Goal: Task Accomplishment & Management: Manage account settings

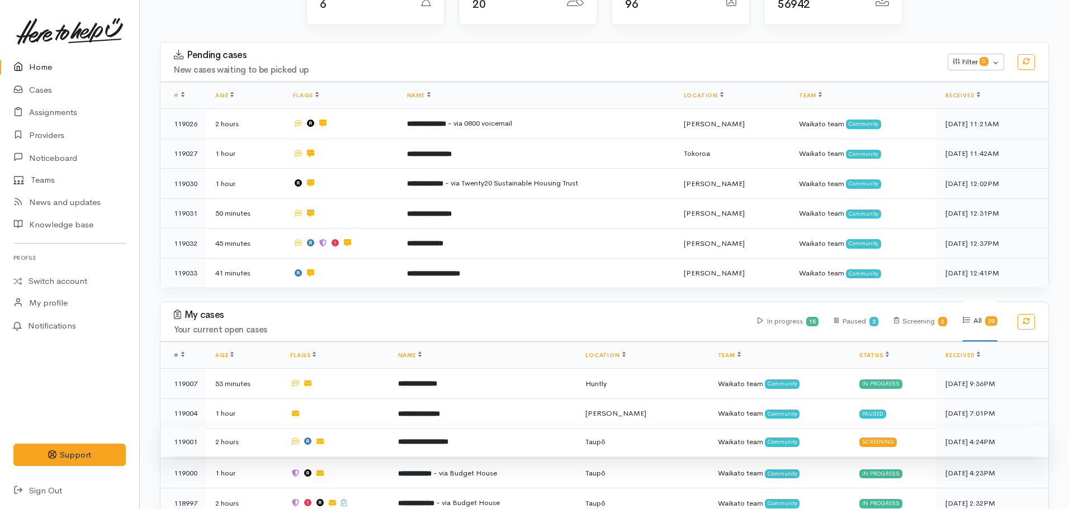
scroll to position [135, 0]
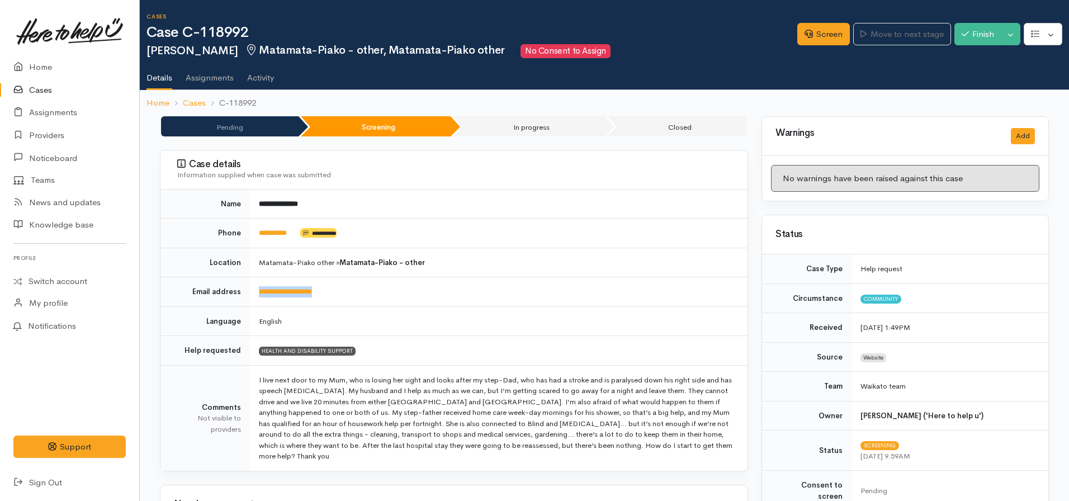
drag, startPoint x: 379, startPoint y: 278, endPoint x: 244, endPoint y: 291, distance: 135.4
click at [244, 291] on tr "**********" at bounding box center [453, 292] width 587 height 30
copy tr "**********"
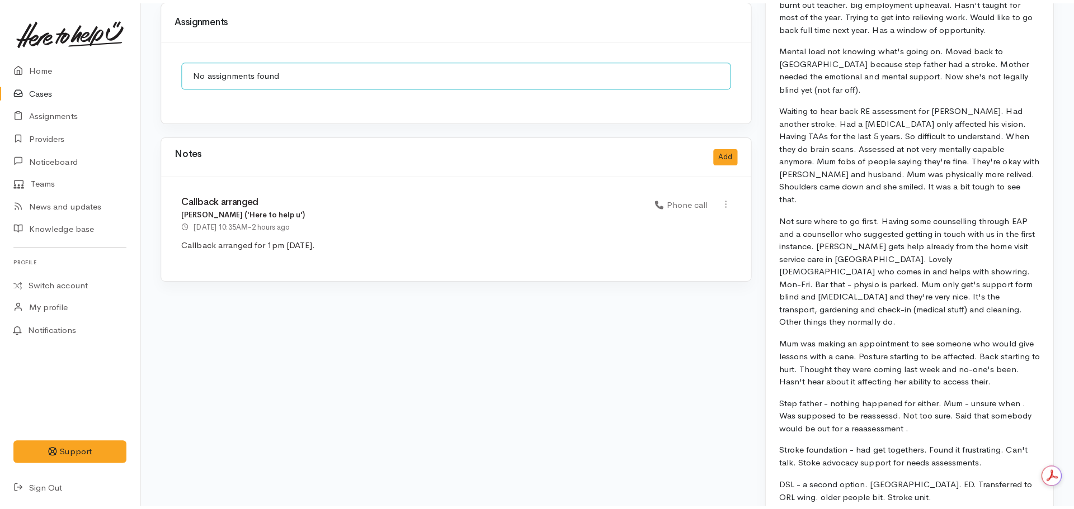
scroll to position [889, 0]
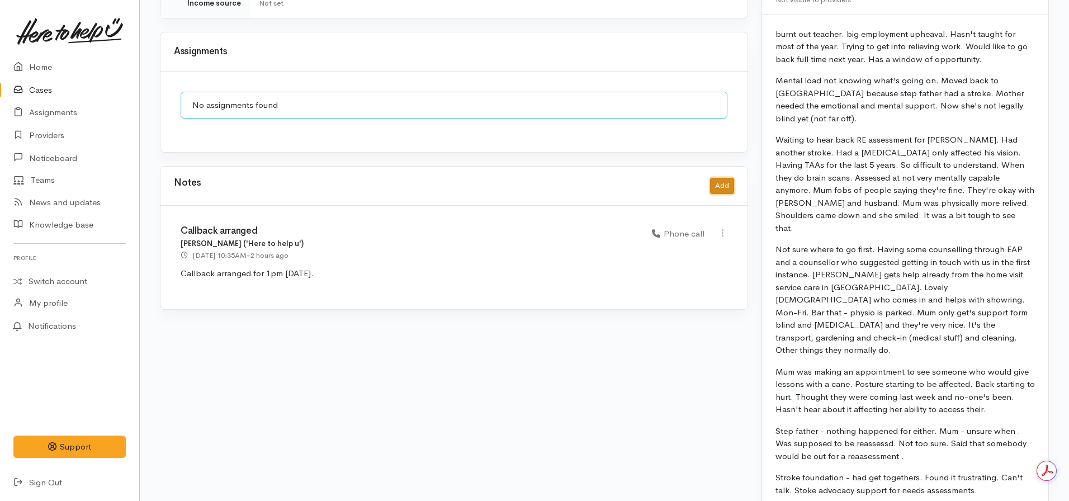
click at [716, 178] on button "Add" at bounding box center [722, 186] width 24 height 16
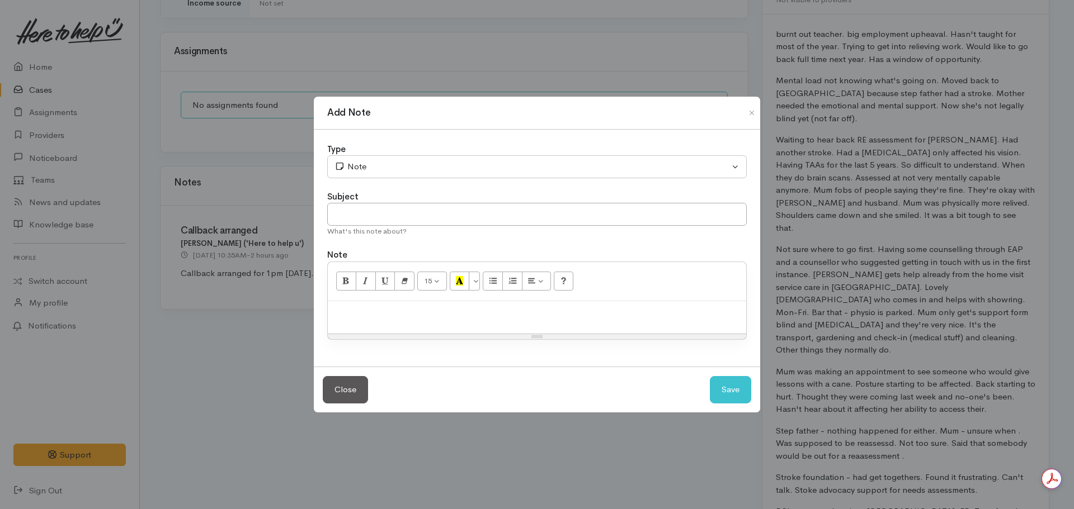
click at [455, 315] on p at bounding box center [536, 313] width 407 height 13
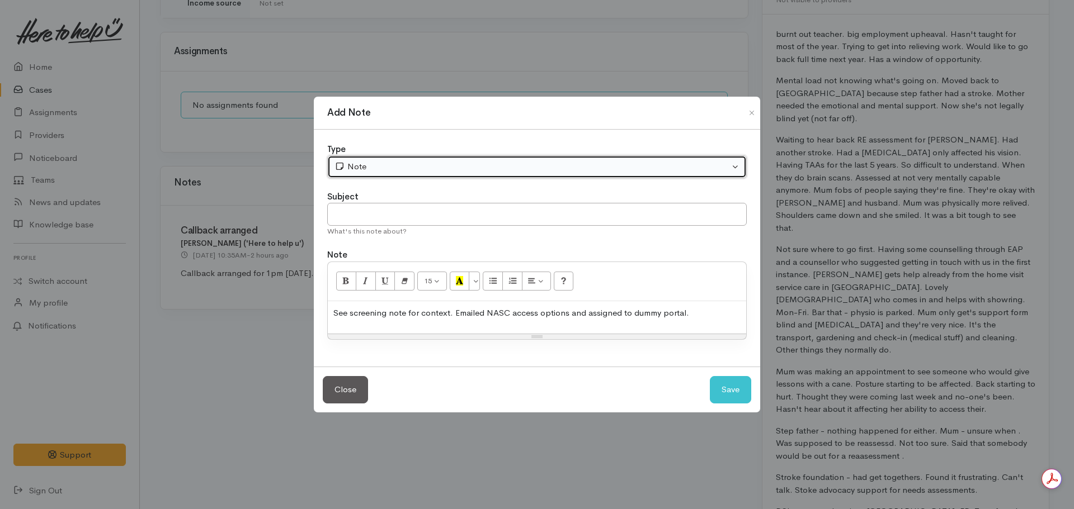
click at [405, 166] on div "Note" at bounding box center [531, 166] width 395 height 13
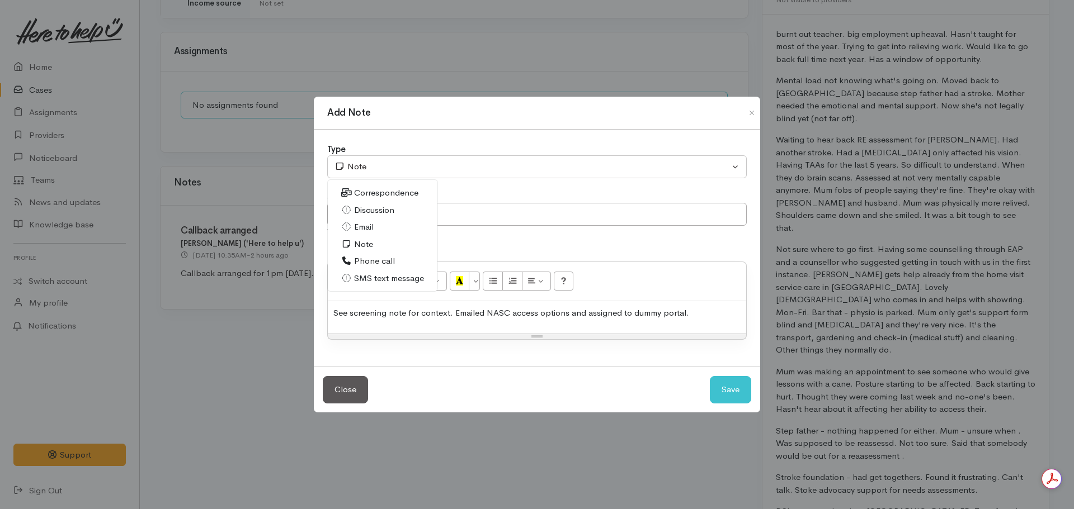
click at [374, 256] on span "Phone call" at bounding box center [374, 261] width 41 height 13
click at [729, 390] on button "Save" at bounding box center [730, 389] width 41 height 27
select select "1"
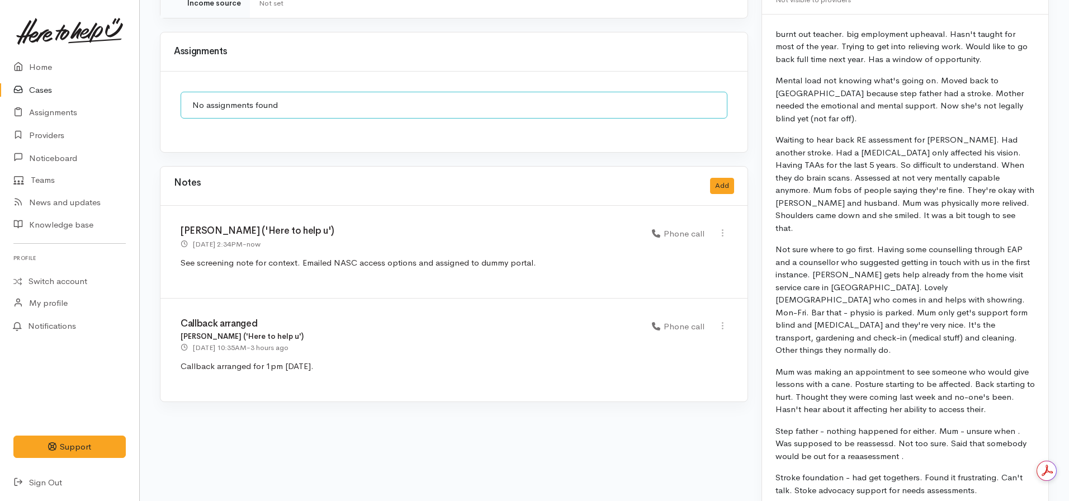
click at [711, 174] on div "Notes Add" at bounding box center [454, 185] width 560 height 23
click at [719, 178] on button "Add" at bounding box center [722, 186] width 24 height 16
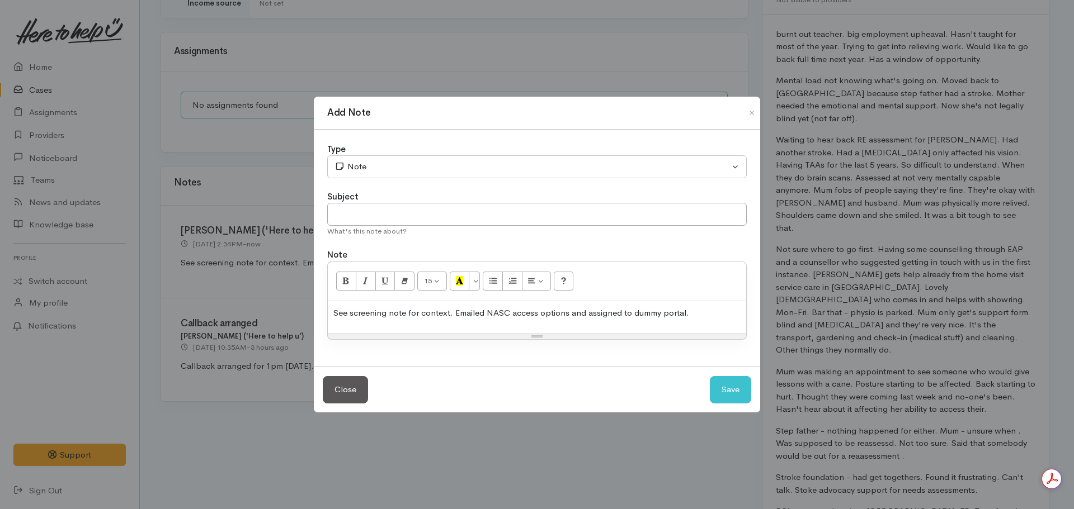
click at [541, 320] on div "See screening note for context. Emailed NASC access options and assigned to dum…" at bounding box center [537, 317] width 418 height 33
click at [541, 320] on div at bounding box center [537, 317] width 418 height 33
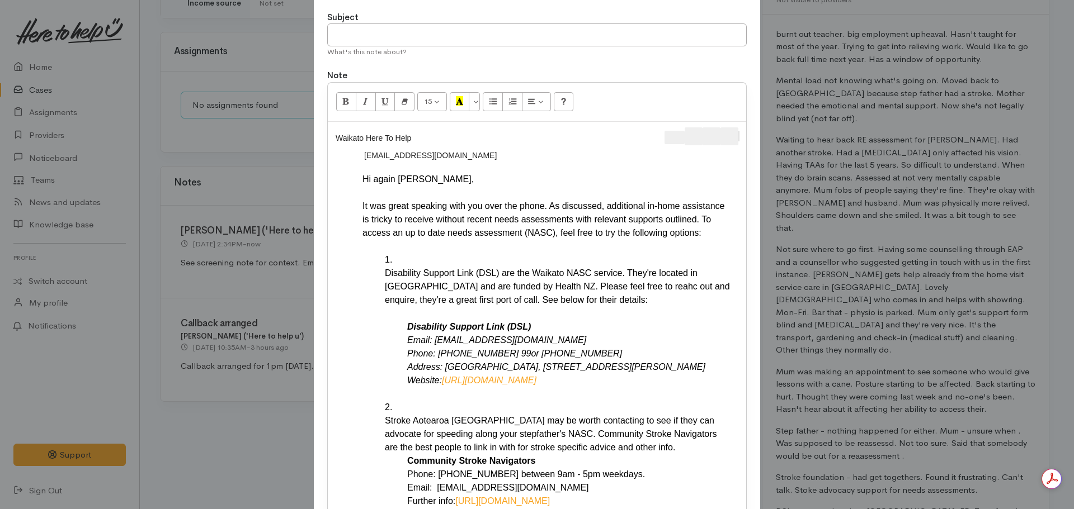
scroll to position [0, 0]
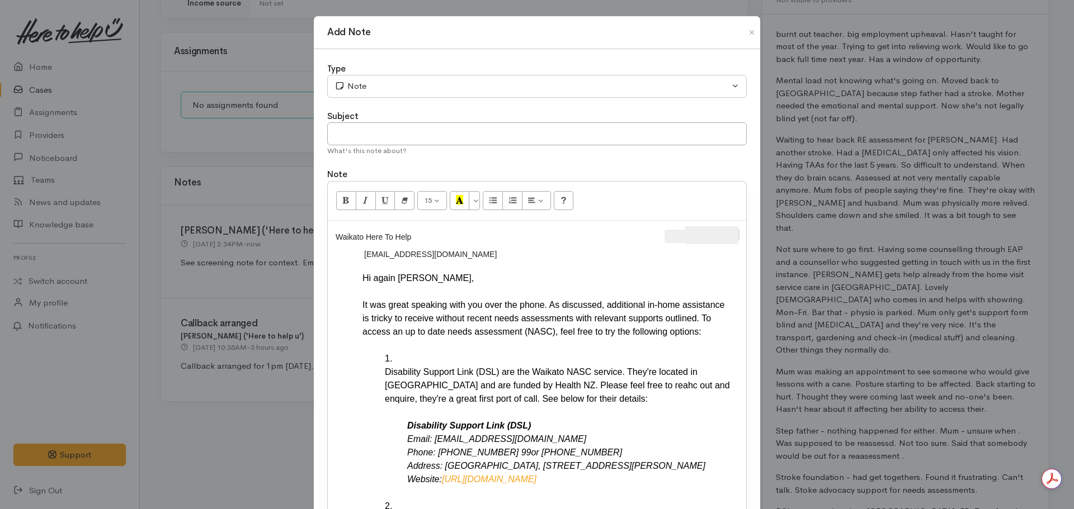
click at [739, 245] on div "Waikato Here To Help U ​ suzienz11@gmail.com ​ Hi again Suzanne, It was great s…" at bounding box center [537, 518] width 418 height 594
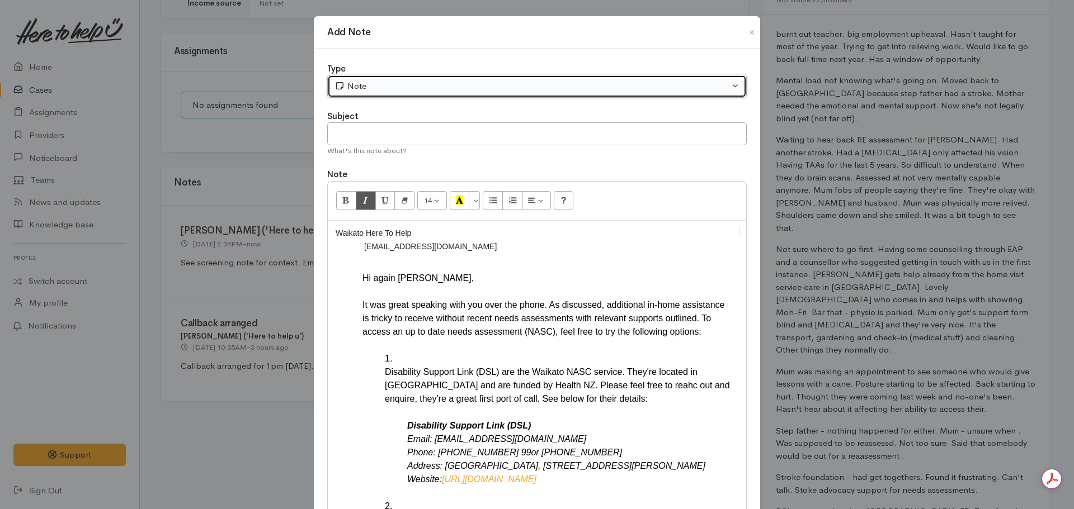
click at [408, 89] on div "Note" at bounding box center [531, 86] width 395 height 13
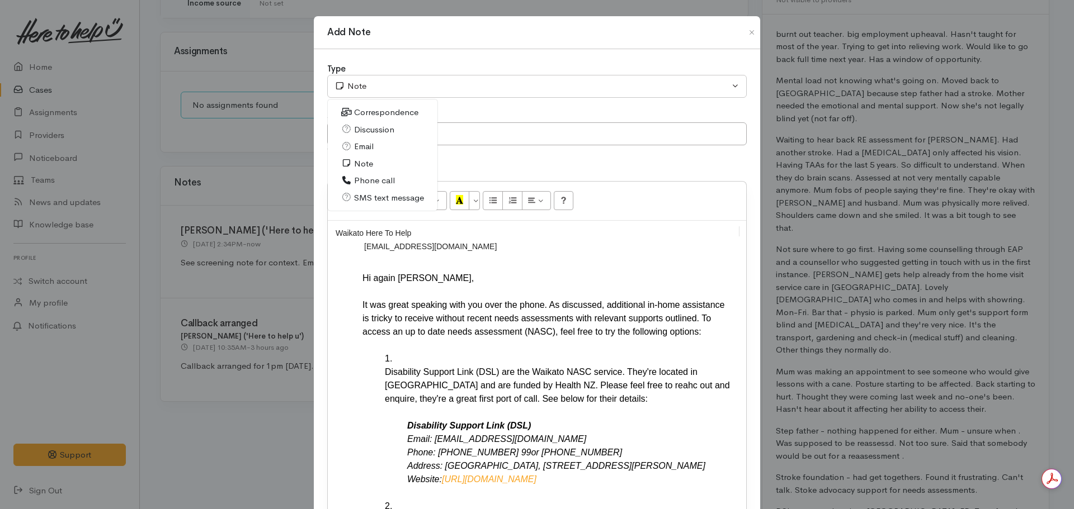
click at [357, 145] on span "Email" at bounding box center [364, 146] width 20 height 13
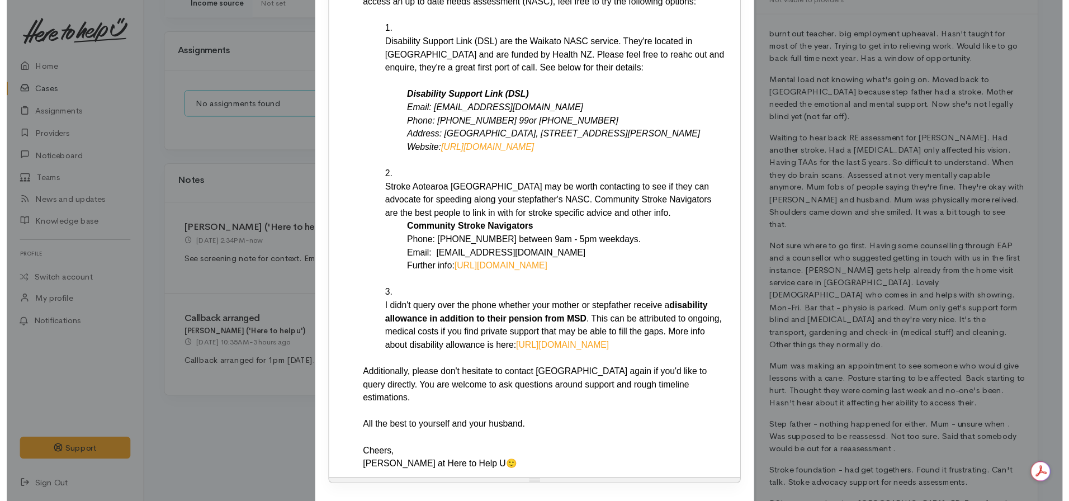
scroll to position [400, 0]
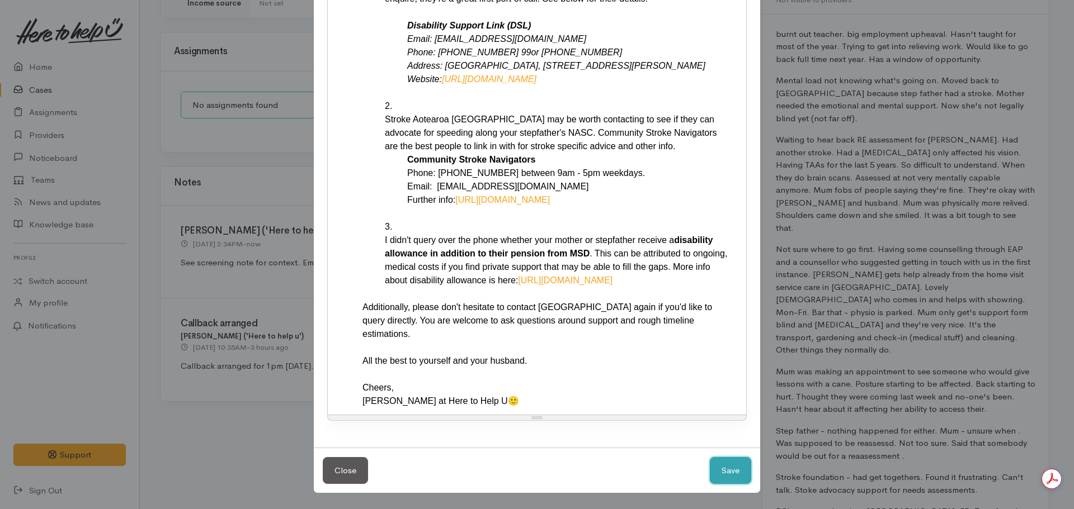
click at [735, 467] on button "Save" at bounding box center [730, 470] width 41 height 27
select select "1"
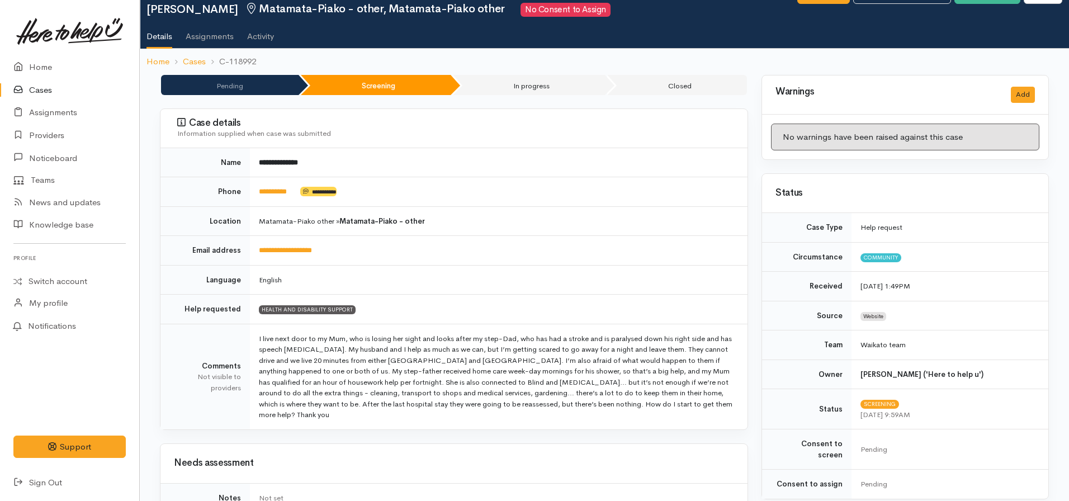
scroll to position [0, 0]
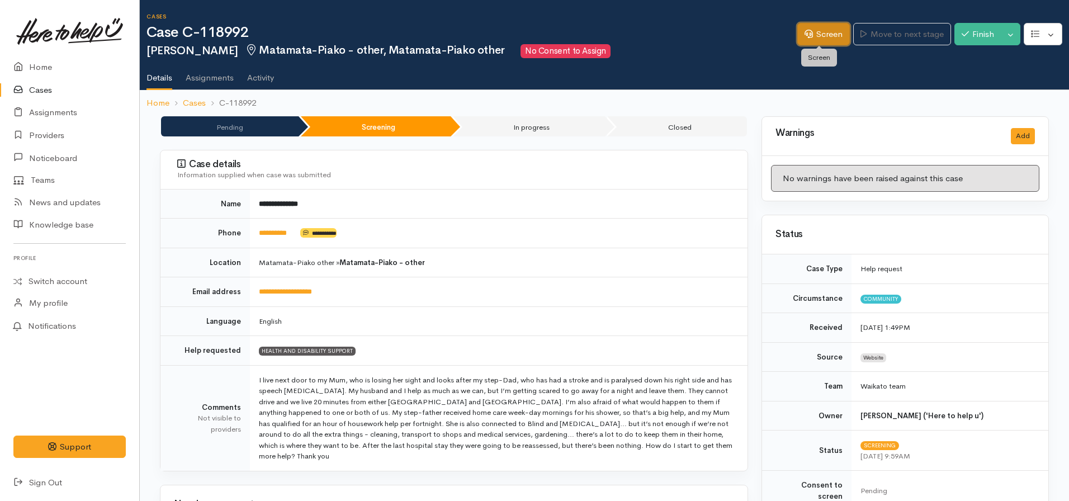
click at [809, 32] on link "Screen" at bounding box center [823, 34] width 53 height 23
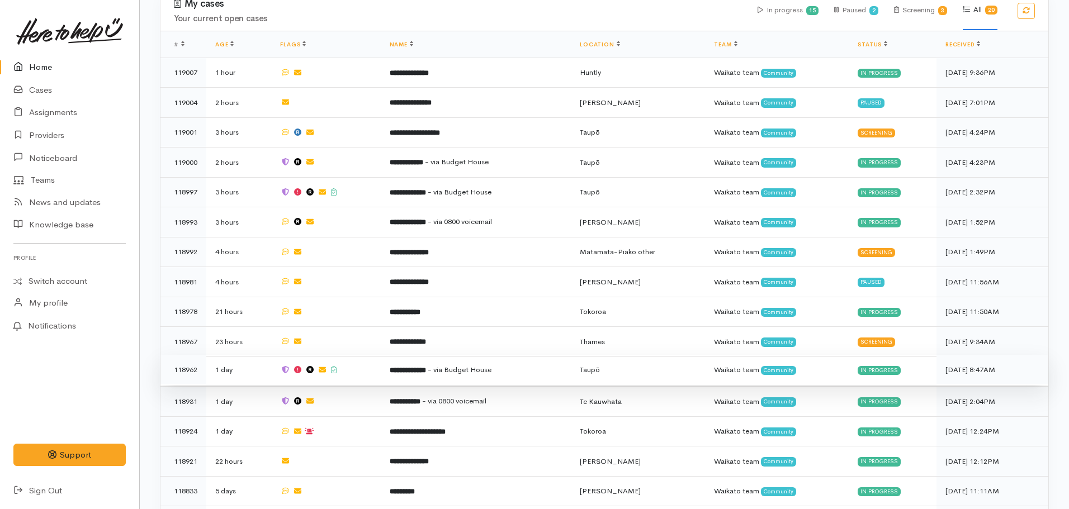
scroll to position [651, 0]
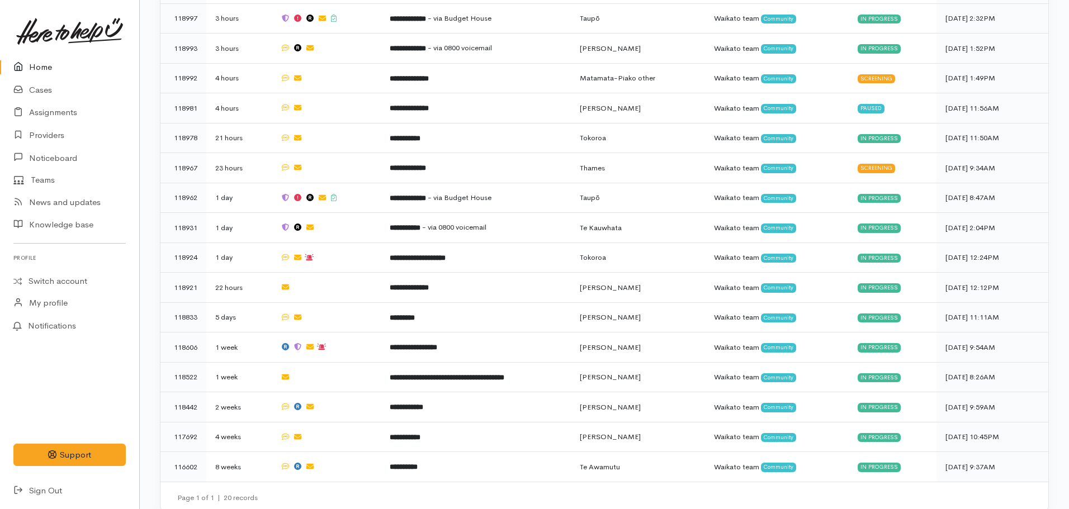
click at [52, 68] on link "Home" at bounding box center [69, 67] width 139 height 23
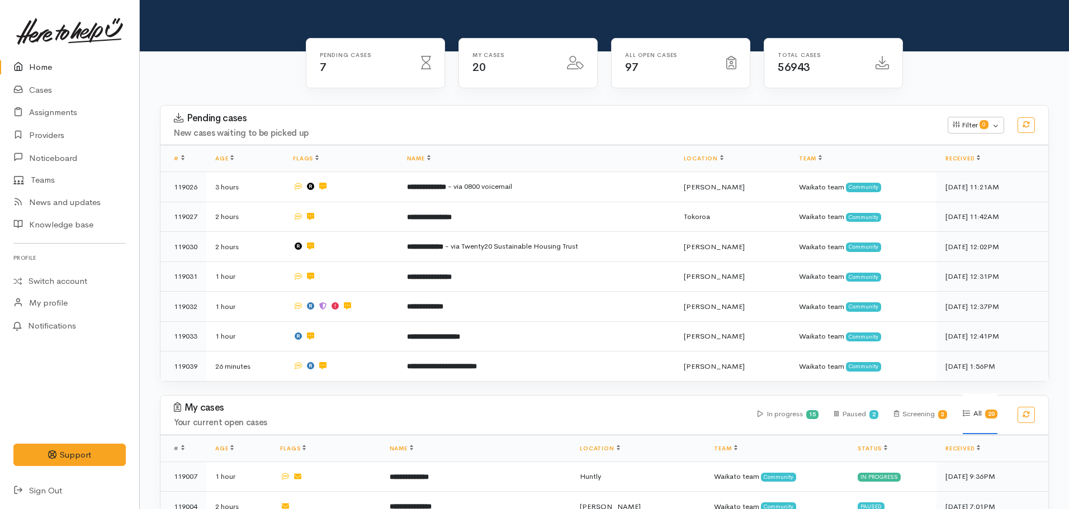
scroll to position [74, 0]
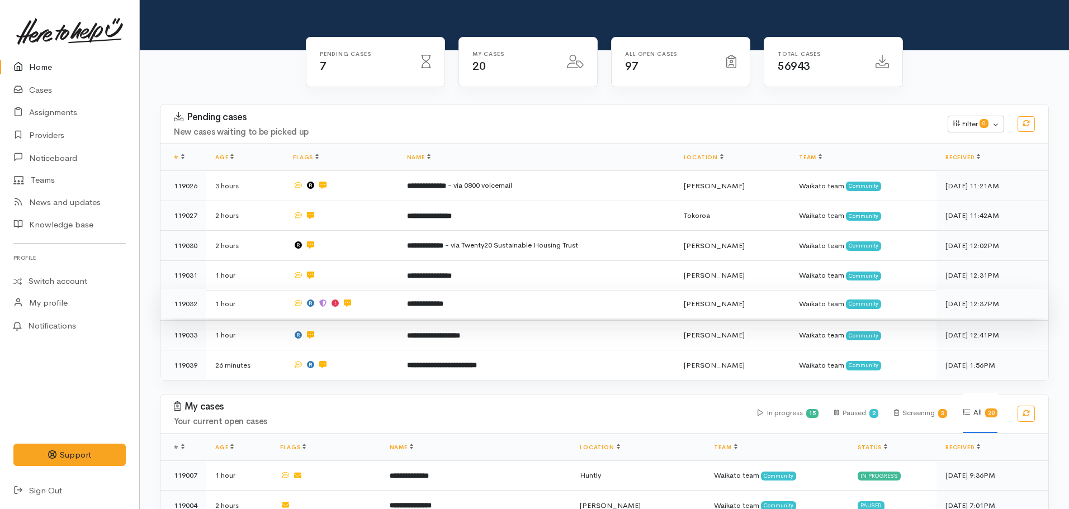
click at [443, 304] on b "**********" at bounding box center [425, 303] width 36 height 7
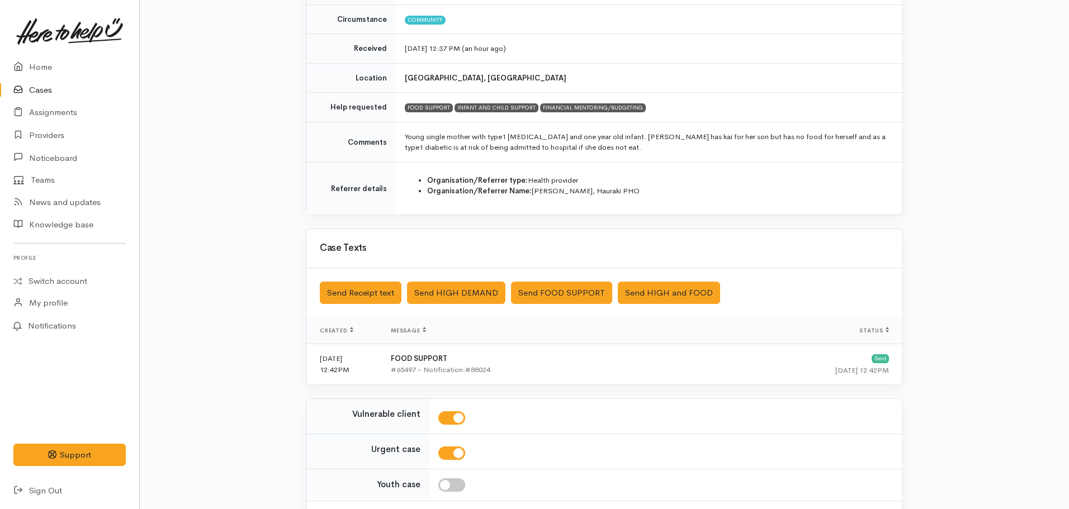
scroll to position [257, 0]
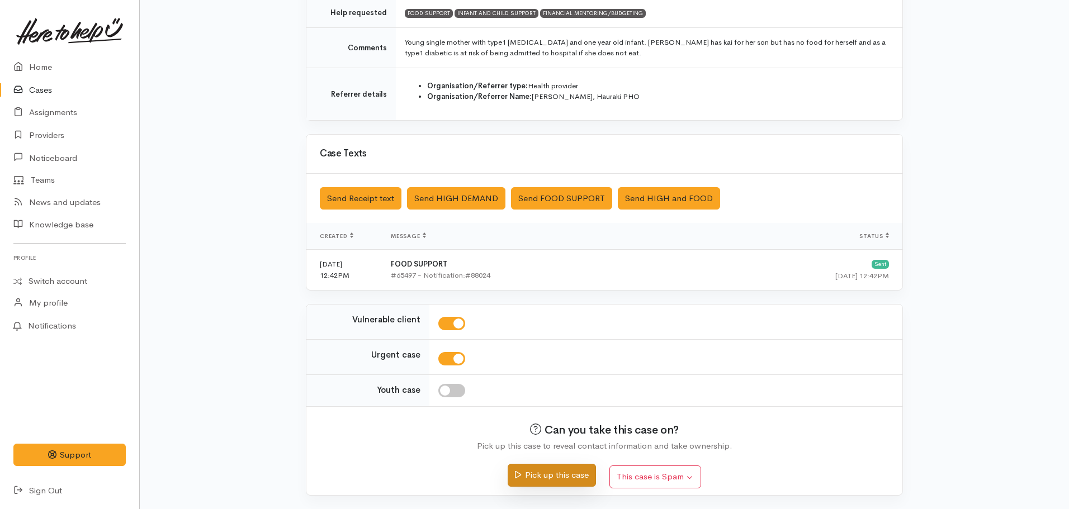
click at [554, 484] on button "Pick up this case" at bounding box center [552, 475] width 88 height 23
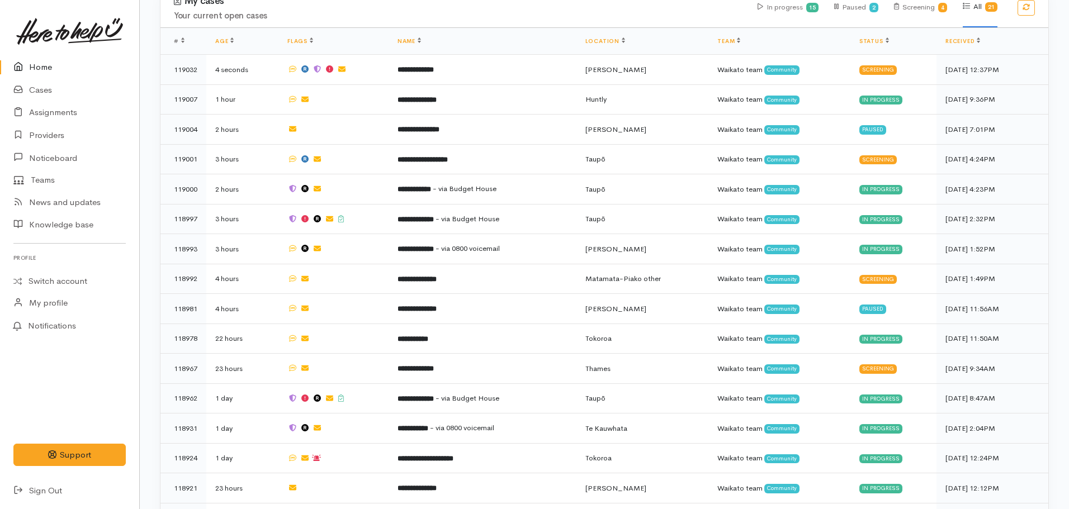
scroll to position [451, 0]
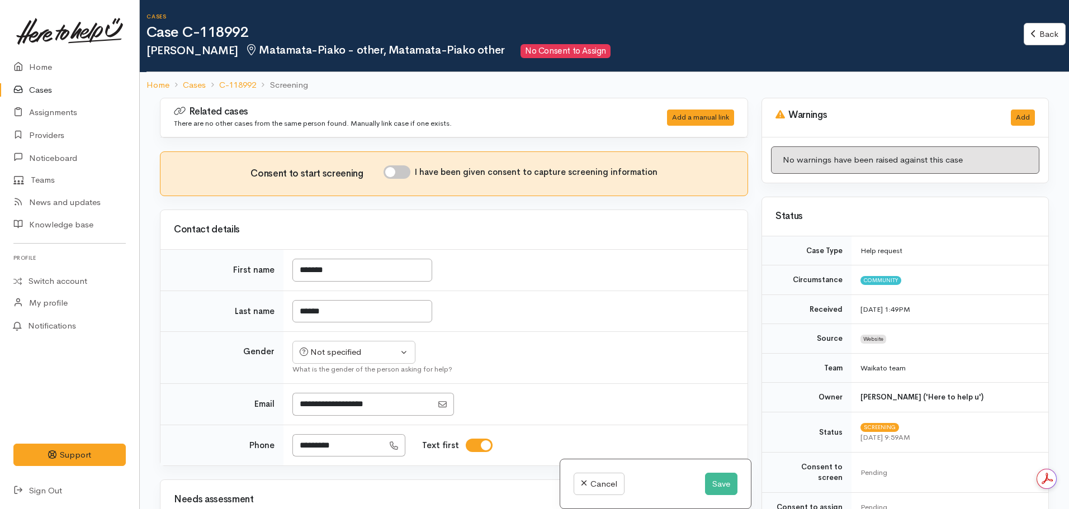
click at [403, 170] on input "I have been given consent to capture screening information" at bounding box center [397, 172] width 27 height 13
checkbox input "true"
click at [378, 348] on div "Not specified" at bounding box center [349, 352] width 98 height 13
click at [337, 412] on span "[DEMOGRAPHIC_DATA]" at bounding box center [363, 413] width 96 height 13
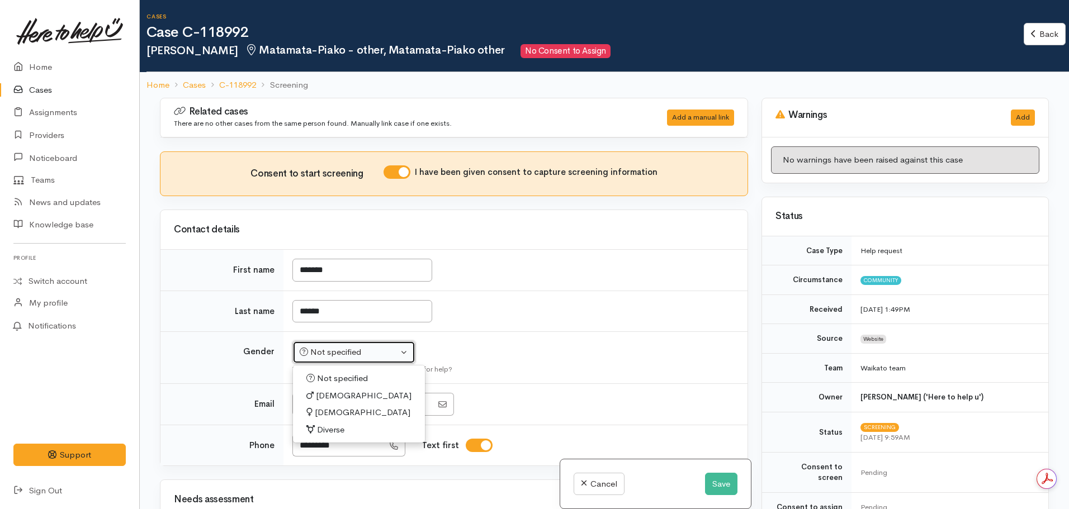
select select "Female"
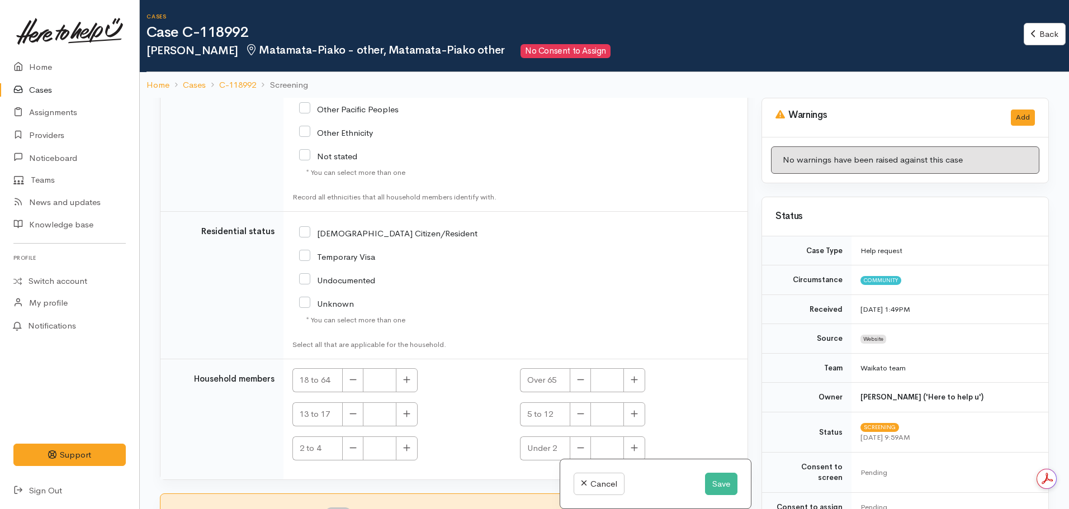
scroll to position [98, 0]
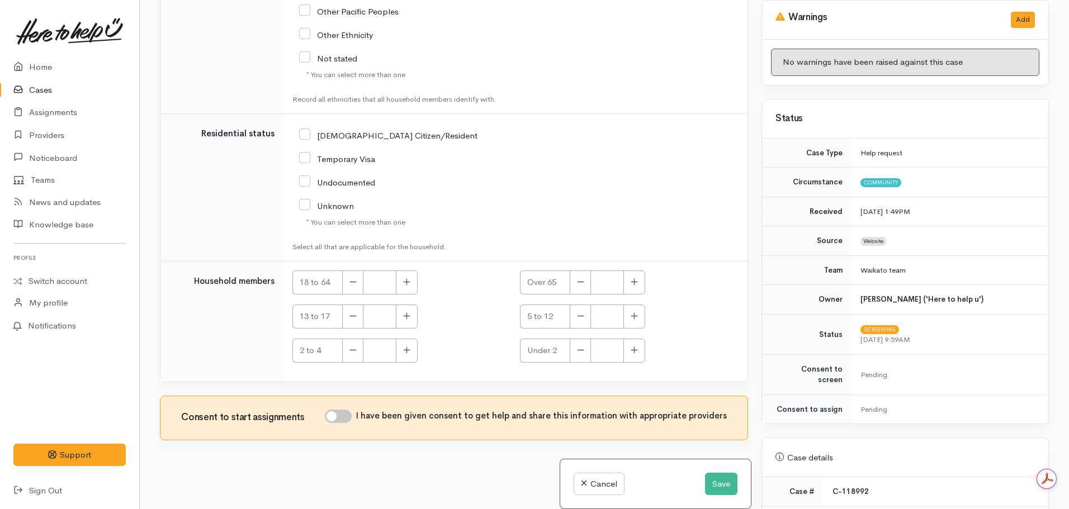
click at [341, 418] on input "I have been given consent to get help and share this information with appropria…" at bounding box center [338, 416] width 27 height 13
checkbox input "true"
click at [712, 480] on button "Save" at bounding box center [721, 484] width 32 height 23
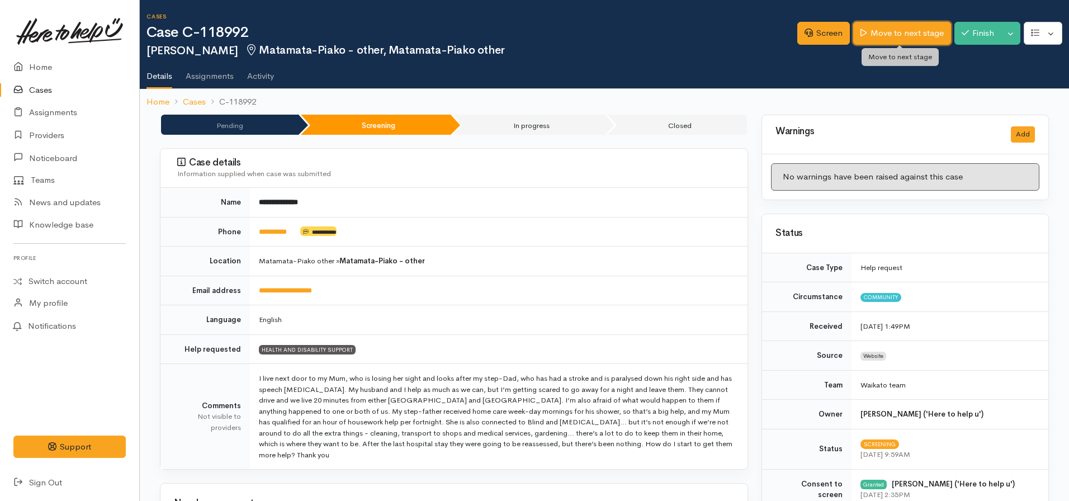
click at [868, 31] on link "Move to next stage" at bounding box center [901, 33] width 97 height 23
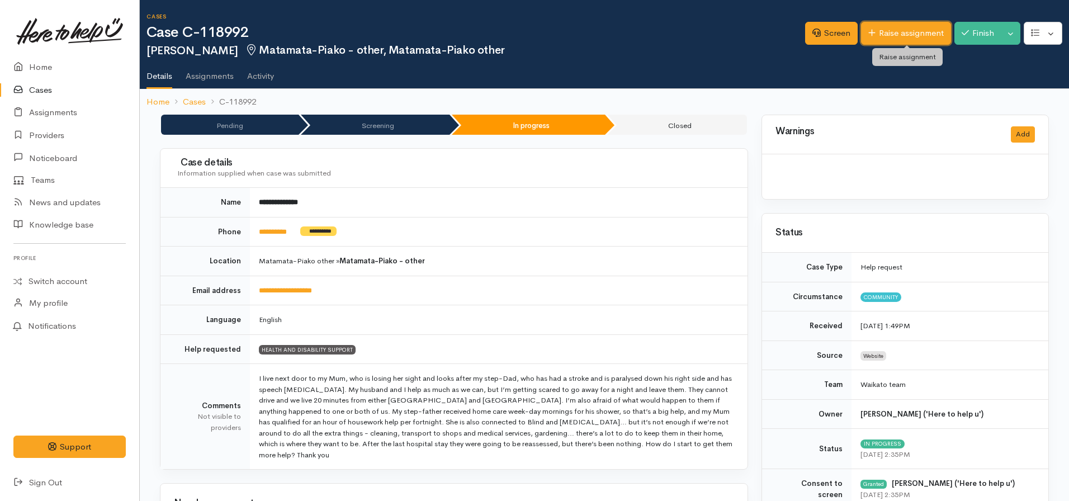
click at [906, 39] on link "Raise assignment" at bounding box center [906, 33] width 90 height 23
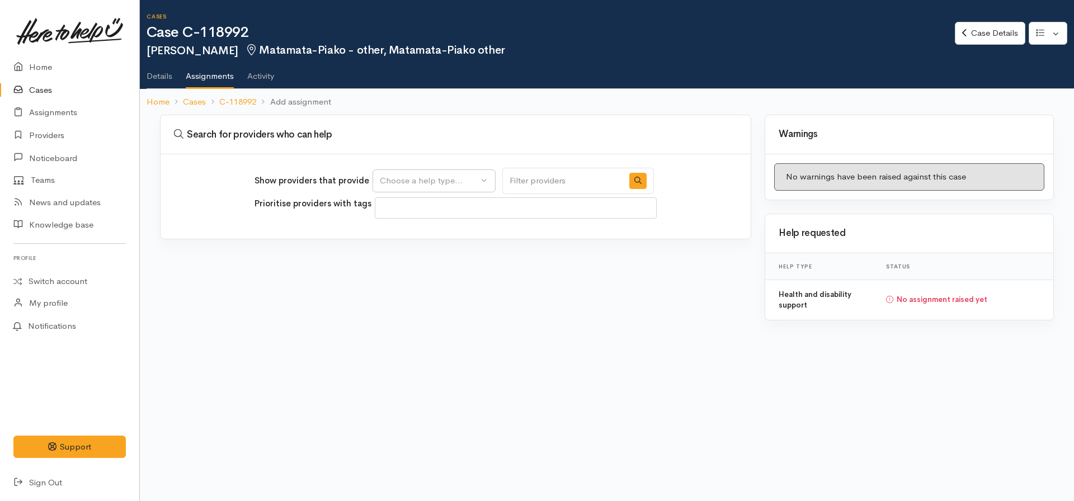
select select
click at [441, 185] on div "Choose a help type..." at bounding box center [429, 180] width 98 height 13
click at [439, 235] on span "Health and disability support" at bounding box center [441, 234] width 110 height 13
select select "26"
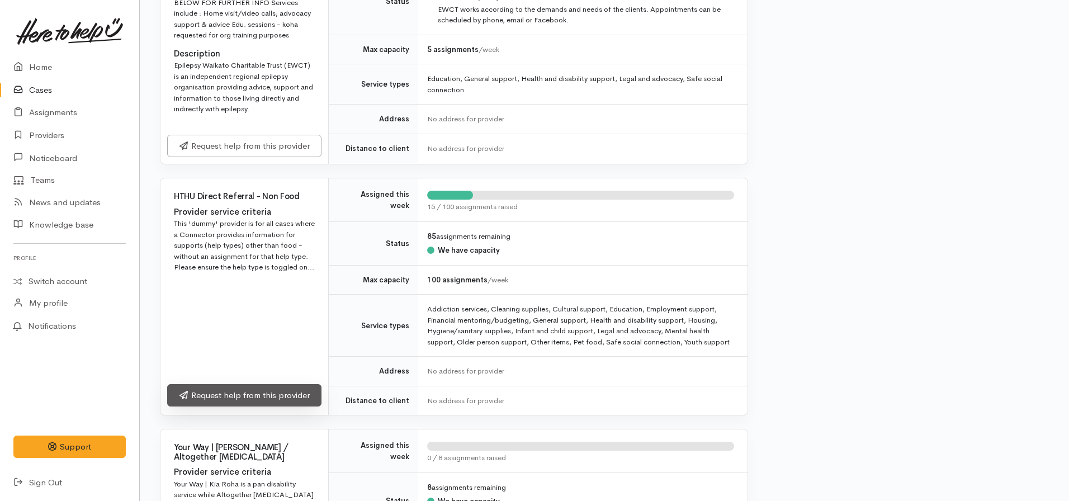
scroll to position [778, 0]
click at [224, 388] on link "Request help from this provider" at bounding box center [244, 395] width 154 height 23
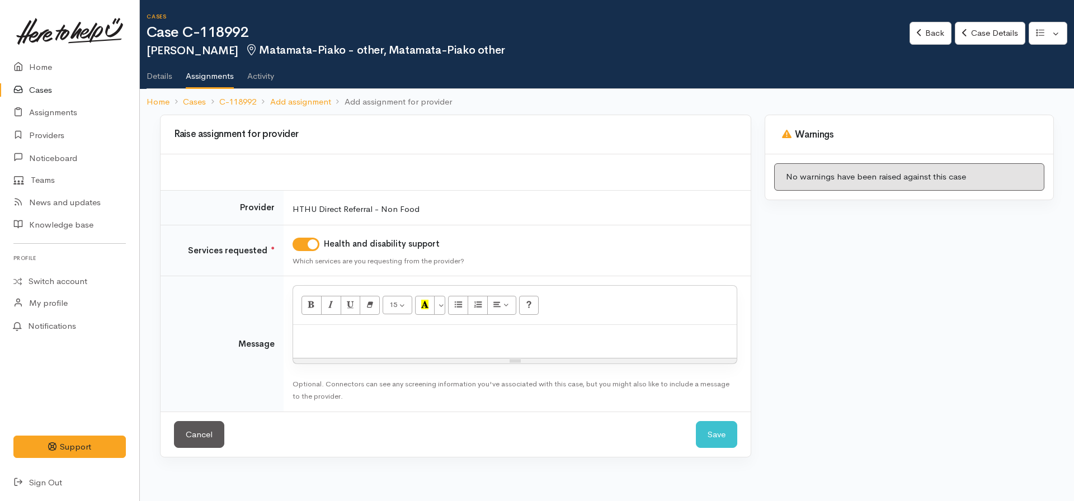
click at [322, 339] on p at bounding box center [515, 336] width 432 height 13
click button "Save" at bounding box center [716, 434] width 41 height 27
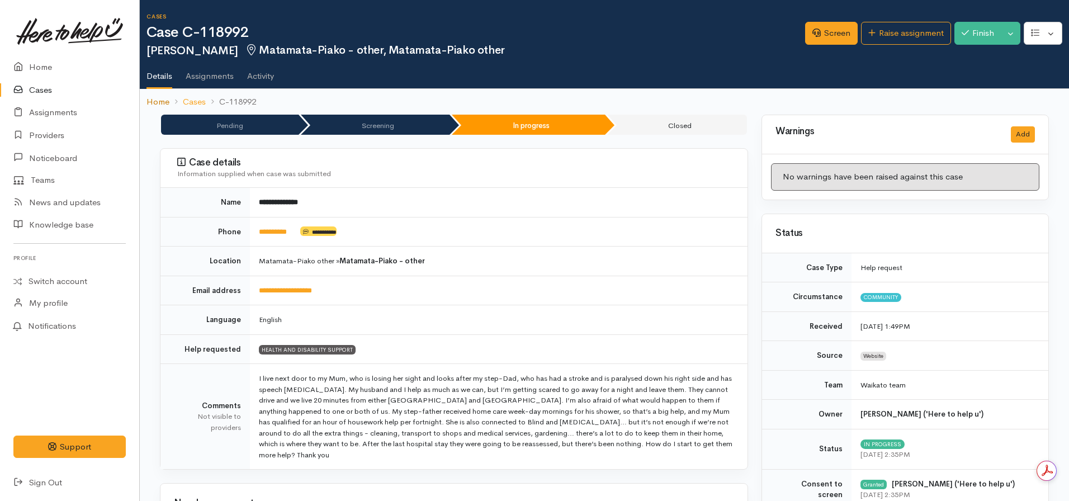
click at [156, 102] on link "Home" at bounding box center [158, 102] width 23 height 13
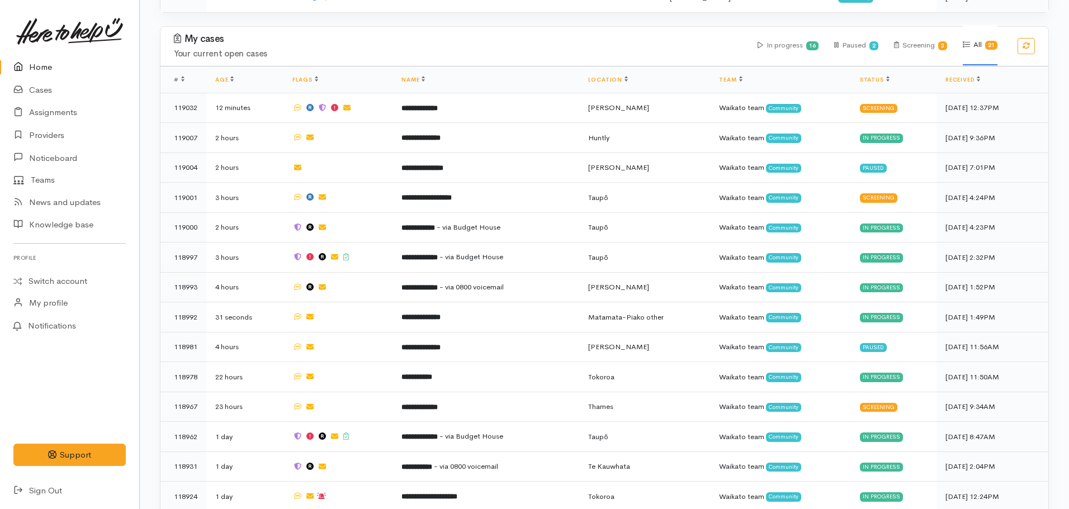
scroll to position [383, 0]
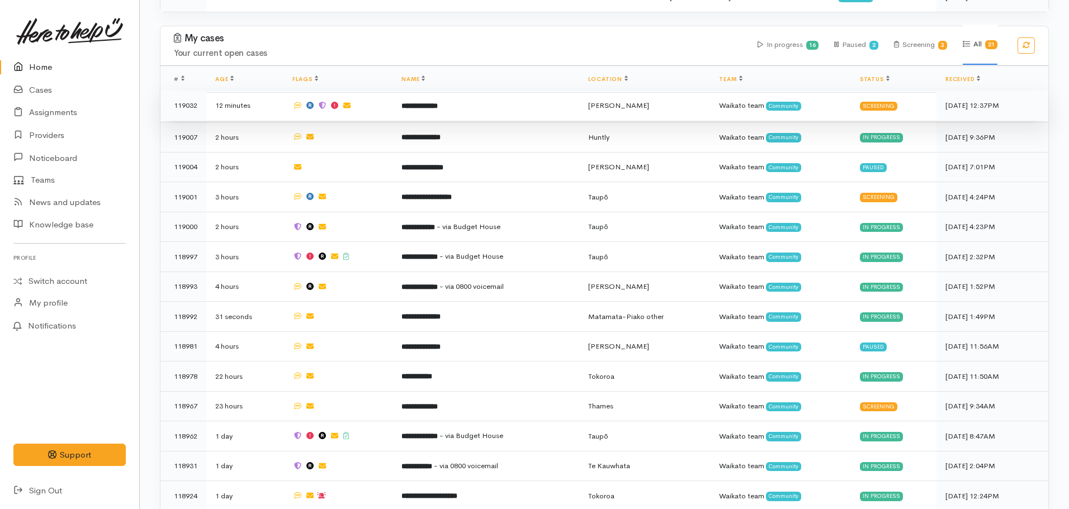
click at [419, 97] on td "**********" at bounding box center [486, 106] width 186 height 30
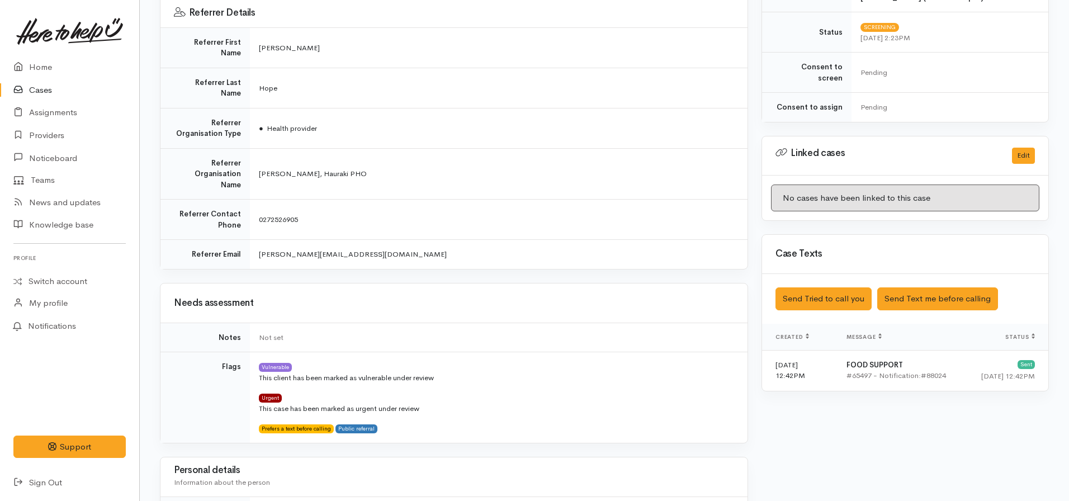
scroll to position [420, 0]
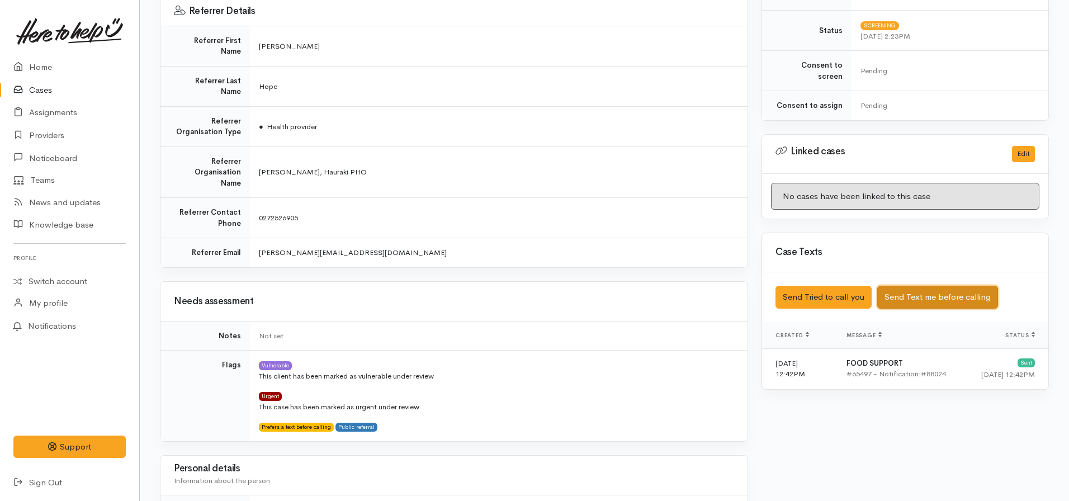
click at [914, 287] on button "Send Text me before calling" at bounding box center [937, 297] width 121 height 23
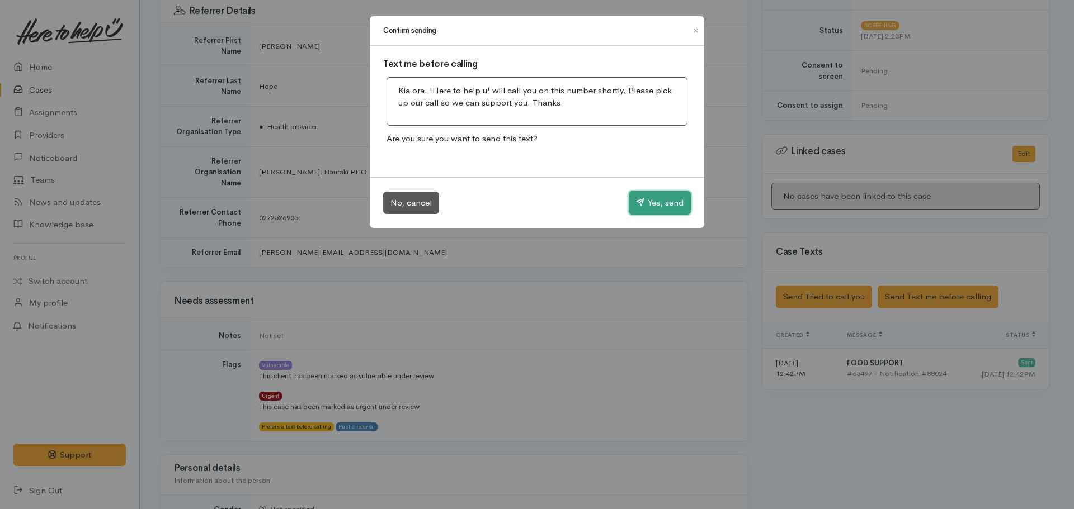
click at [663, 196] on button "Yes, send" at bounding box center [660, 202] width 62 height 23
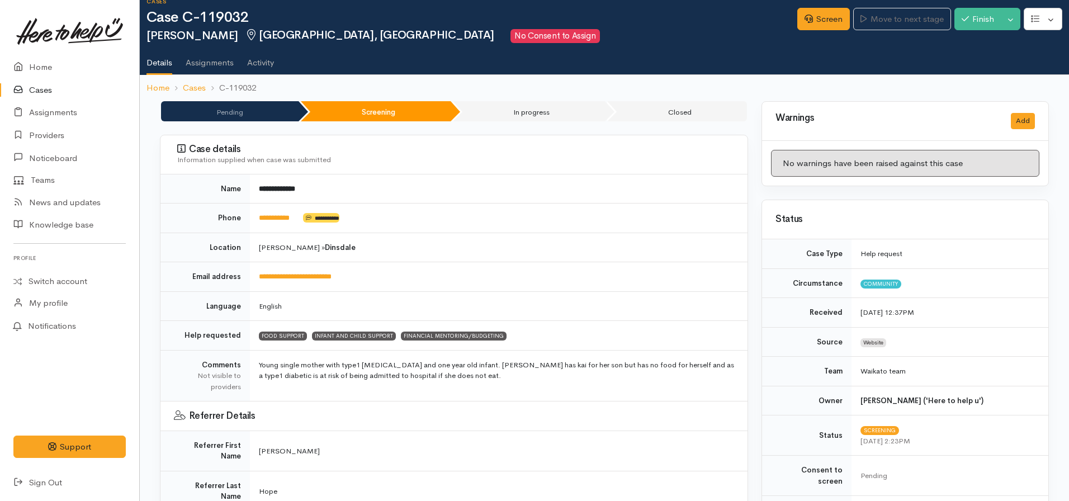
scroll to position [0, 0]
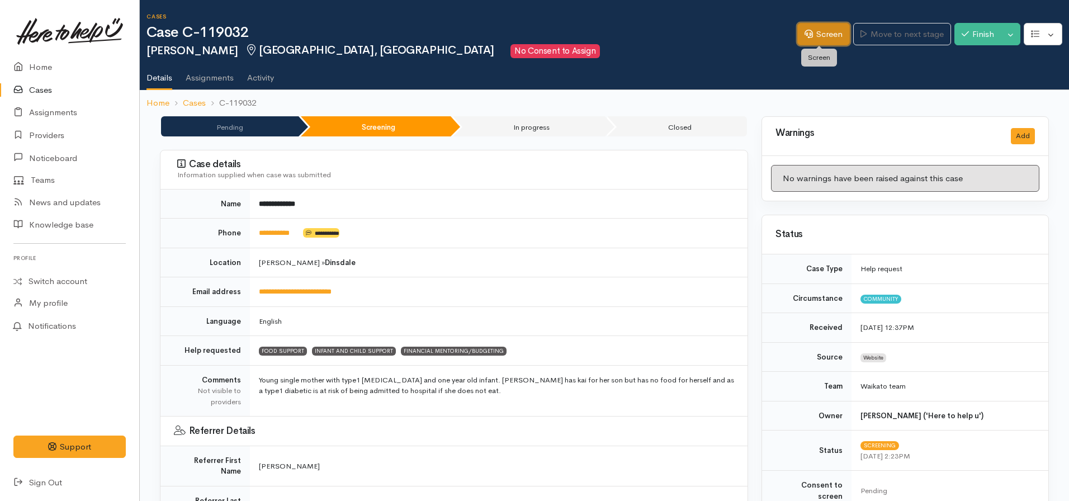
click at [813, 27] on link "Screen" at bounding box center [823, 34] width 53 height 23
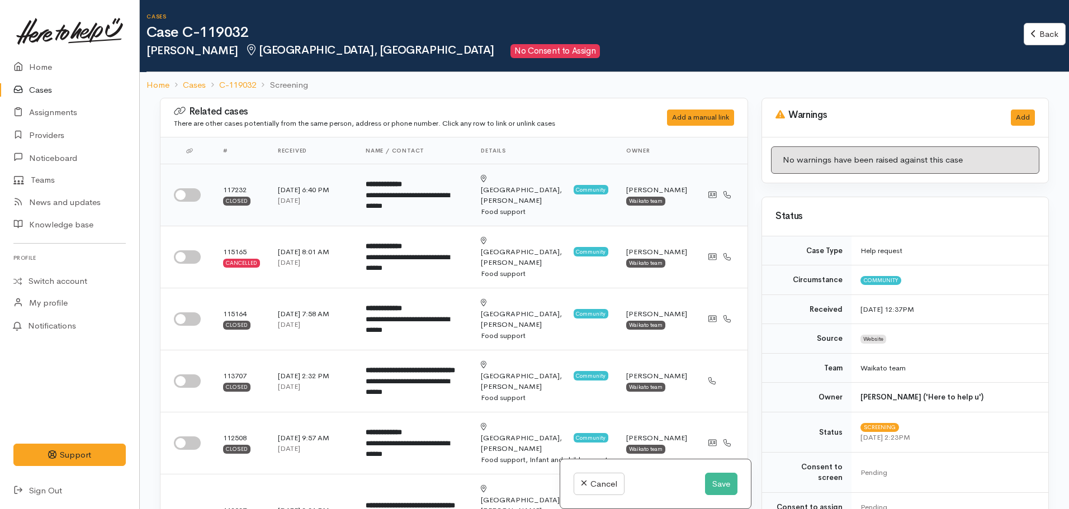
click at [184, 189] on input "checkbox" at bounding box center [187, 194] width 27 height 13
checkbox input "true"
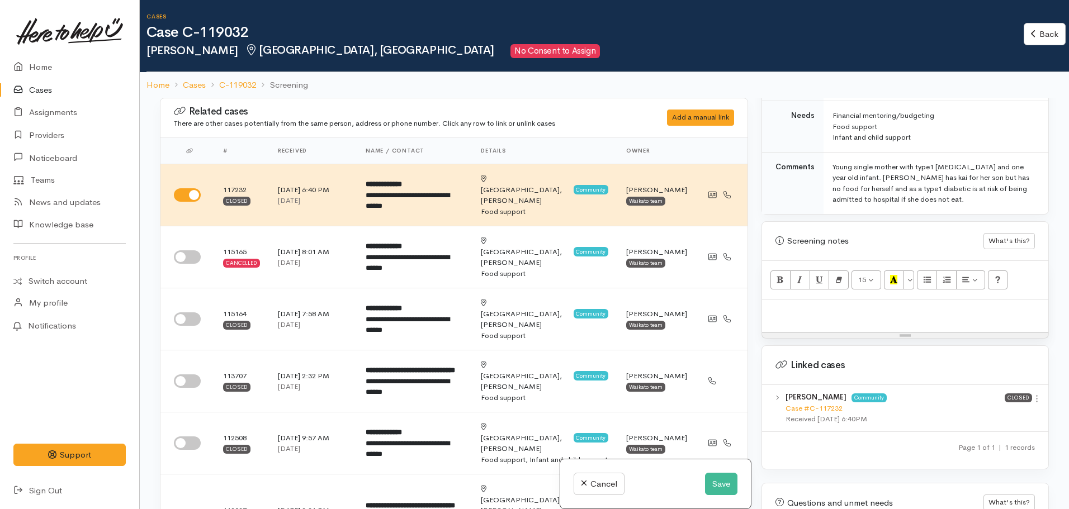
scroll to position [596, 0]
click at [814, 400] on link "Case #C-117232" at bounding box center [814, 405] width 57 height 10
click at [191, 251] on input "checkbox" at bounding box center [187, 257] width 27 height 13
checkbox input "true"
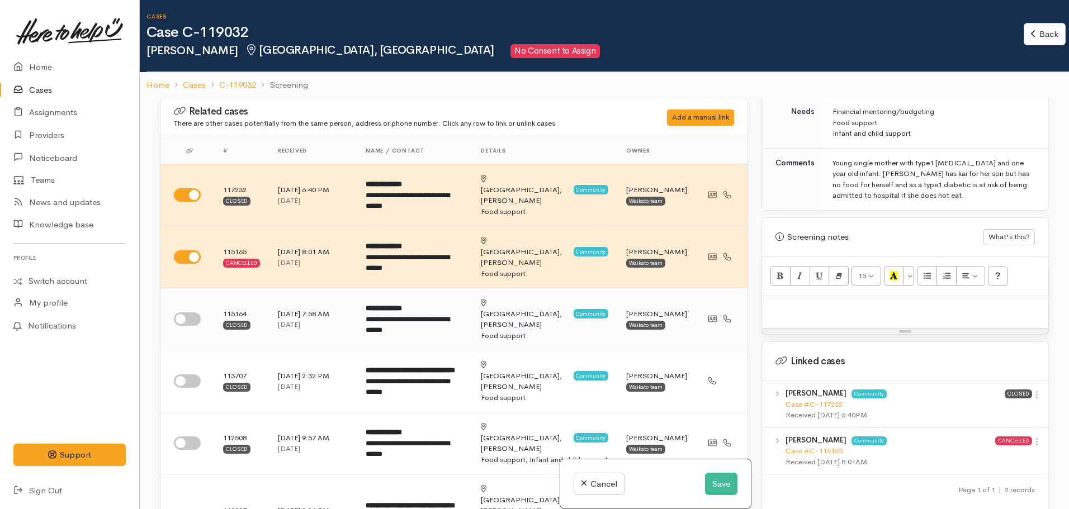
click at [191, 313] on input "checkbox" at bounding box center [187, 319] width 27 height 13
checkbox input "true"
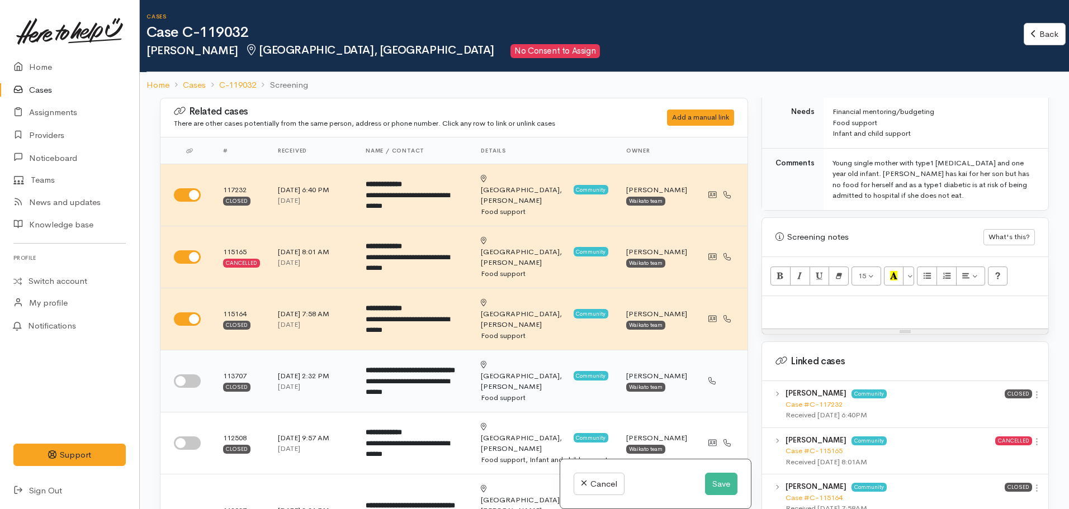
click at [171, 351] on td at bounding box center [187, 382] width 54 height 62
click at [182, 375] on input "checkbox" at bounding box center [187, 381] width 27 height 13
checkbox input "true"
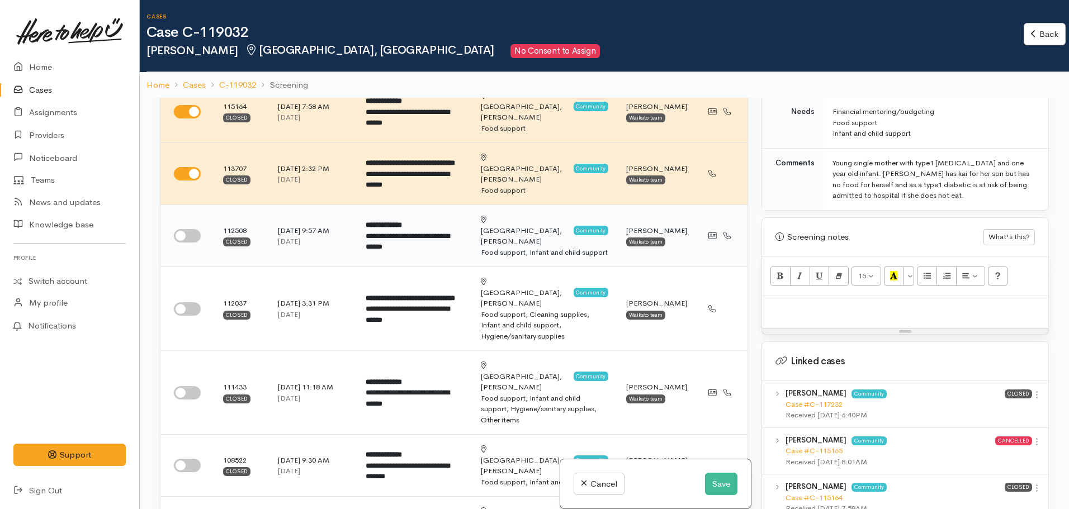
click at [186, 229] on input "checkbox" at bounding box center [187, 235] width 27 height 13
checkbox input "true"
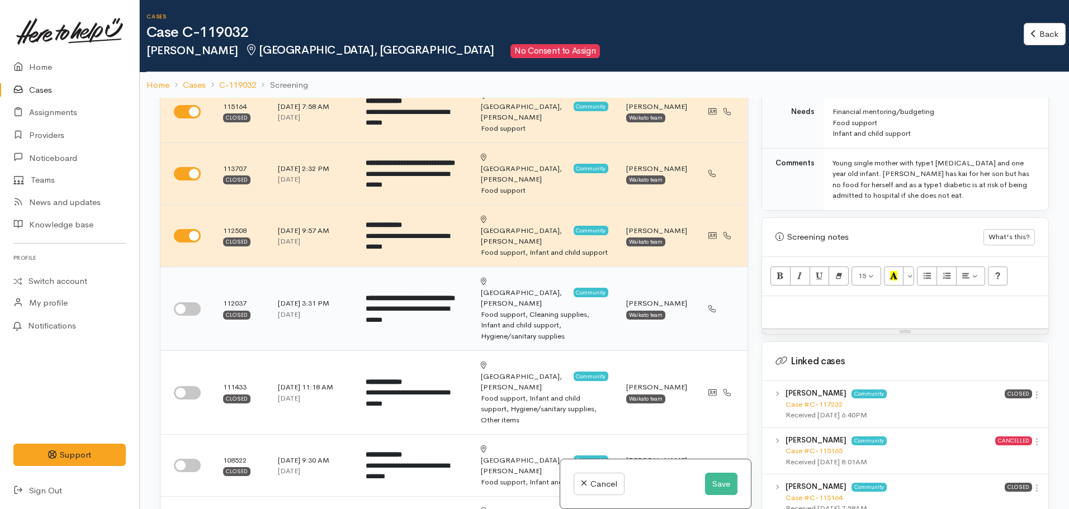
click at [189, 303] on input "checkbox" at bounding box center [187, 309] width 27 height 13
checkbox input "true"
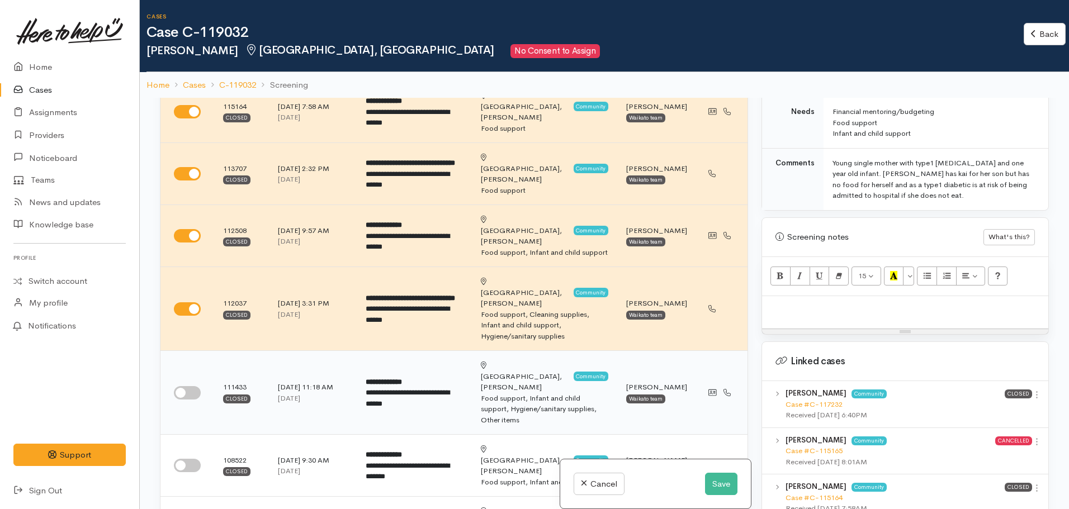
click at [205, 351] on td at bounding box center [187, 393] width 54 height 84
click at [178, 386] on input "checkbox" at bounding box center [187, 392] width 27 height 13
checkbox input "true"
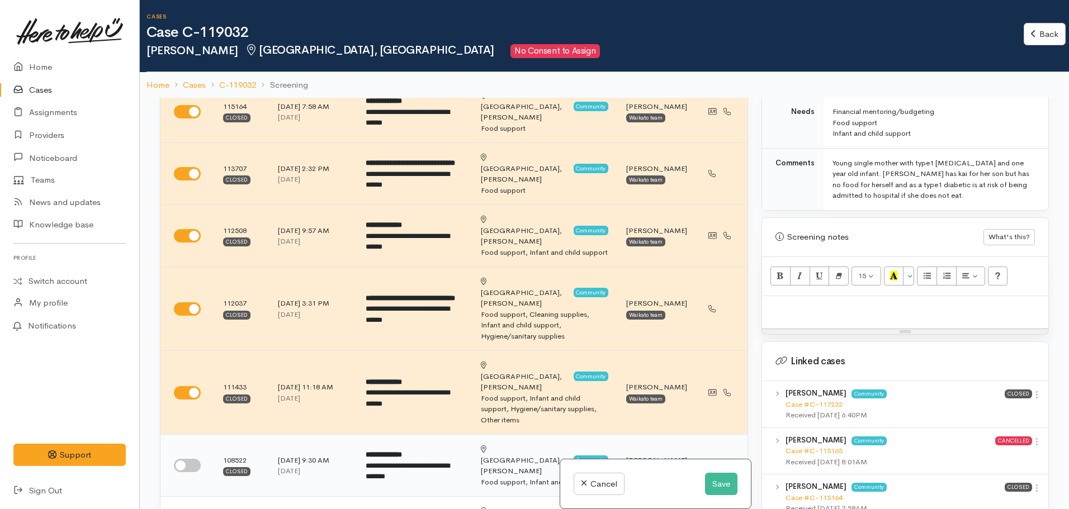
click at [191, 459] on input "checkbox" at bounding box center [187, 465] width 27 height 13
checkbox input "true"
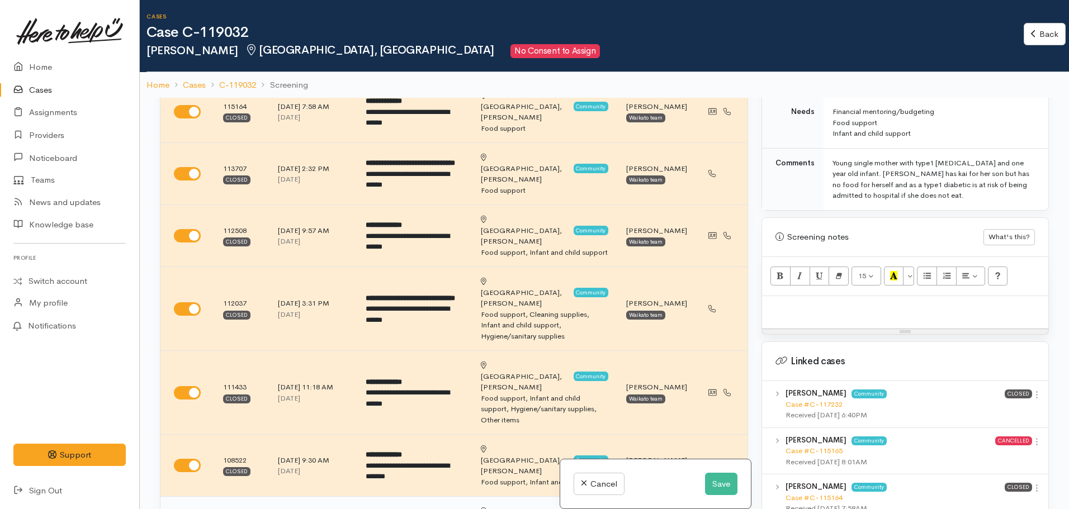
checkbox input "true"
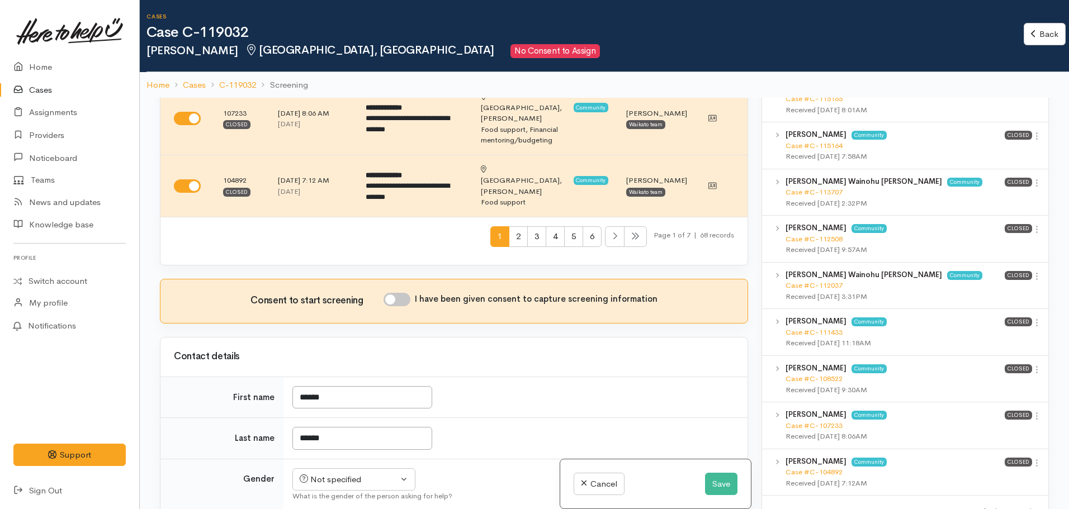
scroll to position [948, 0]
click at [793, 327] on link "Case #C-111433" at bounding box center [814, 332] width 57 height 10
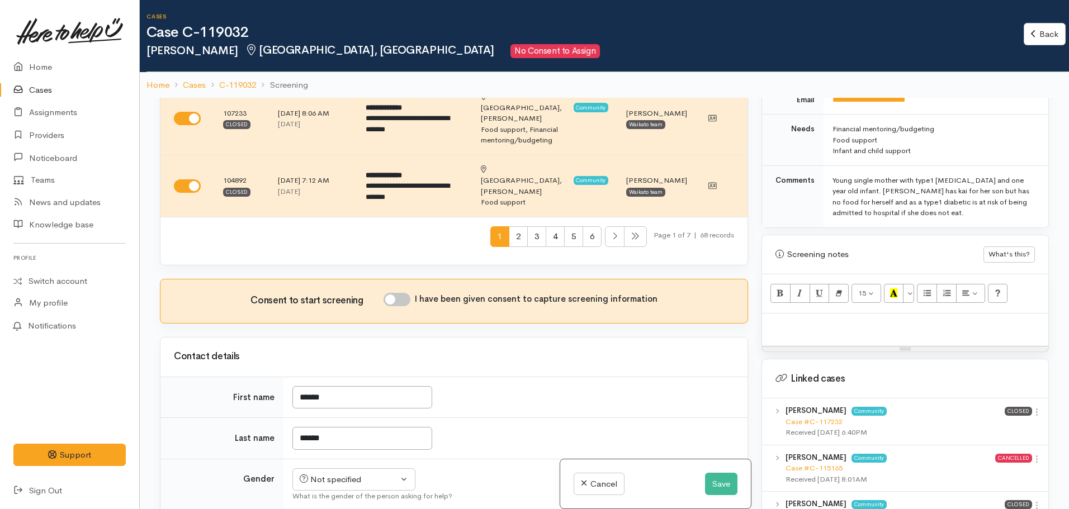
scroll to position [578, 0]
click at [811, 314] on div at bounding box center [905, 330] width 286 height 33
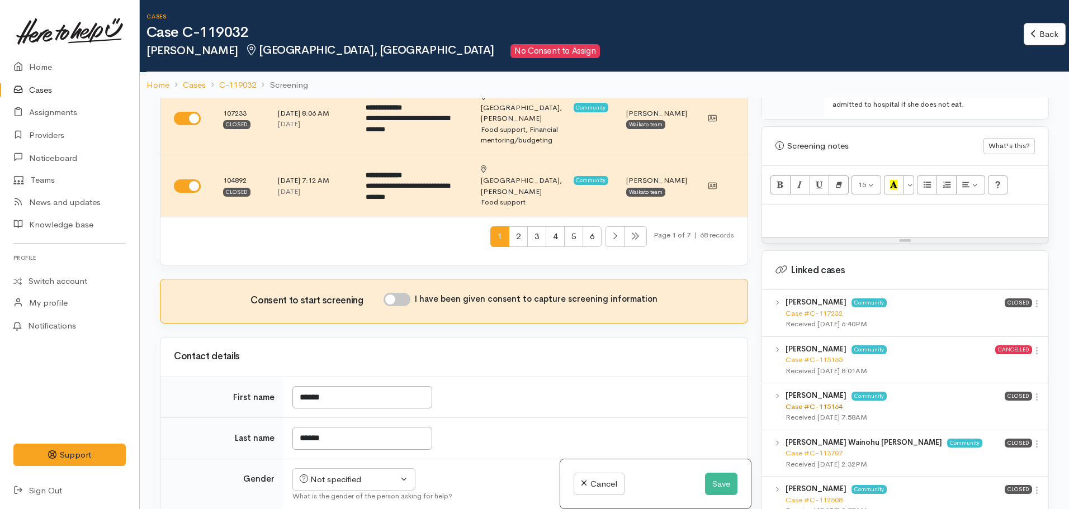
click at [818, 402] on link "Case #C-115164" at bounding box center [814, 407] width 57 height 10
click at [815, 448] on link "Case #C-113707" at bounding box center [814, 453] width 57 height 10
click at [837, 211] on p at bounding box center [905, 217] width 275 height 13
paste div
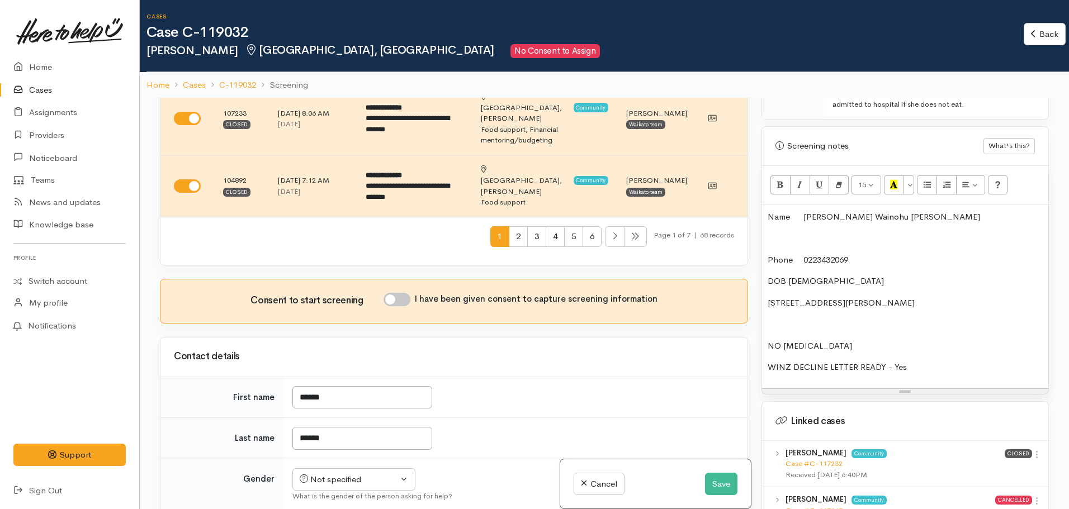
click at [766, 254] on div "Name Janeva Lovey-Anne Wainohu Wilson Phone 0223432069 DOB 23/09/2000 13 David …" at bounding box center [905, 296] width 286 height 183
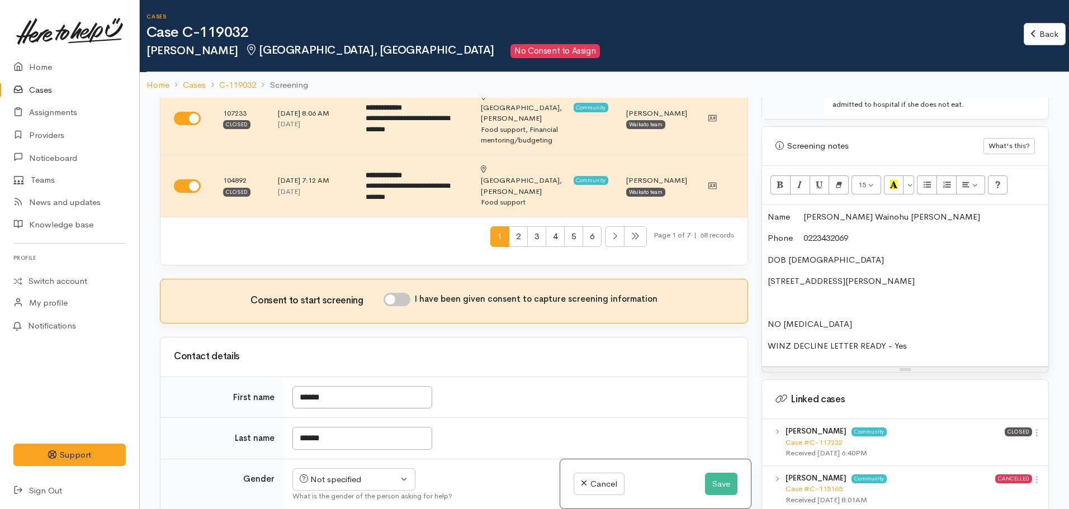
click at [805, 232] on p "Phone 0223432069" at bounding box center [905, 238] width 275 height 13
click at [801, 211] on span at bounding box center [796, 216] width 13 height 11
drag, startPoint x: 904, startPoint y: 211, endPoint x: 825, endPoint y: 210, distance: 78.9
click at [825, 211] on p "Name: Janeva Lovey-Anne Wainohu Wilson" at bounding box center [905, 217] width 275 height 13
drag, startPoint x: 923, startPoint y: 342, endPoint x: 739, endPoint y: 329, distance: 185.0
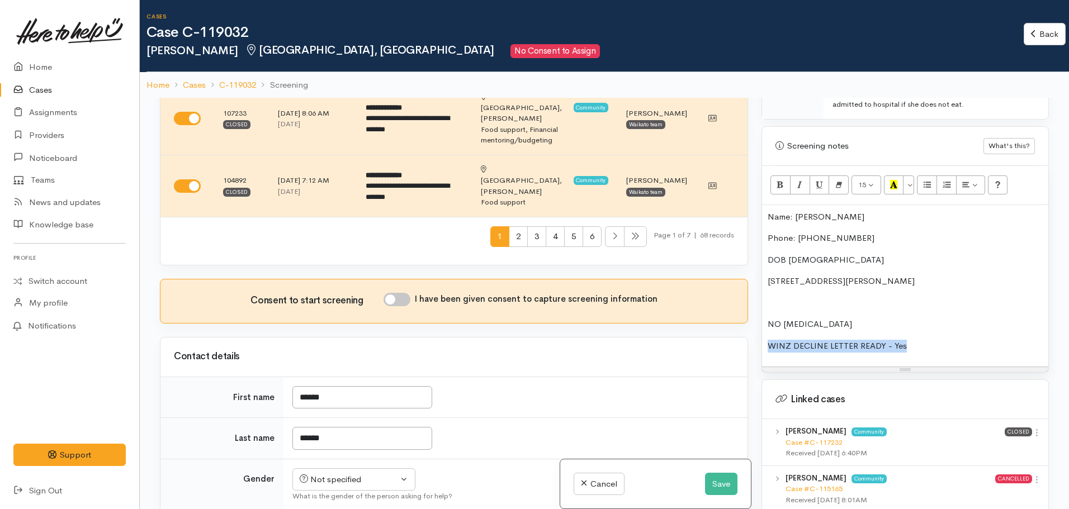
click at [739, 329] on div "Related cases There are other cases potentially from the same person, address o…" at bounding box center [604, 352] width 903 height 509
click at [860, 318] on p "NO FOOD ALLERGIES" at bounding box center [905, 324] width 275 height 13
drag, startPoint x: 920, startPoint y: 344, endPoint x: 757, endPoint y: 308, distance: 166.7
click at [757, 308] on div "Warnings Add No warnings have been raised against this case Add Warning Title ●…" at bounding box center [905, 352] width 301 height 509
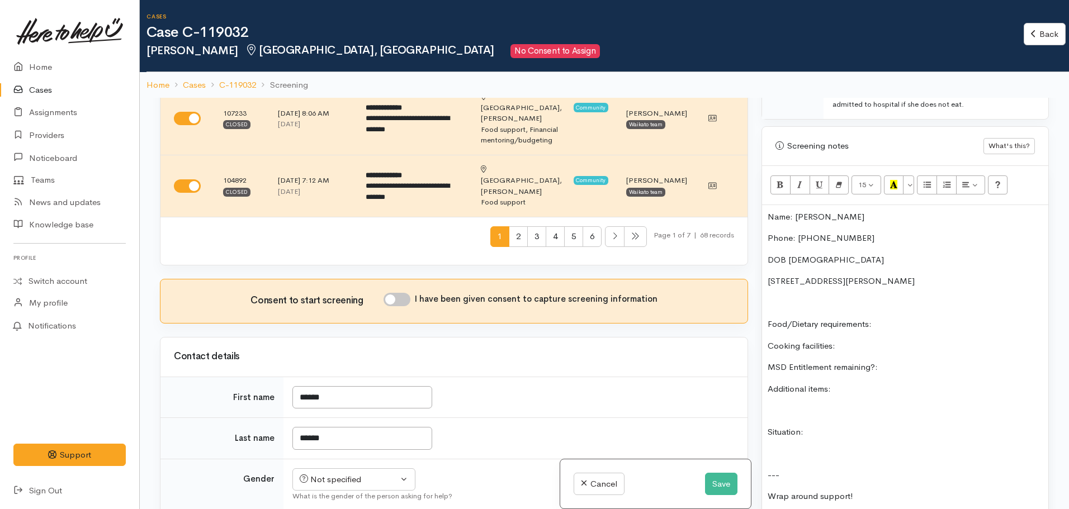
scroll to position [25, 0]
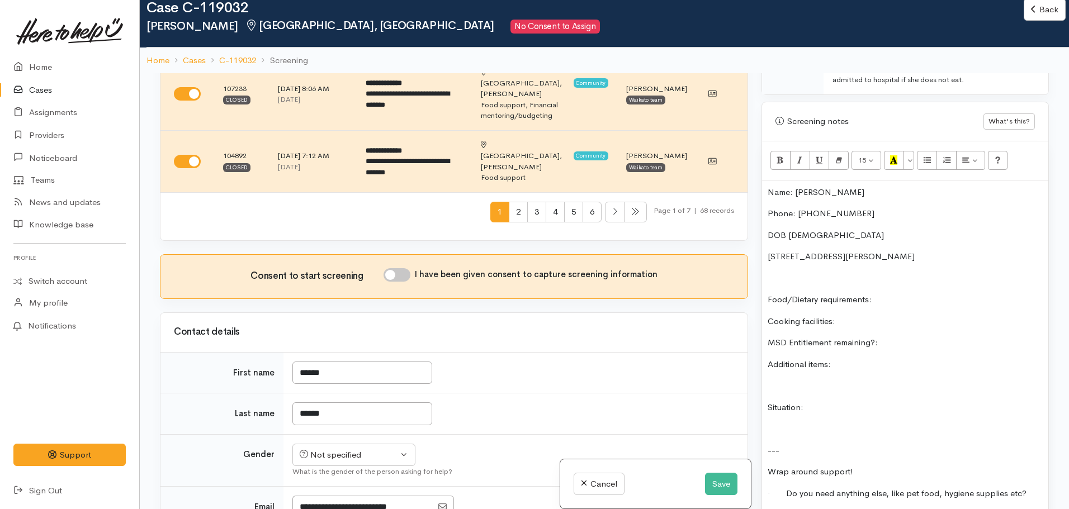
click at [966, 253] on div "Name: Janeva Wilson Phone: 0223432069 DOB 23/09/2000 13 David Street, Nawton, H…" at bounding box center [905, 359] width 286 height 356
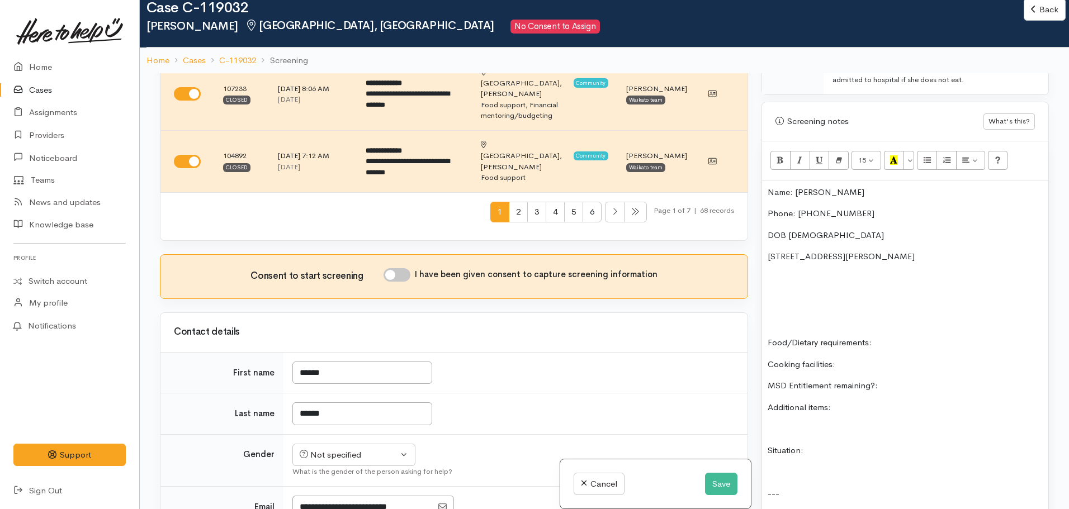
click at [773, 294] on p at bounding box center [905, 300] width 275 height 13
click at [764, 182] on div "Name: Janeva Wilson Phone: 0223432069 DOB 23/09/2000 13 David Street, Nawton, H…" at bounding box center [905, 391] width 286 height 421
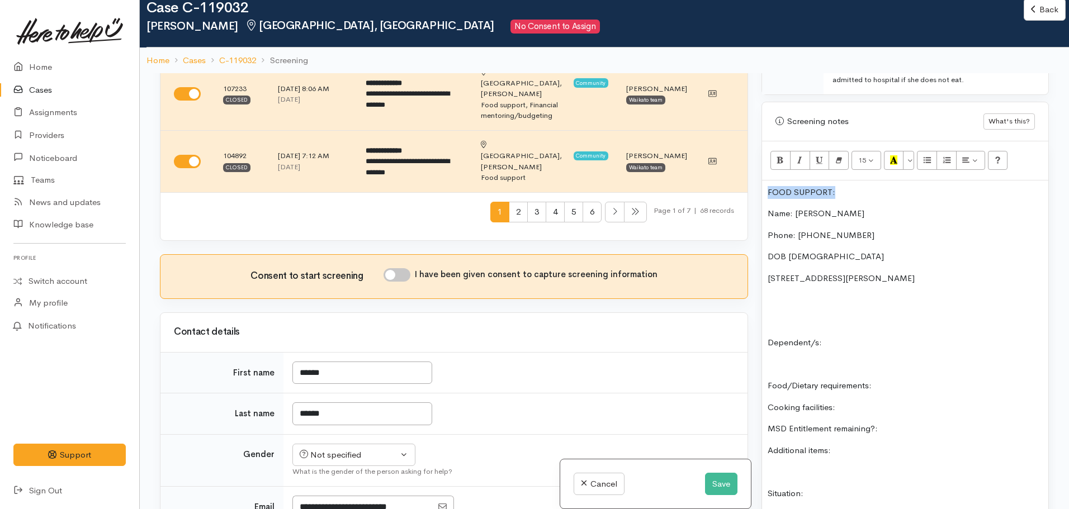
drag, startPoint x: 851, startPoint y: 182, endPoint x: 750, endPoint y: 180, distance: 100.1
click at [750, 180] on div "Related cases There are other cases potentially from the same person, address o…" at bounding box center [604, 327] width 903 height 509
click at [783, 155] on icon "Bold (CTRL+B)" at bounding box center [780, 160] width 7 height 10
click at [892, 155] on icon "Recent Color" at bounding box center [893, 160] width 7 height 10
click at [720, 477] on button "Save" at bounding box center [721, 484] width 32 height 23
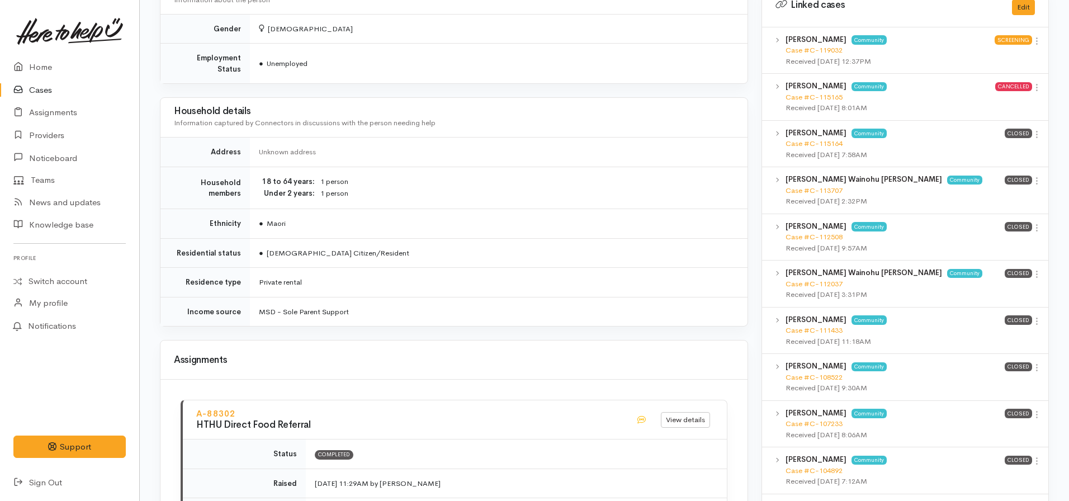
scroll to position [556, 0]
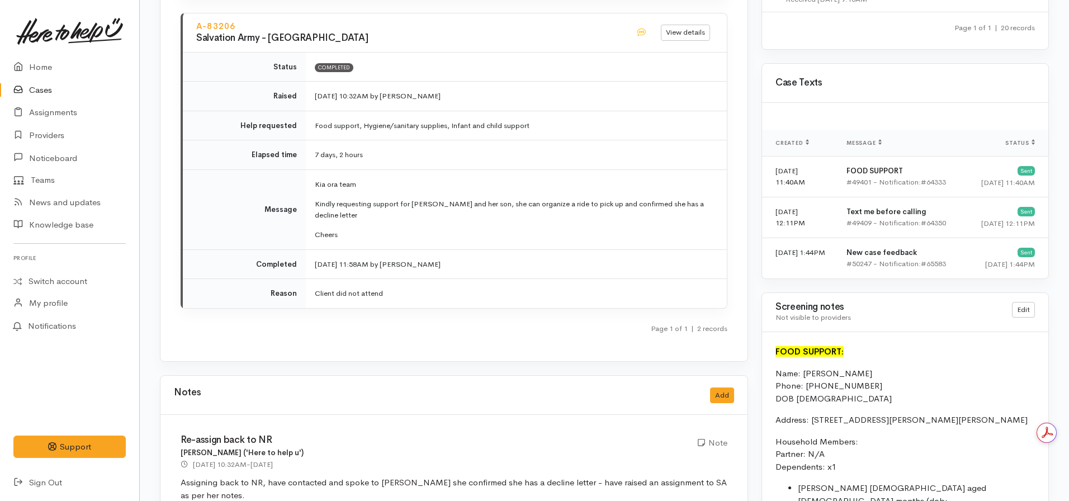
scroll to position [1528, 0]
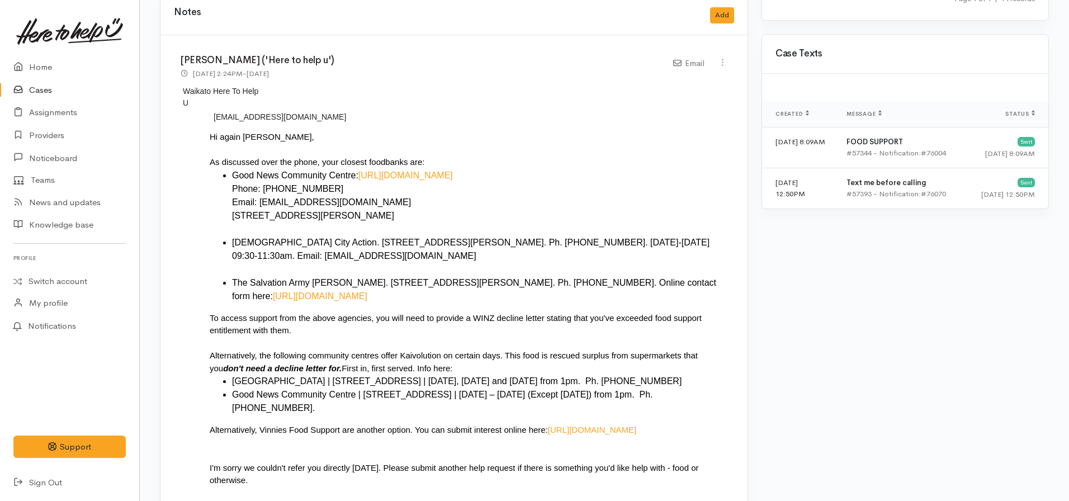
scroll to position [1273, 0]
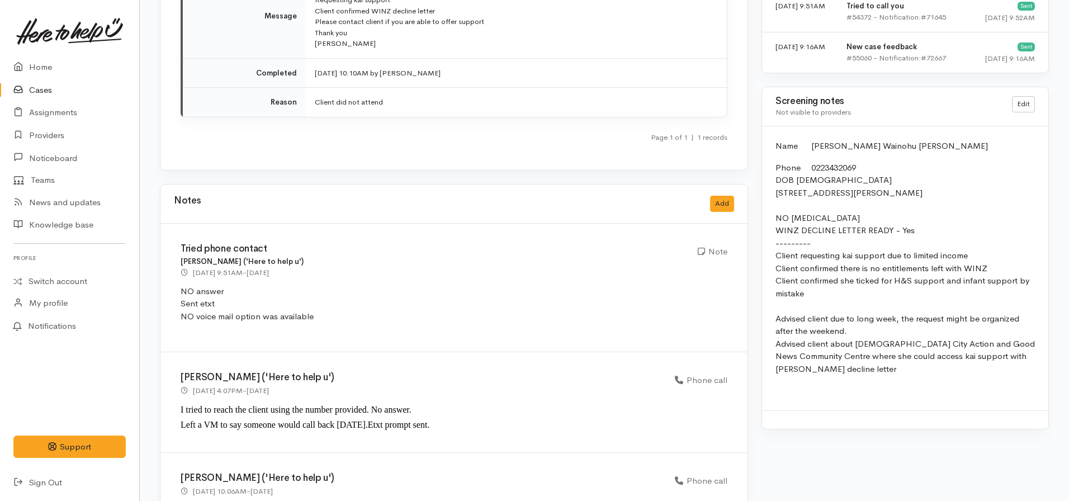
scroll to position [1293, 0]
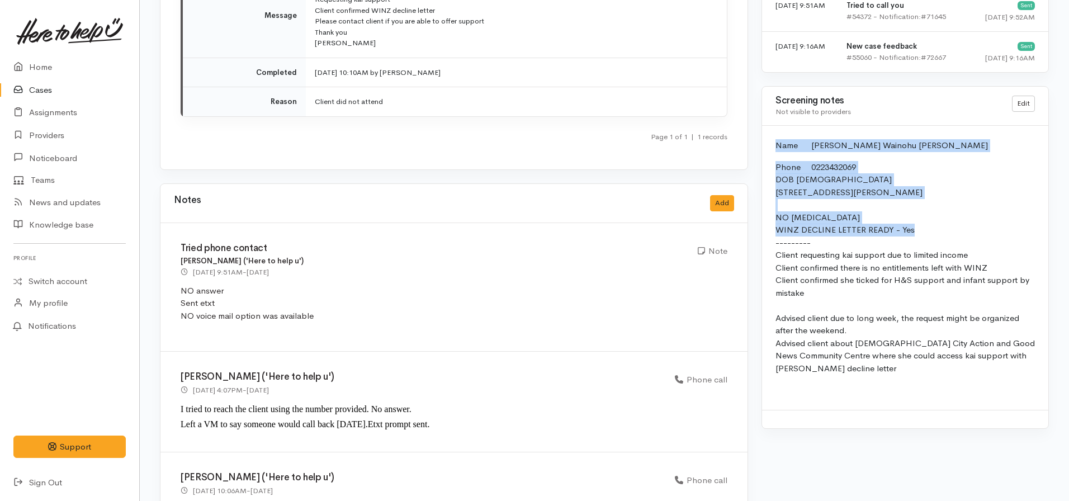
drag, startPoint x: 925, startPoint y: 230, endPoint x: 771, endPoint y: 138, distance: 179.8
click at [771, 138] on div "Name Janeva Lovey-Anne Wainohu Wilson Phone 0223432069 DOB 23/09/2000 13 David …" at bounding box center [905, 268] width 286 height 284
copy div "Name Janeva Lovey-Anne Wainohu Wilson Phone 0223432069 DOB 23/09/2000 13 David …"
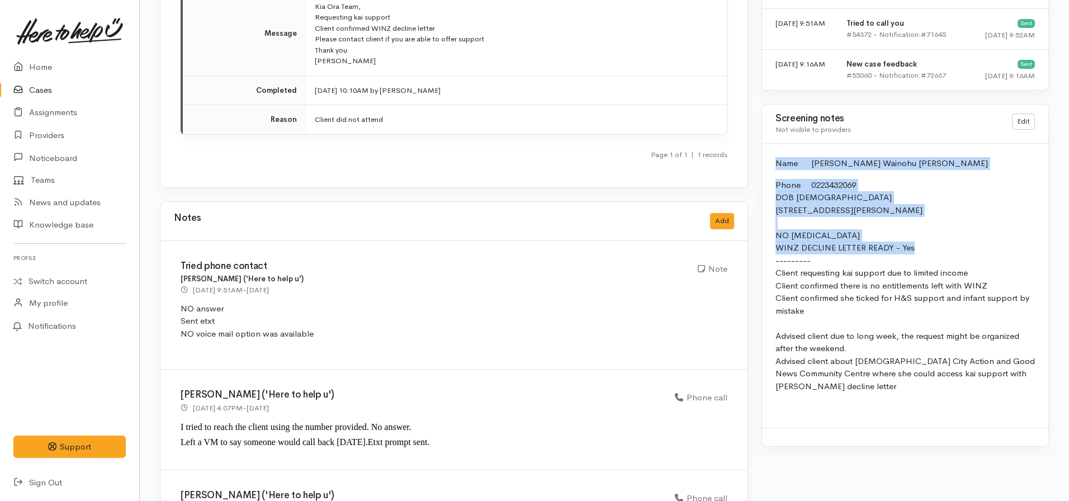
scroll to position [1277, 0]
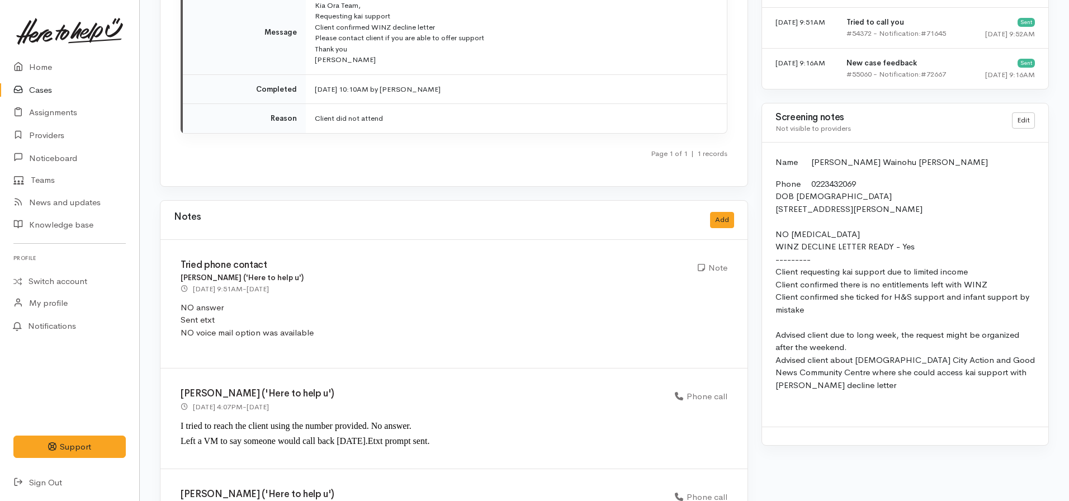
click at [954, 278] on p "Phone 0223432069 DOB 23/09/2000 13 David Street, Nawton, Hamilton, New Zealand …" at bounding box center [905, 291] width 259 height 226
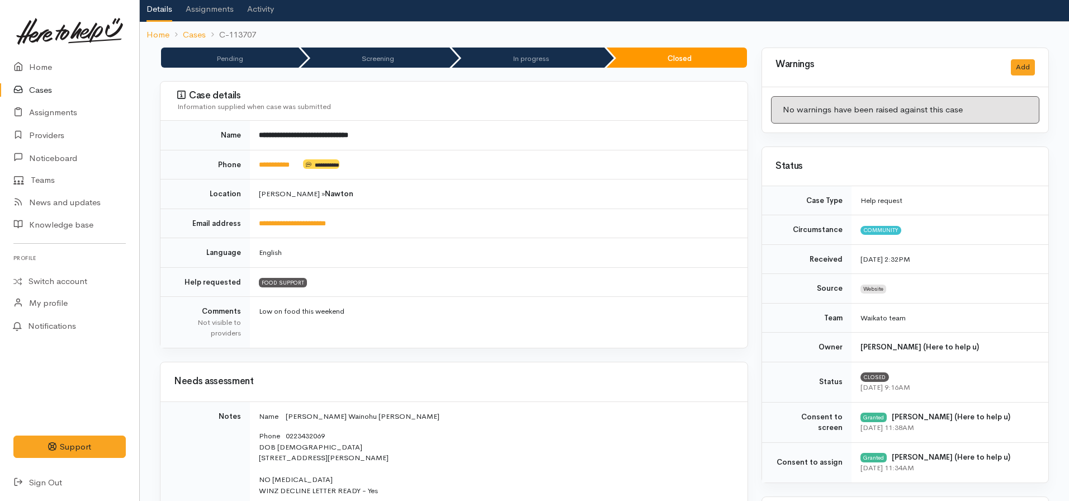
scroll to position [65, 0]
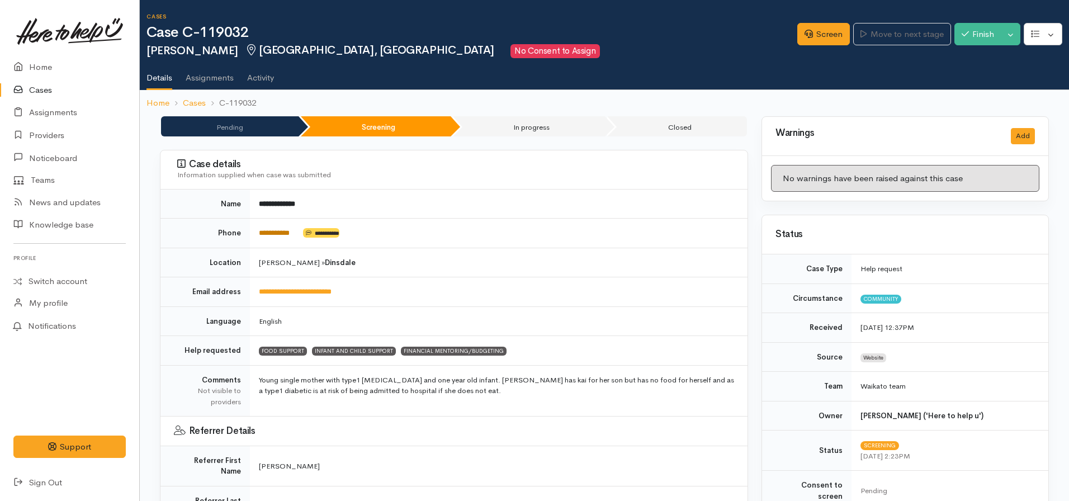
click at [284, 232] on link "**********" at bounding box center [274, 232] width 31 height 7
click at [821, 28] on link "Screen" at bounding box center [823, 34] width 53 height 23
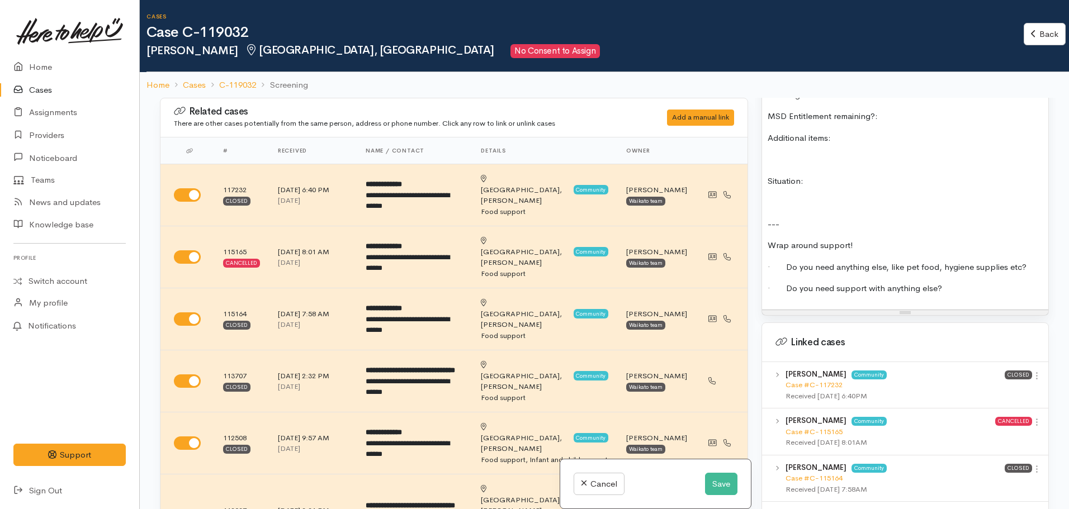
scroll to position [1026, 0]
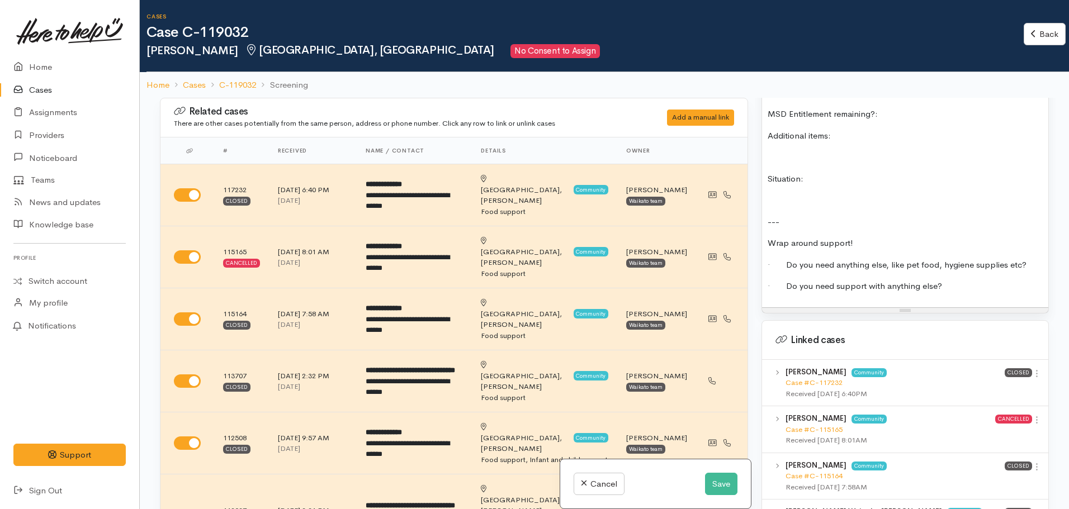
click at [955, 280] on p "· Do you need support with anything else?" at bounding box center [905, 286] width 275 height 13
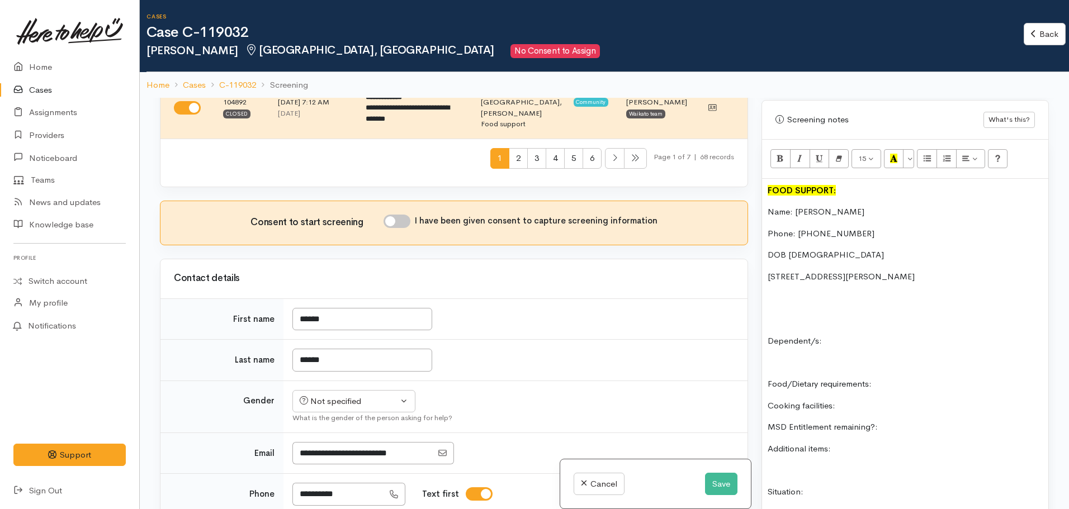
scroll to position [714, 0]
drag, startPoint x: 977, startPoint y: 266, endPoint x: 773, endPoint y: 268, distance: 203.6
click at [773, 270] on p "13 David Street, Nawton, Hamilton, New Zealand" at bounding box center [905, 276] width 275 height 13
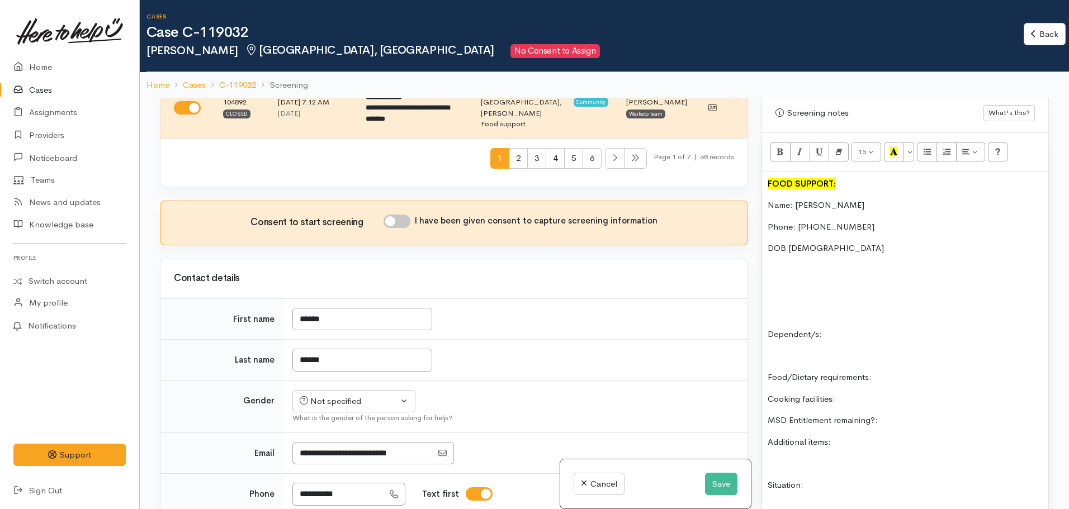
scroll to position [719, 0]
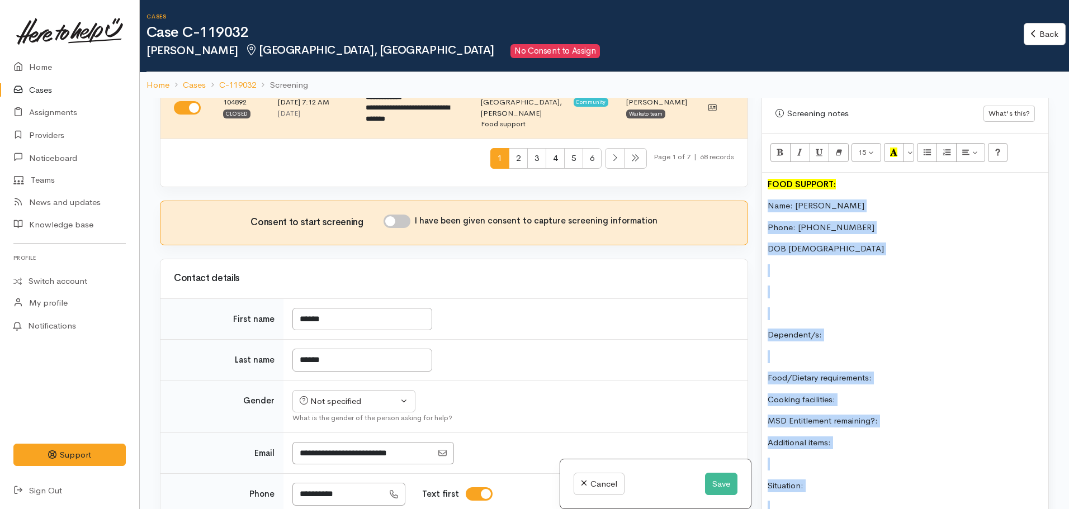
drag, startPoint x: 767, startPoint y: 190, endPoint x: 936, endPoint y: 488, distance: 342.6
click at [936, 488] on div "FOOD SUPPORT: Name: Janeva Wilson Phone: 0223432069 DOB 23/09/2000 Dependent/s:…" at bounding box center [905, 415] width 286 height 485
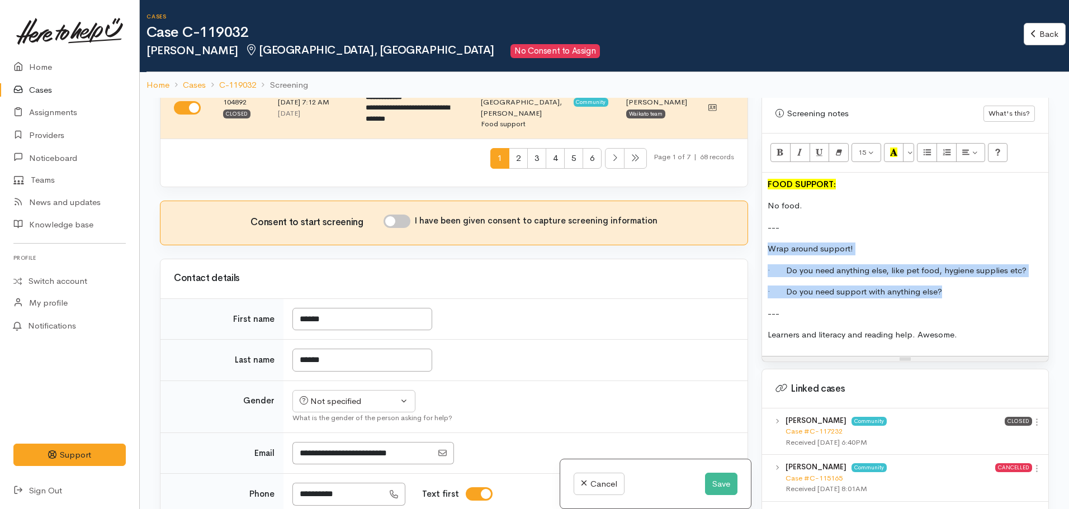
drag, startPoint x: 947, startPoint y: 287, endPoint x: 768, endPoint y: 240, distance: 185.1
click at [768, 240] on div "FOOD SUPPORT: No food. --- Wrap around support! · Do you need anything else, li…" at bounding box center [905, 264] width 286 height 183
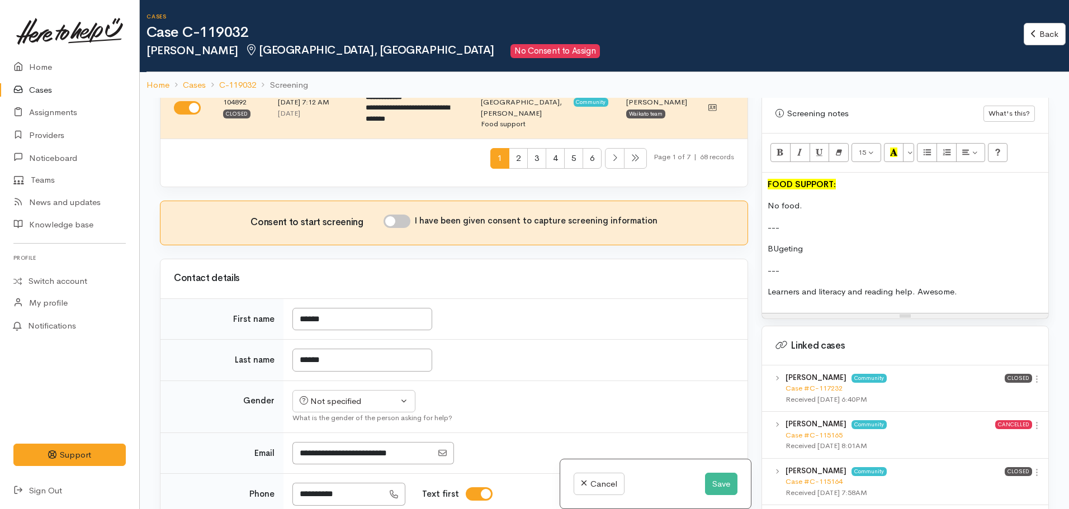
click at [780, 243] on p "BUgeting" at bounding box center [905, 249] width 275 height 13
click at [790, 243] on p "Bugeting" at bounding box center [905, 249] width 275 height 13
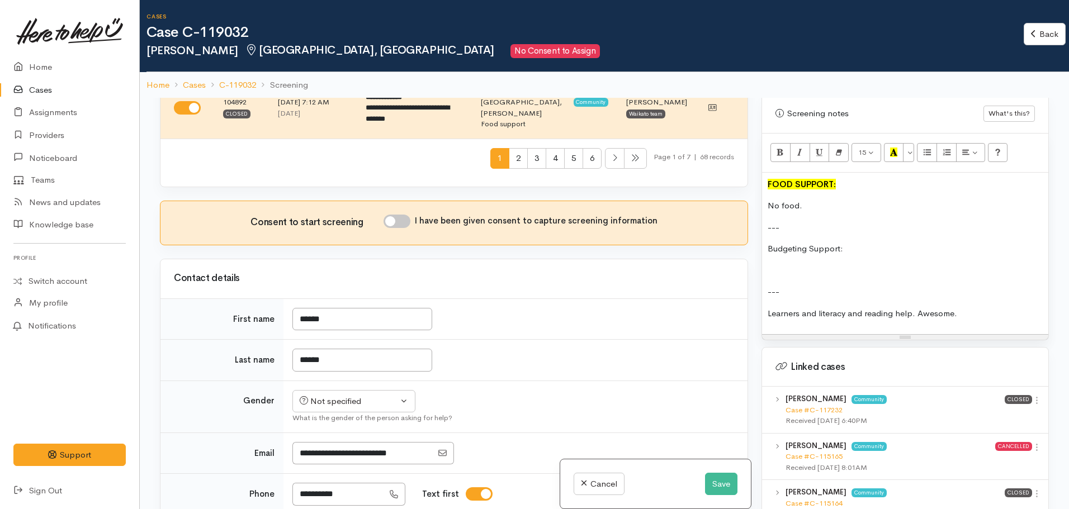
click at [782, 264] on p at bounding box center [905, 270] width 275 height 13
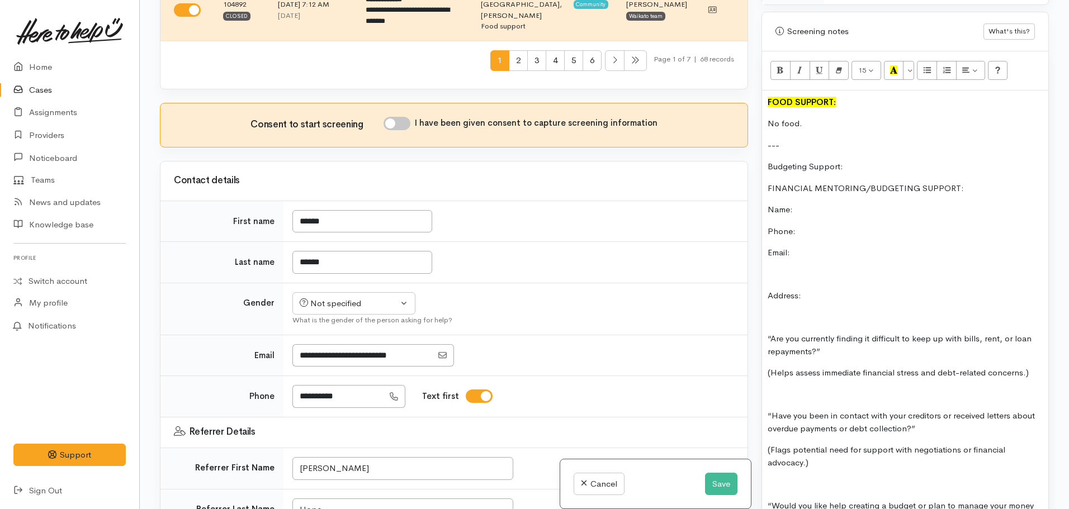
scroll to position [701, 0]
click at [825, 292] on p "Address:" at bounding box center [905, 298] width 275 height 13
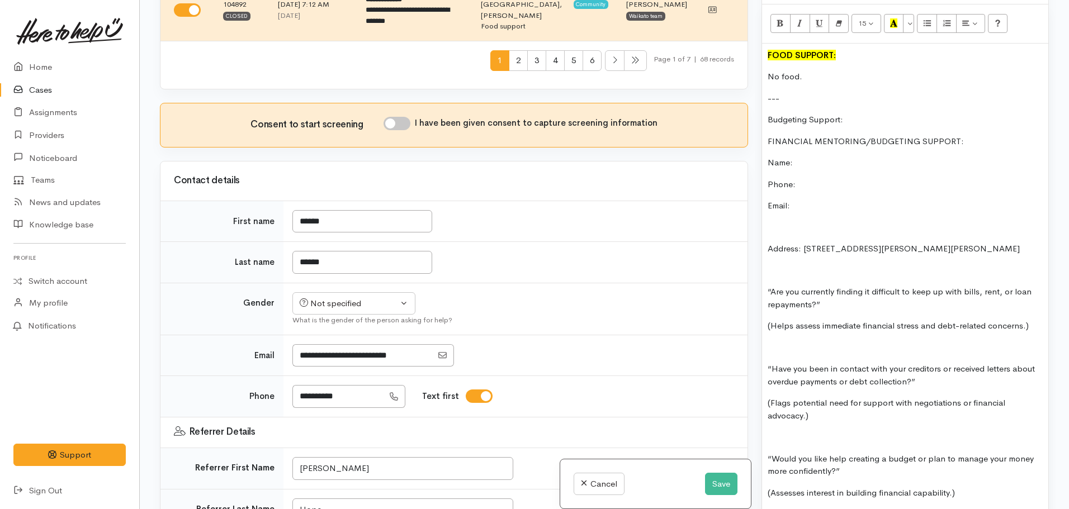
scroll to position [751, 0]
drag, startPoint x: 853, startPoint y: 106, endPoint x: 756, endPoint y: 98, distance: 97.6
click at [756, 98] on div "Warnings Add No warnings have been raised against this case Add Warning Title ●…" at bounding box center [905, 254] width 301 height 509
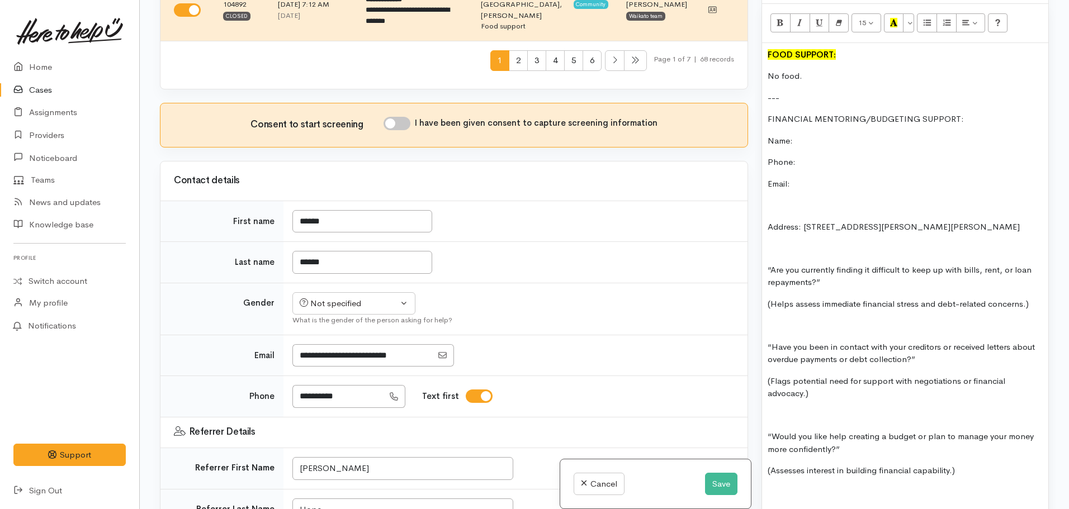
click at [771, 113] on p "FINANCIAL MENTORING/BUDGETING SUPPORT:" at bounding box center [905, 119] width 275 height 13
drag, startPoint x: 967, startPoint y: 110, endPoint x: 761, endPoint y: 112, distance: 206.4
click at [761, 112] on div "Warnings Add No warnings have been raised against this case Add Warning Title ●…" at bounding box center [905, 254] width 301 height 509
click at [786, 21] on button "Bold (CTRL+B)" at bounding box center [781, 22] width 20 height 19
click at [894, 18] on icon "Recent Color" at bounding box center [893, 23] width 7 height 10
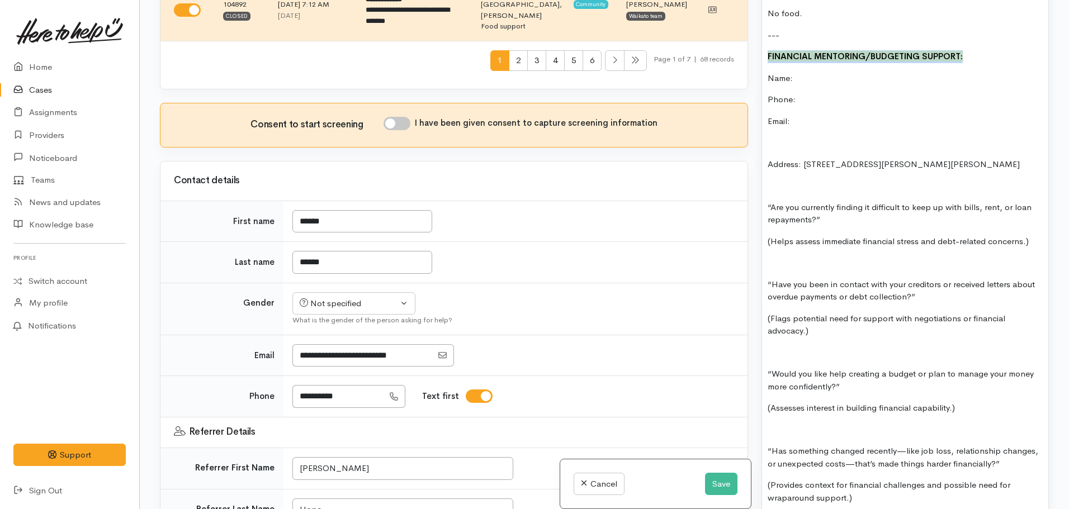
scroll to position [815, 0]
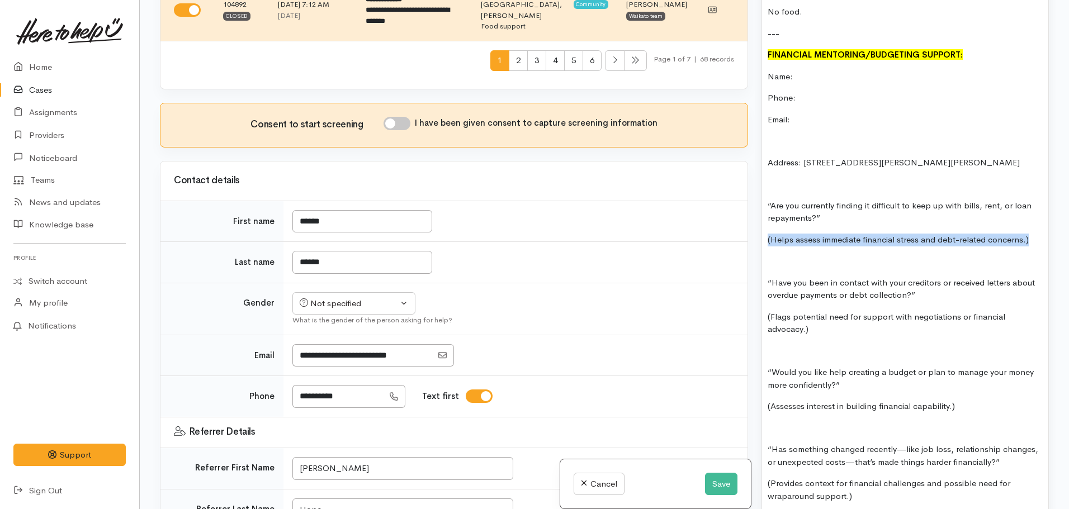
drag, startPoint x: 764, startPoint y: 231, endPoint x: 1028, endPoint y: 232, distance: 263.4
click at [1028, 232] on div "FOOD SUPPORT: No food. --- FINANCIAL MENTORING/BUDGETING SUPPORT: Name: Phone: …" at bounding box center [905, 325] width 286 height 693
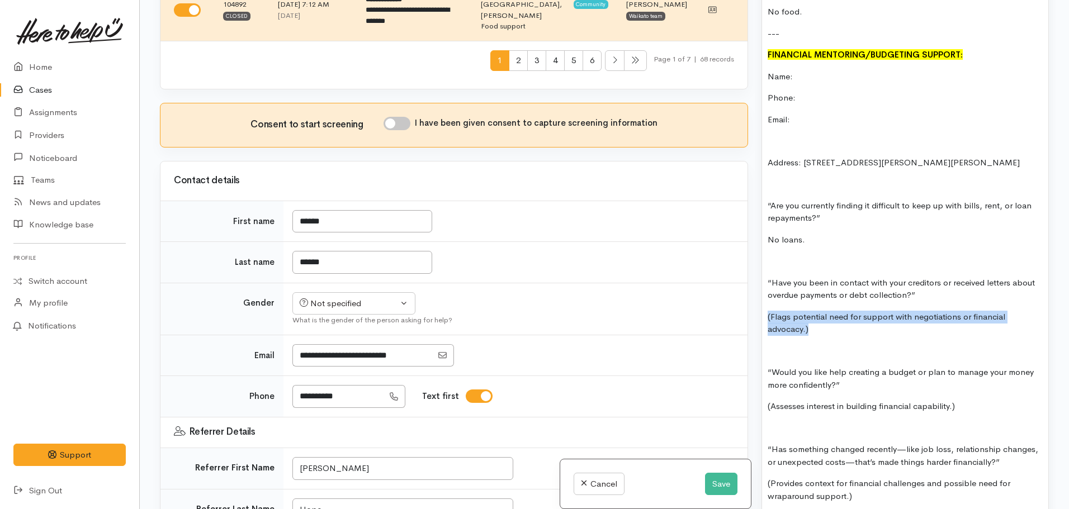
drag, startPoint x: 821, startPoint y: 320, endPoint x: 764, endPoint y: 301, distance: 60.1
click at [764, 301] on div "FOOD SUPPORT: No food. --- FINANCIAL MENTORING/BUDGETING SUPPORT: Name: Phone: …" at bounding box center [905, 325] width 286 height 693
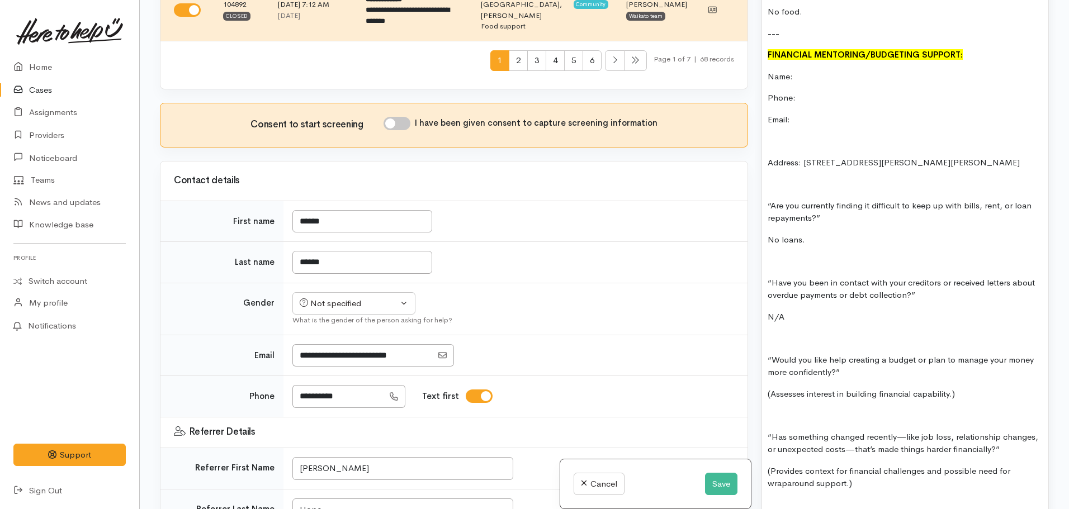
click at [826, 234] on p "No loans." at bounding box center [905, 240] width 275 height 13
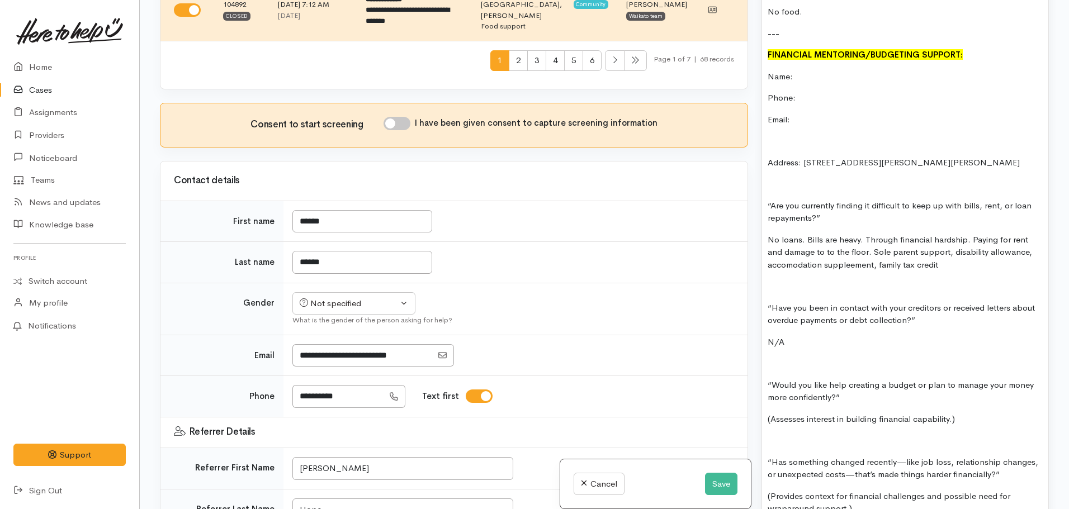
click at [856, 252] on p "No loans. Bills are heavy. Through financial hardship. Paying for rent and dama…" at bounding box center [905, 253] width 275 height 38
drag, startPoint x: 788, startPoint y: 257, endPoint x: 987, endPoint y: 285, distance: 201.1
drag, startPoint x: 987, startPoint y: 285, endPoint x: 814, endPoint y: 252, distance: 175.9
click at [814, 252] on p "No loans. Bills are heavy. Through financial hardship. Paying for rent and dama…" at bounding box center [905, 253] width 275 height 38
drag, startPoint x: 870, startPoint y: 254, endPoint x: 762, endPoint y: 249, distance: 107.5
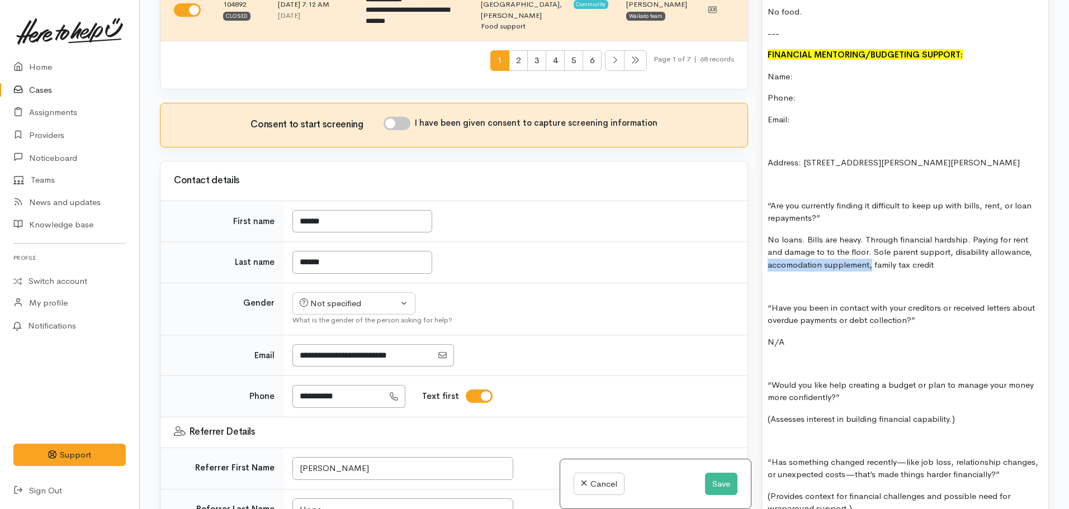
click at [762, 249] on div "FOOD SUPPORT: No food. --- FINANCIAL MENTORING/BUDGETING SUPPORT: Name: Phone: …" at bounding box center [905, 332] width 286 height 706
copy p "accomodation supplement,"
click at [856, 255] on p "No loans. Bills are heavy. Through financial hardship. Paying for rent and dama…" at bounding box center [905, 253] width 275 height 38
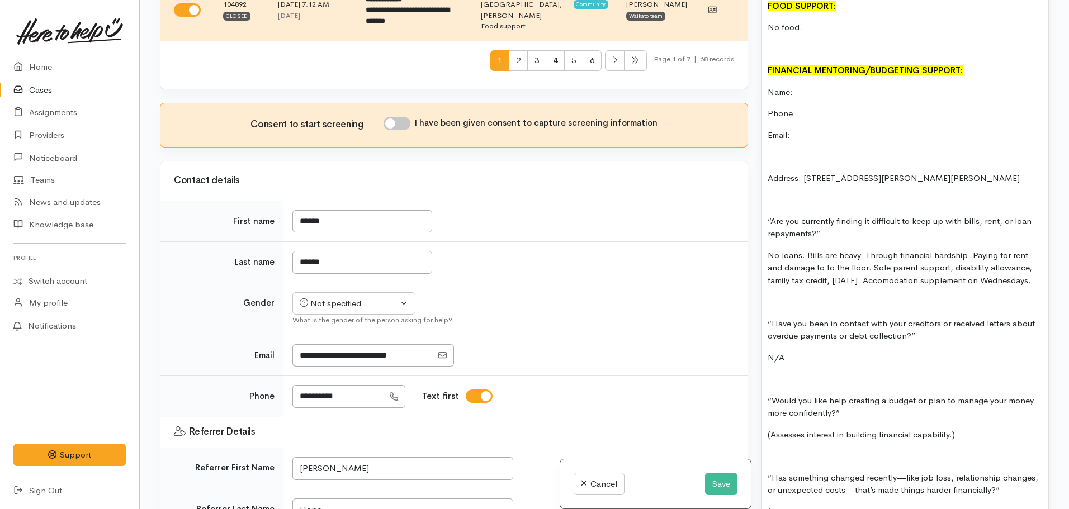
scroll to position [800, 0]
click at [767, 314] on div "FOOD SUPPORT: No food. --- FINANCIAL MENTORING/BUDGETING SUPPORT: Name: Phone: …" at bounding box center [905, 347] width 286 height 706
click at [784, 308] on p at bounding box center [905, 301] width 275 height 13
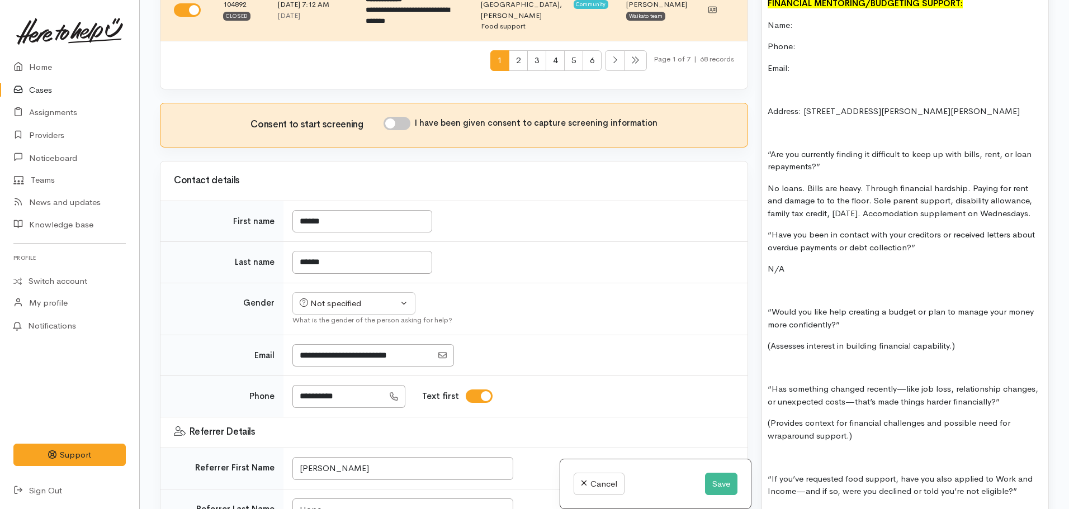
scroll to position [872, 0]
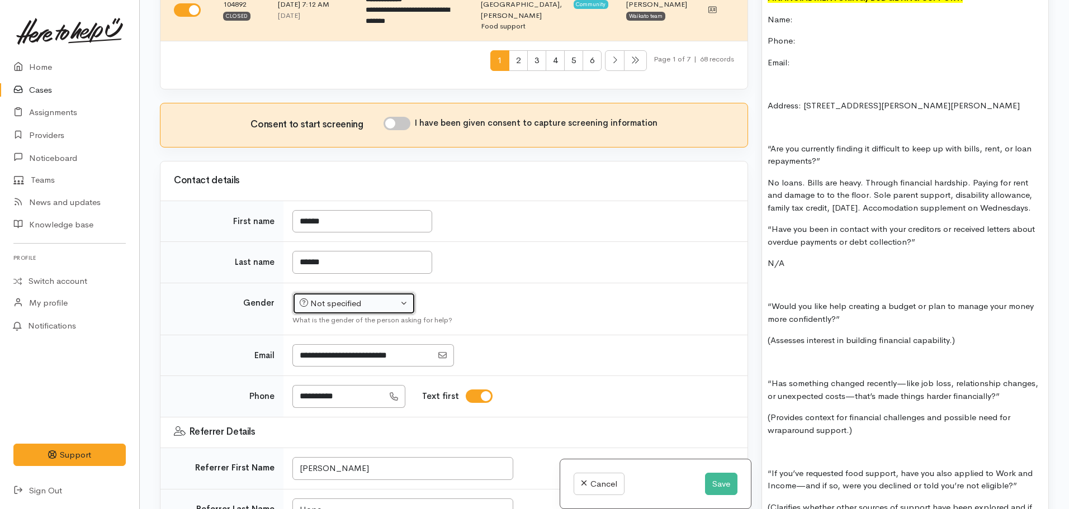
click at [357, 297] on div "Not specified" at bounding box center [349, 303] width 98 height 13
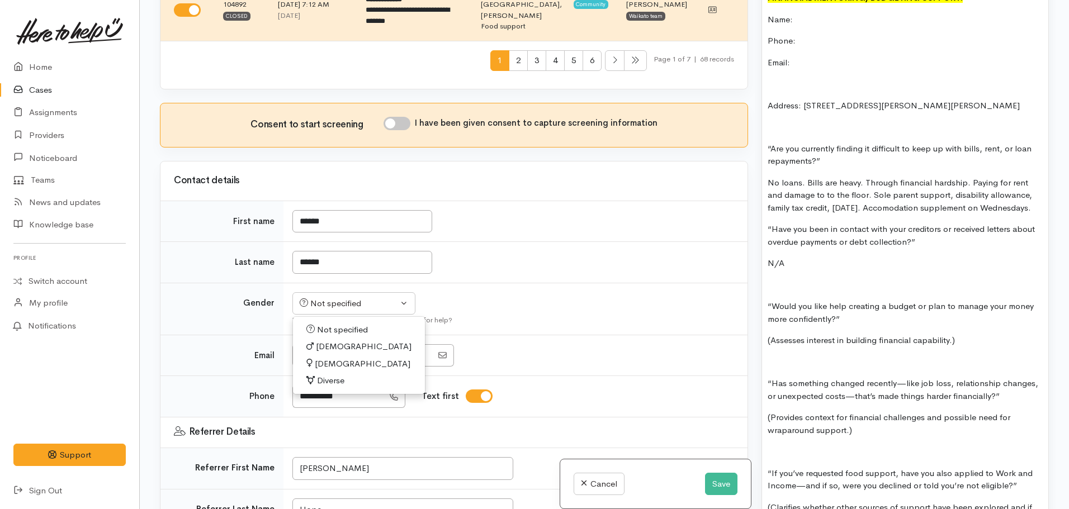
click at [337, 358] on span "Female" at bounding box center [363, 364] width 96 height 13
select select "[DEMOGRAPHIC_DATA]"
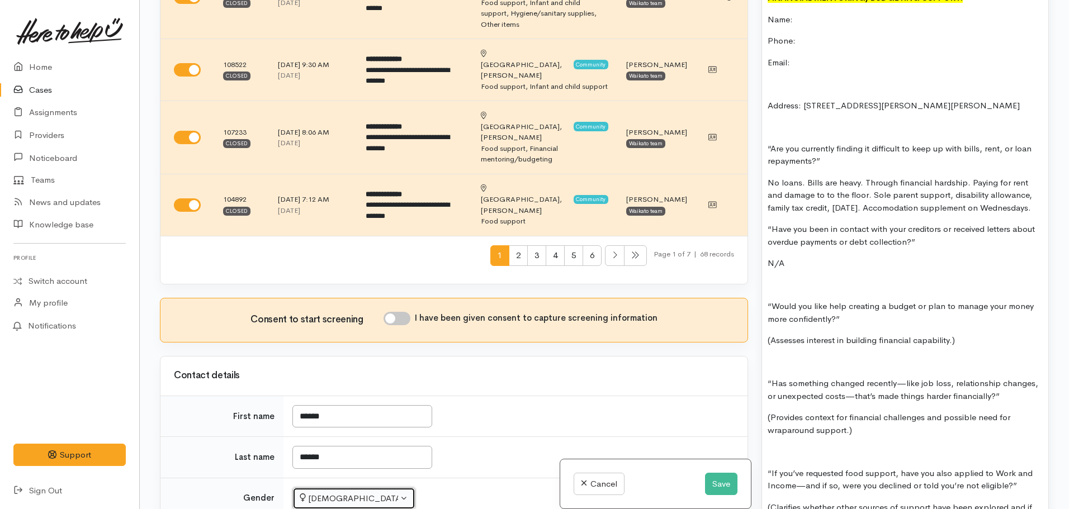
scroll to position [488, 0]
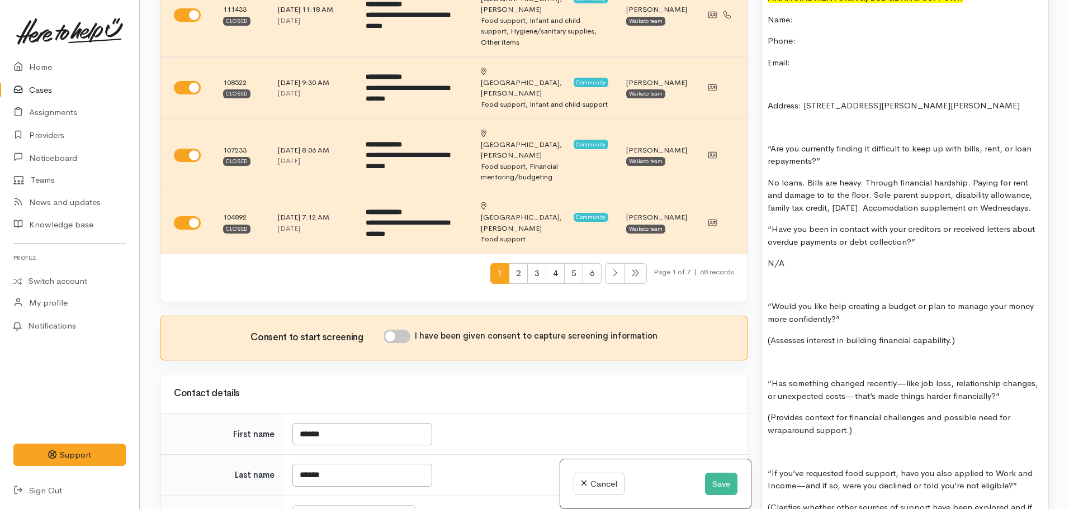
click at [391, 330] on input "I have been given consent to capture screening information" at bounding box center [397, 336] width 27 height 13
checkbox input "true"
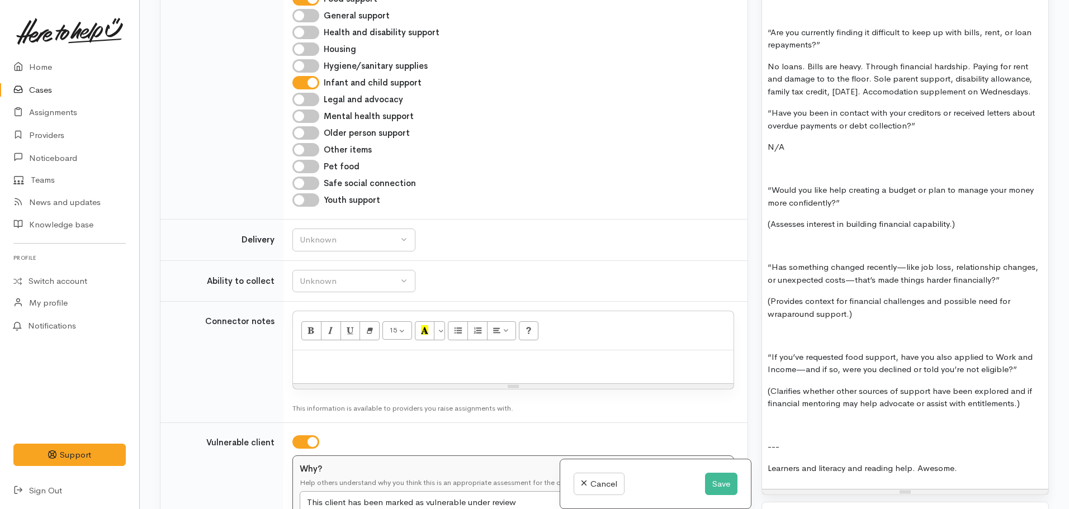
scroll to position [989, 0]
click at [771, 169] on p at bounding box center [905, 168] width 275 height 13
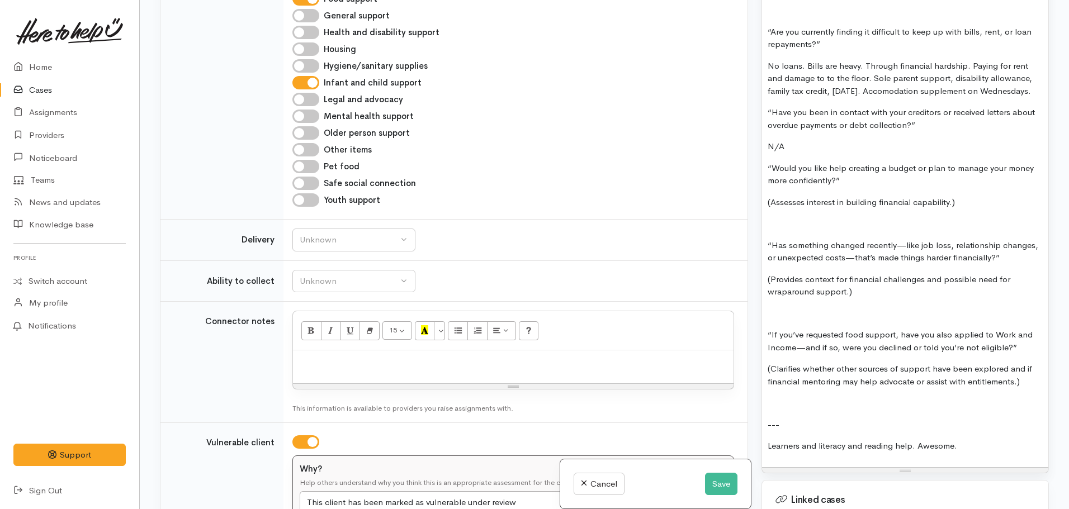
click at [787, 409] on p at bounding box center [905, 403] width 275 height 13
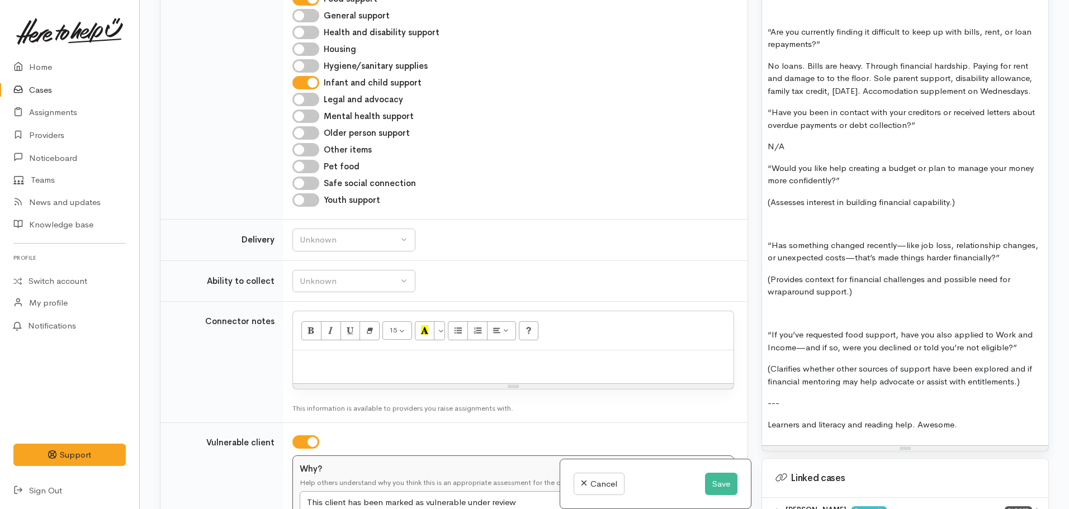
click at [981, 418] on div "FOOD SUPPORT: No food. --- FINANCIAL MENTORING/BUDGETING SUPPORT: Name: Phone: …" at bounding box center [905, 125] width 286 height 641
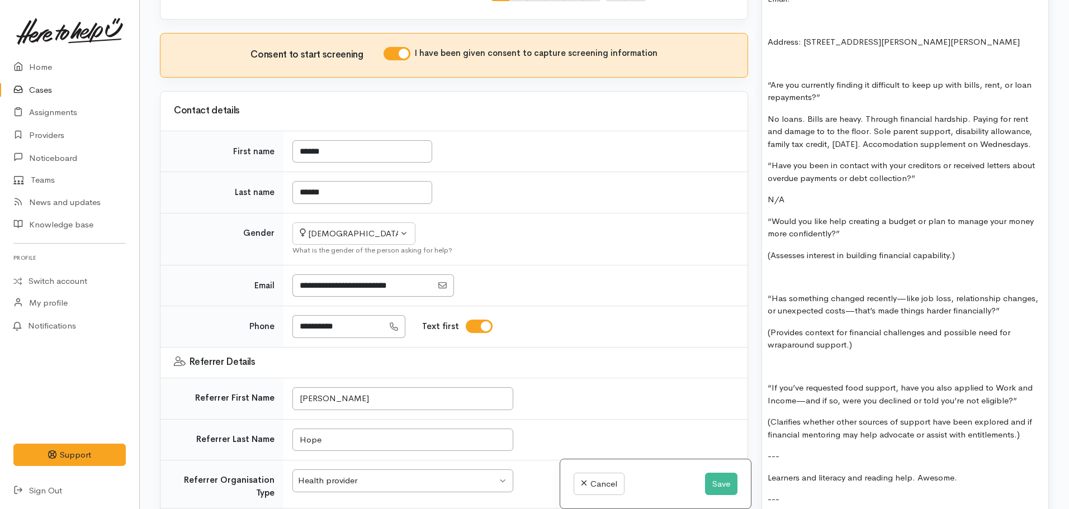
scroll to position [937, 0]
click at [784, 359] on div "FOOD SUPPORT: No food. --- FINANCIAL MENTORING/BUDGETING SUPPORT: Name: Phone: …" at bounding box center [905, 230] width 286 height 747
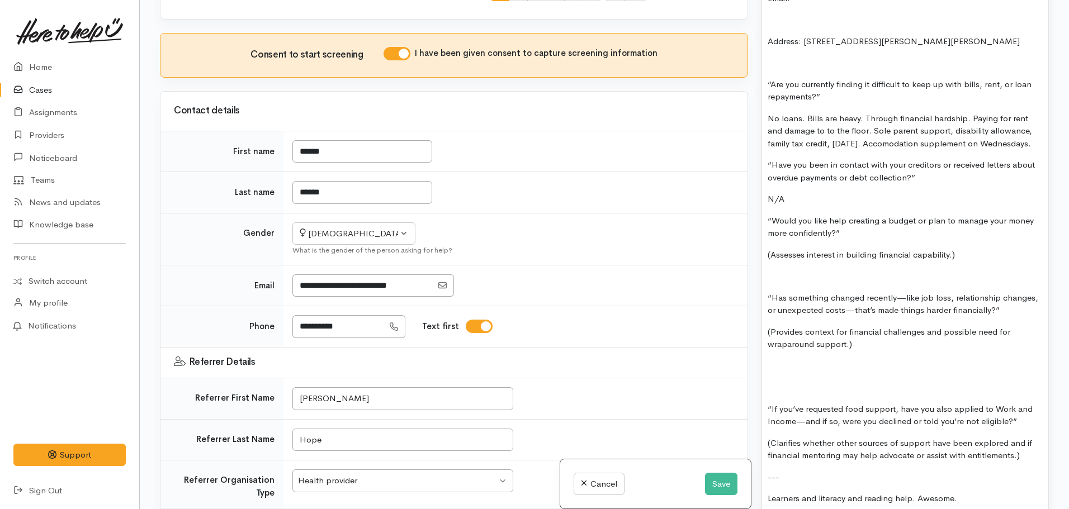
click at [776, 373] on p at bounding box center [905, 366] width 275 height 13
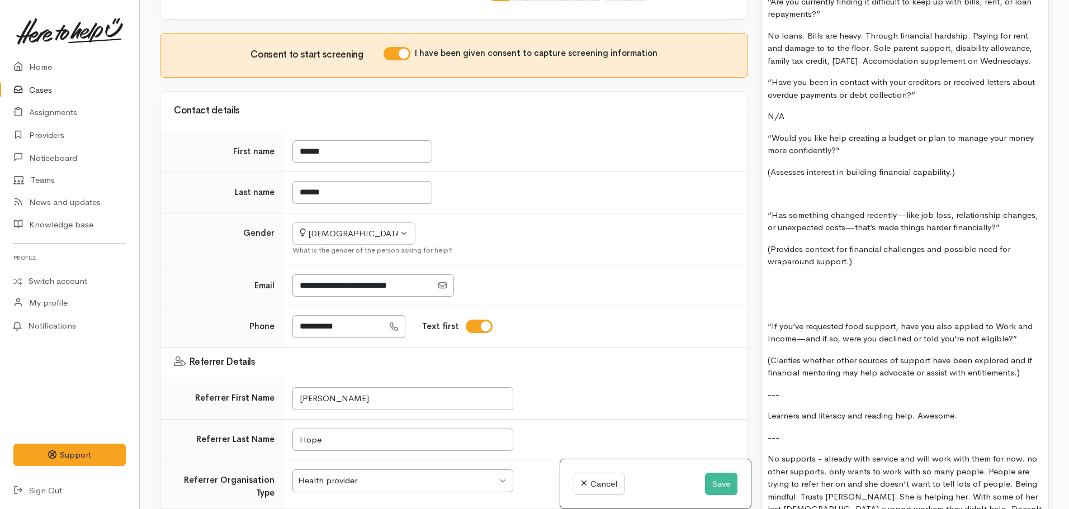
scroll to position [1019, 0]
click at [848, 49] on p "No loans. Bills are heavy. Through financial hardship. Paying for rent and dama…" at bounding box center [905, 49] width 275 height 38
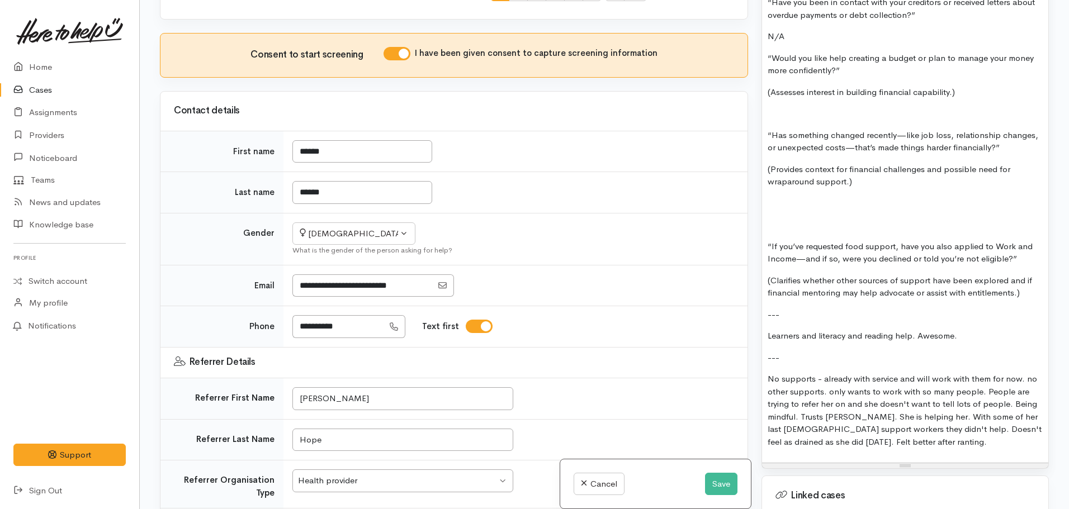
scroll to position [1103, 0]
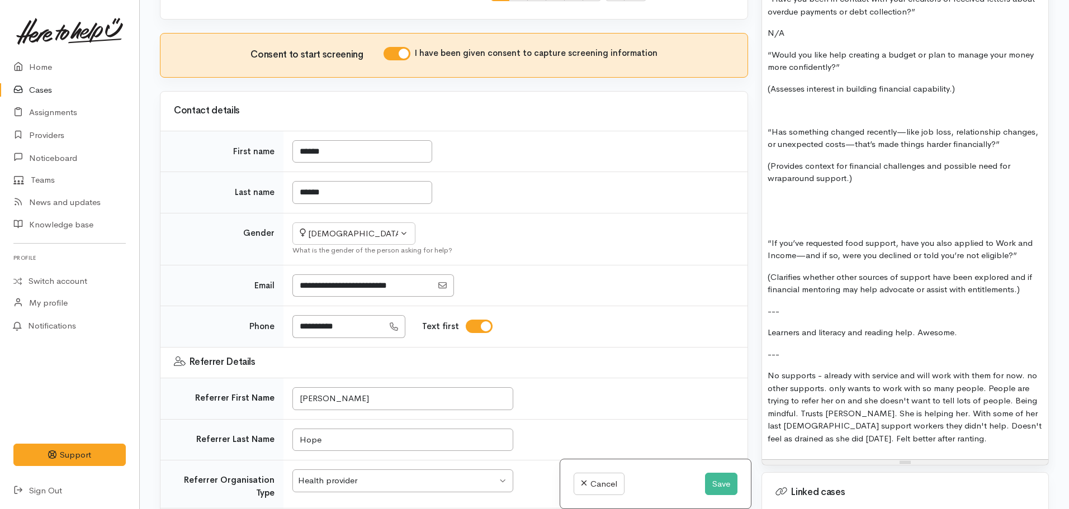
click at [819, 212] on div "FOOD SUPPORT: No food. --- FINANCIAL MENTORING/BUDGETING SUPPORT: Name: Phone: …" at bounding box center [905, 75] width 286 height 769
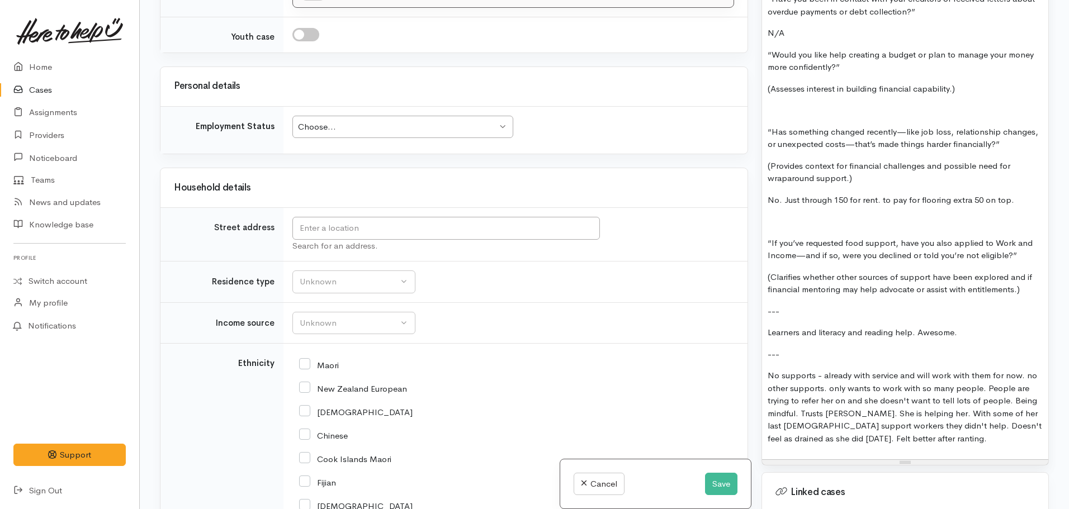
scroll to position [2273, 0]
drag, startPoint x: 546, startPoint y: 181, endPoint x: 545, endPoint y: 122, distance: 58.7
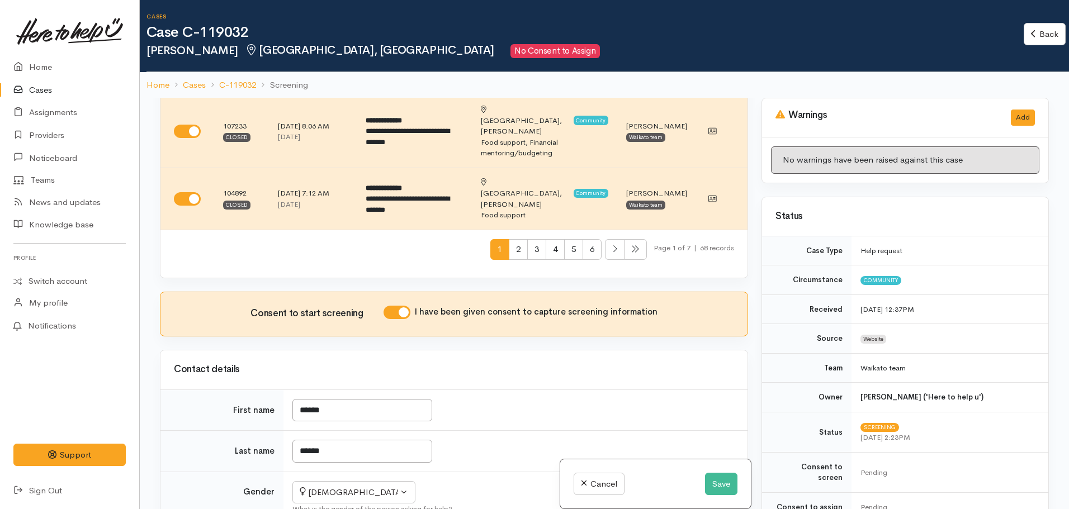
scroll to position [608, 0]
drag, startPoint x: 421, startPoint y: 405, endPoint x: 283, endPoint y: 391, distance: 138.8
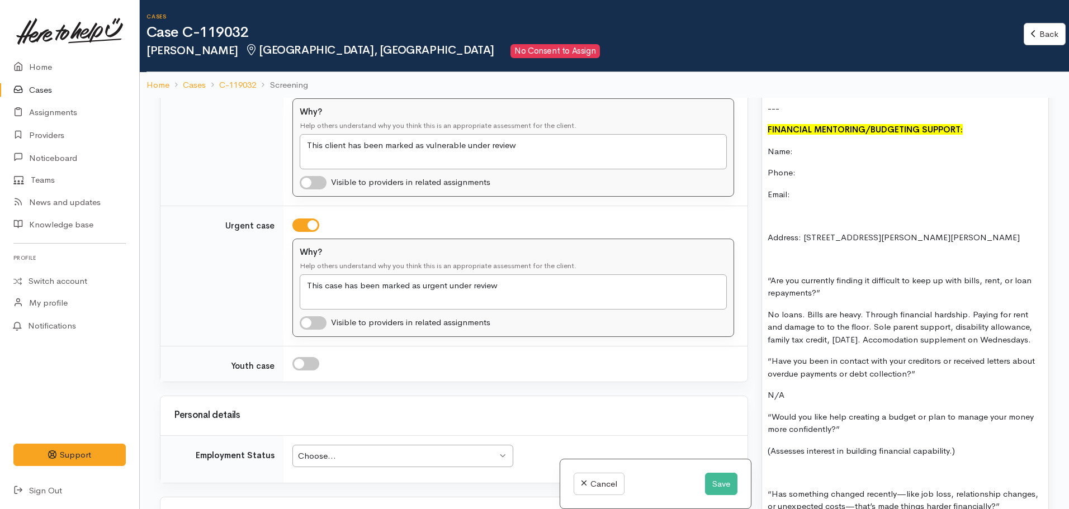
scroll to position [840, 0]
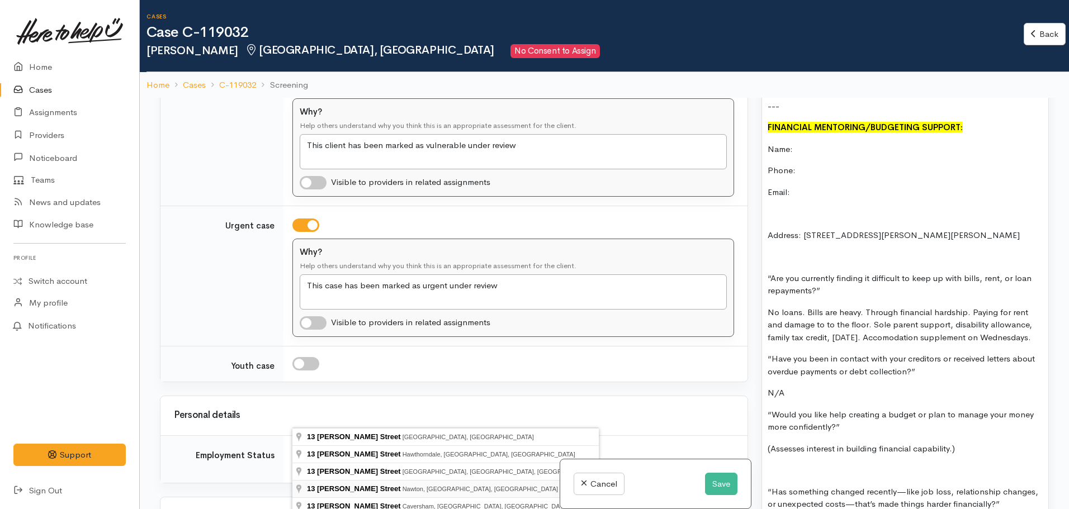
type input "13 David Street, Nawton, Hamilton, New Zealand"
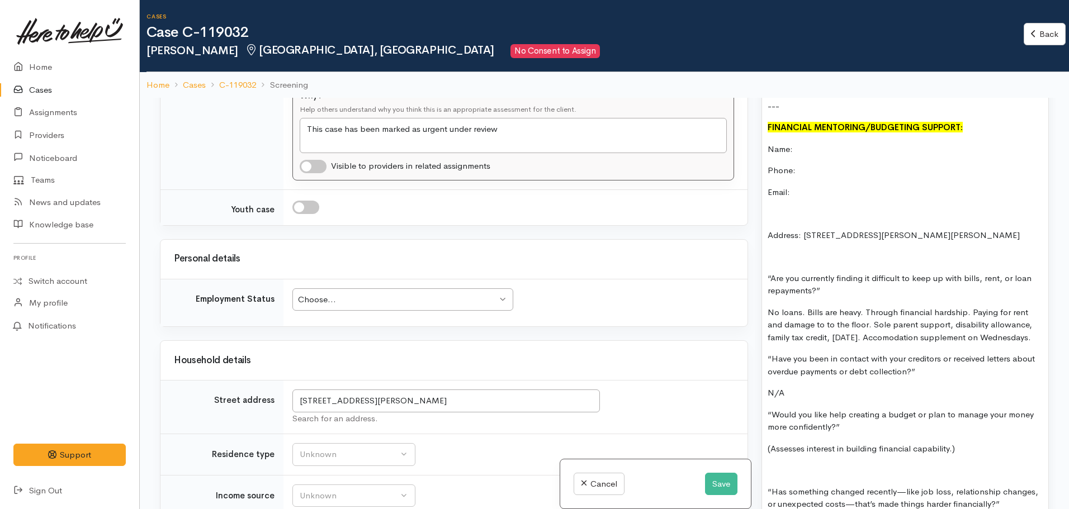
scroll to position [2197, 0]
click at [371, 448] on div "Unknown" at bounding box center [349, 454] width 98 height 13
select select "2"
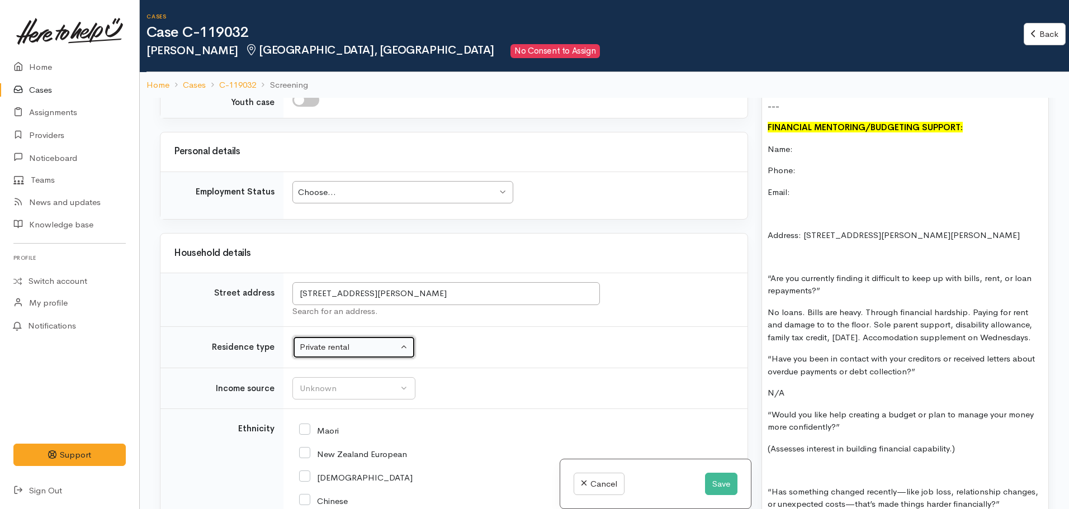
scroll to position [2304, 0]
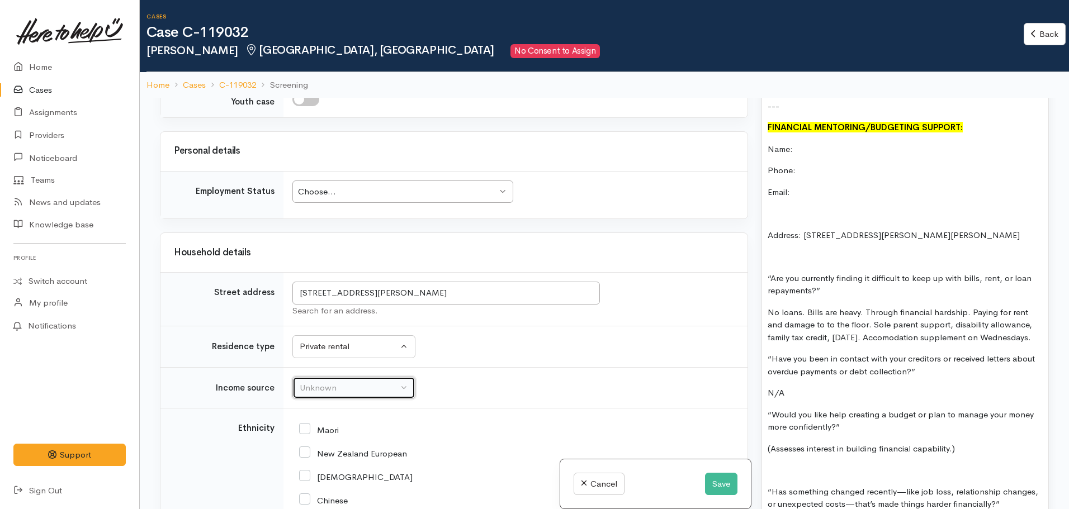
click at [381, 382] on div "Unknown" at bounding box center [349, 388] width 98 height 13
type input "sol"
click at [370, 435] on span "MSD - Sole Parent Support" at bounding box center [358, 441] width 105 height 13
select select "7"
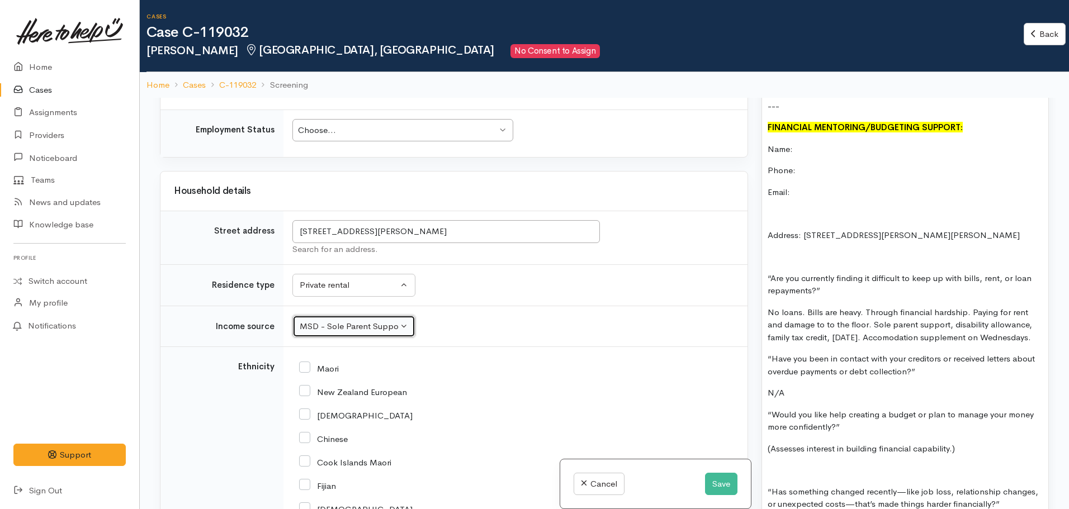
scroll to position [2366, 0]
click at [307, 362] on input "Maori" at bounding box center [319, 367] width 40 height 10
checkbox input "true"
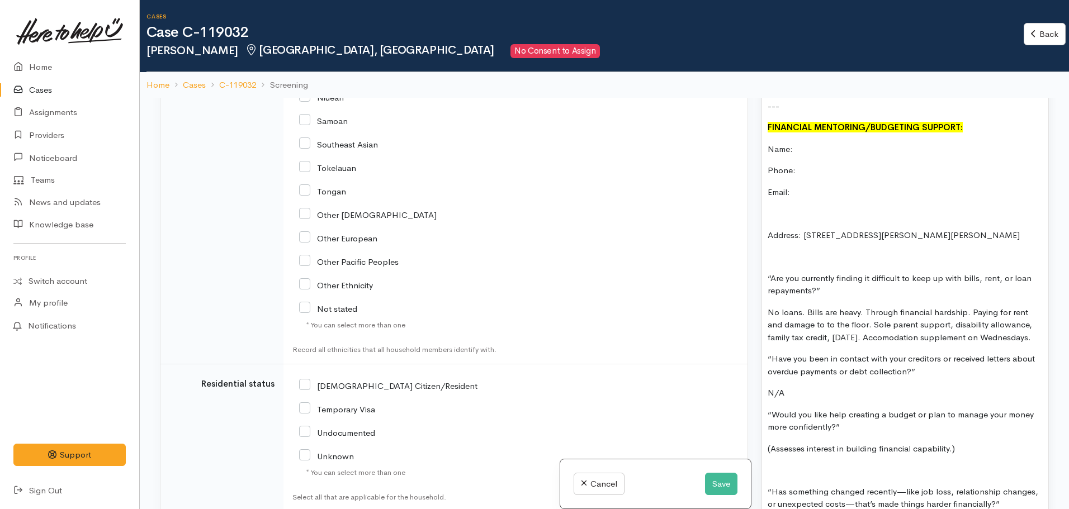
scroll to position [2850, 0]
click at [303, 379] on input "[DEMOGRAPHIC_DATA] Citizen/Resident" at bounding box center [388, 384] width 178 height 10
checkbox input "true"
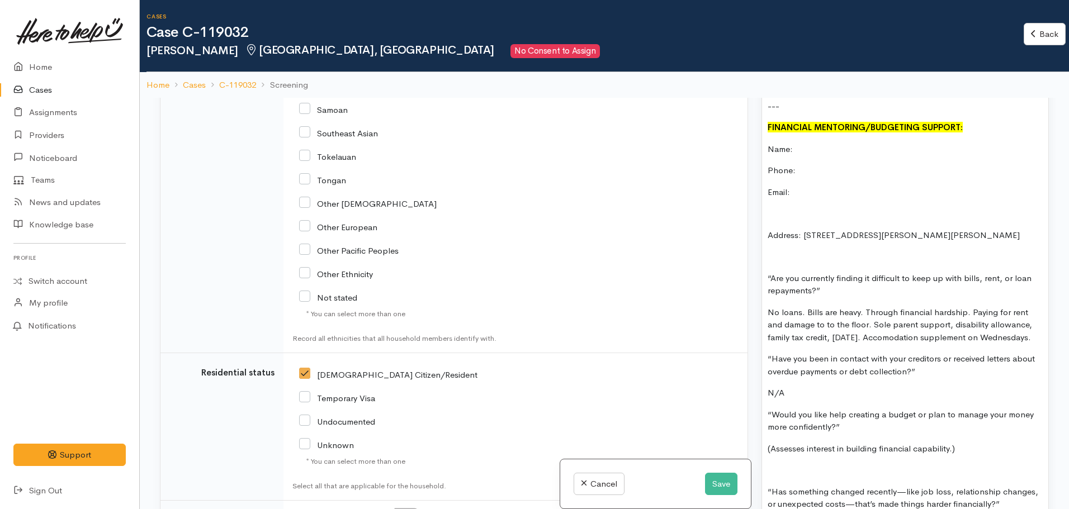
type input "1"
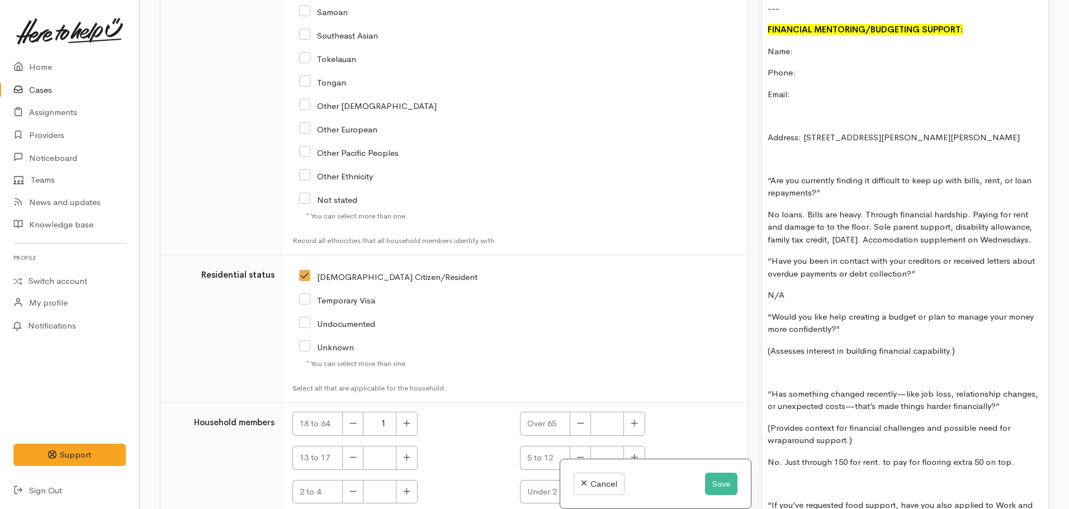
click at [631, 488] on icon "button" at bounding box center [634, 492] width 7 height 8
type input "1"
checkbox input "true"
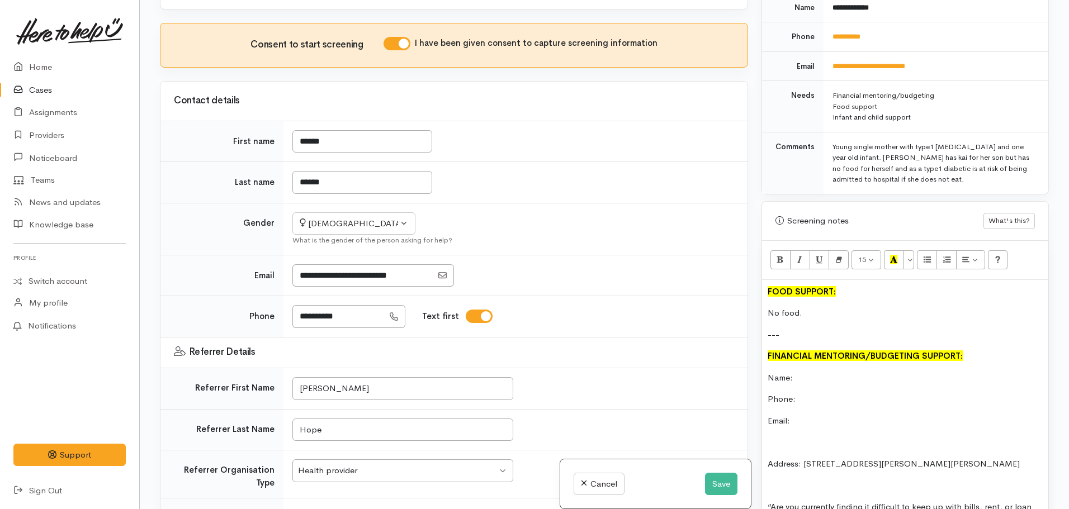
scroll to position [518, 0]
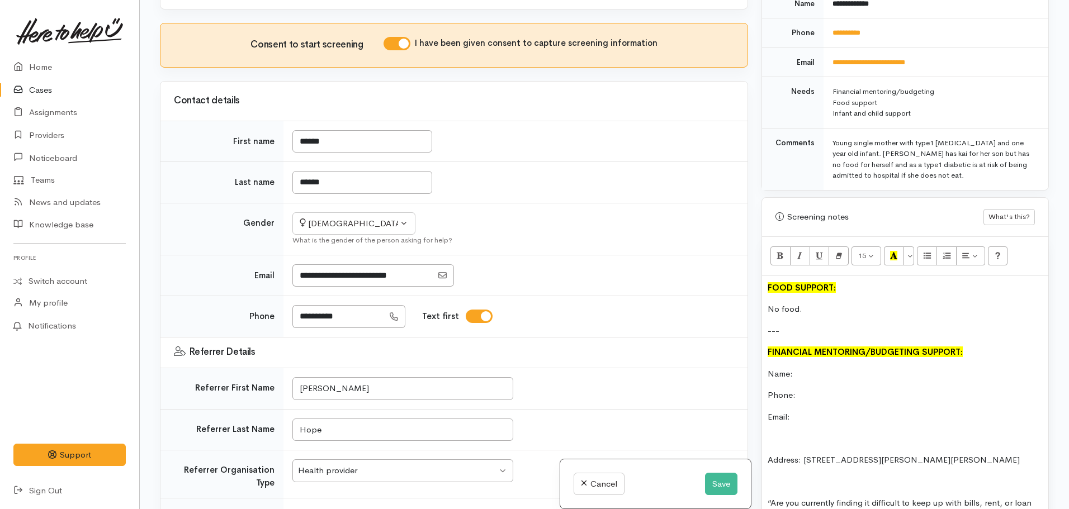
drag, startPoint x: 813, startPoint y: 300, endPoint x: 764, endPoint y: 294, distance: 48.5
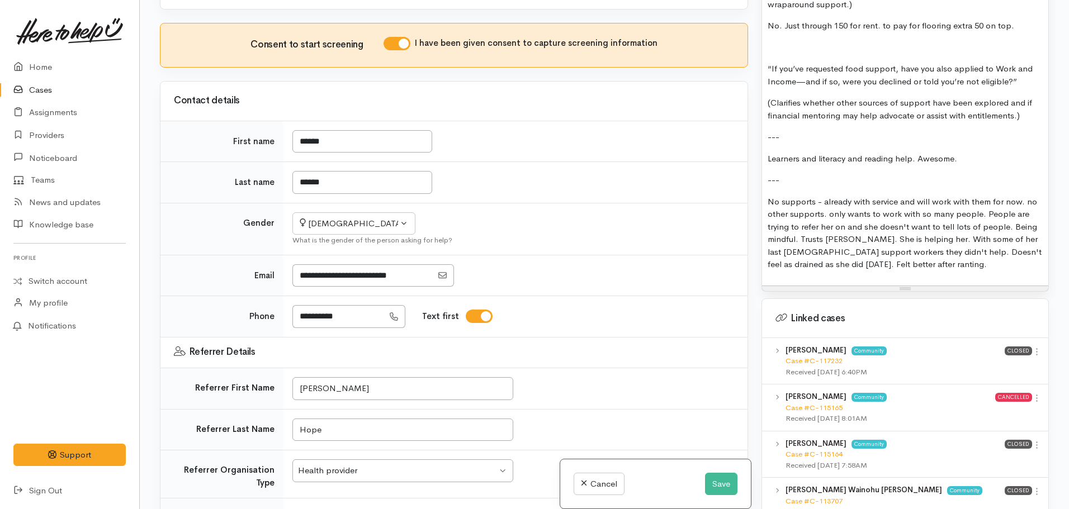
scroll to position [1235, 0]
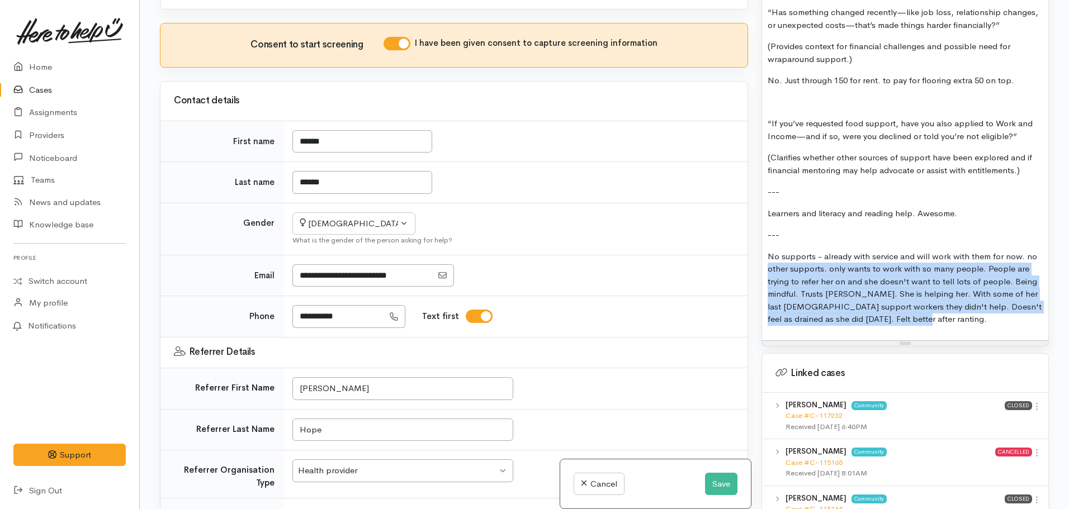
drag, startPoint x: 863, startPoint y: 320, endPoint x: 754, endPoint y: 264, distance: 123.3
click at [754, 264] on div "Related cases There are other cases potentially from the same person, address o…" at bounding box center [604, 254] width 903 height 509
copy p "No supports - already with service and will work with them for now. no other su…"
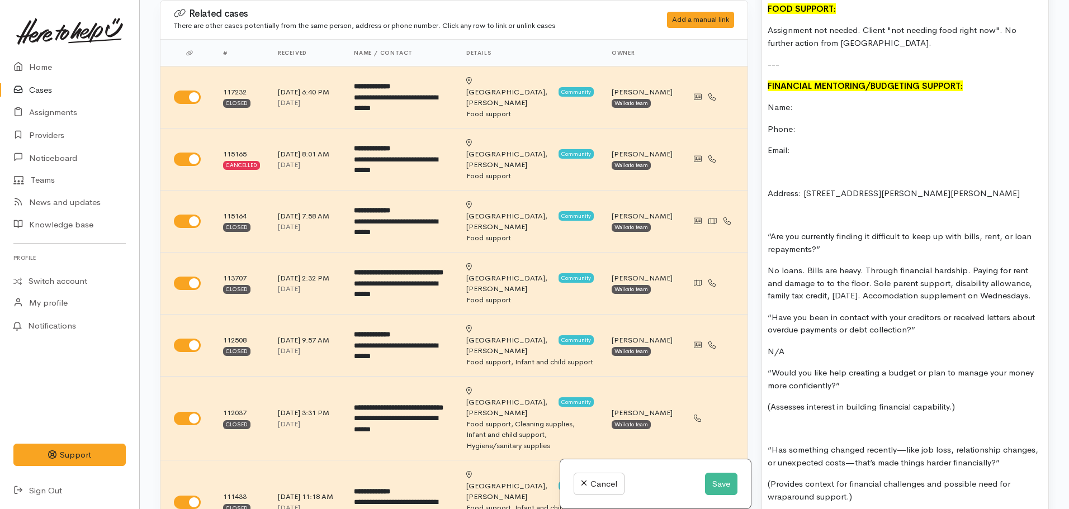
scroll to position [774, 0]
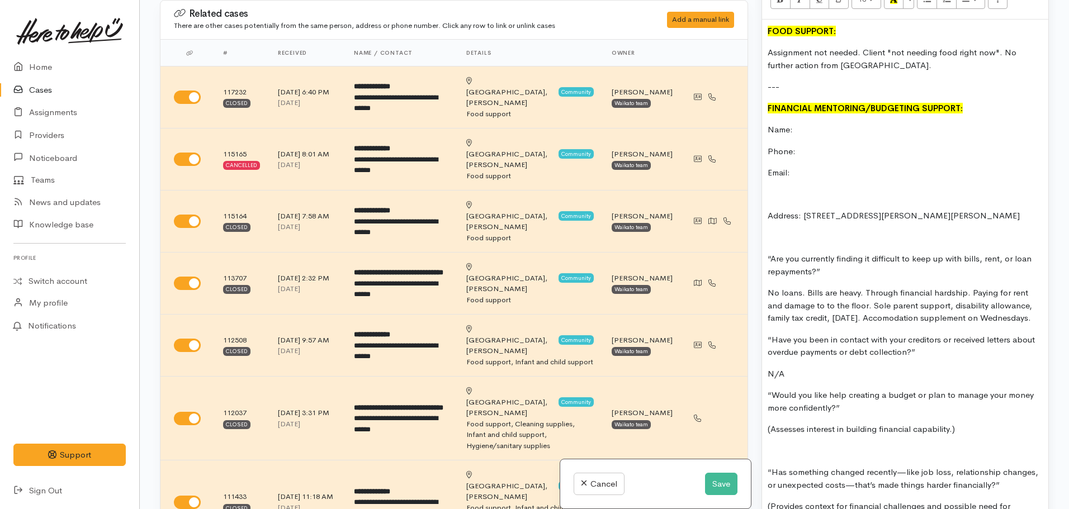
click at [803, 81] on p "---" at bounding box center [905, 87] width 275 height 13
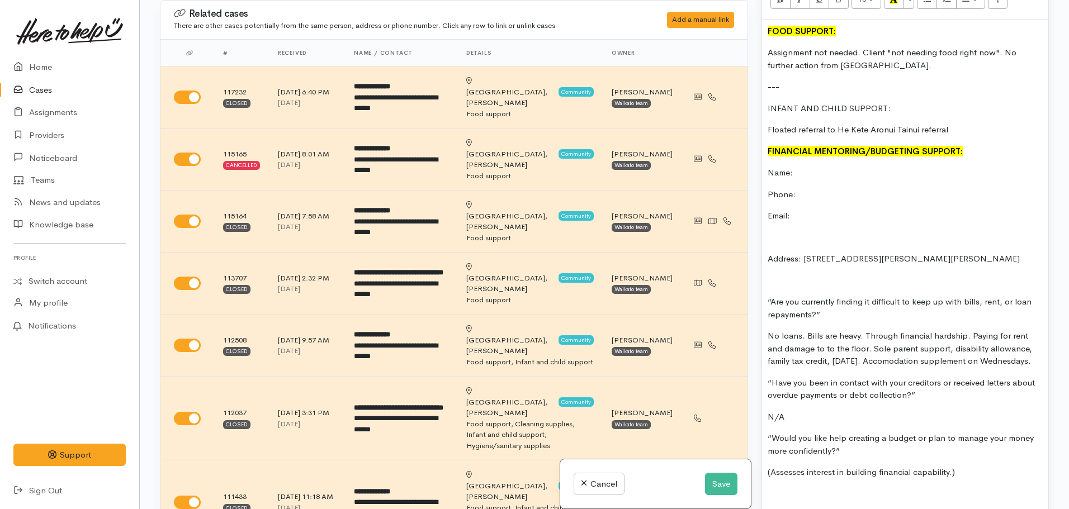
drag, startPoint x: 956, startPoint y: 110, endPoint x: 923, endPoint y: 113, distance: 33.7
click at [923, 113] on div "FOOD SUPPORT: Assignment not needed. Client "not needing food right now". No fu…" at bounding box center [905, 432] width 286 height 824
drag, startPoint x: 886, startPoint y: 94, endPoint x: 755, endPoint y: 76, distance: 132.6
click at [755, 76] on div "Warnings Add No warnings have been raised against this case Add Warning Title ●…" at bounding box center [905, 254] width 301 height 509
click at [881, 81] on p "---" at bounding box center [905, 87] width 275 height 13
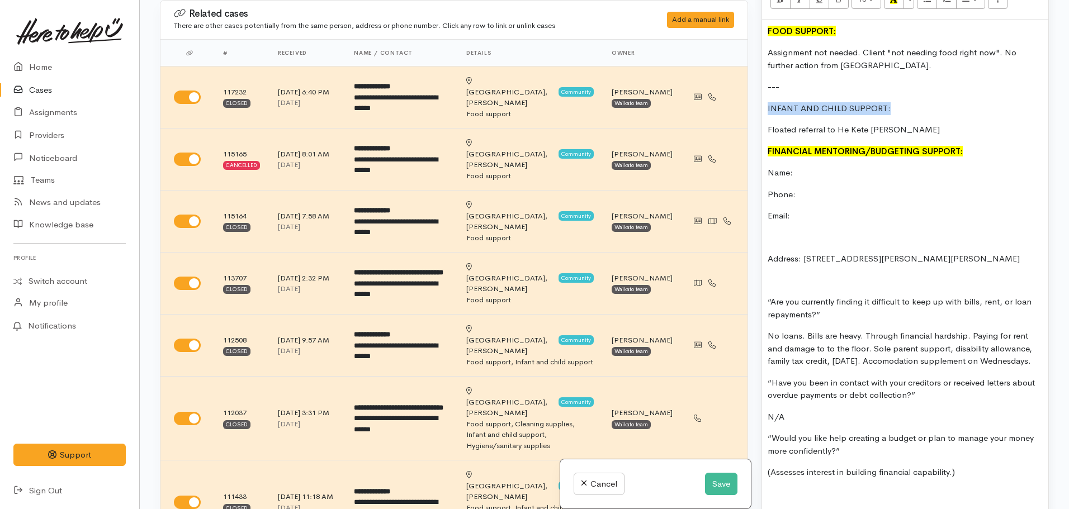
drag, startPoint x: 890, startPoint y: 98, endPoint x: 757, endPoint y: 98, distance: 133.1
click at [757, 98] on div "Warnings Add No warnings have been raised against this case Add Warning Title ●…" at bounding box center [905, 254] width 301 height 509
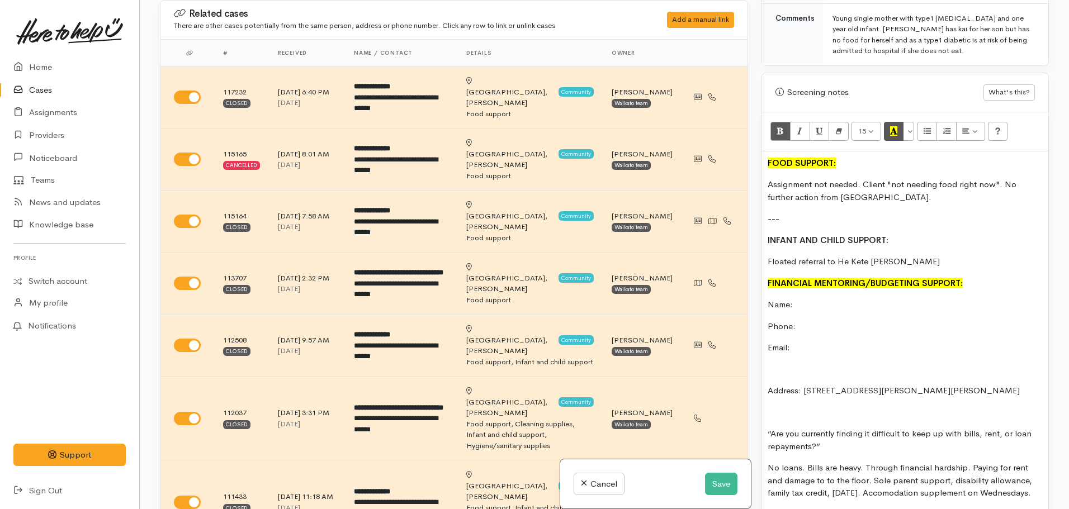
scroll to position [642, 0]
click at [896, 127] on icon "Recent Color" at bounding box center [893, 132] width 7 height 10
click at [939, 256] on p "Floated referral to He Kete Aronui Tainui" at bounding box center [905, 262] width 275 height 13
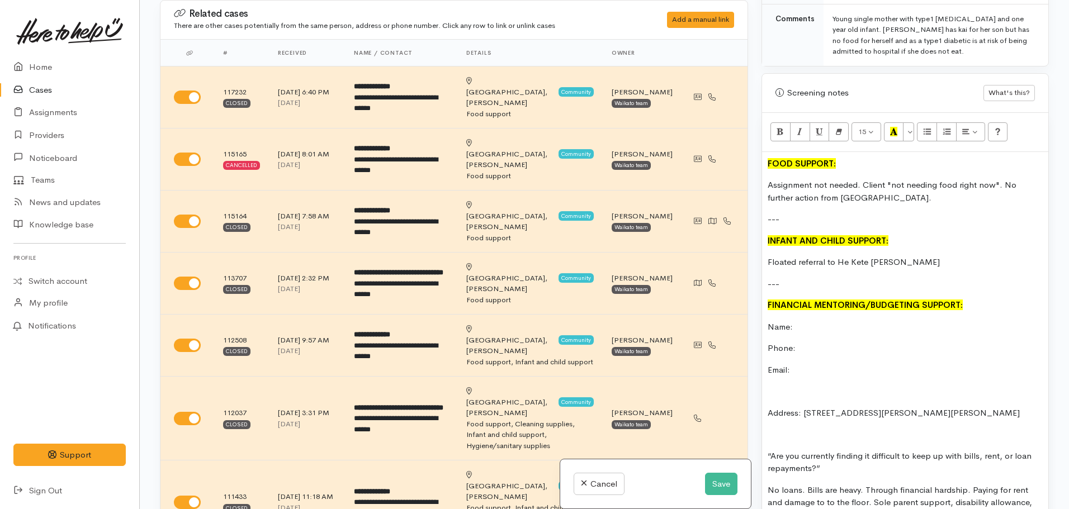
click at [924, 256] on p "Floated referral to He Kete Aronui Tainui" at bounding box center [905, 262] width 275 height 13
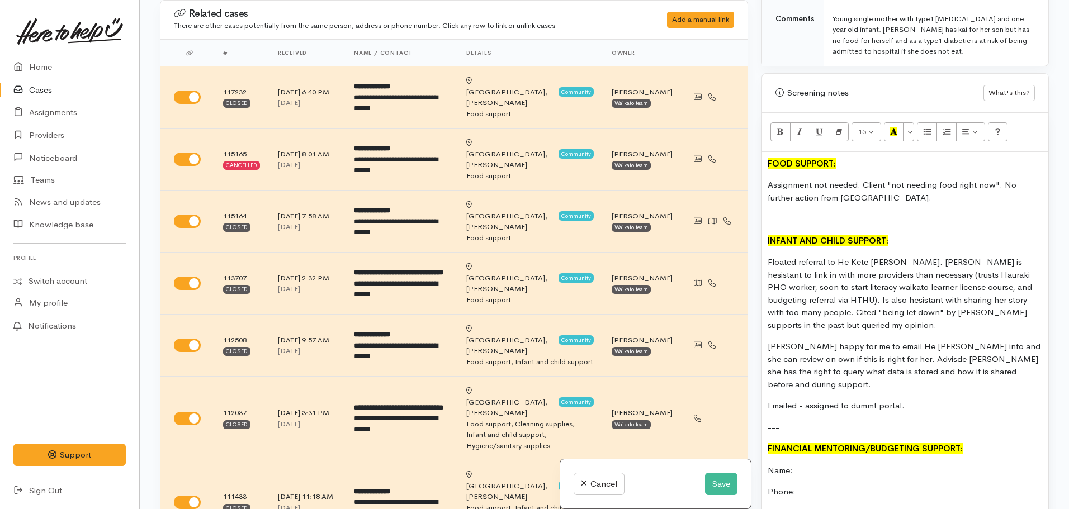
click at [877, 400] on p "Emailed - assigned to dummt portal." at bounding box center [905, 406] width 275 height 13
click at [914, 341] on p "Janeva happy for me to email He Kete Aronui Tainui info and she can review on o…" at bounding box center [905, 366] width 275 height 50
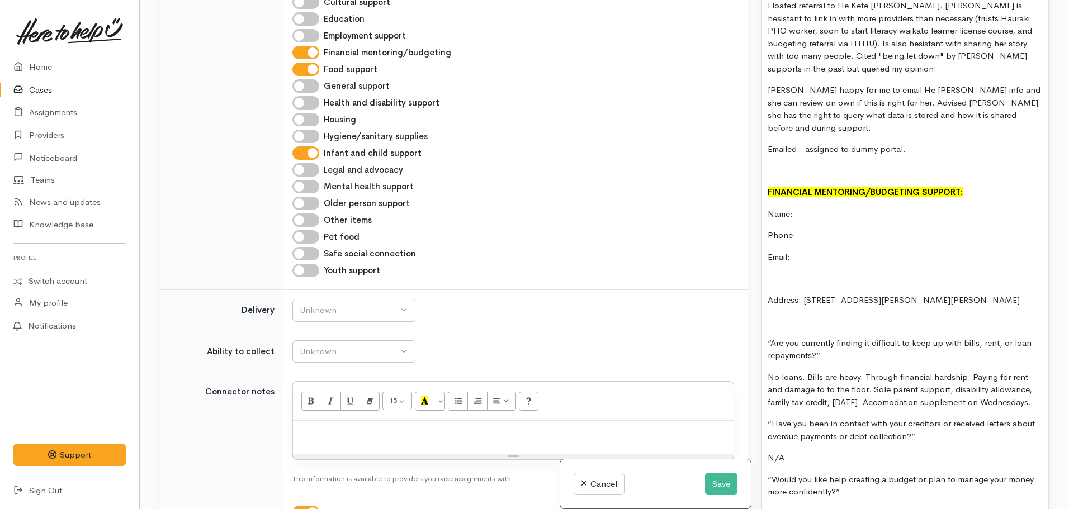
scroll to position [1510, 0]
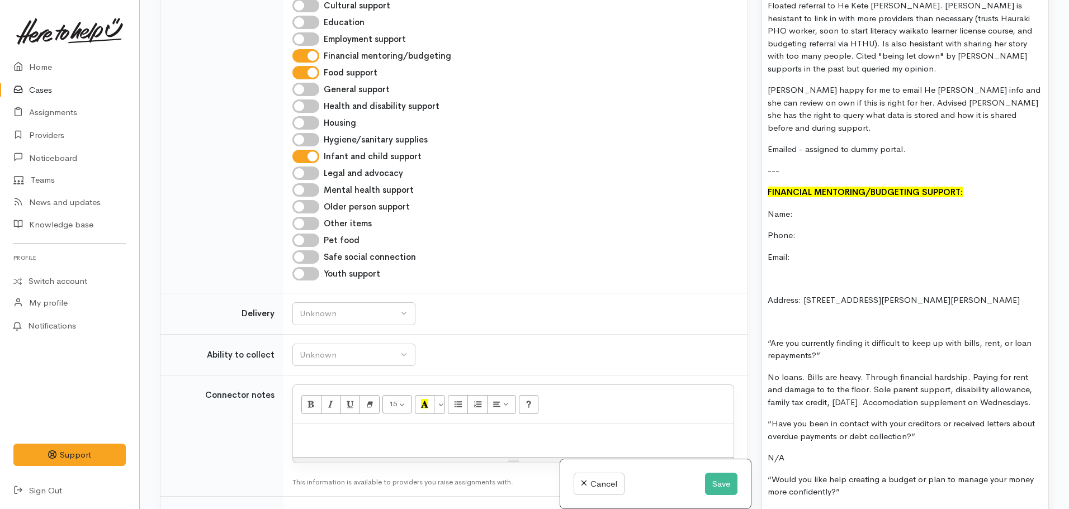
click at [835, 209] on p "Name:" at bounding box center [905, 214] width 275 height 13
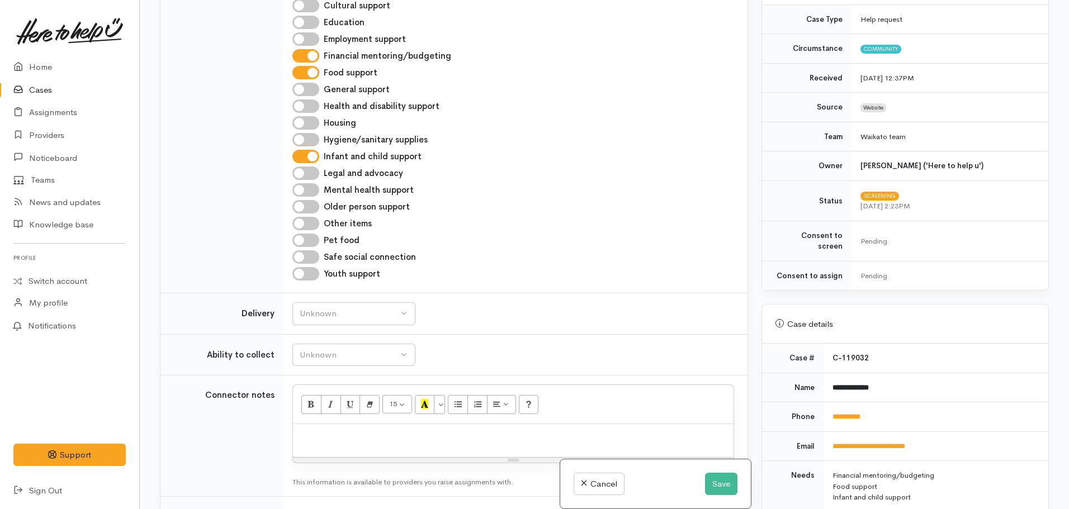
scroll to position [135, 0]
drag, startPoint x: 889, startPoint y: 382, endPoint x: 828, endPoint y: 376, distance: 61.9
click at [828, 376] on td "**********" at bounding box center [936, 386] width 225 height 30
copy b "**********"
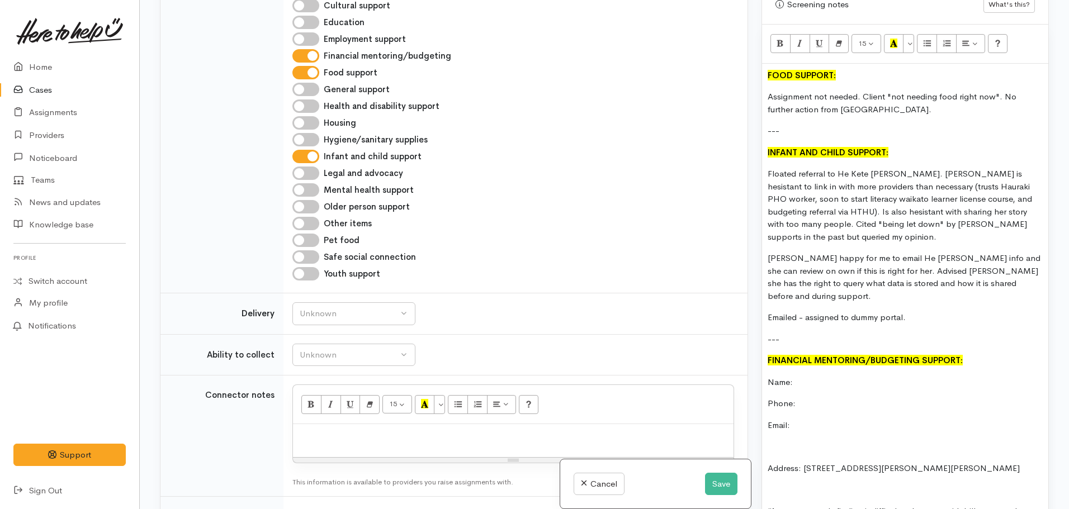
scroll to position [734, 0]
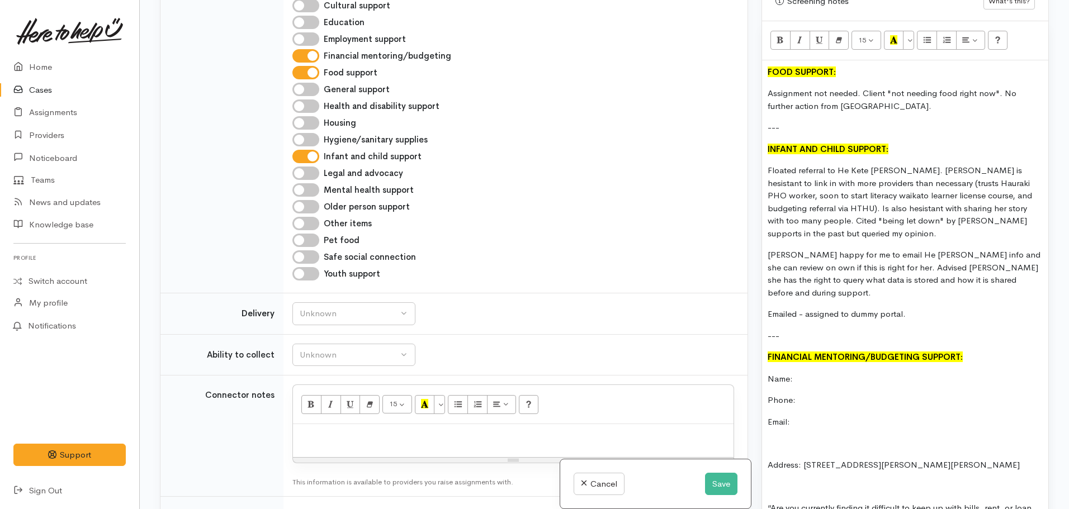
click at [809, 373] on p "Name:" at bounding box center [905, 379] width 275 height 13
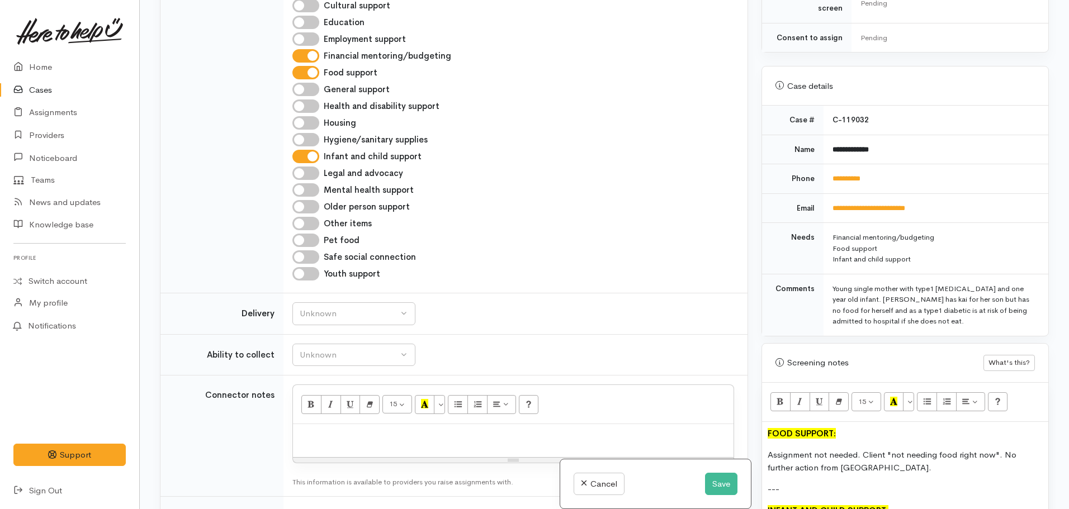
scroll to position [369, 0]
drag, startPoint x: 870, startPoint y: 164, endPoint x: 830, endPoint y: 167, distance: 39.8
click at [830, 167] on td "**********" at bounding box center [936, 182] width 225 height 30
copy link "**********"
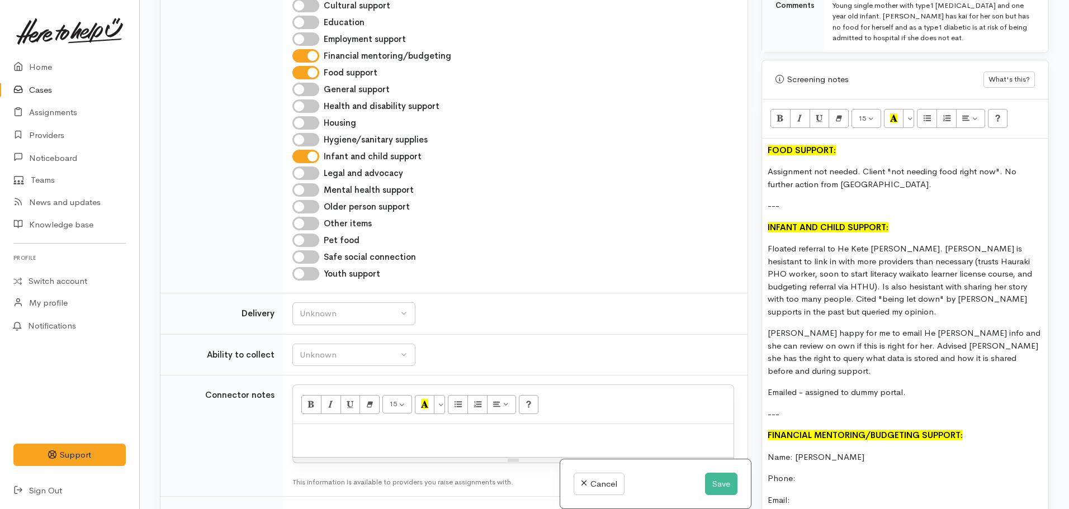
scroll to position [818, 0]
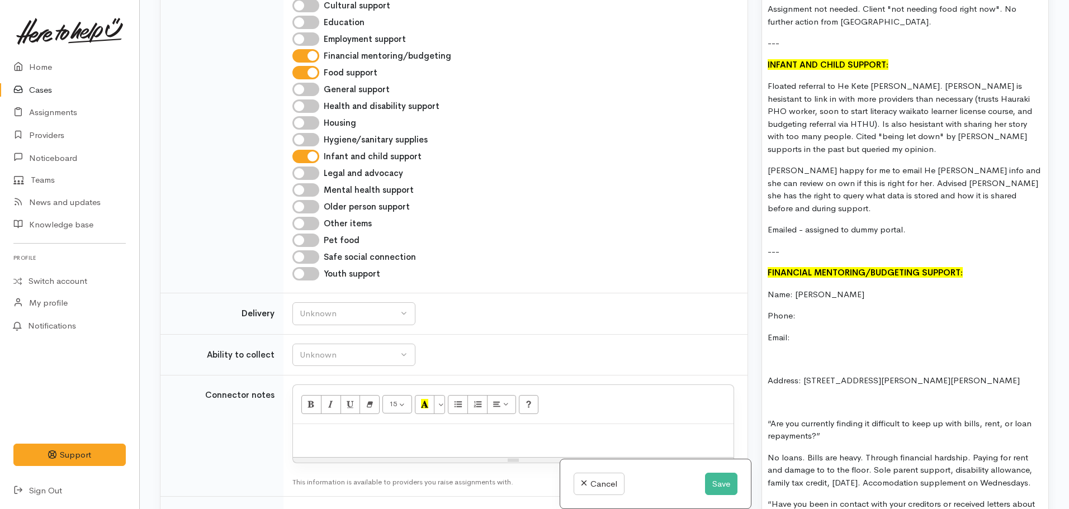
click at [806, 310] on p "Phone:" at bounding box center [905, 316] width 275 height 13
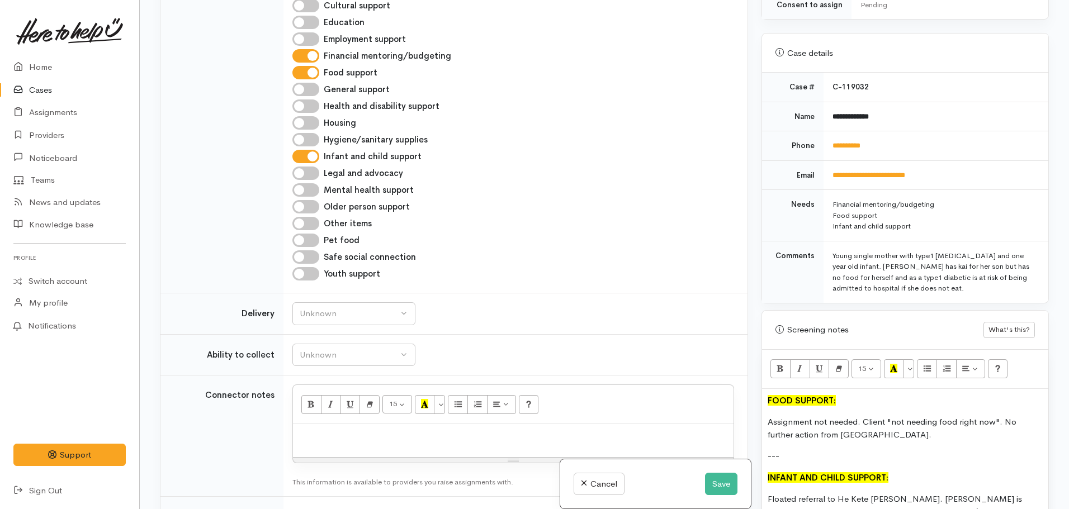
scroll to position [396, 0]
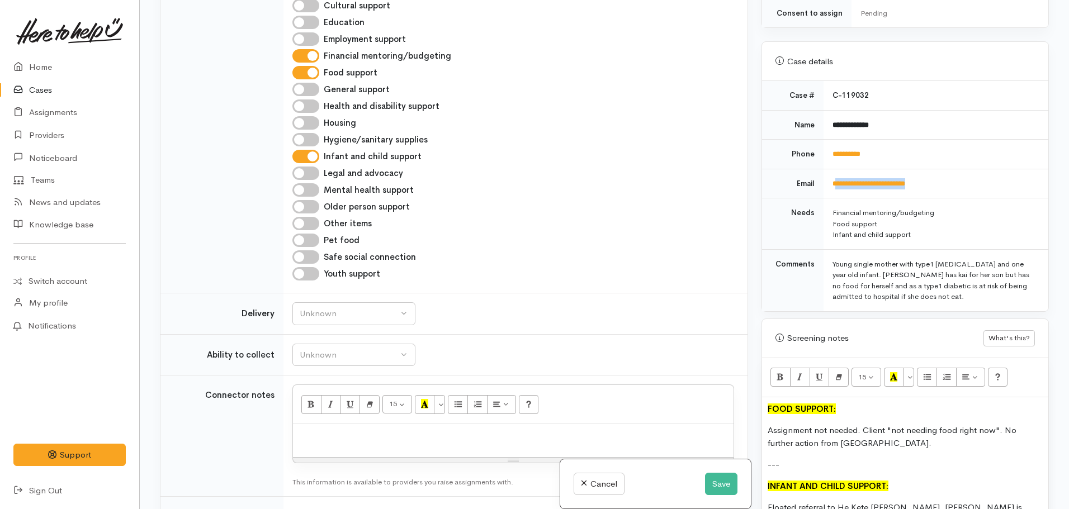
drag, startPoint x: 956, startPoint y: 162, endPoint x: 833, endPoint y: 165, distance: 123.1
click at [833, 169] on td "**********" at bounding box center [936, 184] width 225 height 30
click at [939, 169] on td "**********" at bounding box center [936, 184] width 225 height 30
drag, startPoint x: 939, startPoint y: 166, endPoint x: 818, endPoint y: 177, distance: 121.3
drag, startPoint x: 818, startPoint y: 177, endPoint x: 948, endPoint y: 172, distance: 130.4
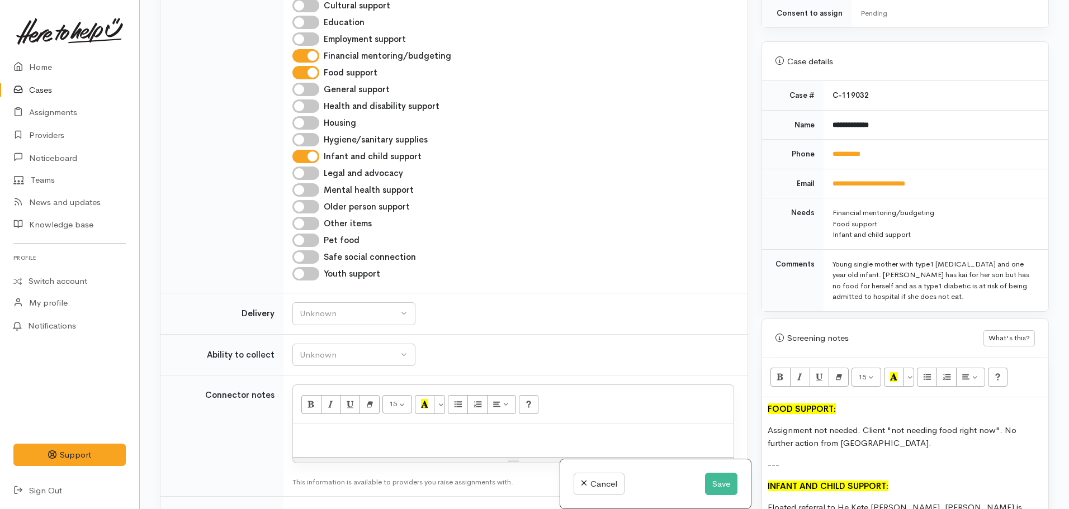
click at [948, 172] on td "**********" at bounding box center [936, 184] width 225 height 30
drag, startPoint x: 948, startPoint y: 172, endPoint x: 835, endPoint y: 175, distance: 113.0
drag, startPoint x: 835, startPoint y: 175, endPoint x: 948, endPoint y: 167, distance: 113.2
click at [948, 169] on td "**********" at bounding box center [936, 184] width 225 height 30
drag, startPoint x: 937, startPoint y: 171, endPoint x: 827, endPoint y: 181, distance: 110.6
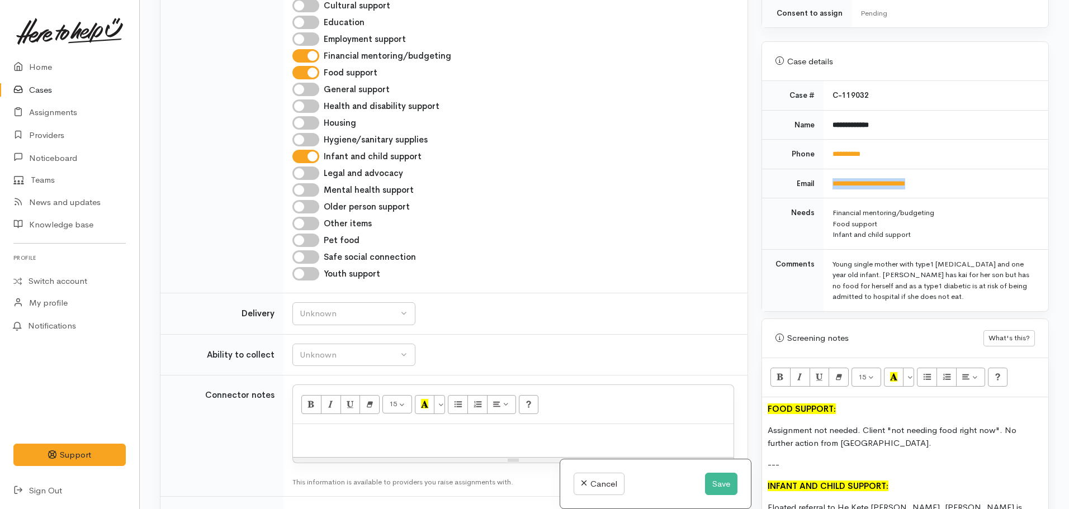
click at [827, 181] on td "**********" at bounding box center [936, 184] width 225 height 30
copy link "**********"
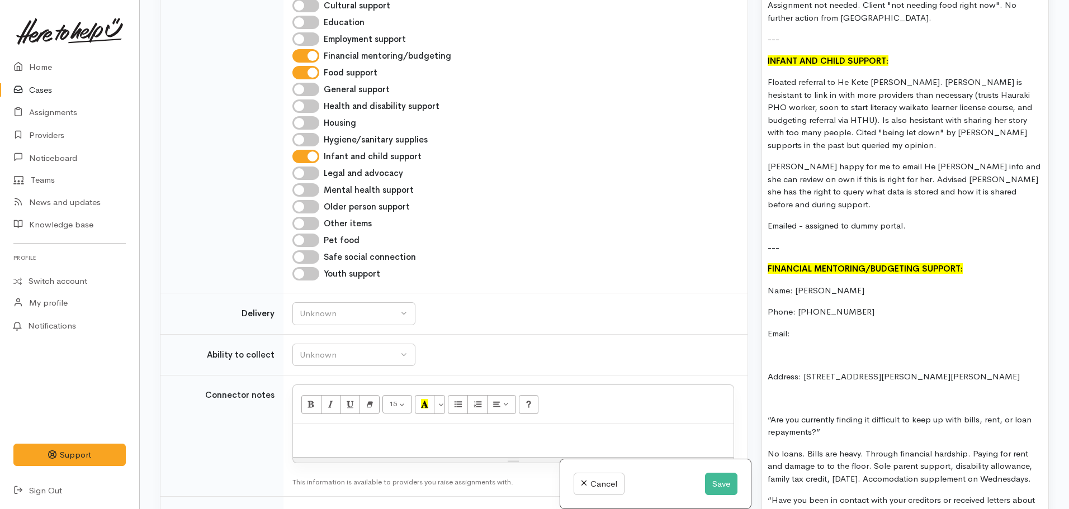
scroll to position [823, 0]
click at [805, 327] on p "Email:" at bounding box center [905, 333] width 275 height 13
click at [790, 327] on p "Email:jwainohuwilson25@gmail.com" at bounding box center [905, 333] width 275 height 13
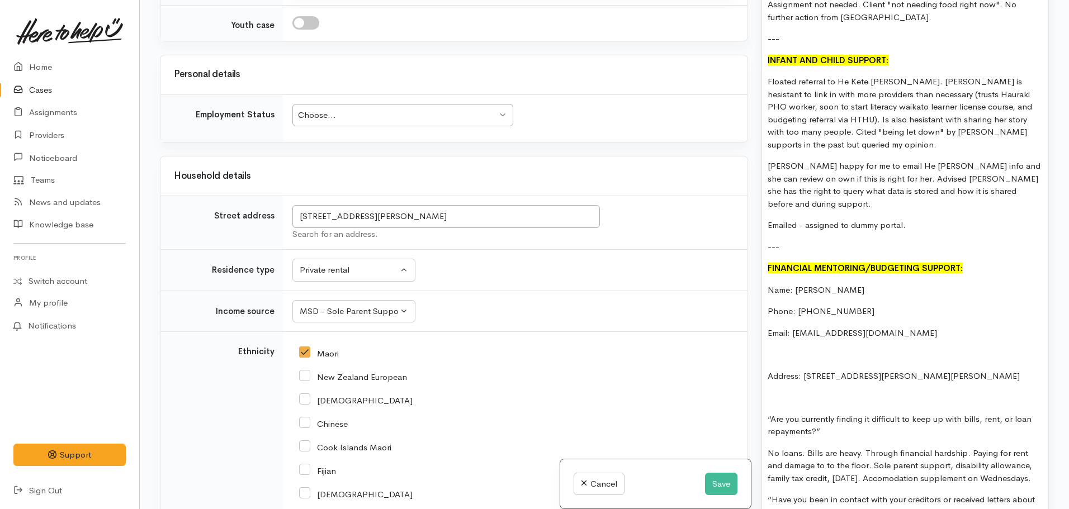
scroll to position [2163, 0]
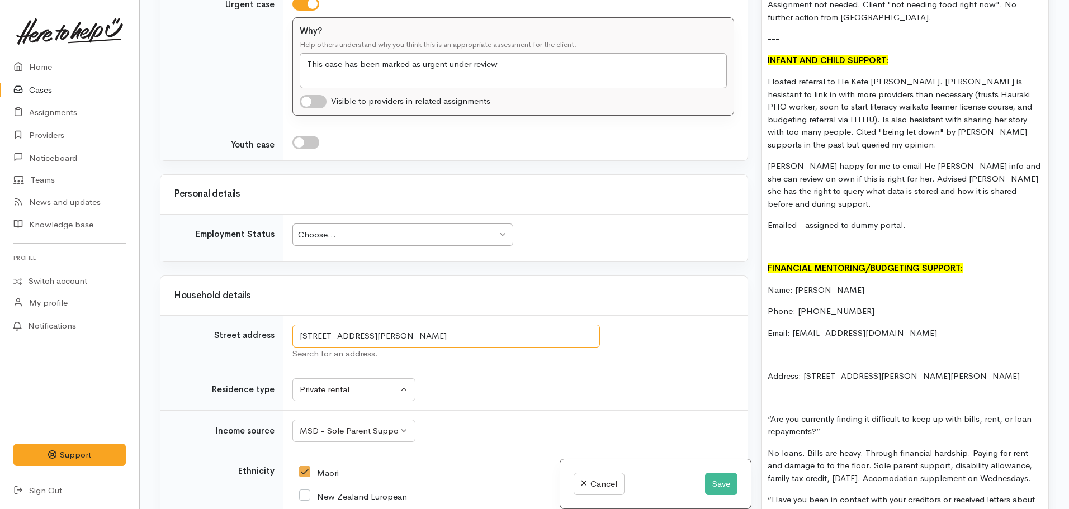
drag, startPoint x: 487, startPoint y: 196, endPoint x: 365, endPoint y: 191, distance: 122.0
click at [365, 325] on input "13 David Street, Nawton, Hamilton, New Zealand" at bounding box center [446, 336] width 308 height 23
type input "13 David Street, Nawton, Hamilton, New Zealand"
drag, startPoint x: 906, startPoint y: 363, endPoint x: 805, endPoint y: 365, distance: 100.7
click at [805, 370] on p "Address: 13 David St, Dinsdale" at bounding box center [905, 376] width 275 height 13
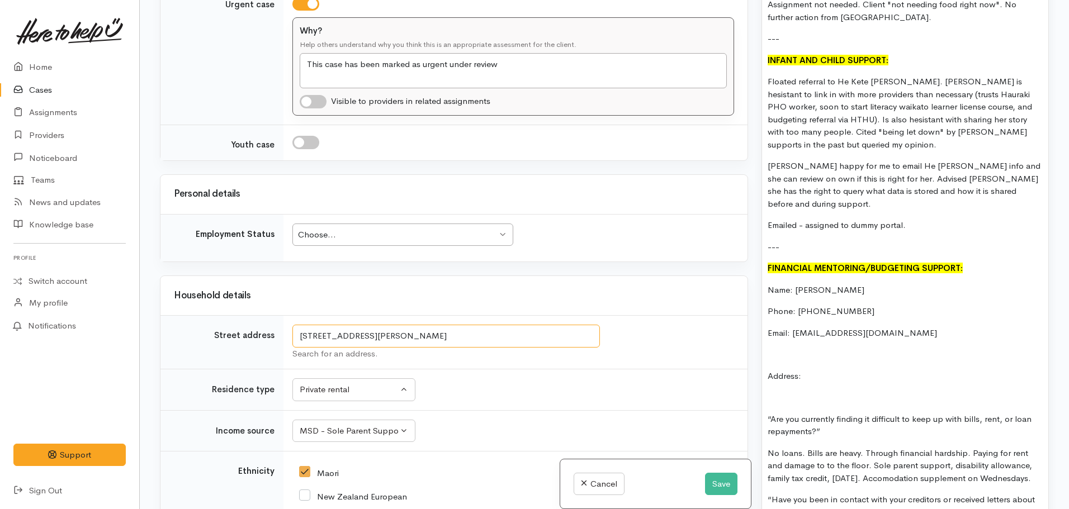
click at [474, 325] on input "13 David Street, Nawton, Hamilton, New Zealand" at bounding box center [446, 336] width 308 height 23
click at [833, 356] on div "FOOD SUPPORT: Assignment not needed. Client "not needing food right now". No fu…" at bounding box center [905, 466] width 286 height 990
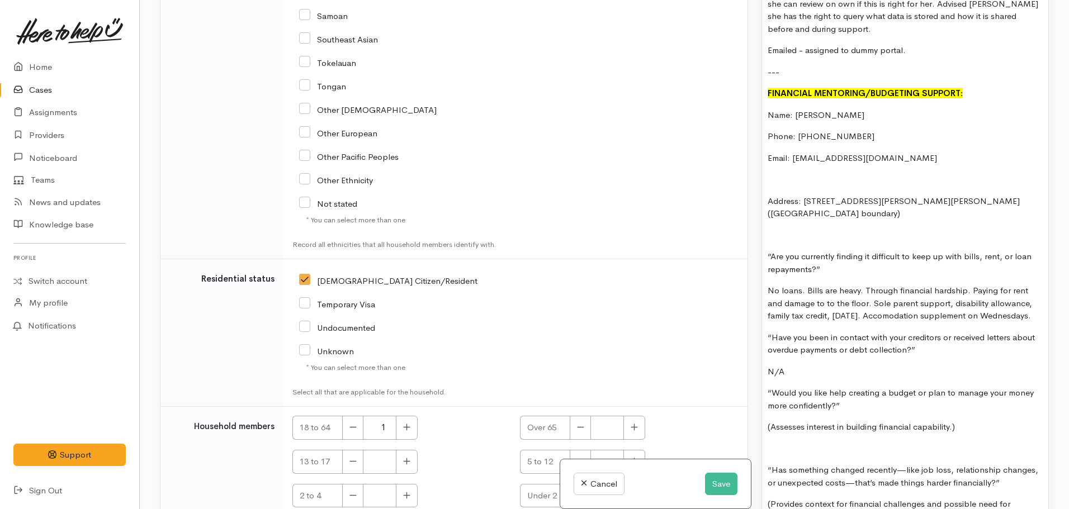
scroll to position [2859, 0]
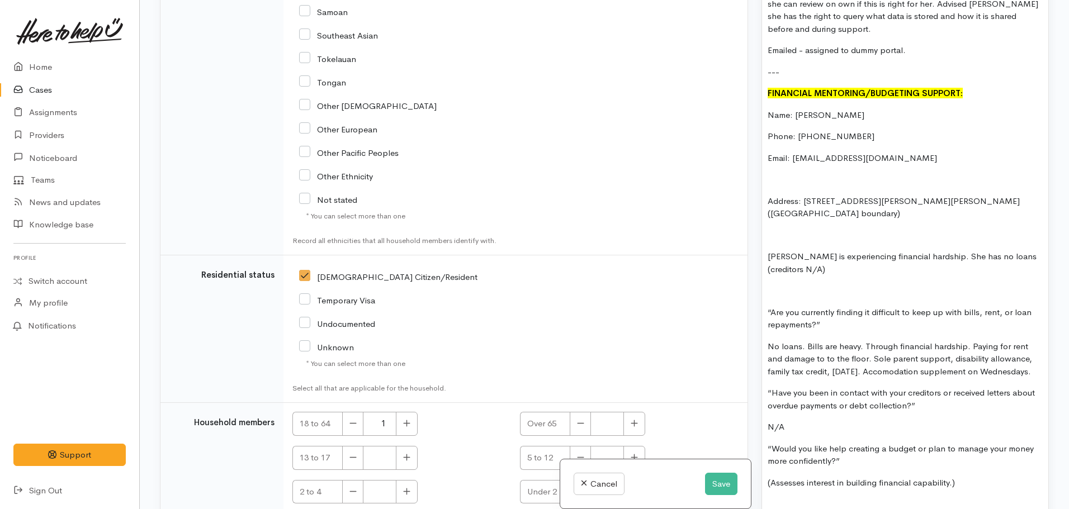
click at [968, 251] on p "Janeva is experiencing financial hardship. She has no loans (creditors N/A)" at bounding box center [905, 263] width 275 height 25
click at [864, 256] on p "Janeva is experiencing financial hardship. She has no private loans (creditors …" at bounding box center [905, 263] width 275 height 25
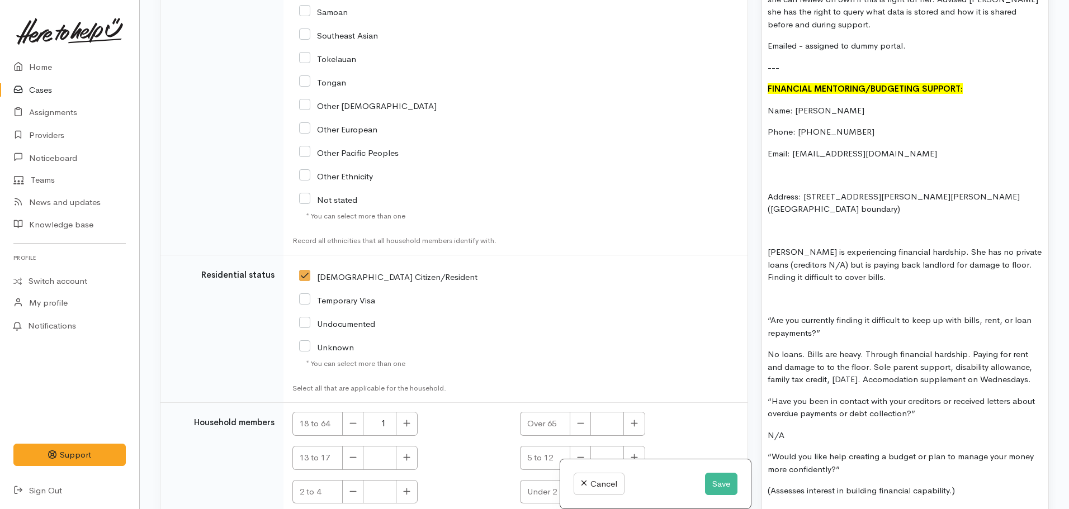
scroll to position [1007, 0]
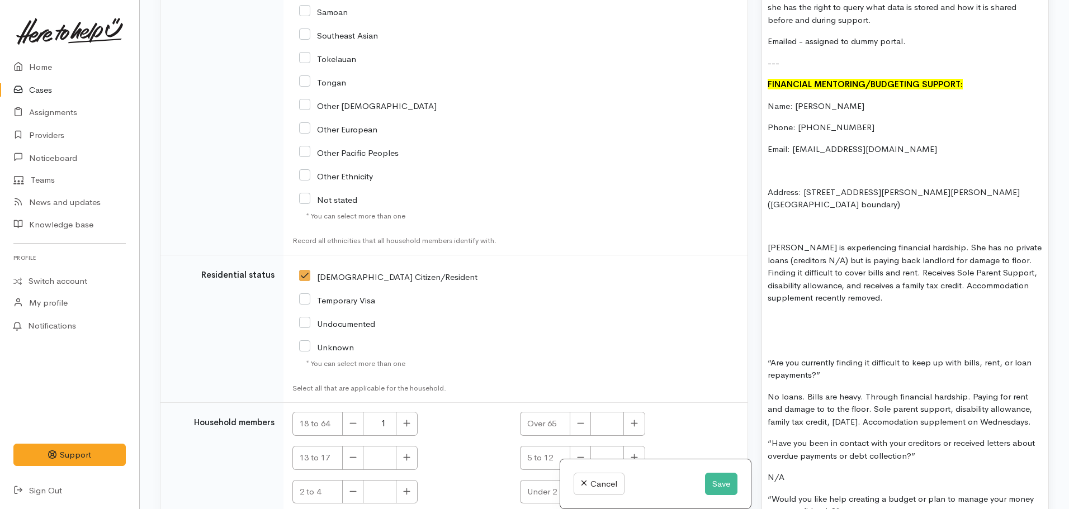
click at [775, 301] on div "FOOD SUPPORT: Assignment not needed. Client "not needing food right now". No fu…" at bounding box center [905, 346] width 286 height 1117
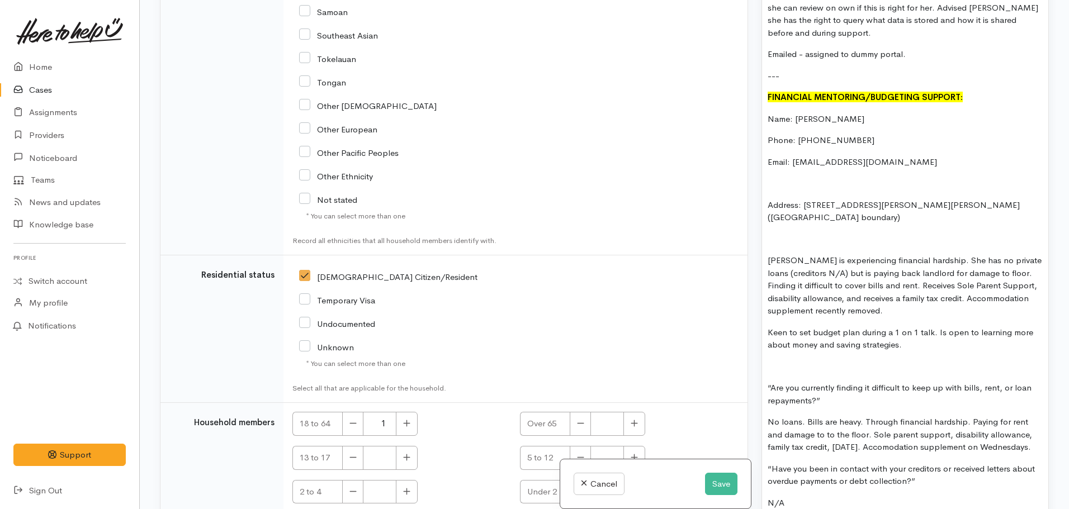
scroll to position [989, 0]
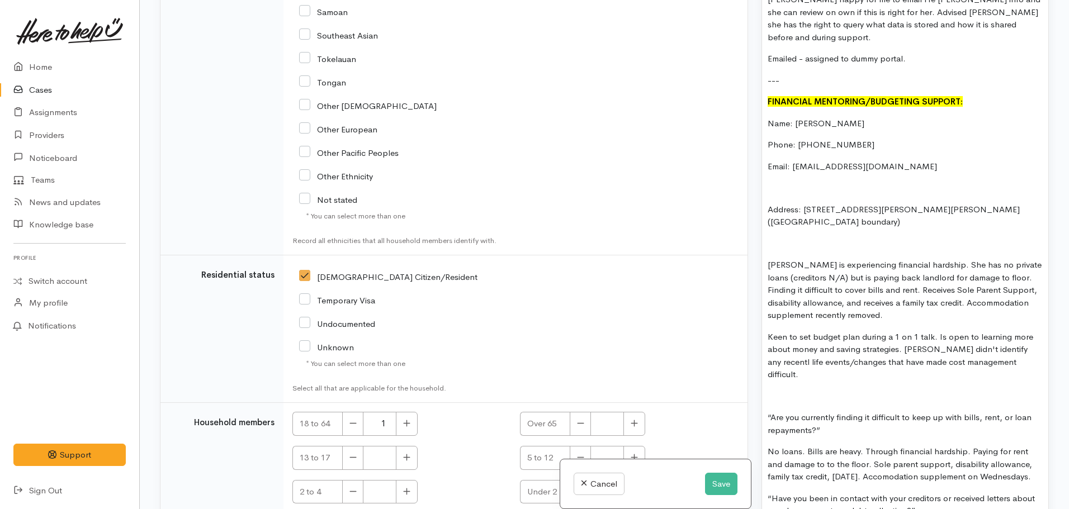
click at [1029, 338] on p "Keen to set budget plan during a 1 on 1 talk. Is open to learning more about mo…" at bounding box center [905, 356] width 275 height 50
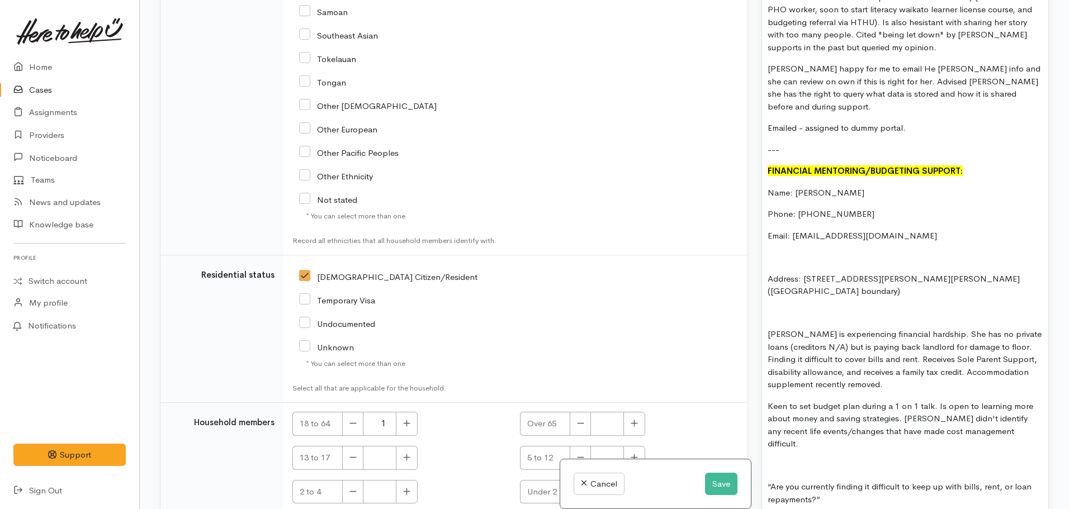
scroll to position [1067, 0]
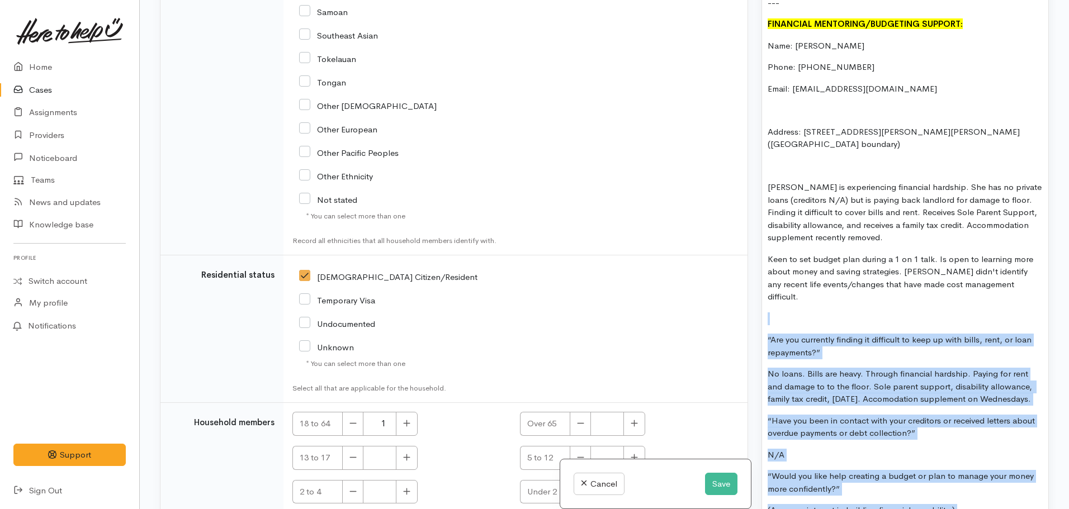
drag, startPoint x: 916, startPoint y: 327, endPoint x: 749, endPoint y: 299, distance: 168.9
click at [749, 299] on div "Related cases There are other cases potentially from the same person, address o…" at bounding box center [604, 254] width 903 height 509
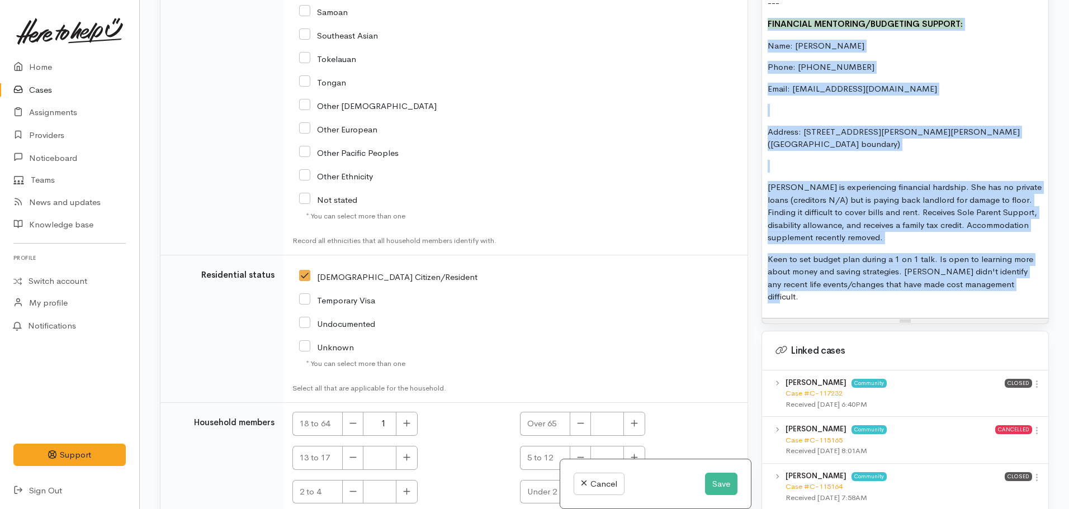
drag, startPoint x: 1021, startPoint y: 275, endPoint x: 765, endPoint y: 18, distance: 362.6
click at [765, 18] on div "FOOD SUPPORT: Assignment not needed. Client "not needing food right now". No fu…" at bounding box center [905, 22] width 286 height 591
copy div "FINANCIAL MENTORING/BUDGETING SUPPORT: Name: Janeva Wilson Phone: 0223432069 Em…"
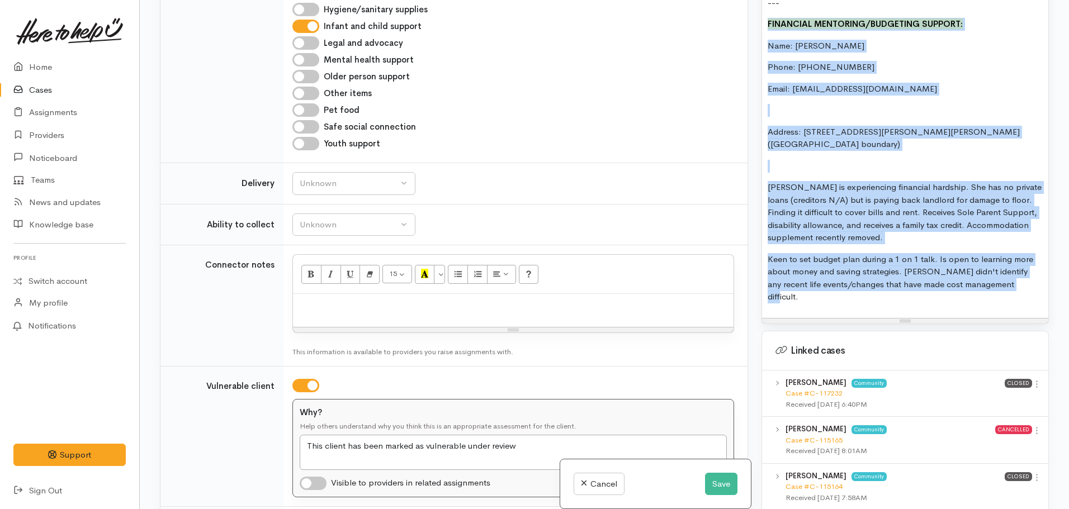
scroll to position [1468, 0]
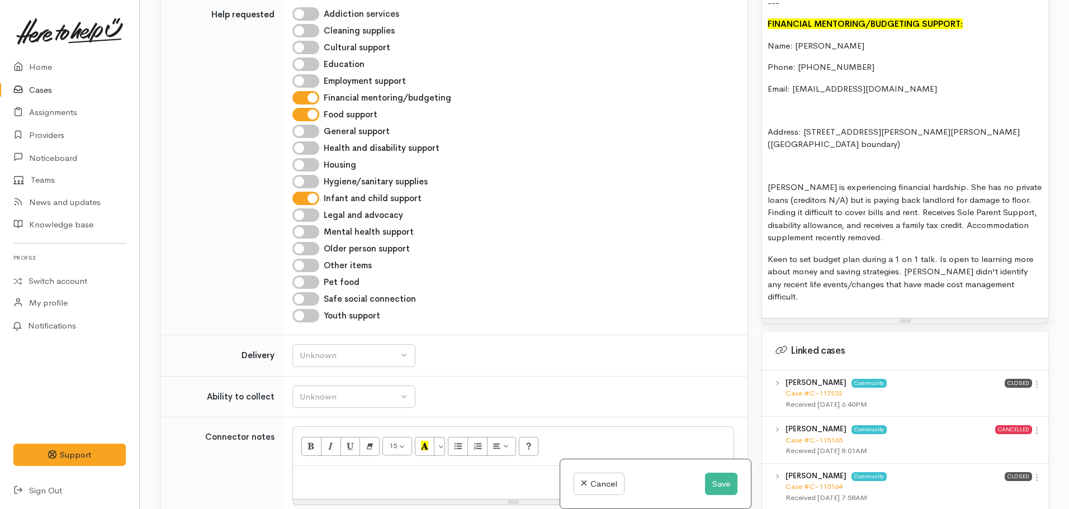
click at [322, 472] on p at bounding box center [513, 478] width 429 height 13
paste div
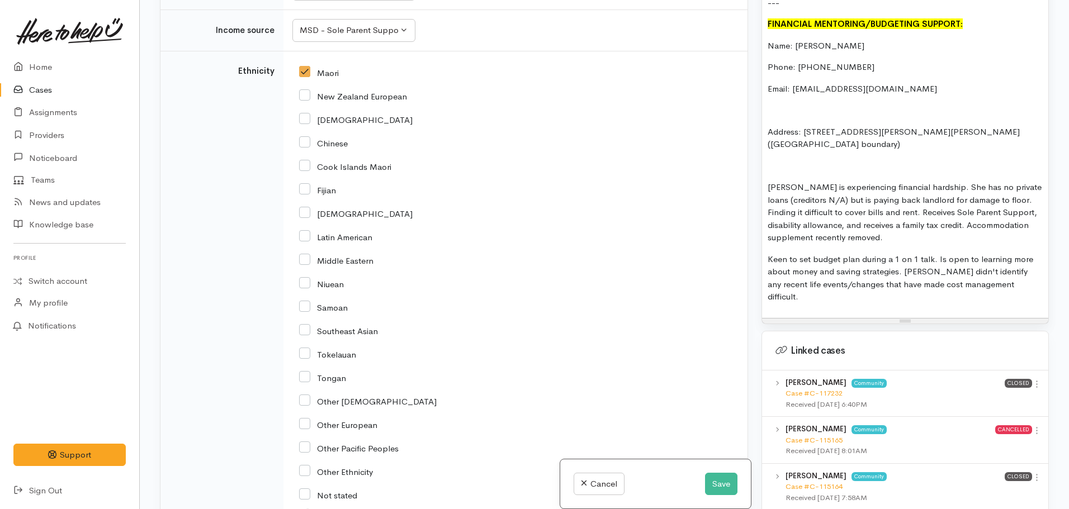
scroll to position [3069, 0]
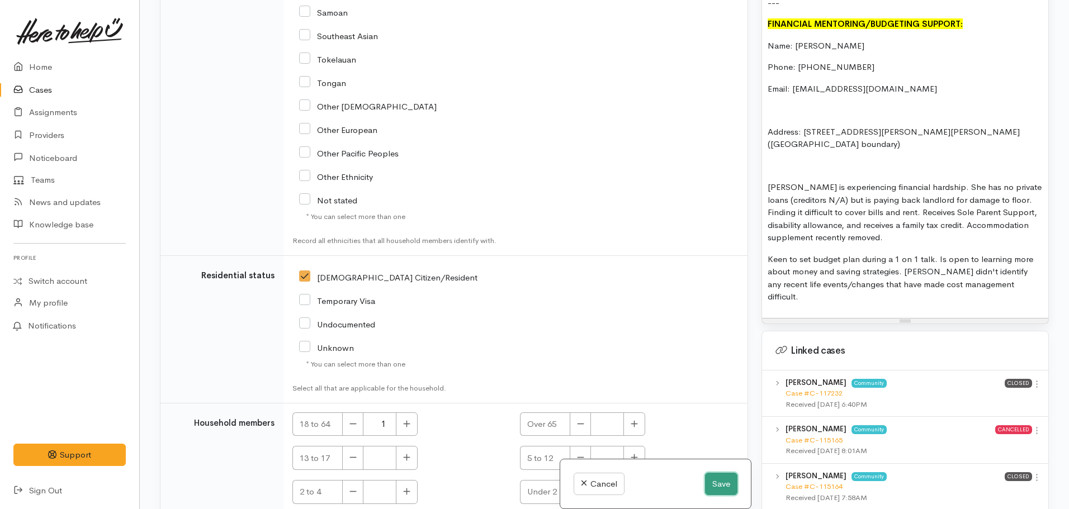
click at [728, 485] on button "Save" at bounding box center [721, 484] width 32 height 23
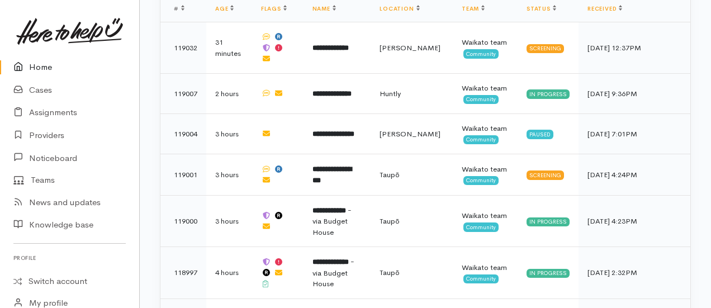
scroll to position [552, 0]
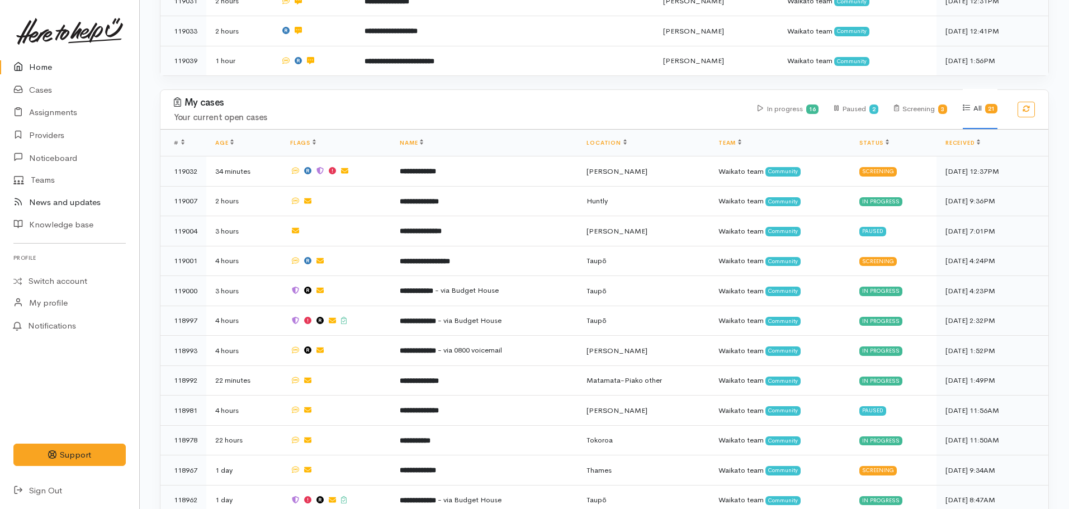
scroll to position [290, 0]
click at [39, 135] on link "Providers" at bounding box center [69, 135] width 139 height 23
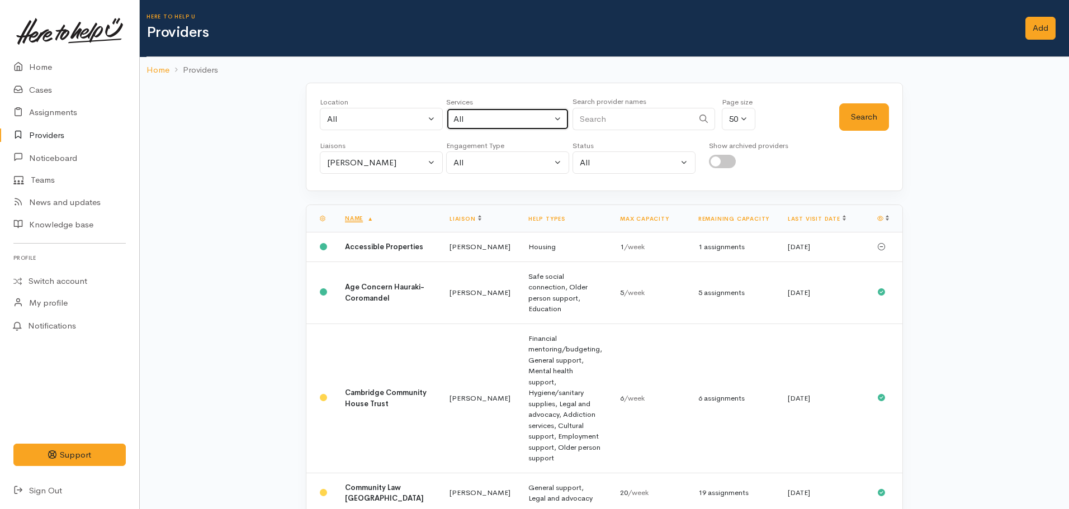
click at [492, 121] on div "All" at bounding box center [503, 119] width 98 height 13
type input "youth"
select select "15"
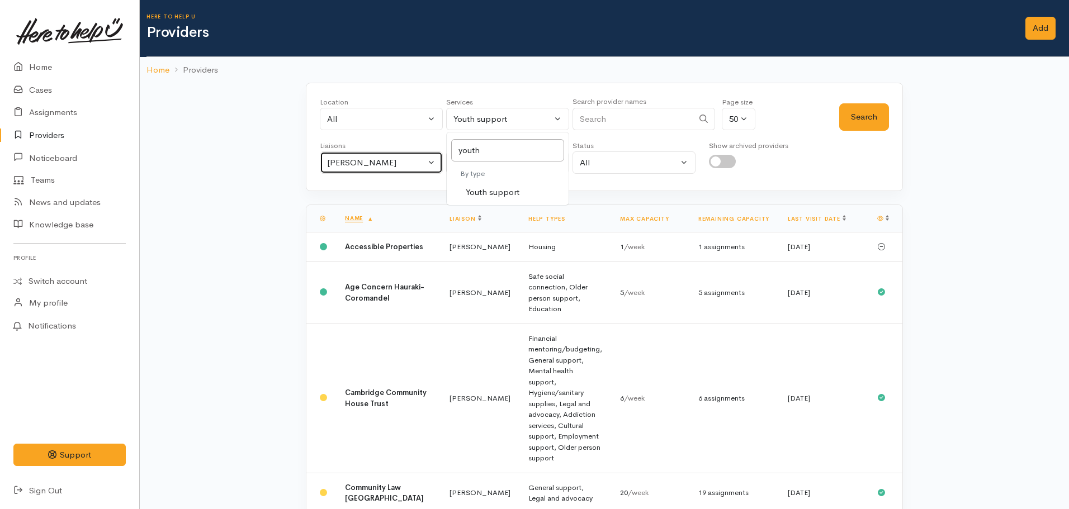
click at [388, 160] on div "[PERSON_NAME]" at bounding box center [376, 163] width 98 height 13
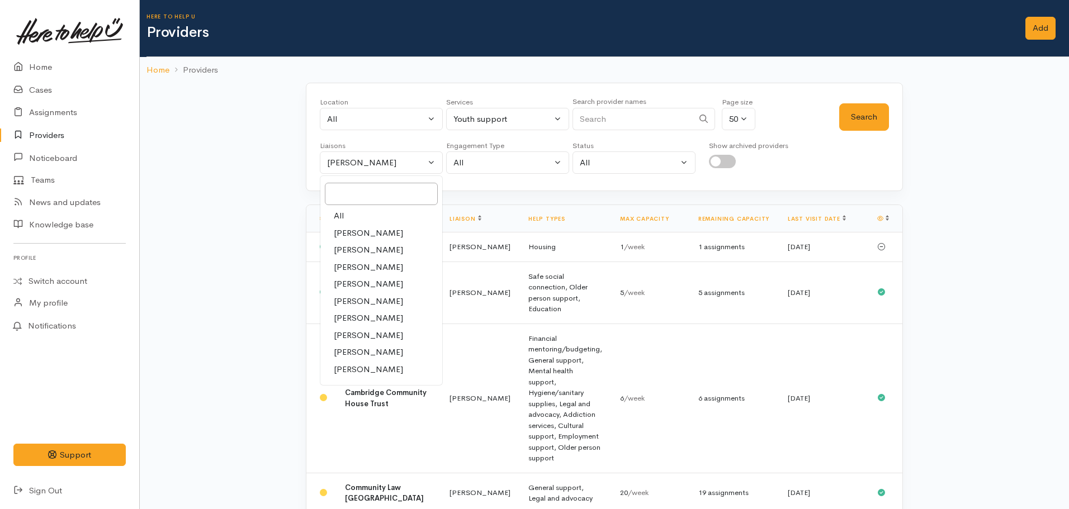
click at [344, 218] on link "All" at bounding box center [381, 215] width 122 height 17
select select "null"
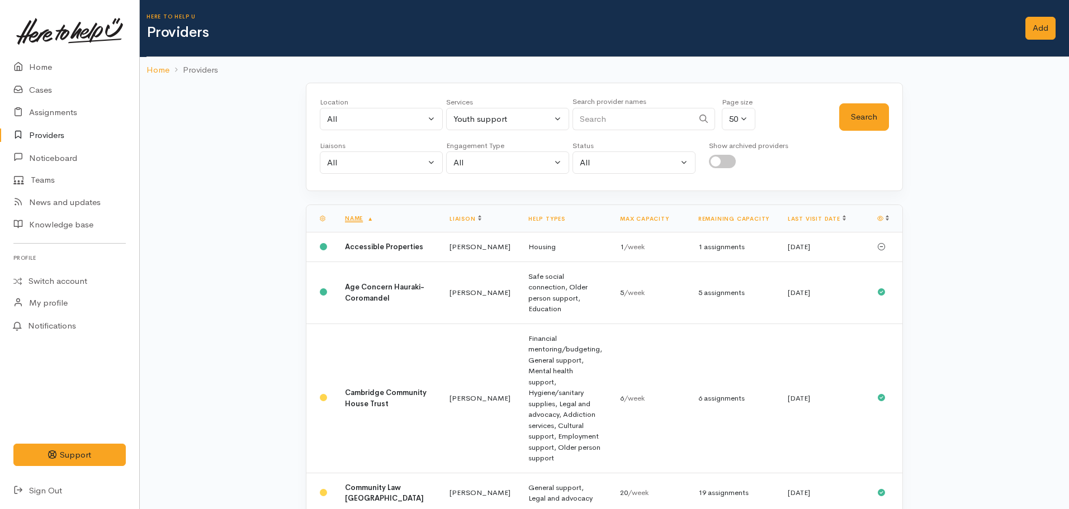
click at [837, 123] on div "Location All [GEOGRAPHIC_DATA] Eastern Bay of Plenty - other Kawerau Ōhope Ōpōt…" at bounding box center [579, 117] width 519 height 40
click at [865, 121] on button "Search" at bounding box center [864, 116] width 50 height 27
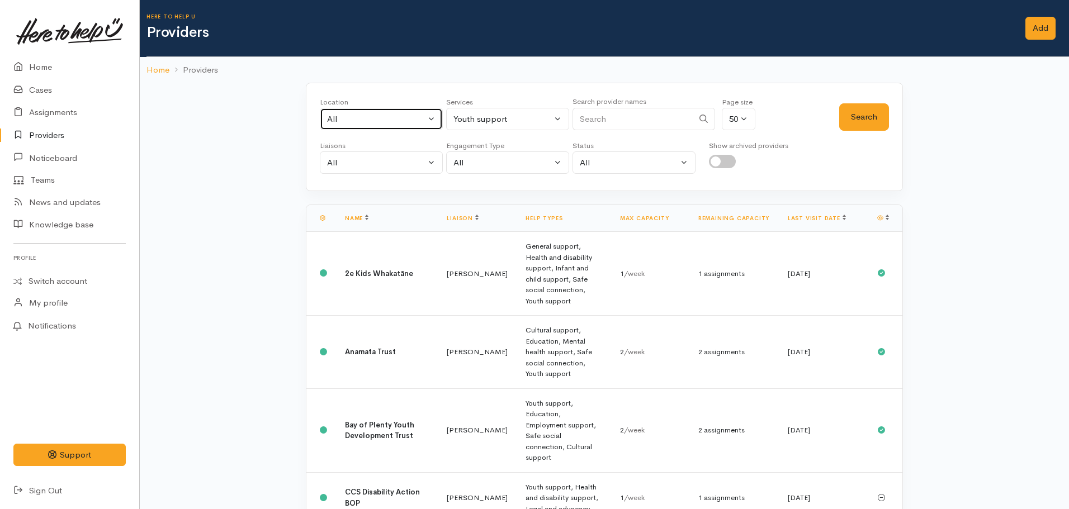
click at [365, 114] on div "All" at bounding box center [376, 119] width 98 height 13
click at [342, 149] on input "Hsmilton" at bounding box center [384, 150] width 118 height 23
type input "[PERSON_NAME]"
click at [362, 190] on span "[PERSON_NAME]" at bounding box center [373, 192] width 69 height 13
select select "1"
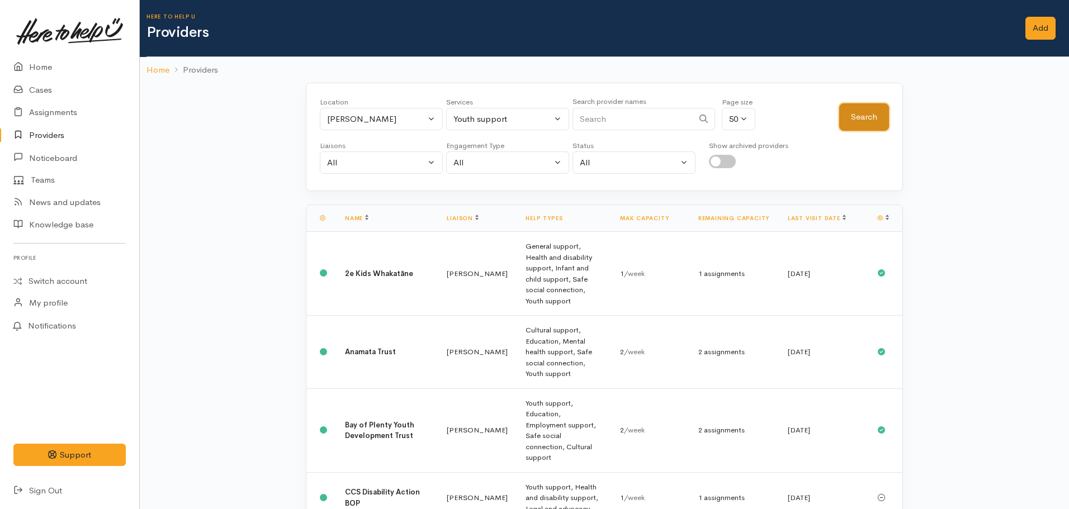
click at [862, 124] on button "Search" at bounding box center [864, 116] width 50 height 27
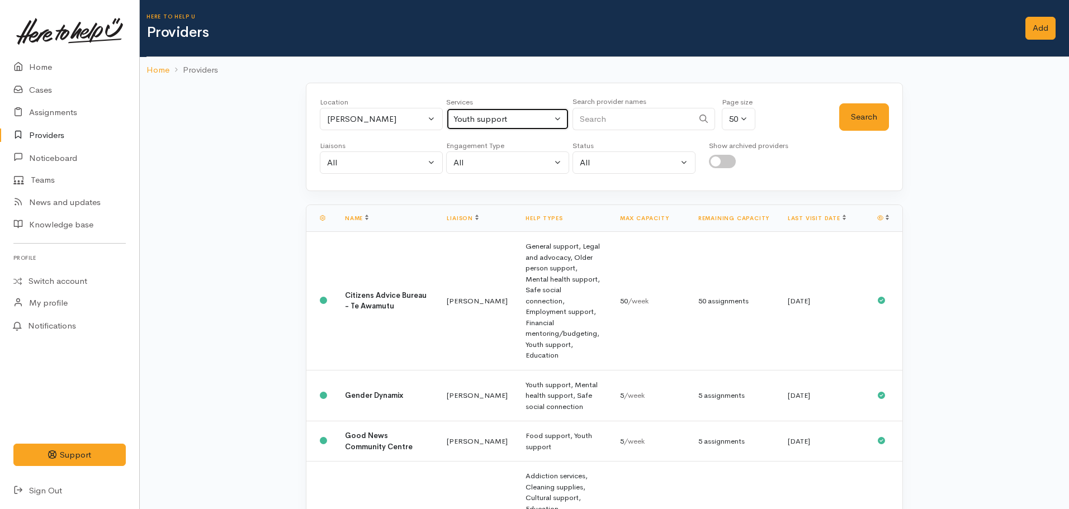
click at [531, 119] on div "Youth support" at bounding box center [503, 119] width 98 height 13
type input "infant"
select select "17"
click at [872, 122] on button "Search" at bounding box center [864, 116] width 50 height 27
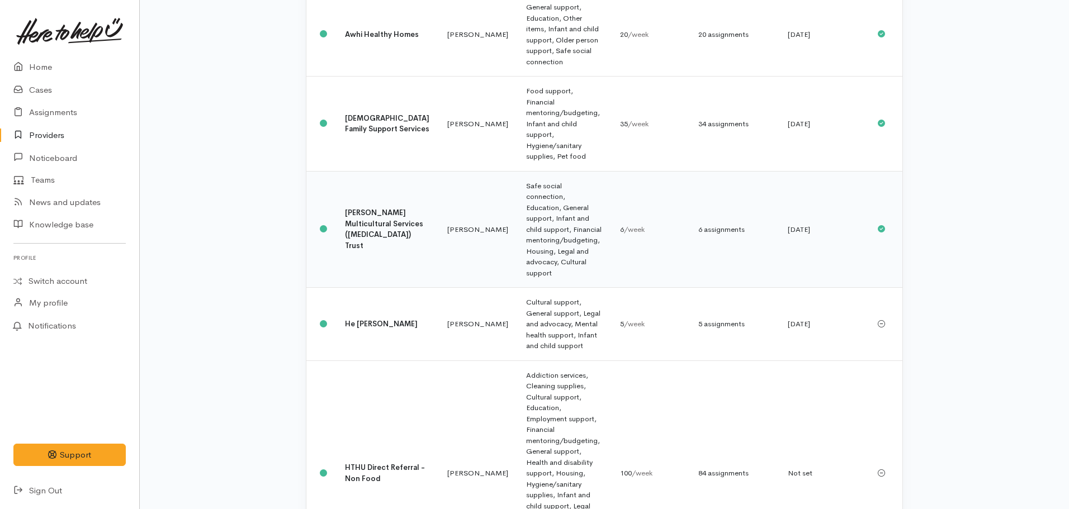
scroll to position [235, 0]
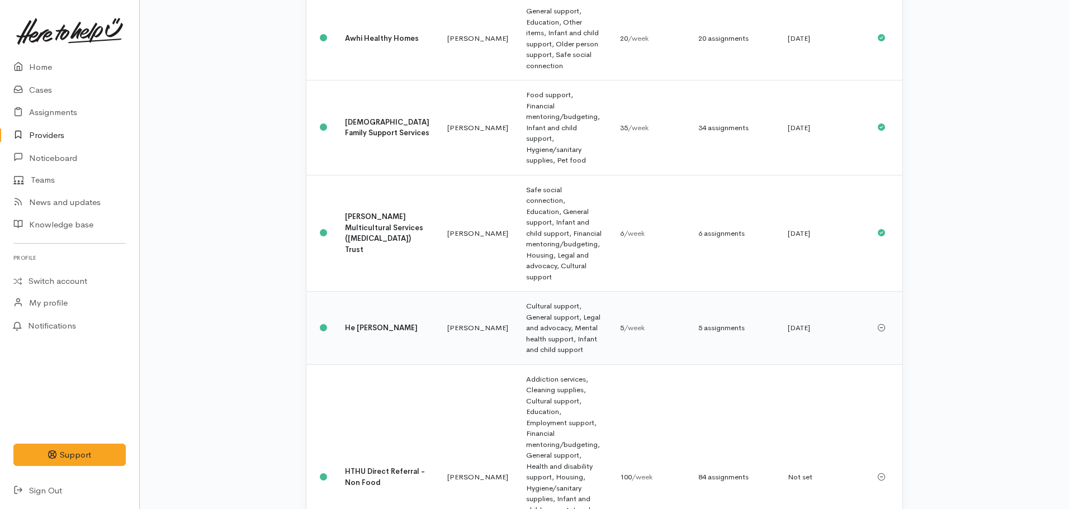
click at [527, 292] on td "Cultural support, General support, Legal and advocacy, Mental health support, I…" at bounding box center [563, 328] width 93 height 73
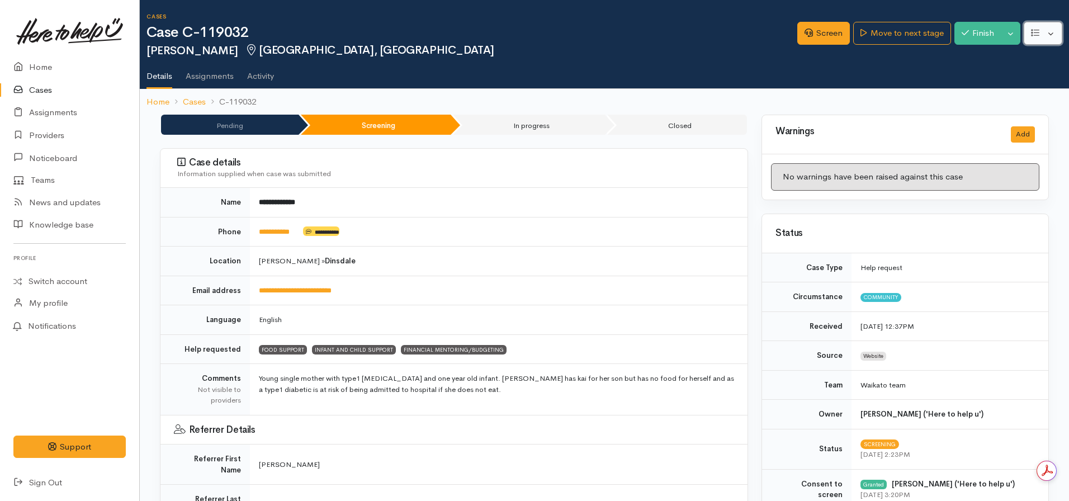
click at [1032, 32] on icon "button" at bounding box center [1035, 33] width 8 height 7
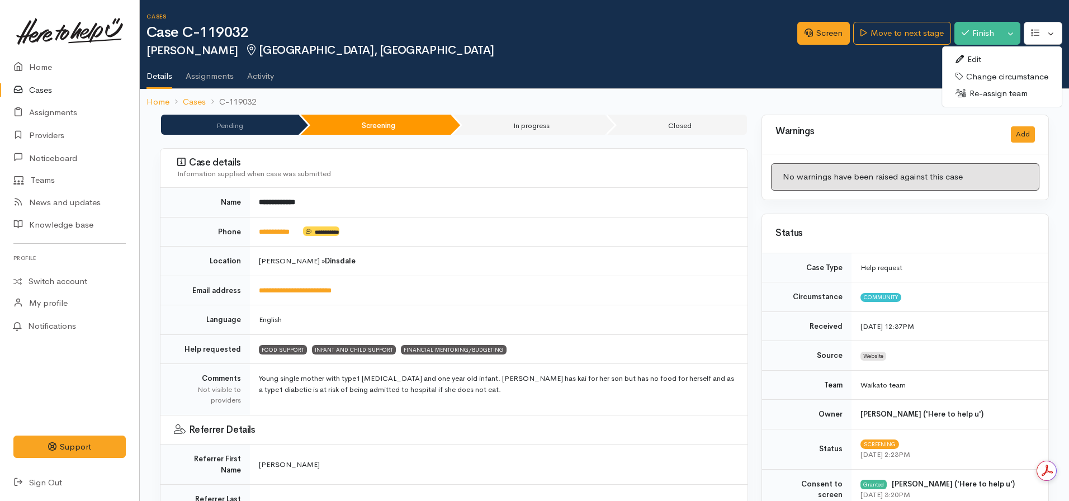
click at [983, 59] on link "Edit" at bounding box center [1002, 59] width 120 height 17
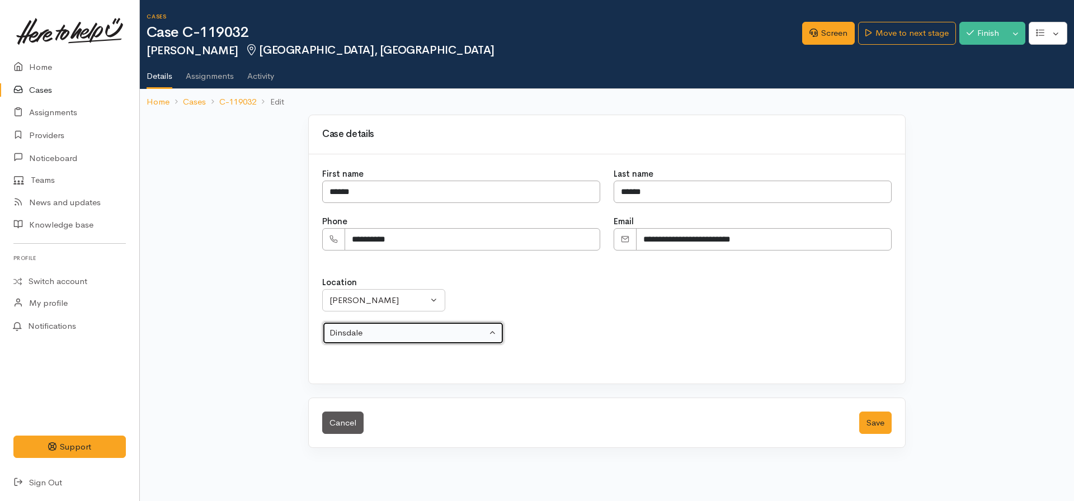
click at [396, 327] on div "Dinsdale" at bounding box center [407, 333] width 157 height 13
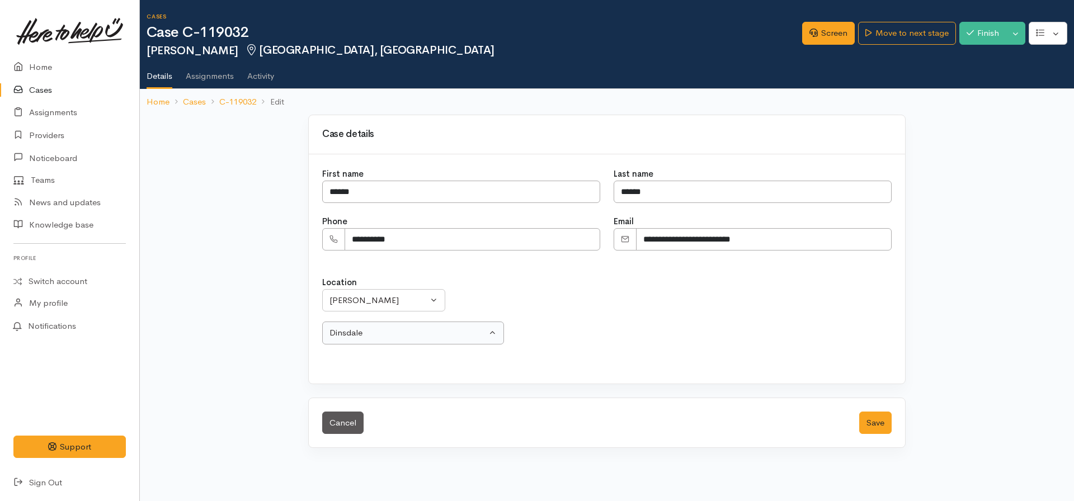
select select "10"
type input "nawt"
click at [357, 312] on span "Nawton" at bounding box center [351, 306] width 31 height 13
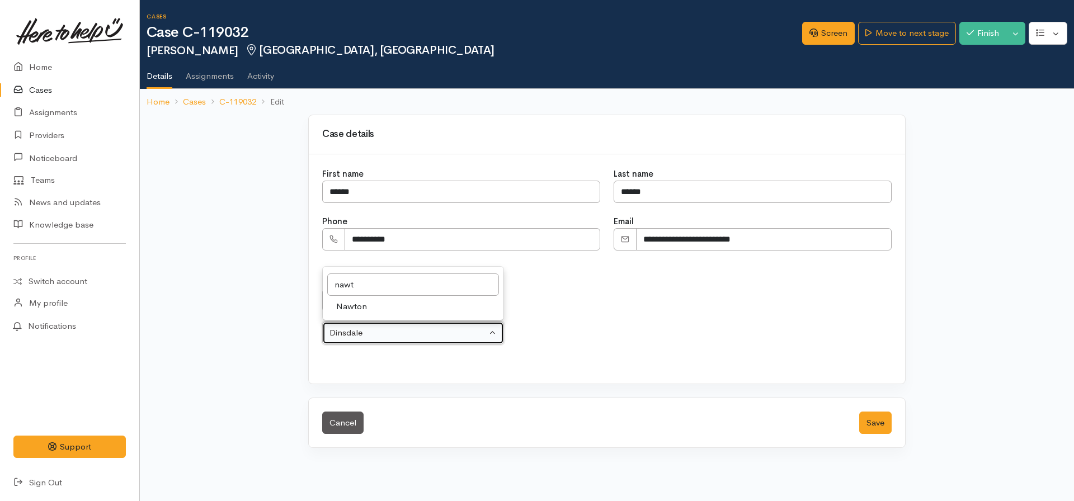
select select "49"
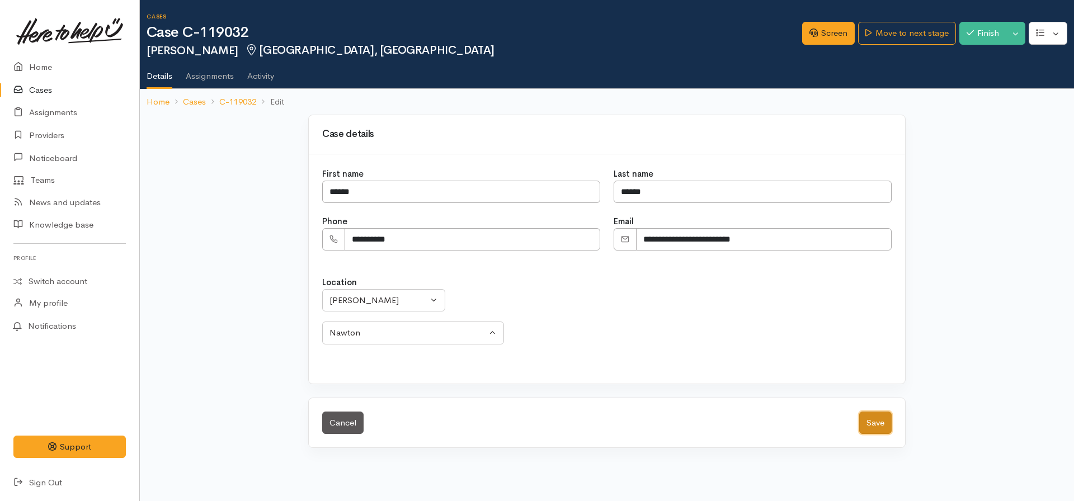
click at [878, 429] on button "Save" at bounding box center [875, 423] width 32 height 23
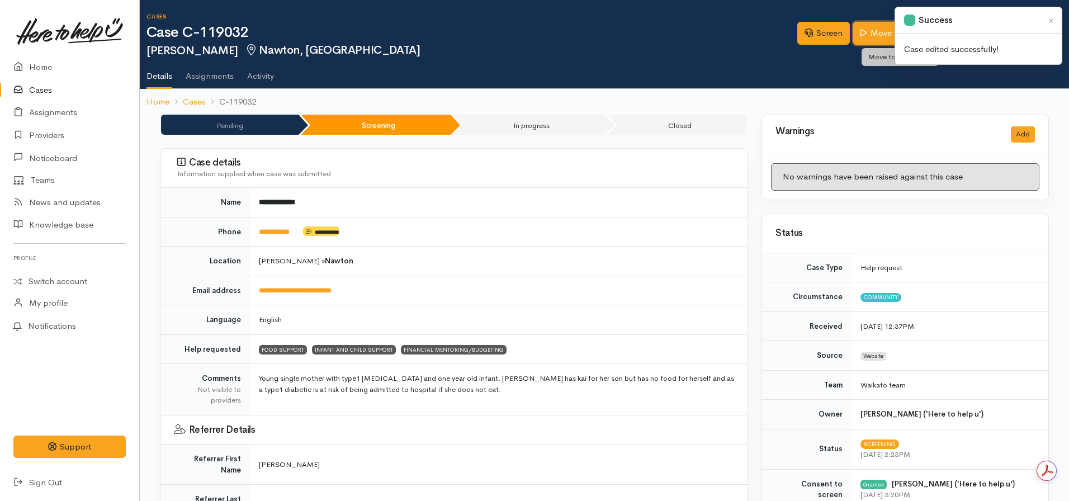
click at [871, 37] on link "Move to next stage" at bounding box center [901, 33] width 97 height 23
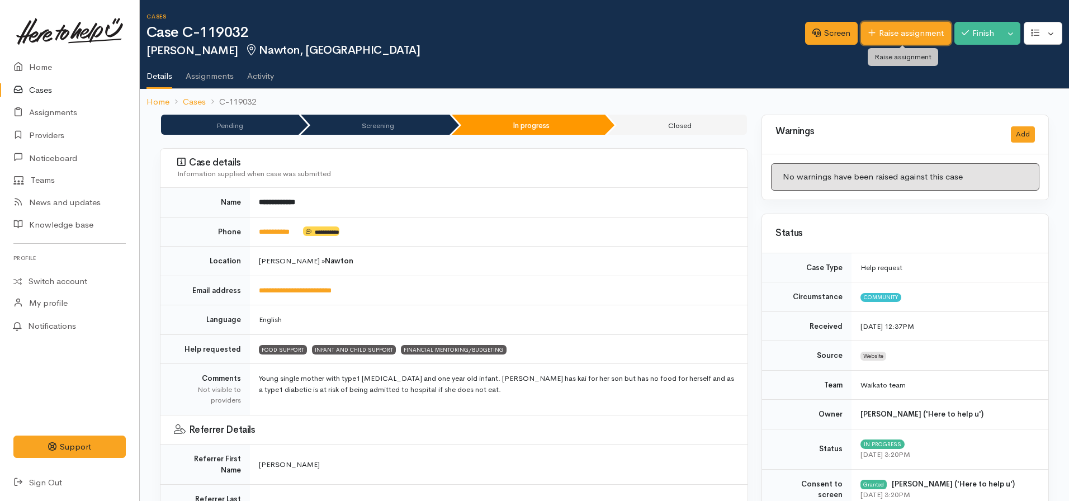
click at [898, 37] on link "Raise assignment" at bounding box center [906, 33] width 90 height 23
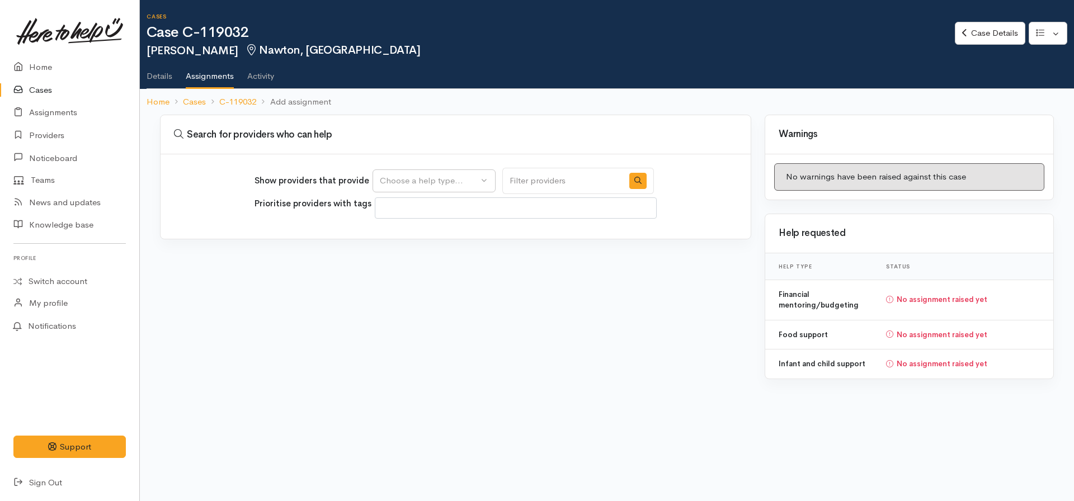
select select
click at [446, 192] on button "Choose a help type..." at bounding box center [433, 180] width 123 height 23
click at [424, 267] on span "Financial mentoring/budgeting" at bounding box center [445, 268] width 118 height 13
select select "9"
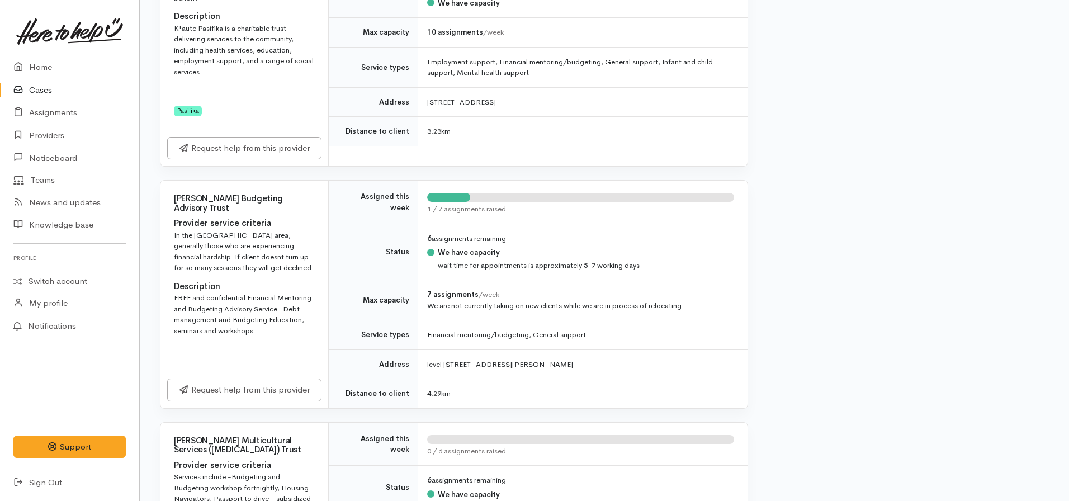
scroll to position [574, 0]
click at [248, 384] on link "Request help from this provider" at bounding box center [244, 387] width 154 height 23
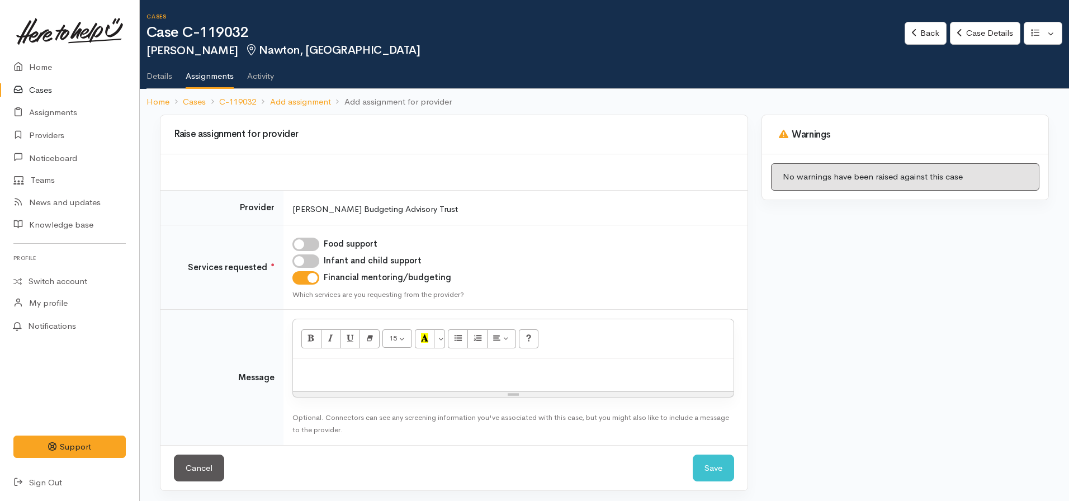
click at [315, 369] on p at bounding box center [513, 370] width 429 height 13
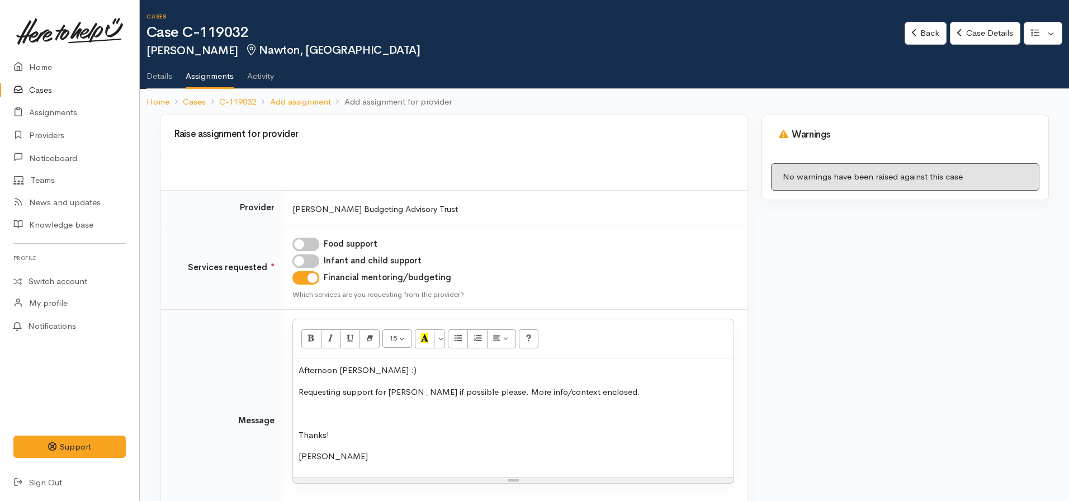
scroll to position [89, 0]
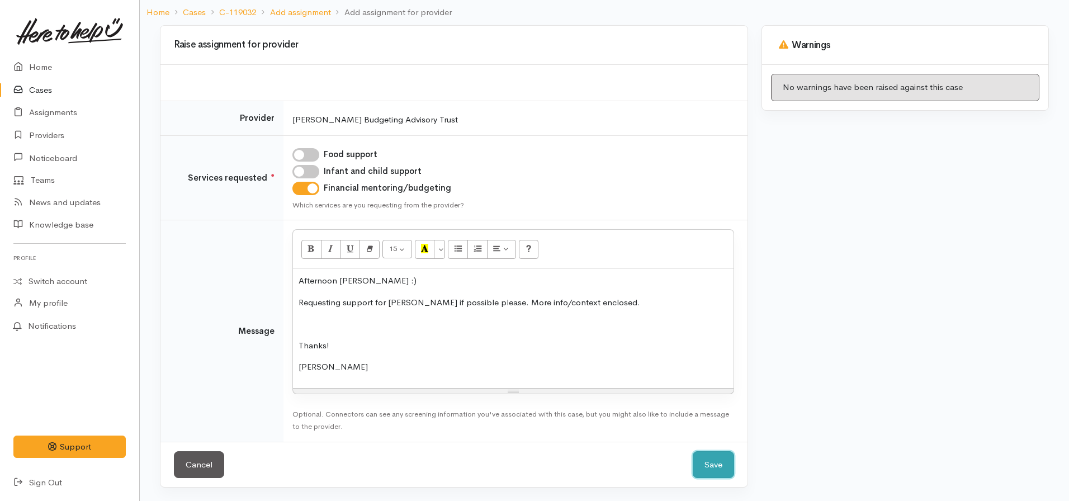
click button "Save" at bounding box center [713, 464] width 41 height 27
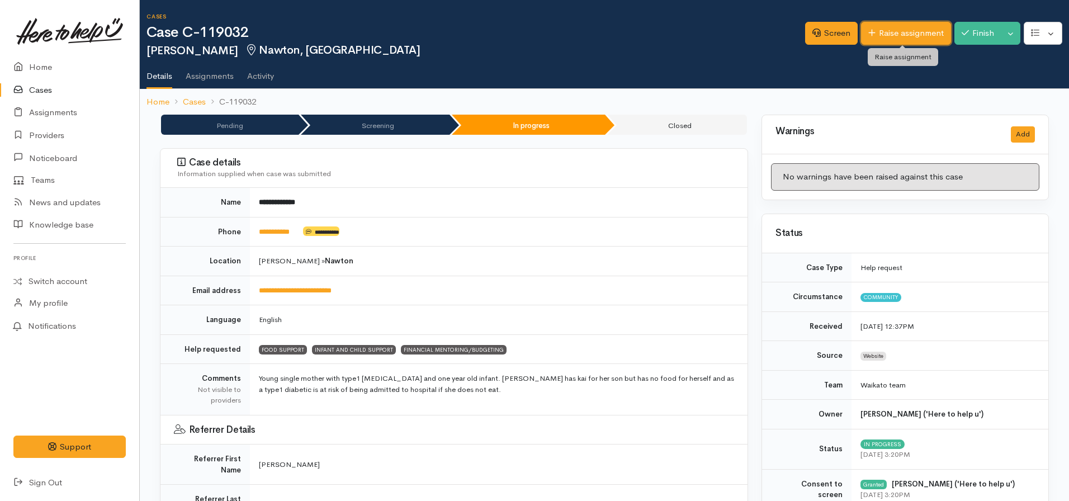
click at [881, 30] on link "Raise assignment" at bounding box center [906, 33] width 90 height 23
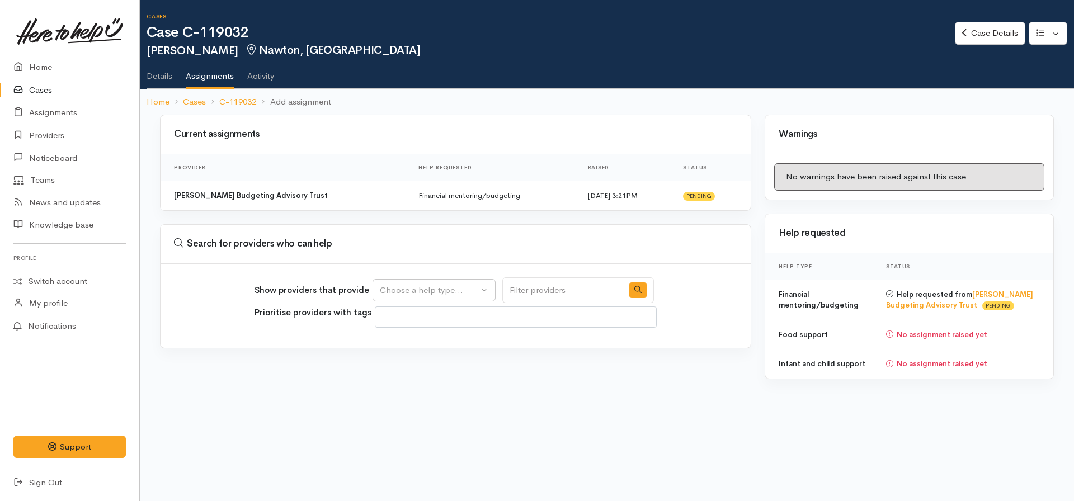
select select
click at [407, 282] on button "Choose a help type..." at bounding box center [433, 290] width 123 height 23
click at [431, 362] on span "Infant and child support" at bounding box center [432, 361] width 93 height 13
select select "17"
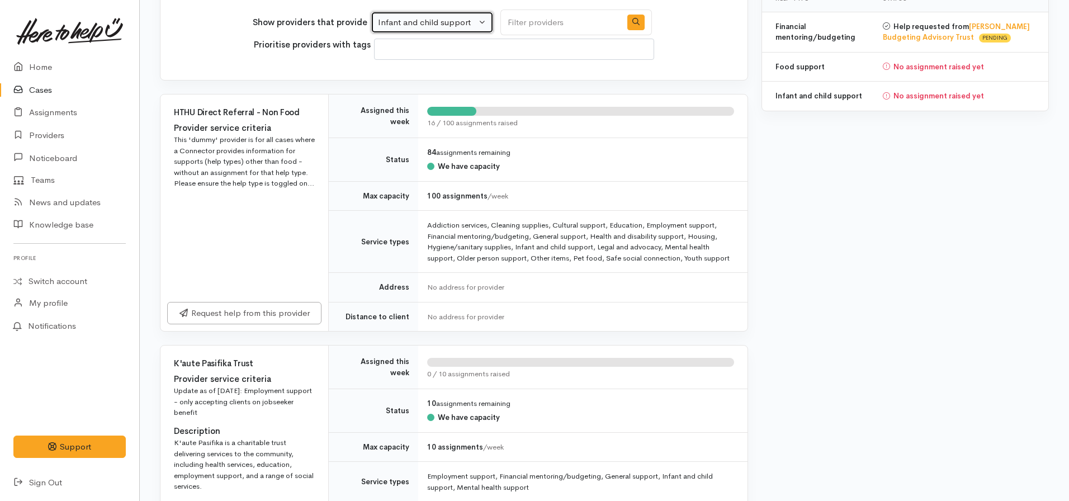
scroll to position [270, 0]
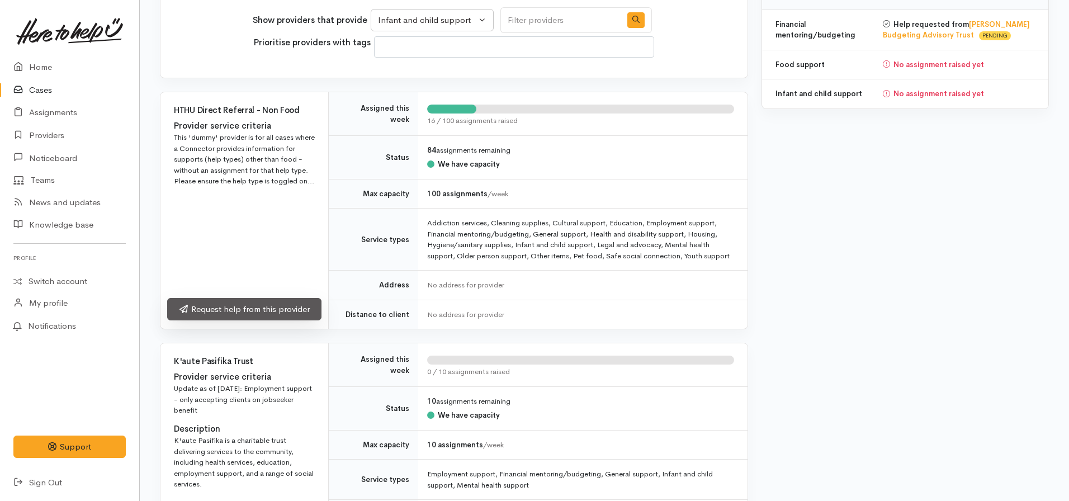
click at [247, 320] on link "Request help from this provider" at bounding box center [244, 309] width 154 height 23
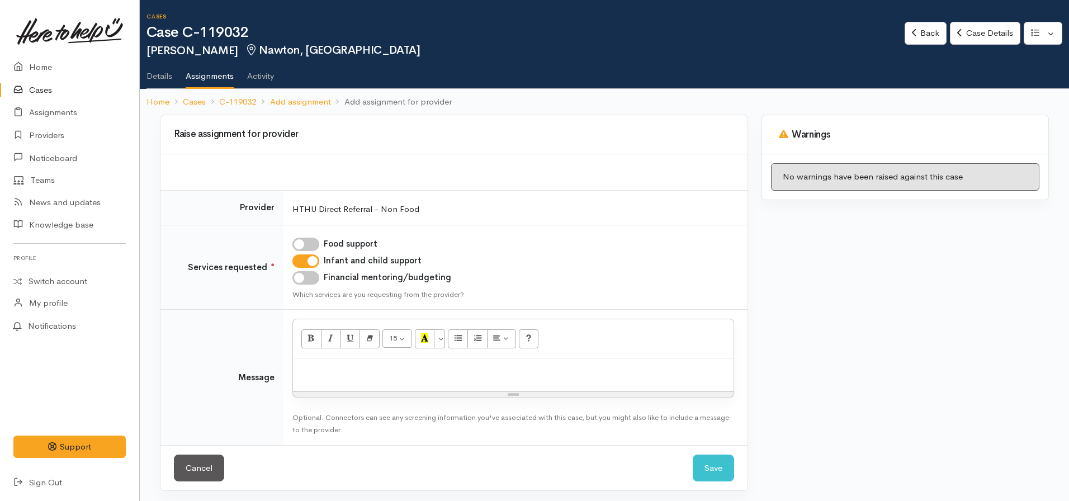
click at [371, 392] on div "Resize" at bounding box center [513, 394] width 441 height 5
click at [347, 377] on div at bounding box center [513, 374] width 441 height 33
click button "Save" at bounding box center [713, 468] width 41 height 27
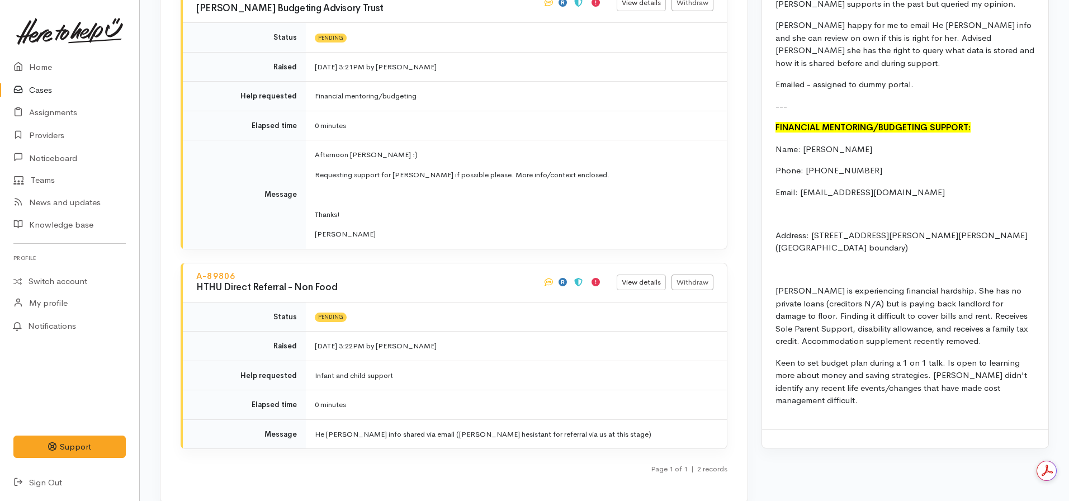
scroll to position [1621, 0]
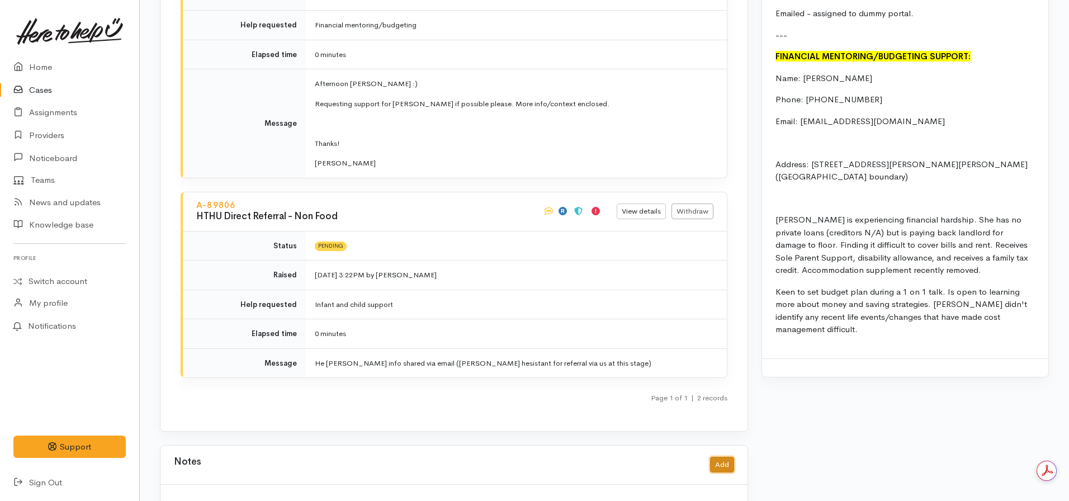
click at [719, 457] on button "Add" at bounding box center [722, 465] width 24 height 16
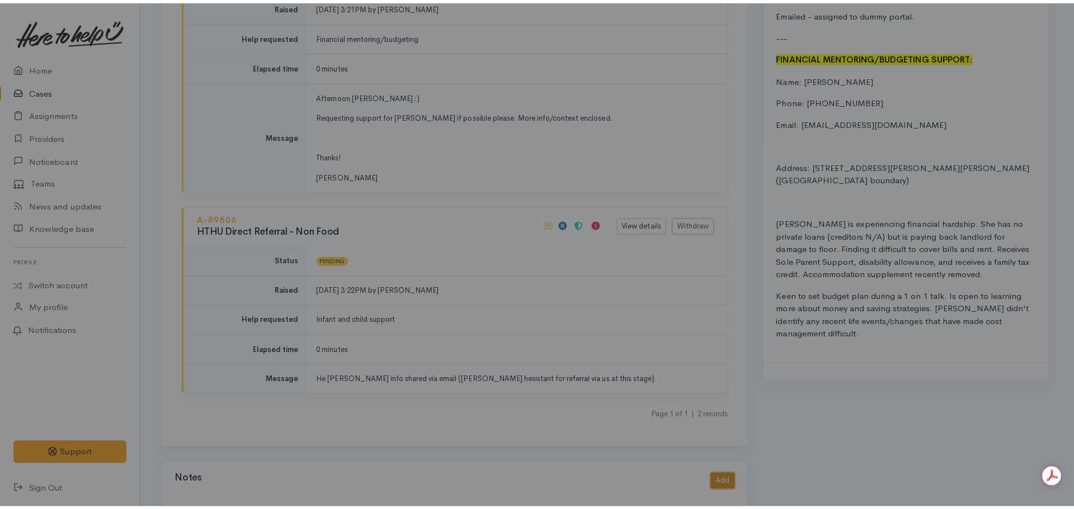
scroll to position [1612, 0]
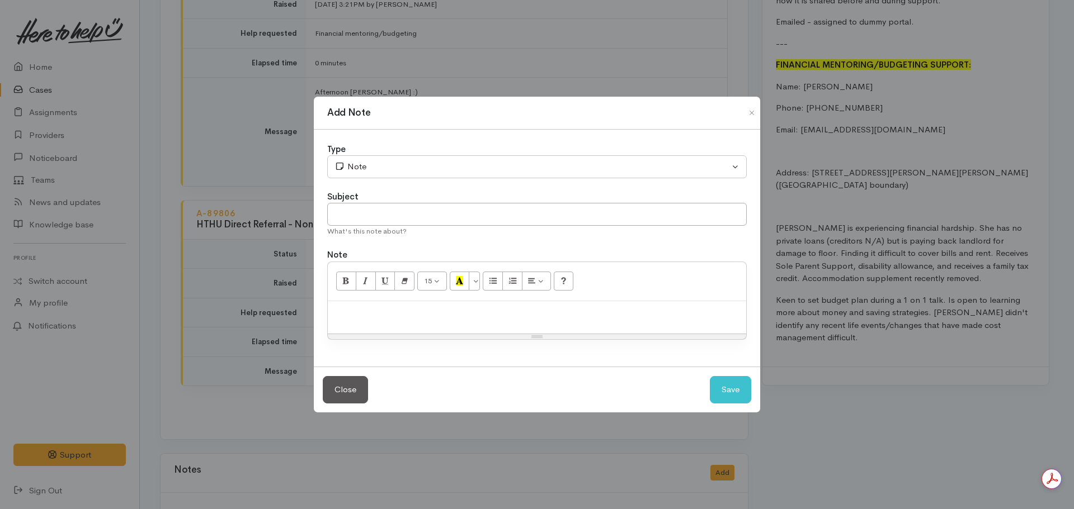
click at [406, 315] on p at bounding box center [536, 313] width 407 height 13
paste div
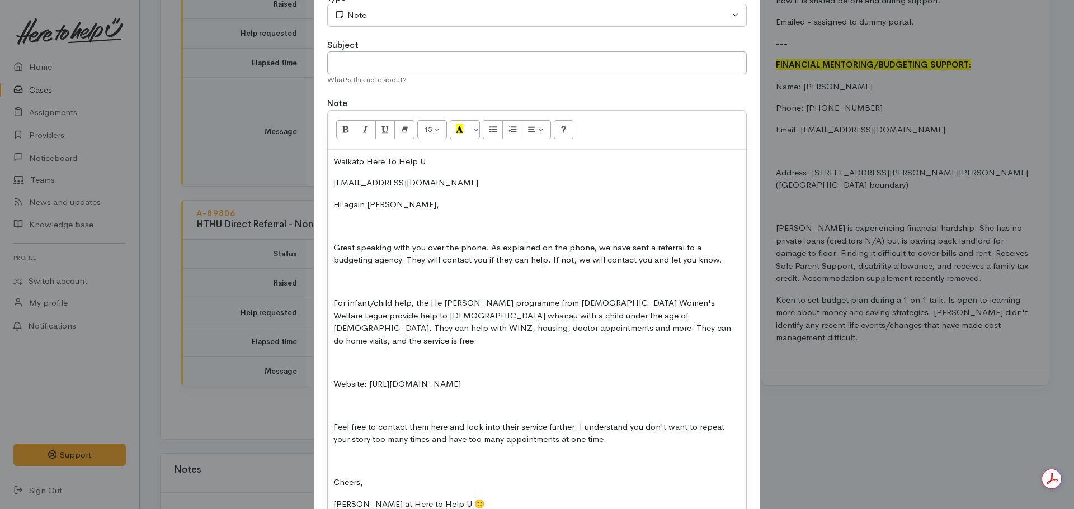
scroll to position [0, 0]
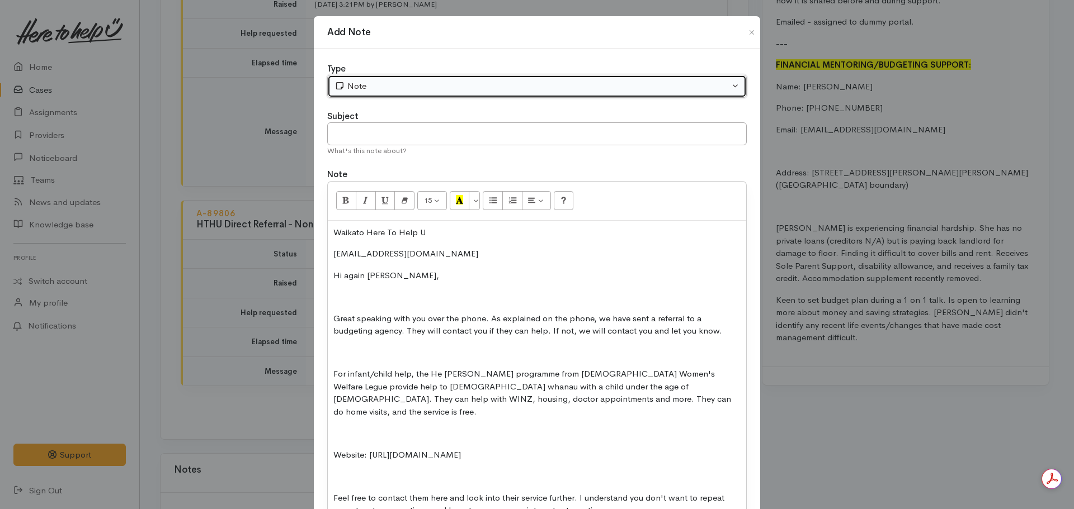
click at [393, 87] on div "Note" at bounding box center [531, 86] width 395 height 13
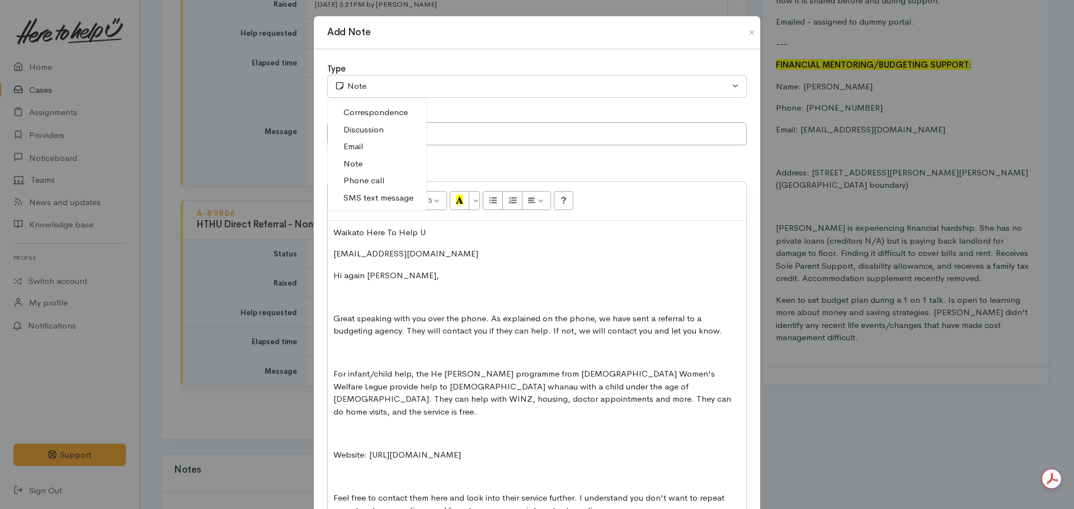
click at [360, 145] on span "Email" at bounding box center [353, 146] width 20 height 13
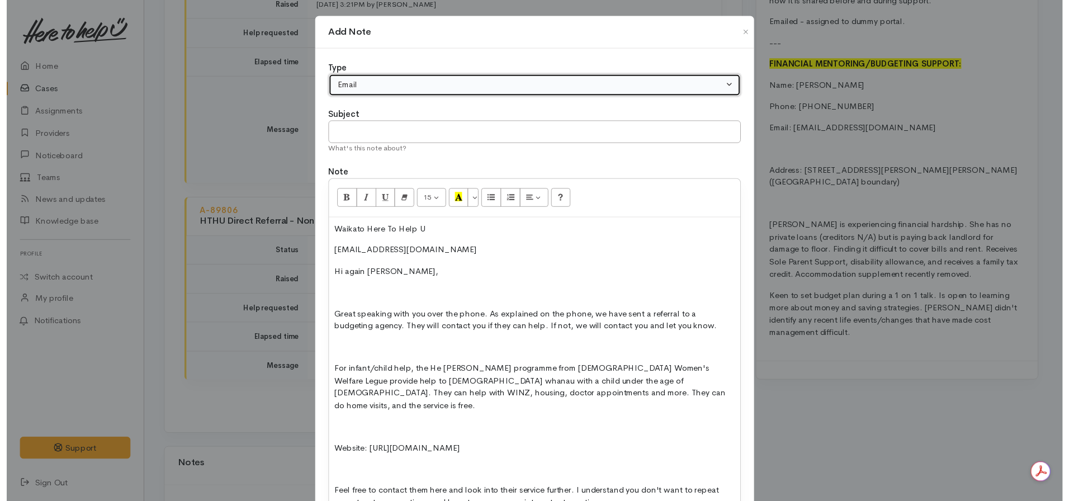
scroll to position [182, 0]
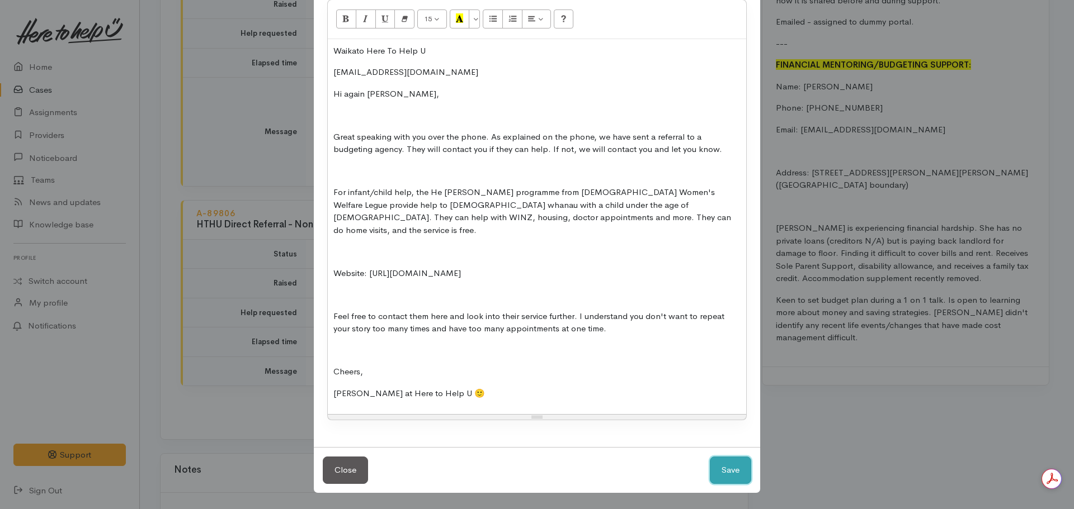
click at [725, 471] on button "Save" at bounding box center [730, 470] width 41 height 27
select select "1"
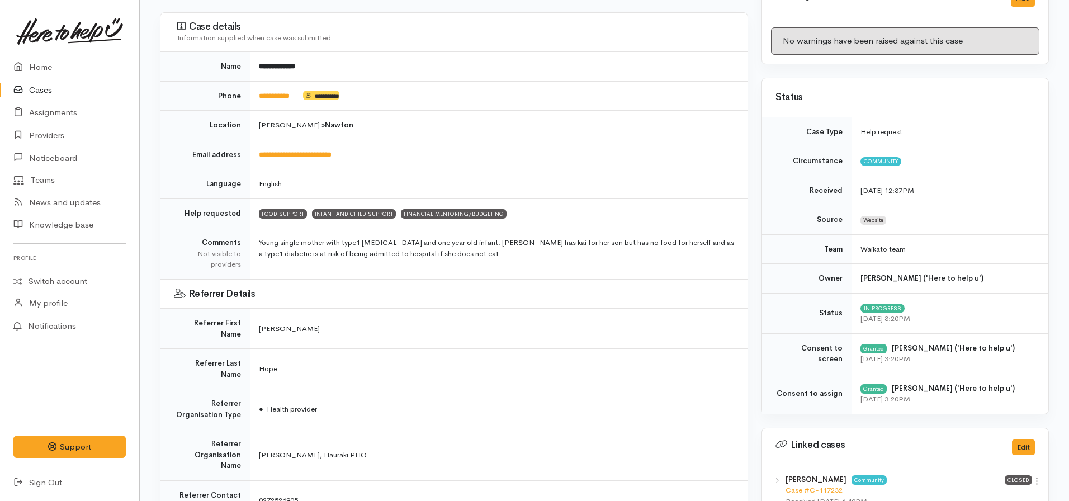
scroll to position [135, 0]
click at [64, 63] on link "Home" at bounding box center [69, 67] width 139 height 23
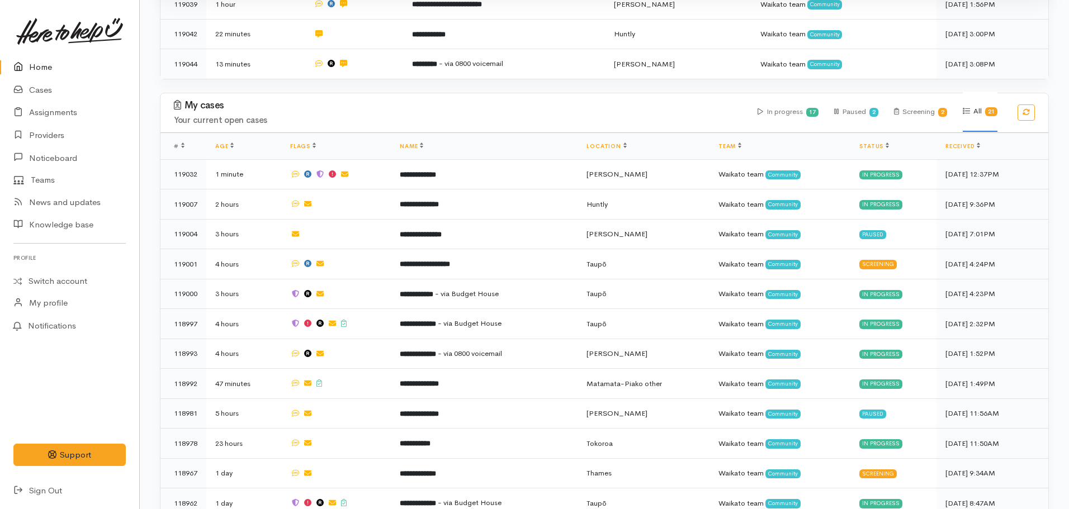
scroll to position [456, 0]
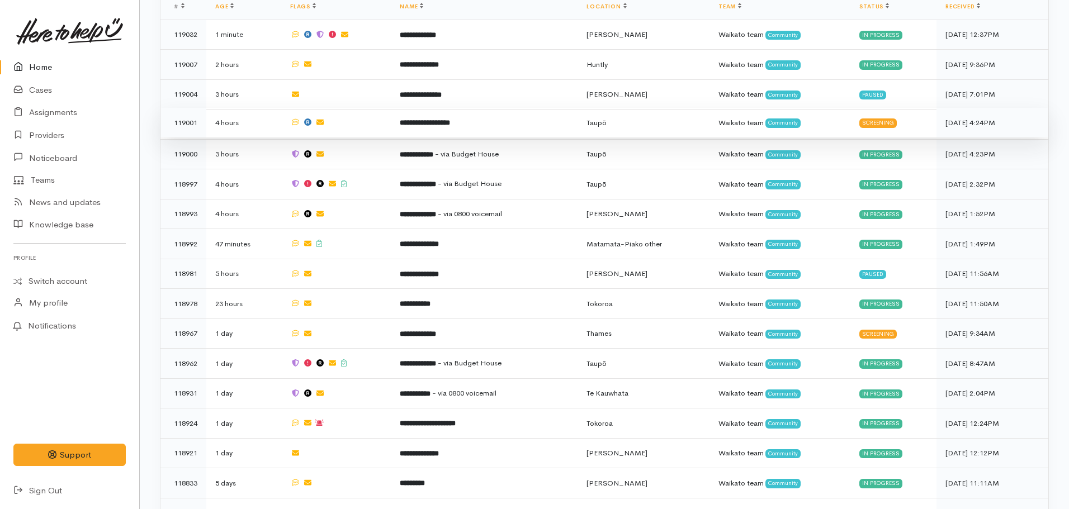
click at [437, 125] on td "**********" at bounding box center [484, 123] width 187 height 30
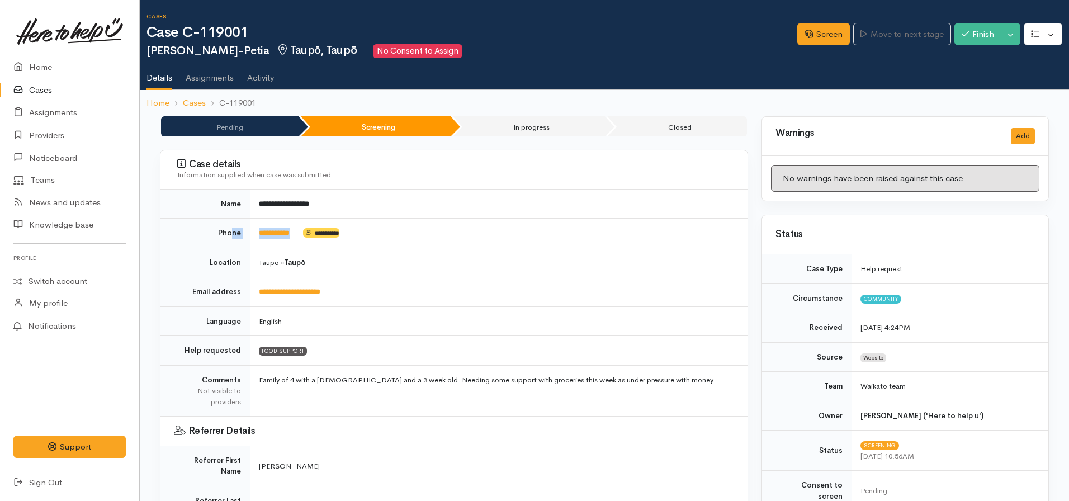
drag, startPoint x: 305, startPoint y: 229, endPoint x: 229, endPoint y: 235, distance: 76.3
click at [229, 235] on tr "**********" at bounding box center [453, 234] width 587 height 30
click at [366, 188] on div "Case details Information supplied when case was submitted" at bounding box center [453, 169] width 587 height 39
drag, startPoint x: 301, startPoint y: 232, endPoint x: 260, endPoint y: 236, distance: 41.0
click at [260, 236] on td "**********" at bounding box center [499, 234] width 498 height 30
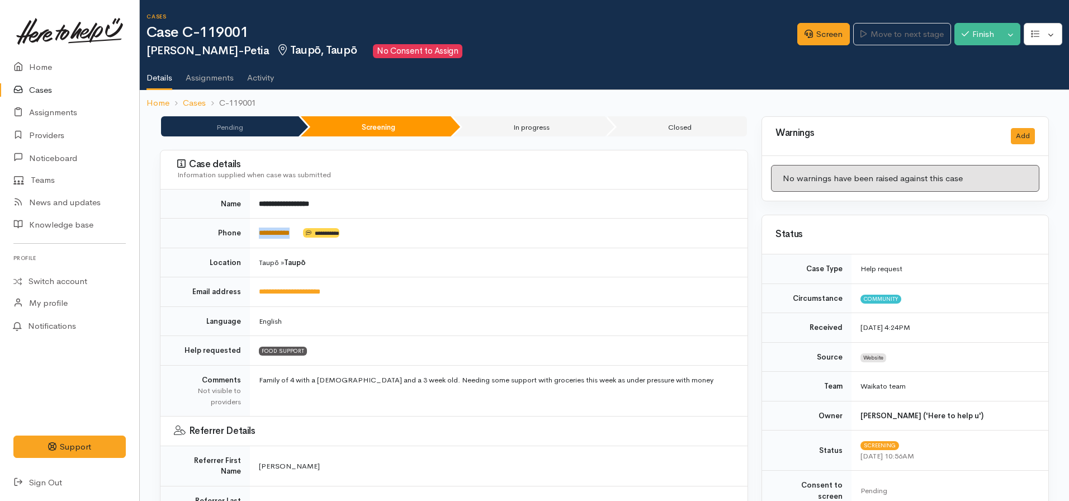
copy td "**********"
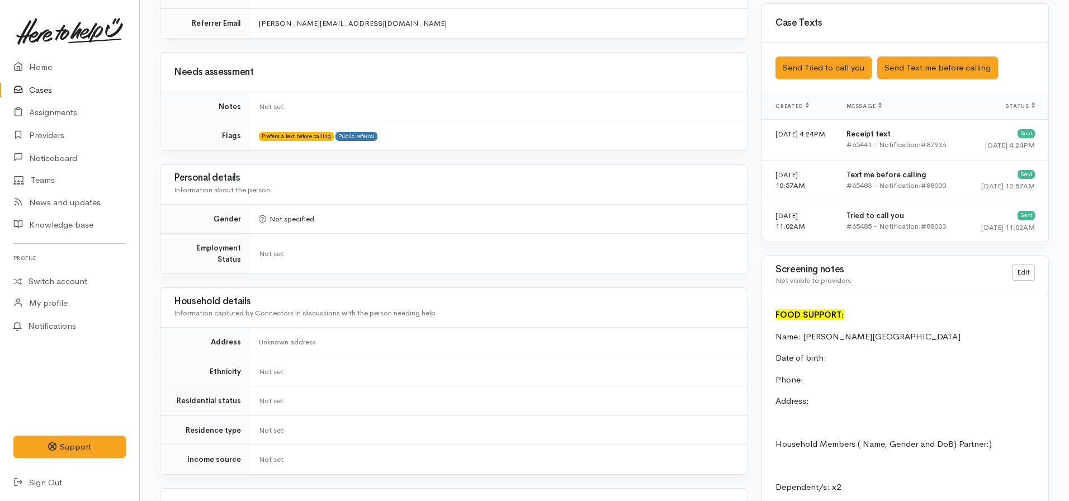
scroll to position [650, 0]
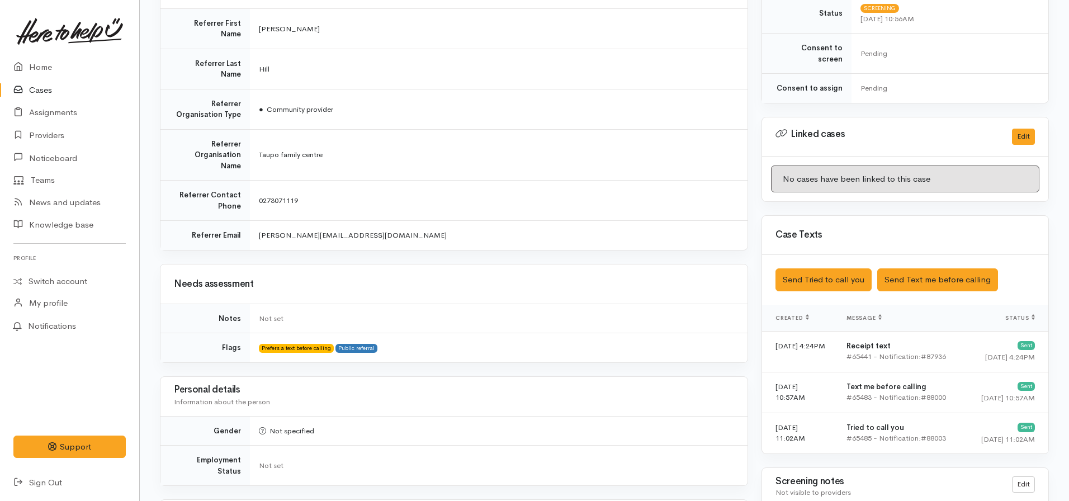
scroll to position [436, 0]
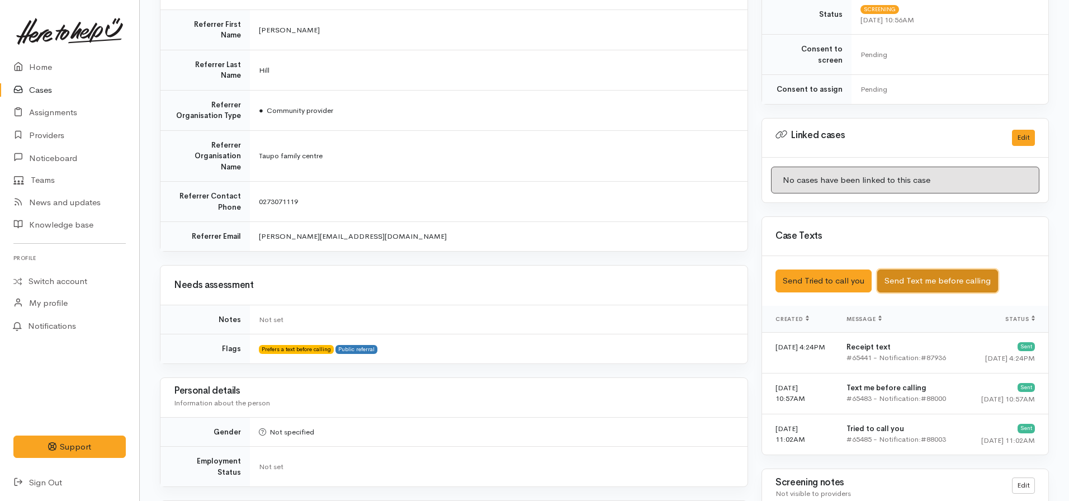
click at [927, 276] on button "Send Text me before calling" at bounding box center [937, 281] width 121 height 23
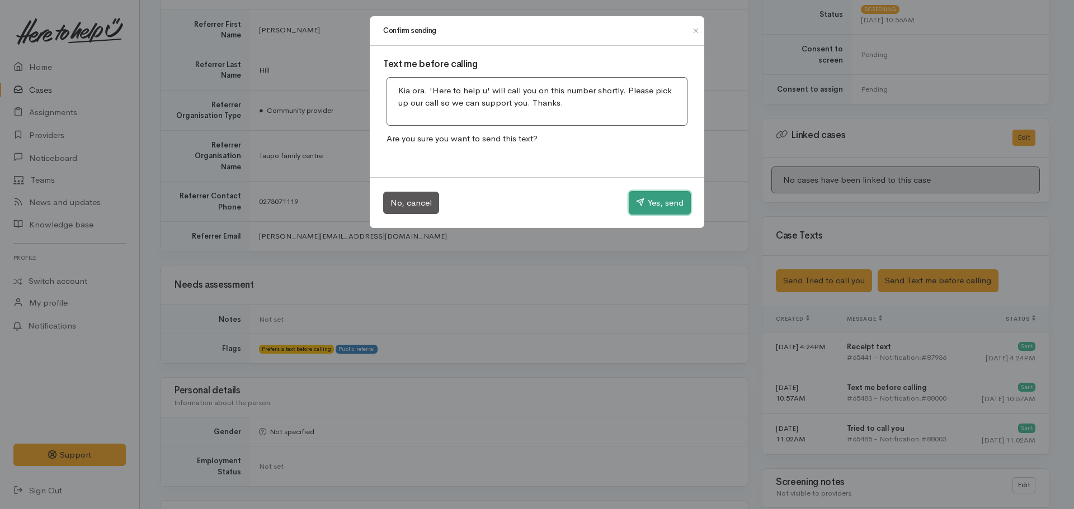
click at [649, 200] on button "Yes, send" at bounding box center [660, 202] width 62 height 23
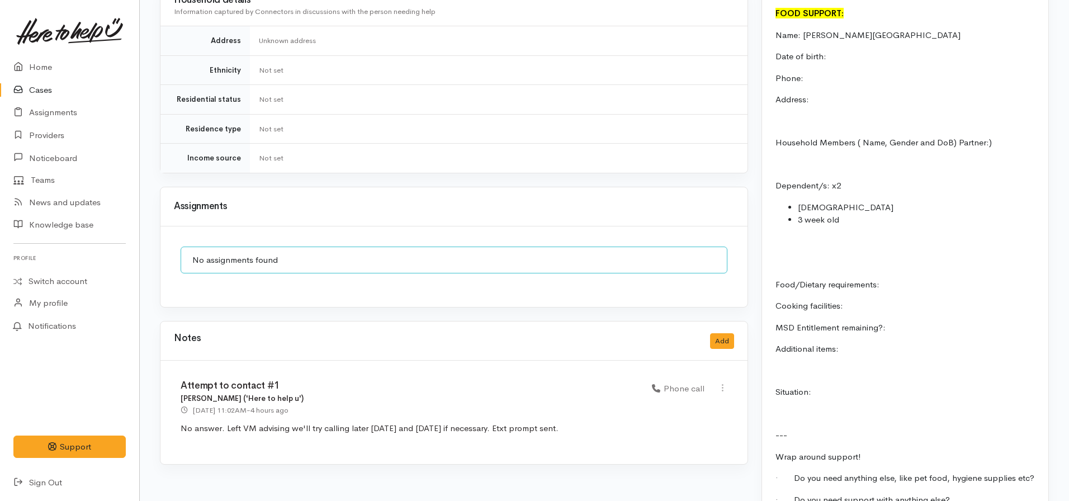
scroll to position [966, 0]
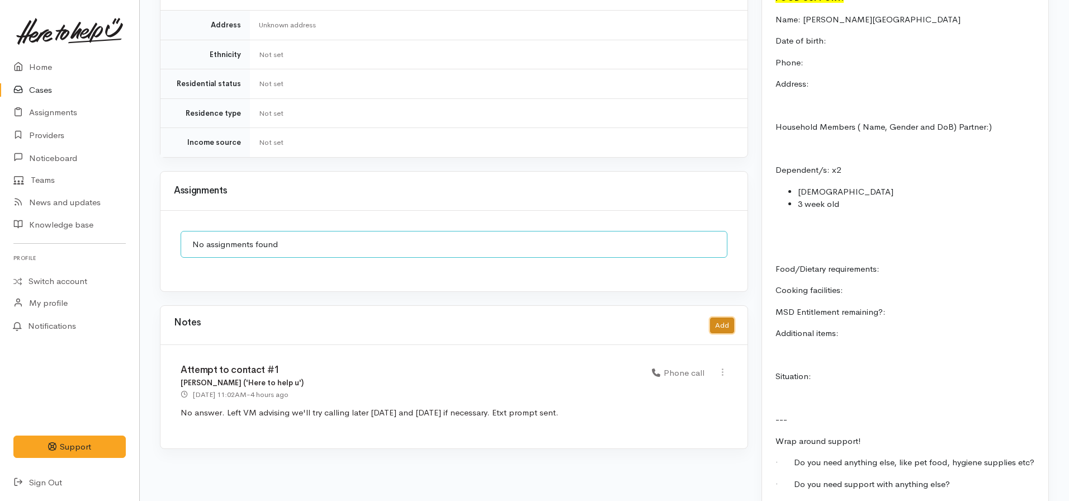
click at [718, 318] on button "Add" at bounding box center [722, 326] width 24 height 16
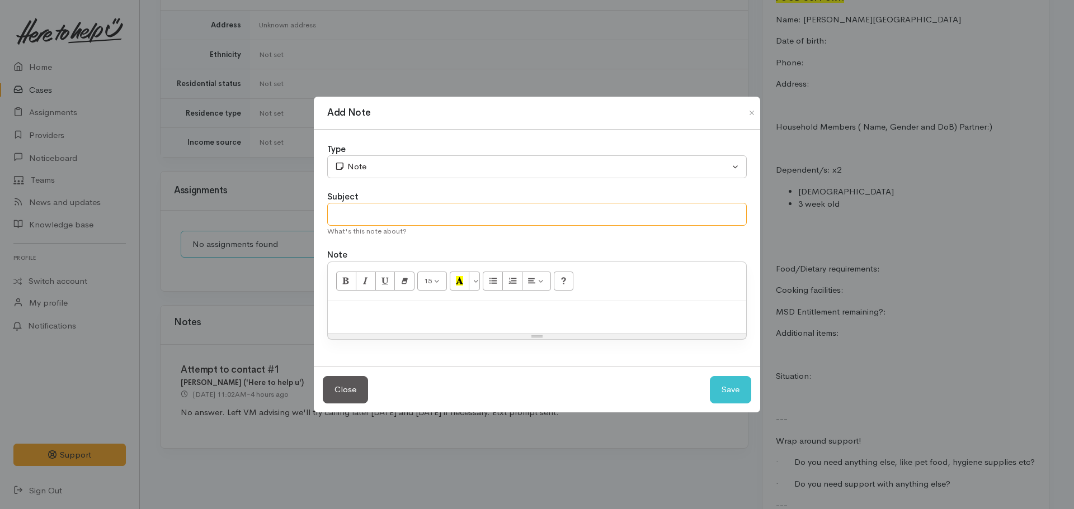
click at [434, 219] on input "text" at bounding box center [536, 214] width 419 height 23
type input "txt from client"
paste div
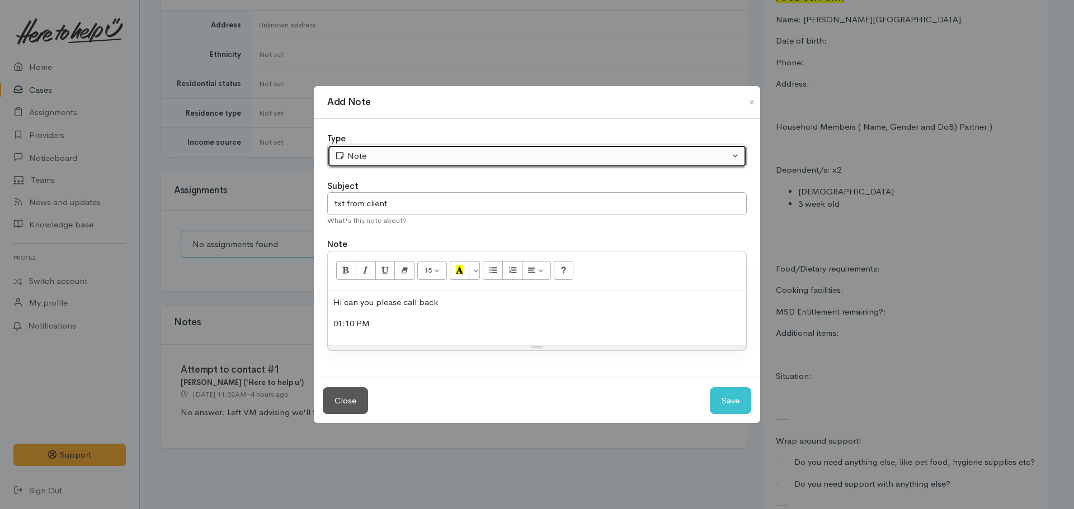
click at [360, 151] on div "Note" at bounding box center [531, 156] width 395 height 13
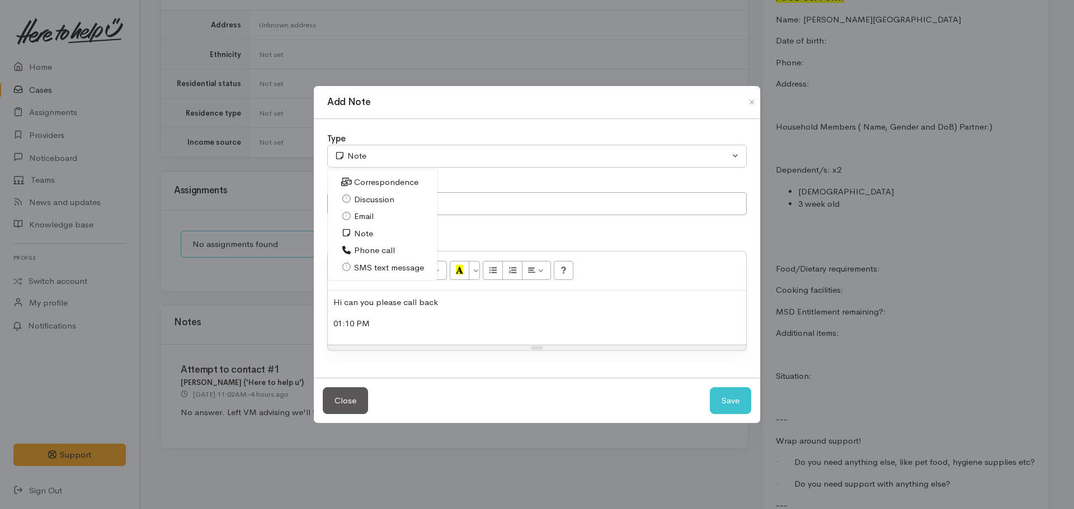
click at [379, 263] on span "SMS text message" at bounding box center [389, 268] width 70 height 13
select select "5"
click at [337, 206] on input "txt from client" at bounding box center [536, 203] width 419 height 23
type input "Txt from client"
click at [710, 388] on button "Save" at bounding box center [730, 401] width 41 height 27
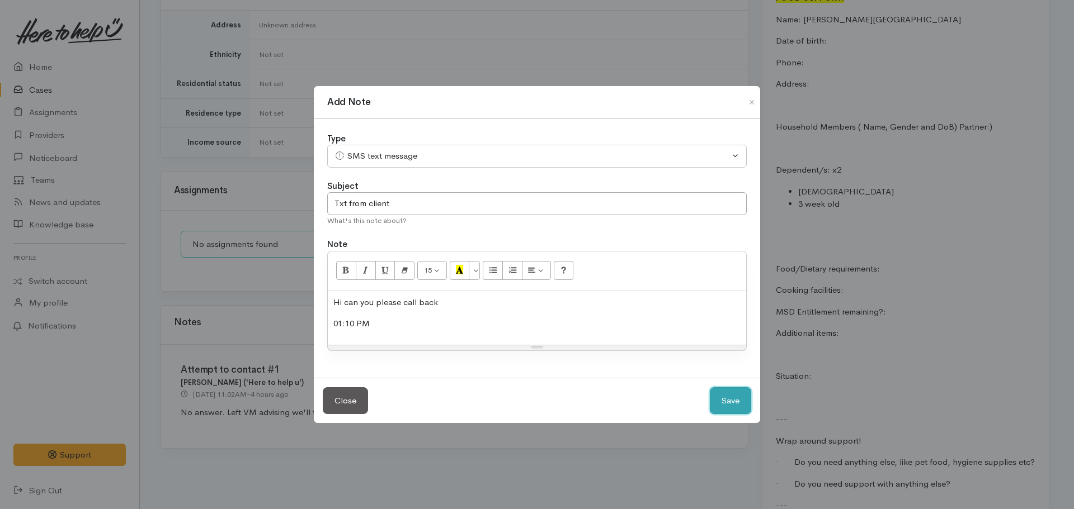
select select "1"
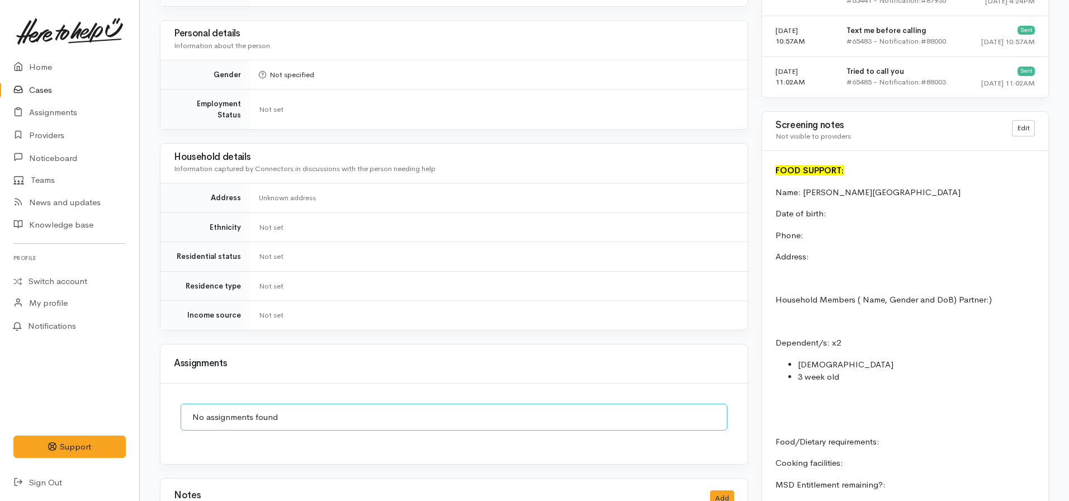
scroll to position [790, 0]
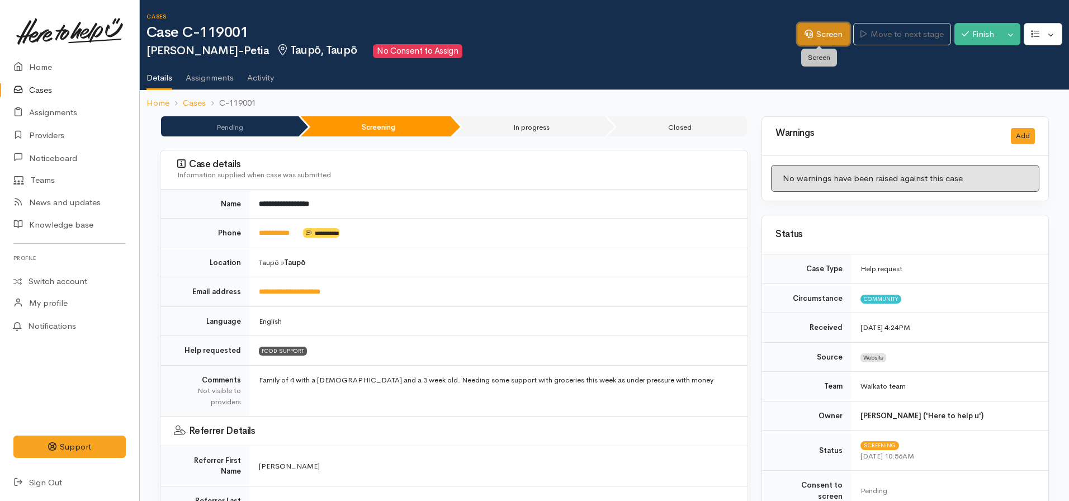
click at [812, 39] on link "Screen" at bounding box center [823, 34] width 53 height 23
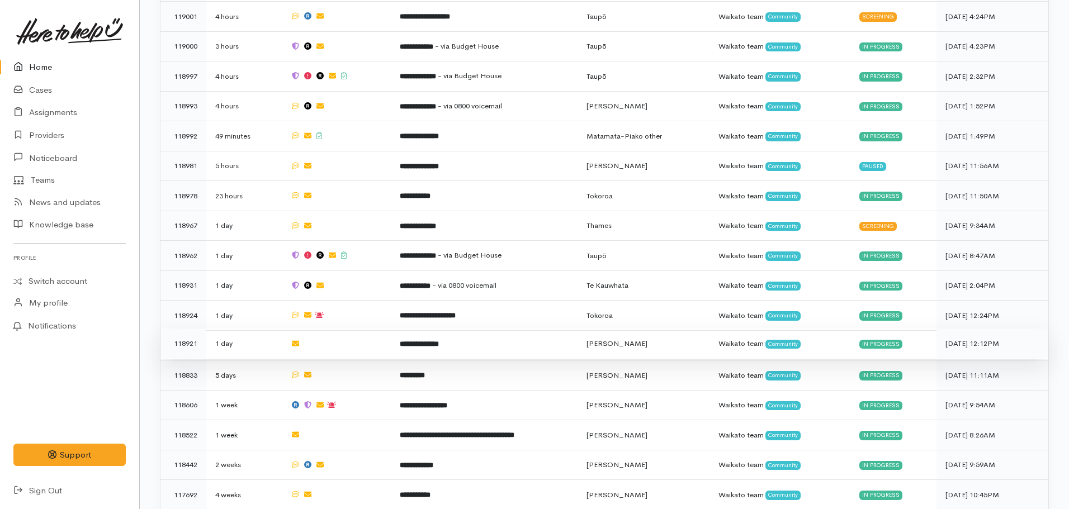
scroll to position [563, 0]
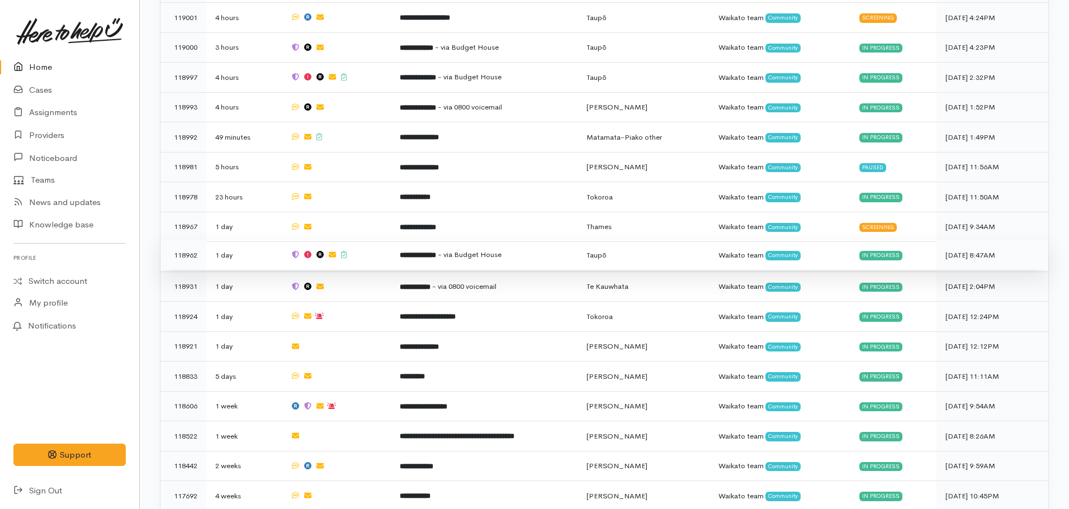
click at [425, 257] on td "**********" at bounding box center [484, 255] width 187 height 30
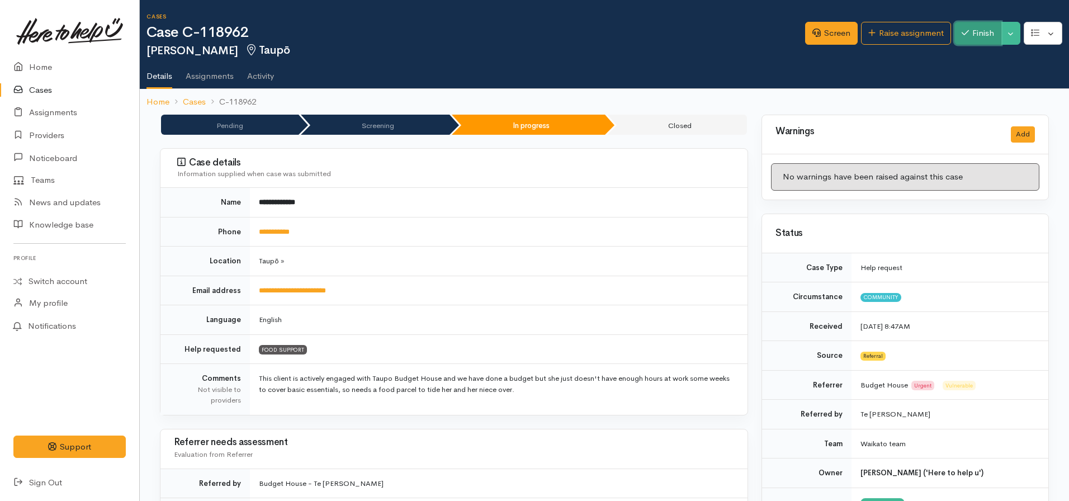
click at [968, 35] on button "Finish" at bounding box center [978, 33] width 47 height 23
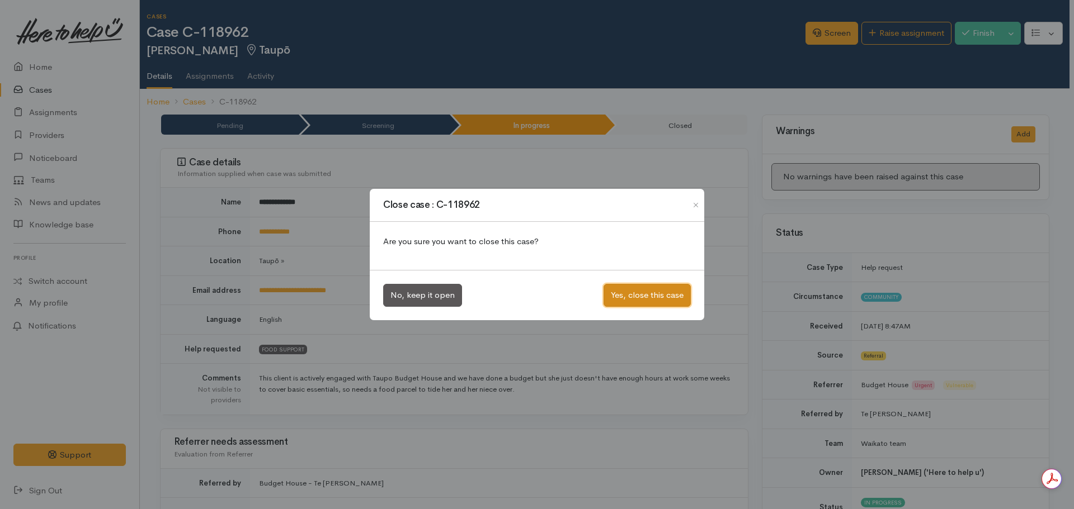
click at [627, 303] on button "Yes, close this case" at bounding box center [646, 295] width 87 height 23
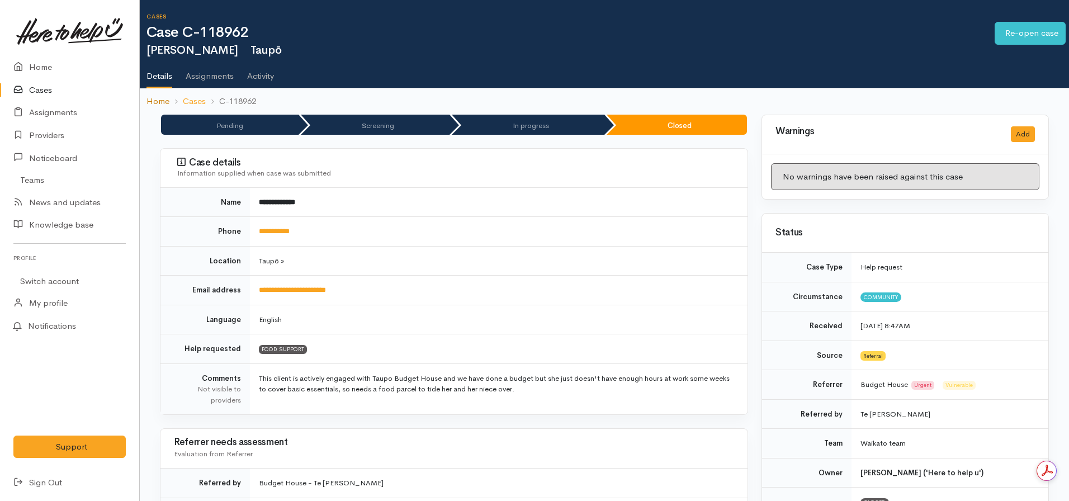
click at [160, 101] on link "Home" at bounding box center [158, 101] width 23 height 13
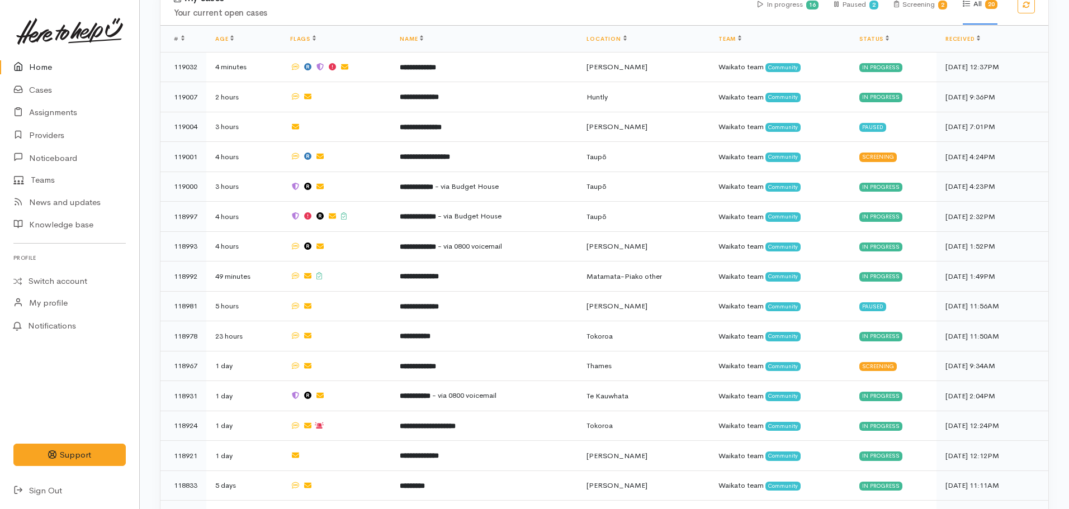
scroll to position [426, 0]
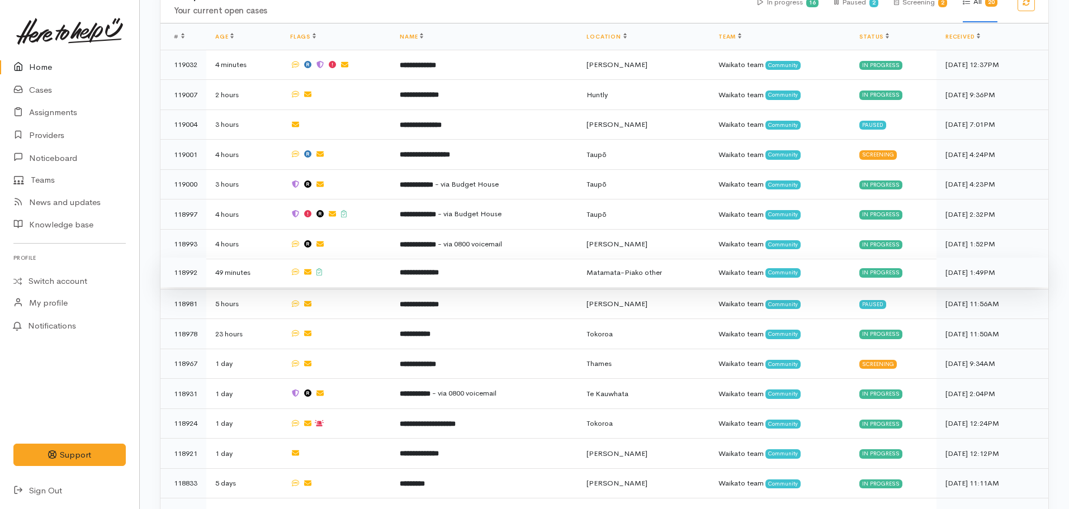
click at [429, 269] on b "**********" at bounding box center [419, 272] width 39 height 7
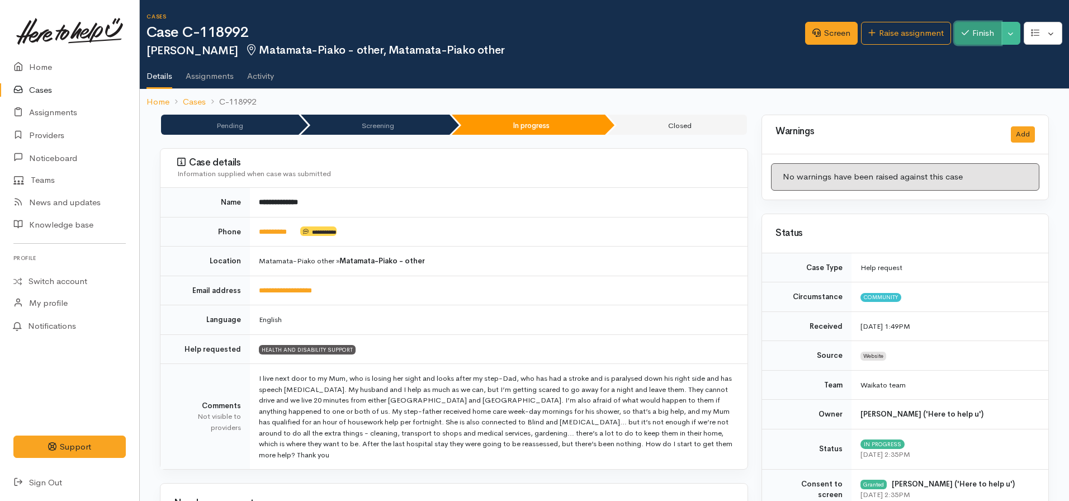
click at [989, 39] on button "Finish" at bounding box center [978, 33] width 47 height 23
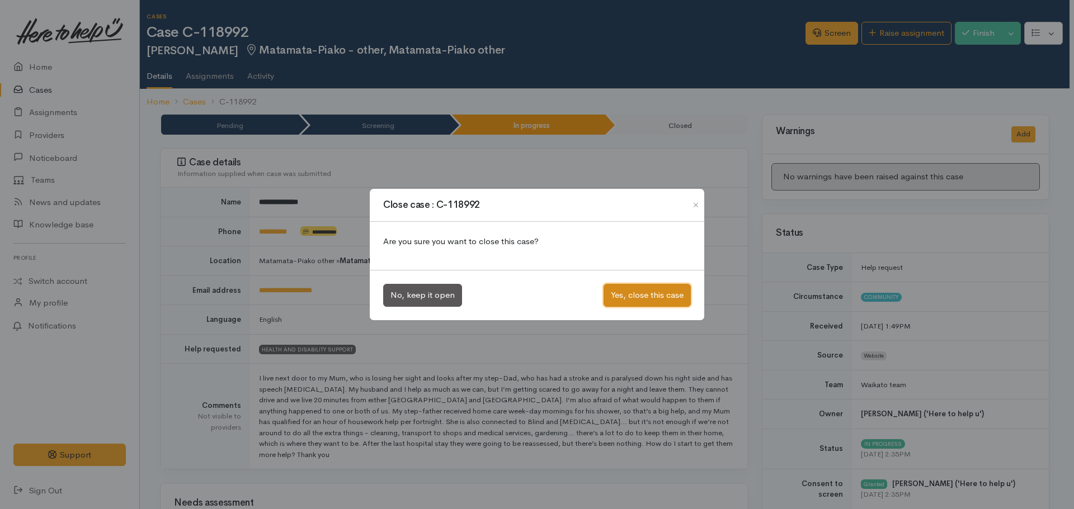
click at [630, 284] on button "Yes, close this case" at bounding box center [646, 295] width 87 height 23
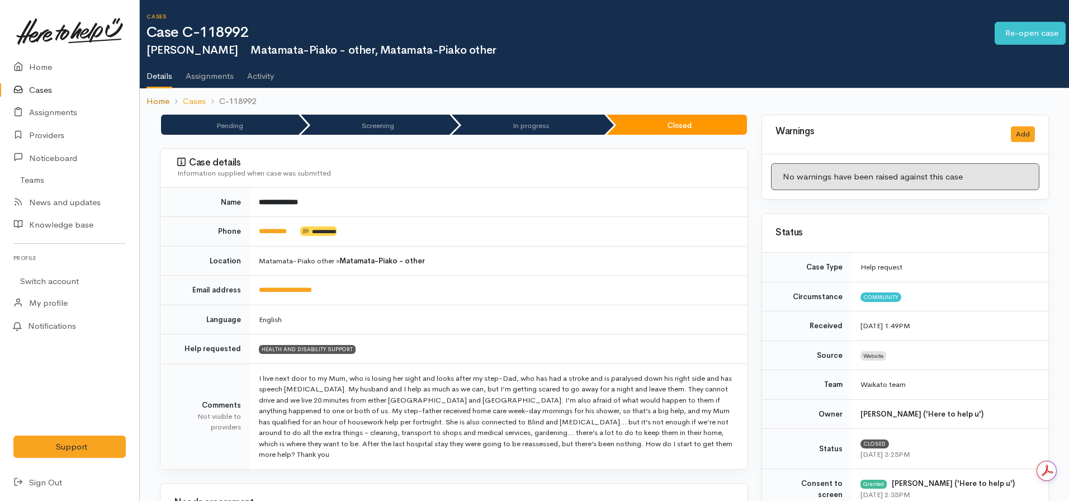
click at [160, 98] on link "Home" at bounding box center [158, 101] width 23 height 13
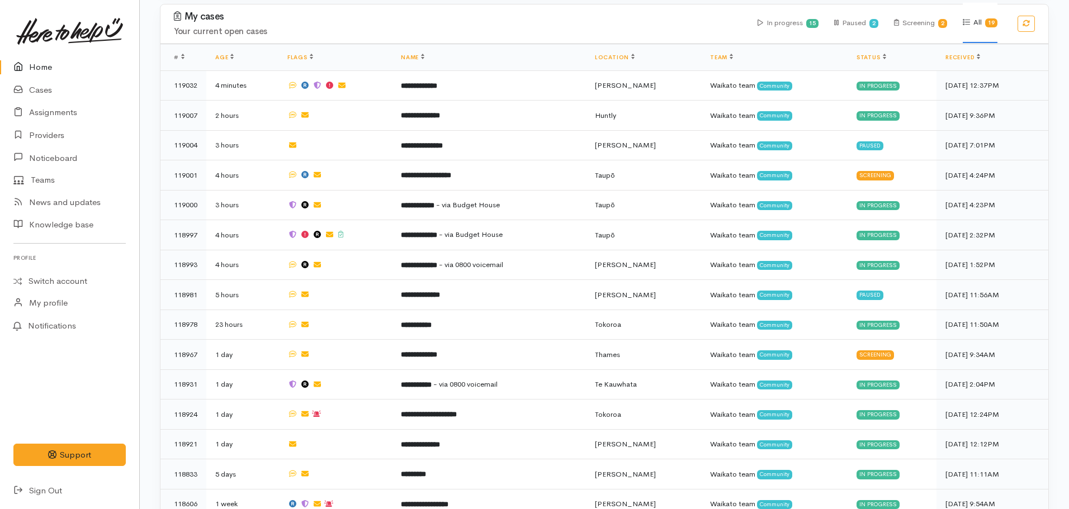
scroll to position [421, 0]
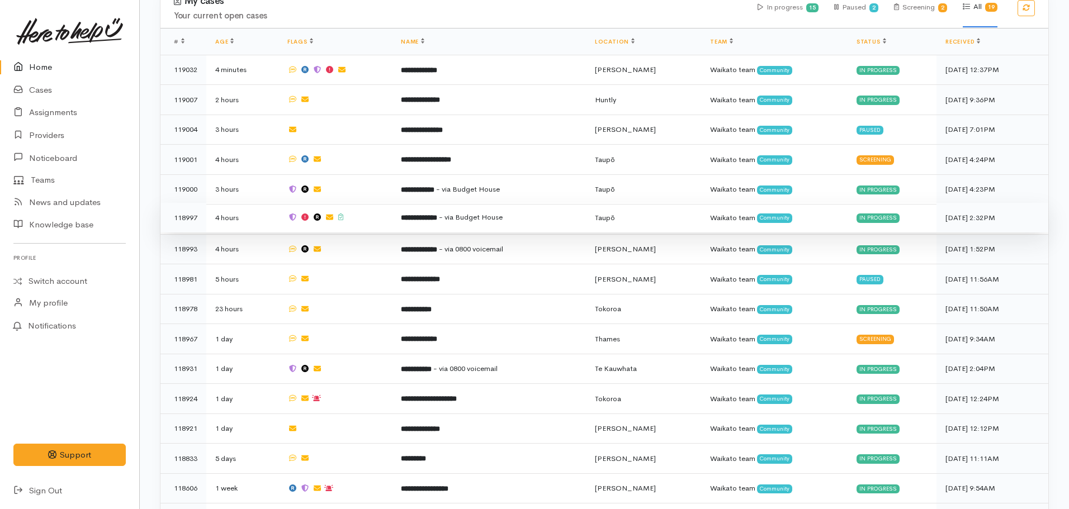
click at [411, 216] on b "**********" at bounding box center [419, 217] width 36 height 7
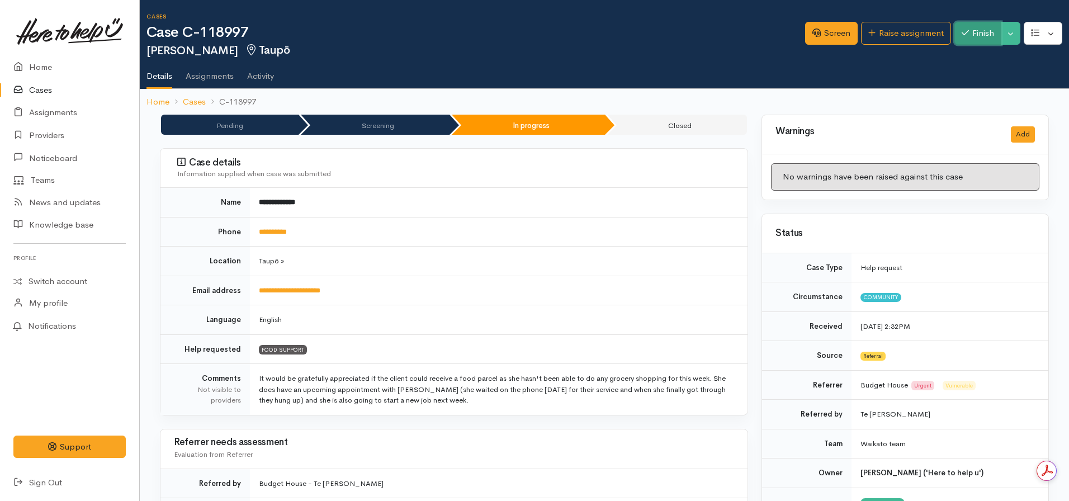
click at [962, 34] on icon "button" at bounding box center [965, 32] width 7 height 5
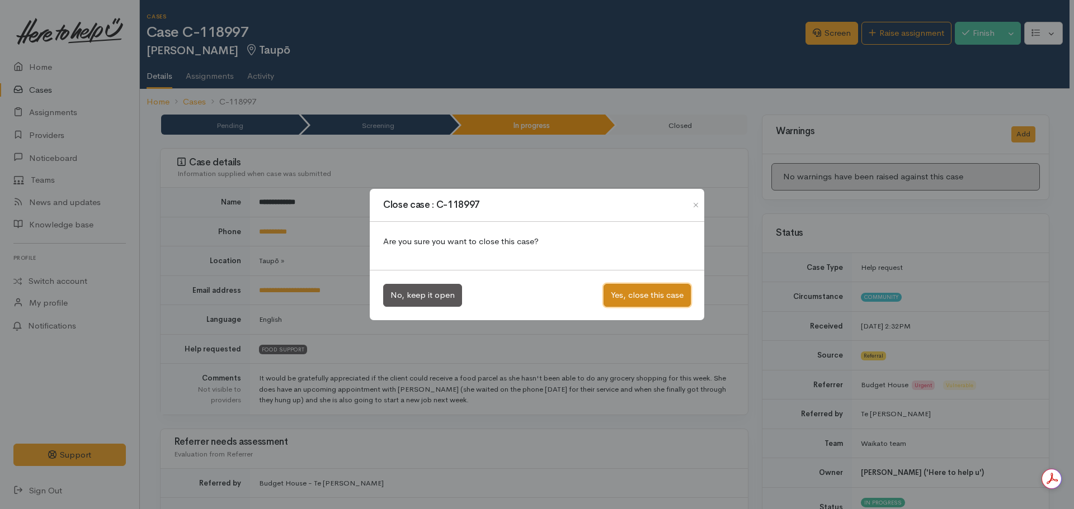
click at [641, 300] on button "Yes, close this case" at bounding box center [646, 295] width 87 height 23
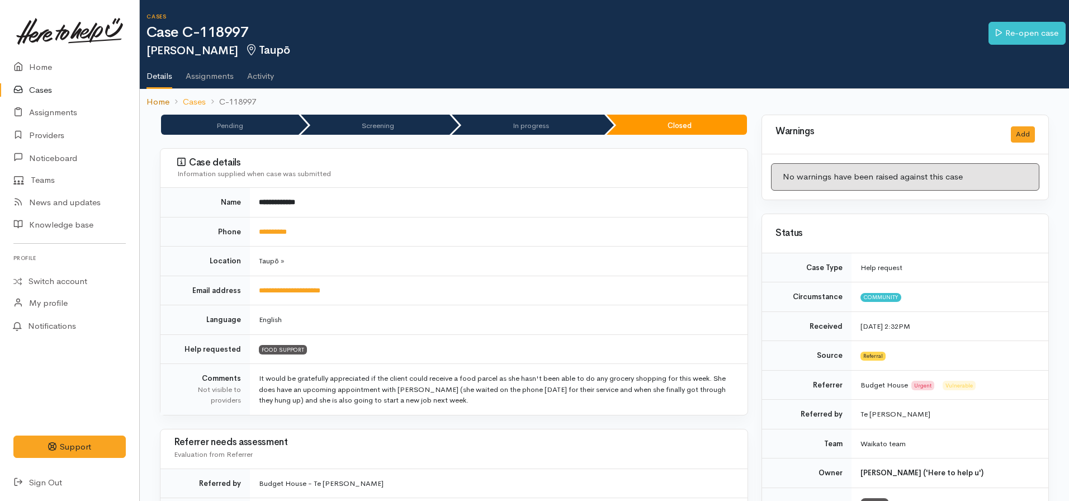
click at [150, 103] on link "Home" at bounding box center [158, 102] width 23 height 13
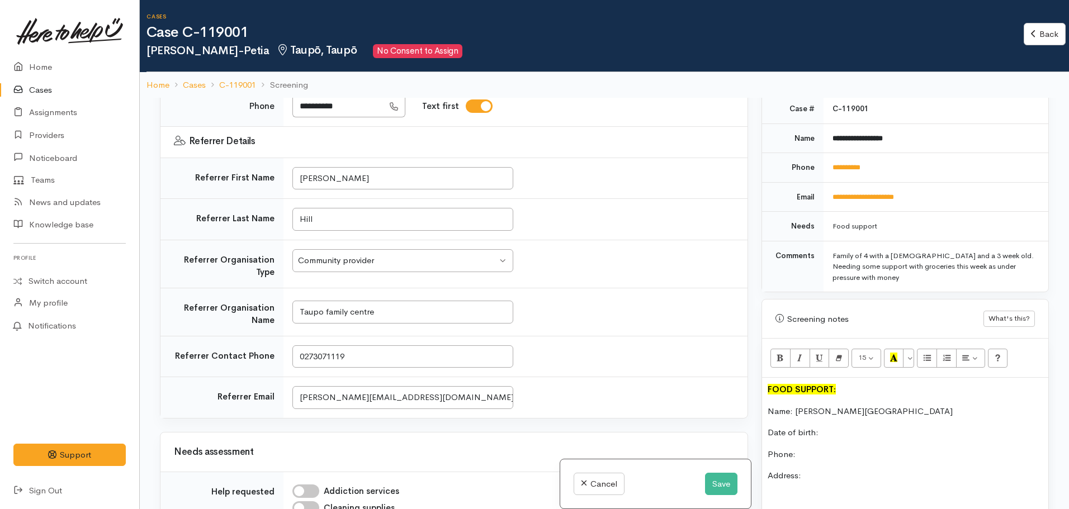
scroll to position [481, 0]
click at [852, 163] on link "**********" at bounding box center [847, 166] width 28 height 7
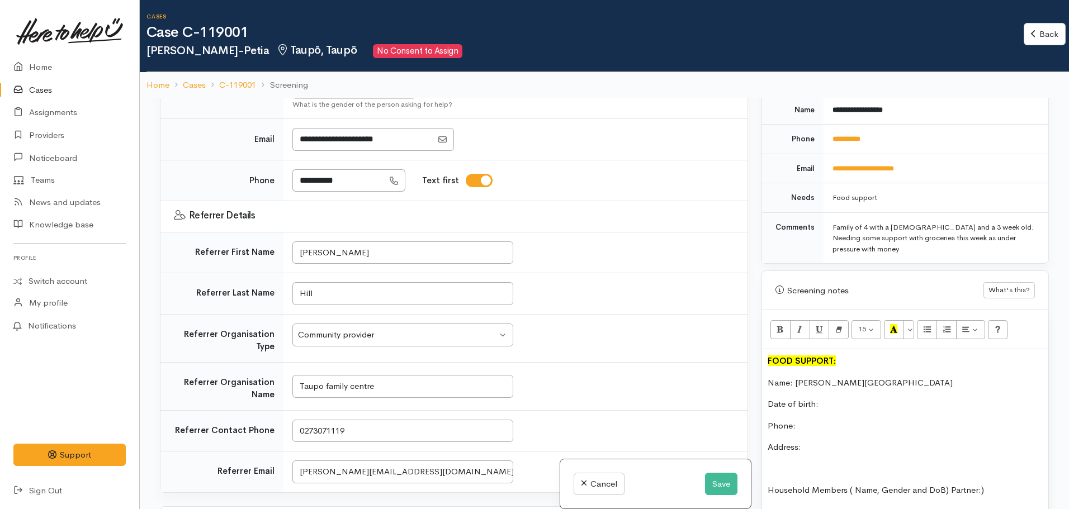
scroll to position [0, 0]
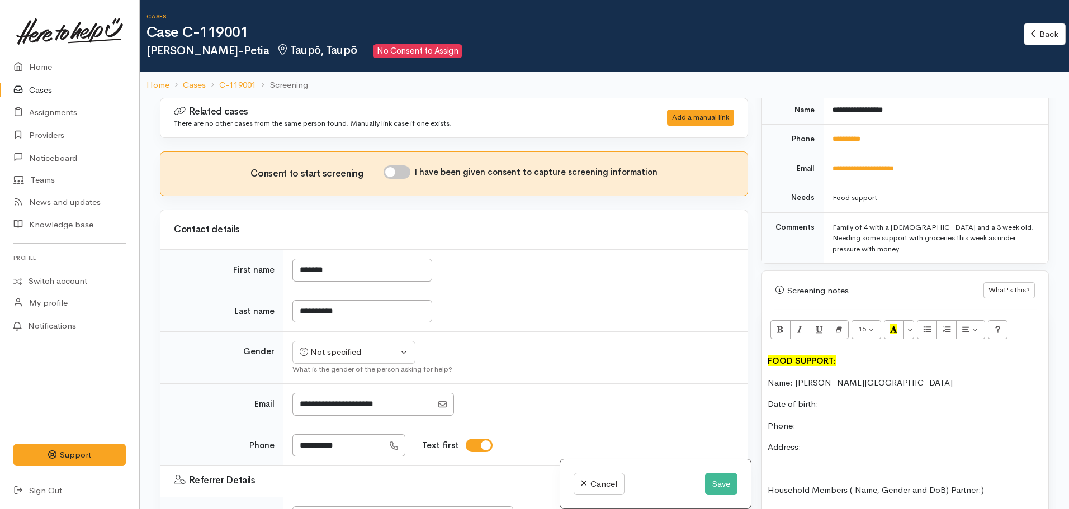
click at [407, 173] on input "I have been given consent to capture screening information" at bounding box center [397, 172] width 27 height 13
checkbox input "true"
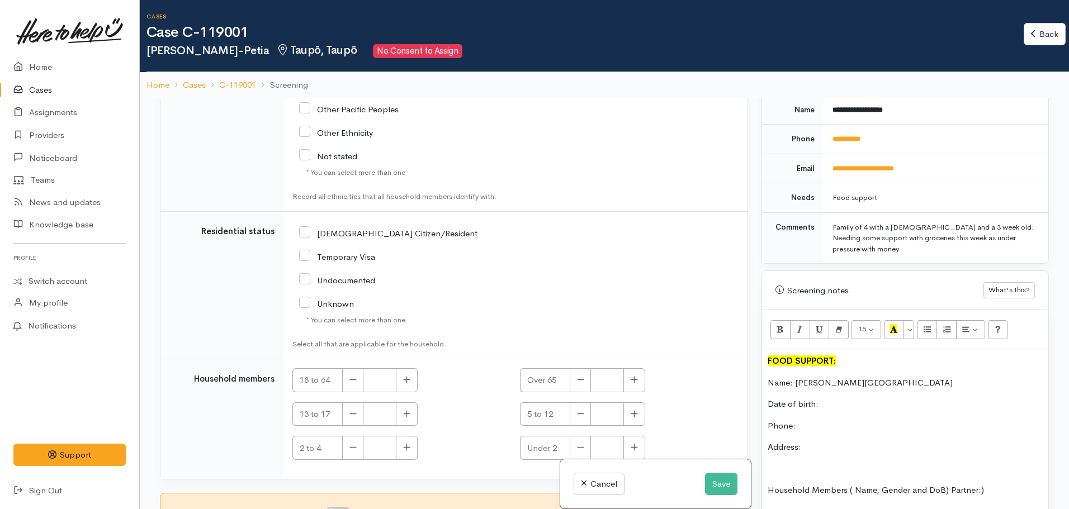
scroll to position [98, 0]
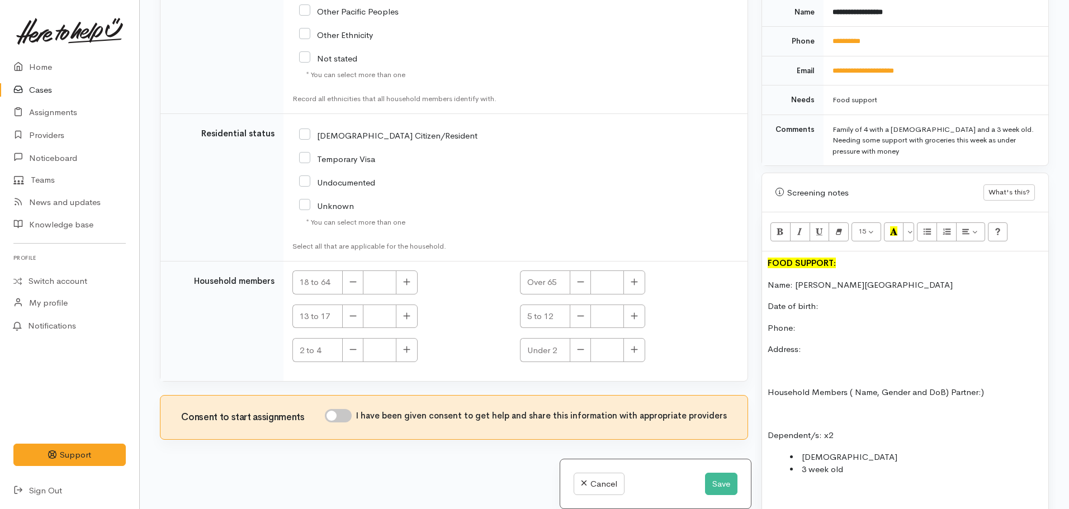
click at [340, 416] on input "I have been given consent to get help and share this information with appropria…" at bounding box center [338, 415] width 27 height 13
checkbox input "true"
click at [823, 300] on p "Date of birth:" at bounding box center [905, 306] width 275 height 13
click at [814, 343] on p "Address:" at bounding box center [905, 349] width 275 height 13
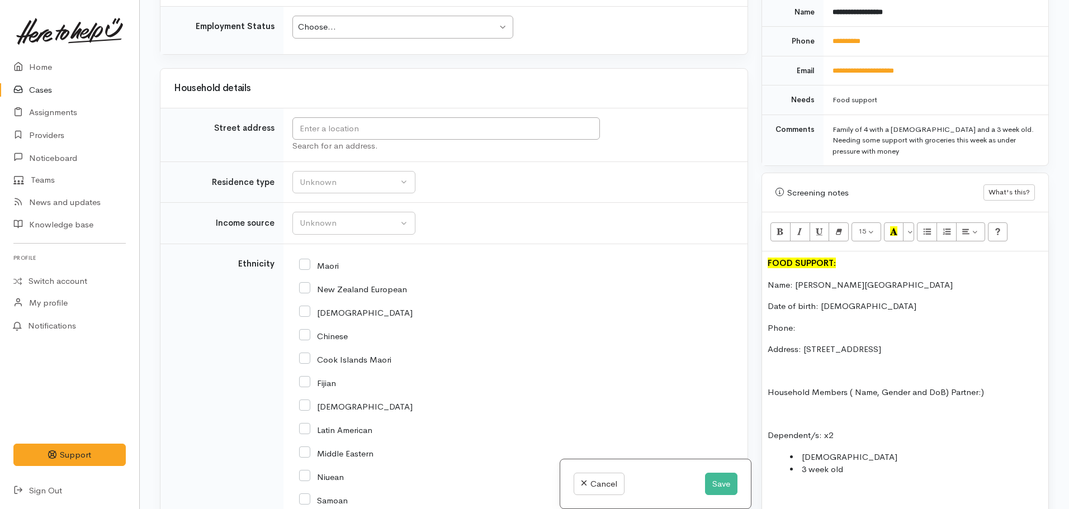
scroll to position [1290, 0]
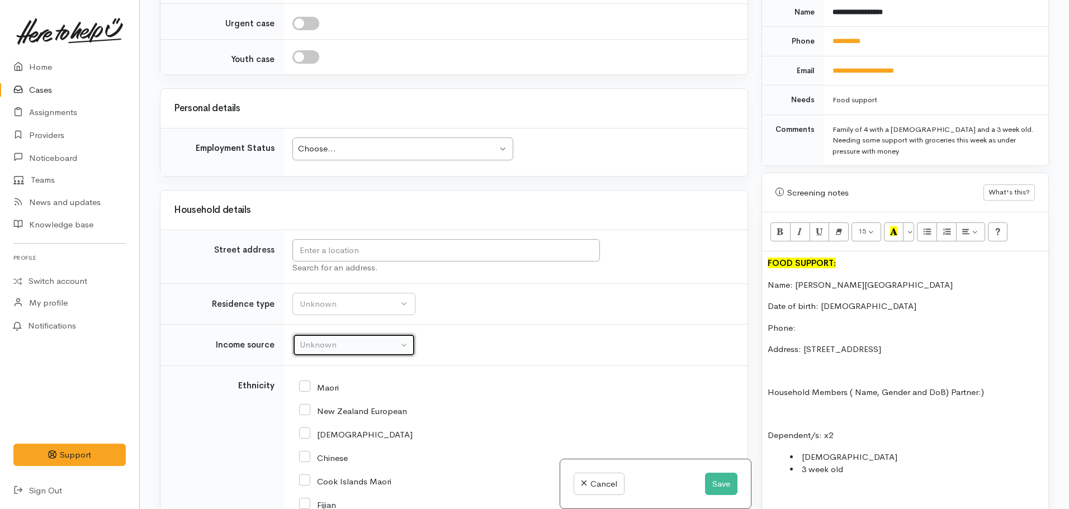
click at [376, 345] on div "Unknown" at bounding box center [349, 345] width 98 height 13
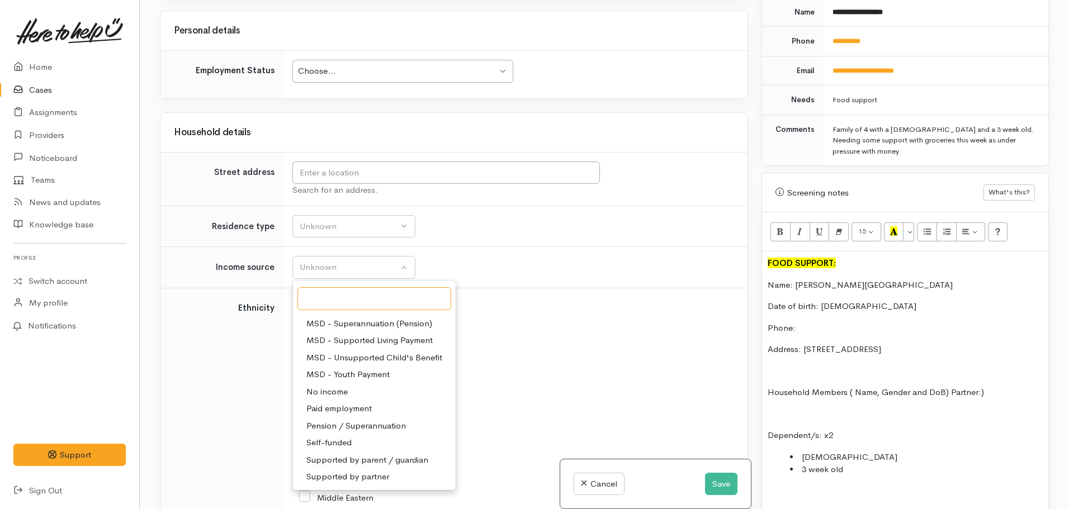
scroll to position [1386, 0]
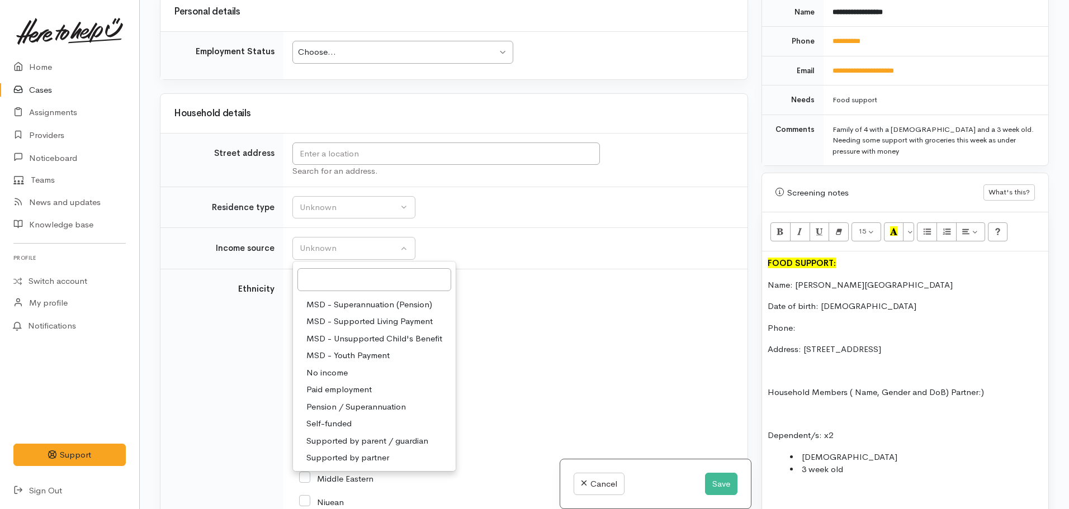
click at [371, 457] on span "Supported by partner" at bounding box center [347, 458] width 83 height 13
select select "17"
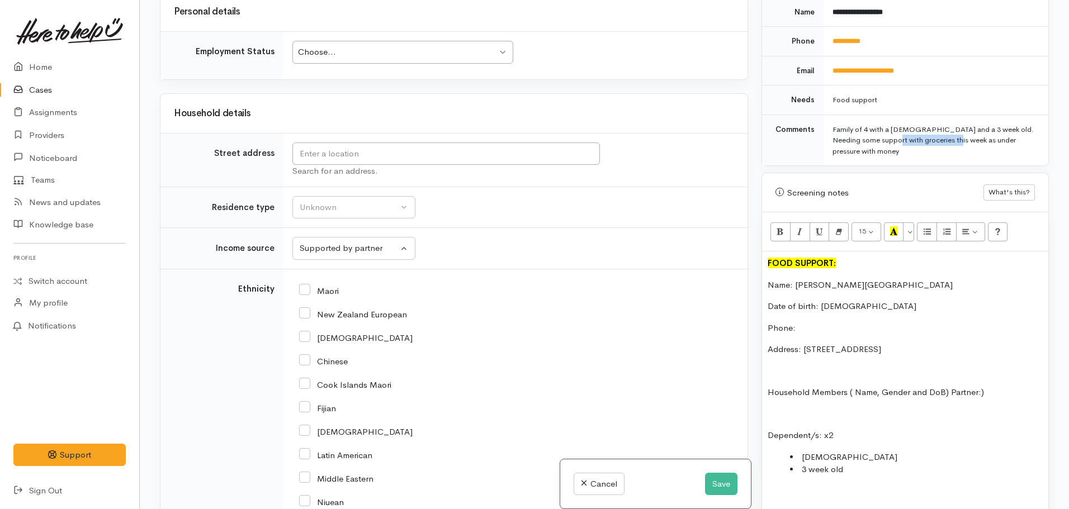
drag, startPoint x: 952, startPoint y: 117, endPoint x: 1027, endPoint y: 111, distance: 75.1
click at [1027, 115] on td "Family of 4 with a 19 month old and a 3 week old. Needing some support with gro…" at bounding box center [936, 140] width 225 height 51
click at [948, 386] on p "Household Members ( Name, Gender and DoB) Partner:)" at bounding box center [905, 392] width 275 height 13
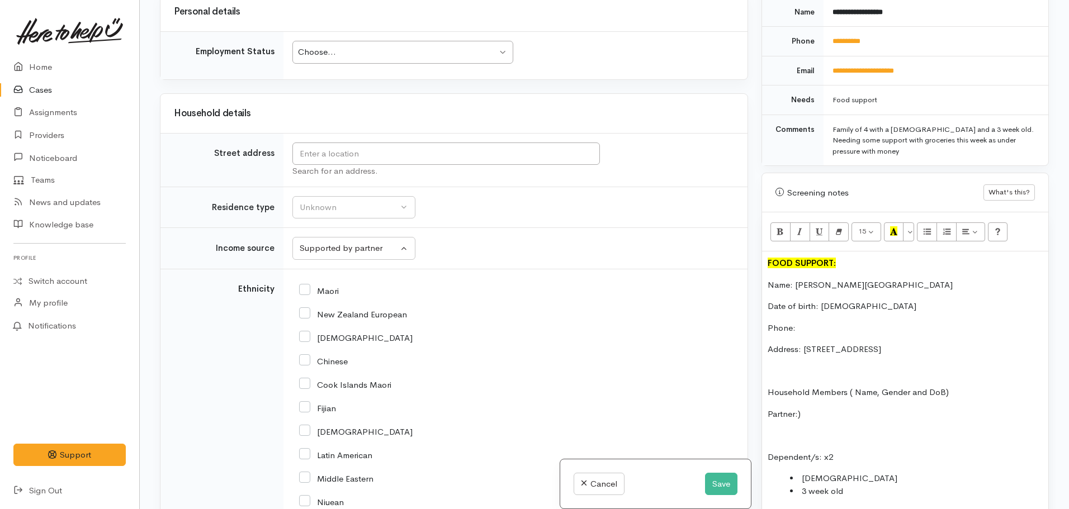
click at [831, 408] on p "Partner:)" at bounding box center [905, 414] width 275 height 13
click at [821, 408] on p "Partner:" at bounding box center [905, 414] width 275 height 13
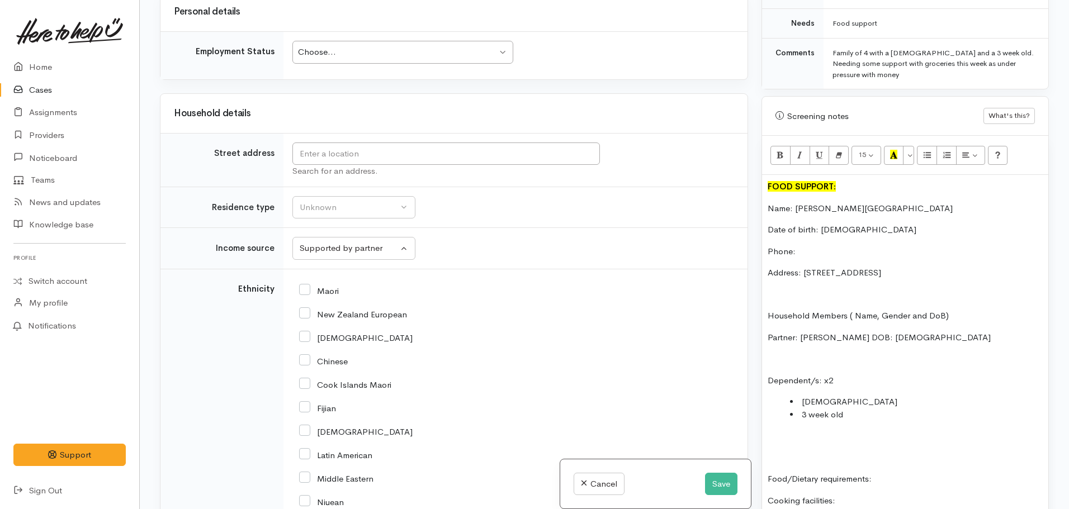
scroll to position [590, 0]
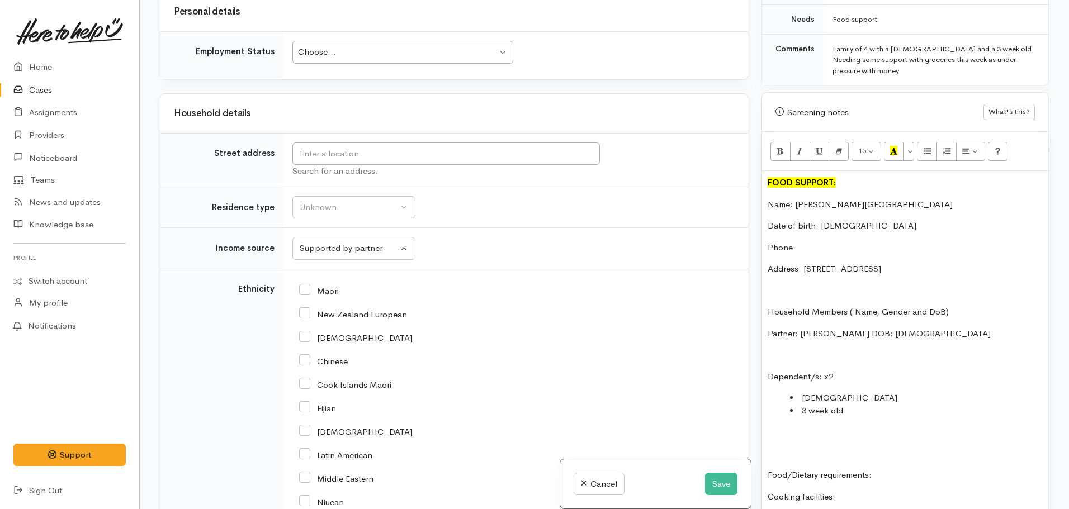
click at [866, 392] on li "19 mnth old" at bounding box center [916, 398] width 253 height 13
click at [862, 405] on li "3 week old" at bounding box center [916, 411] width 253 height 13
drag, startPoint x: 798, startPoint y: 437, endPoint x: 791, endPoint y: 434, distance: 7.8
click at [791, 434] on div "FOOD SUPPORT: Name: Isabell Hill-Petia Date of birth: 11.05.2002 Phone: Address…" at bounding box center [905, 506] width 286 height 670
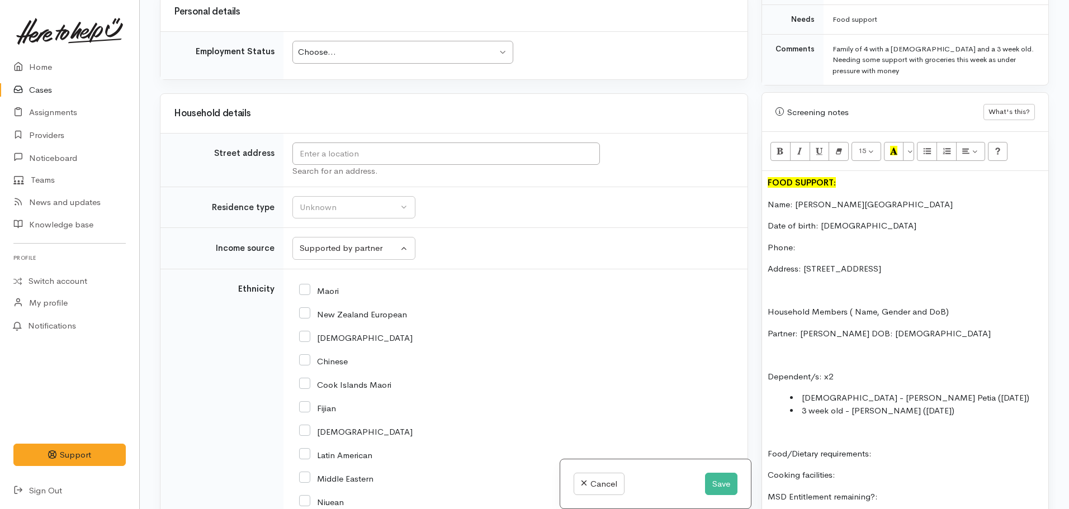
click at [893, 448] on p "Food/Dietary requirements:" at bounding box center [905, 454] width 275 height 13
click at [850, 469] on p "Cooking facilities:" at bounding box center [905, 475] width 275 height 13
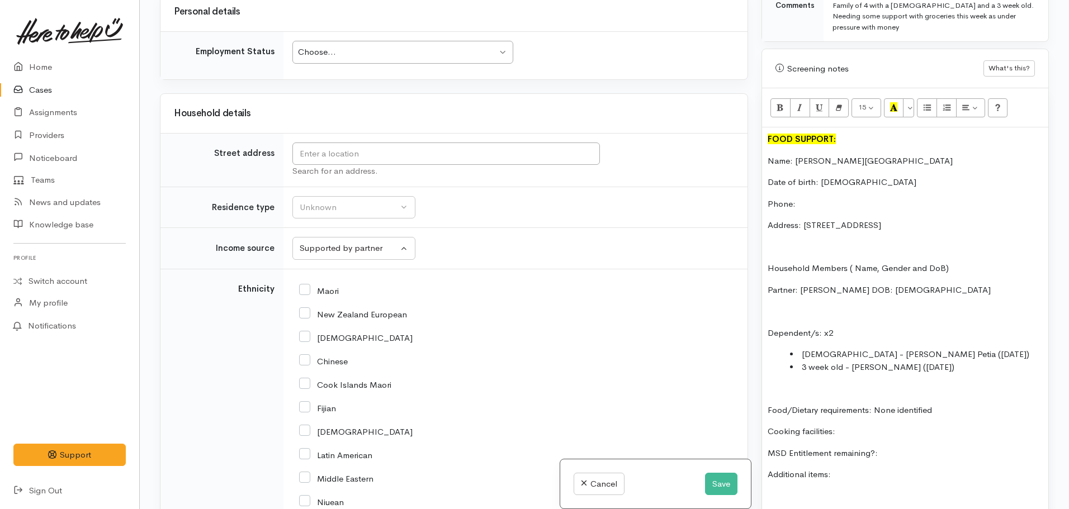
scroll to position [635, 0]
click at [910, 446] on p "MSD Entitlement remaining?:" at bounding box center [905, 452] width 275 height 13
click at [864, 467] on p "Additional items:" at bounding box center [905, 473] width 275 height 13
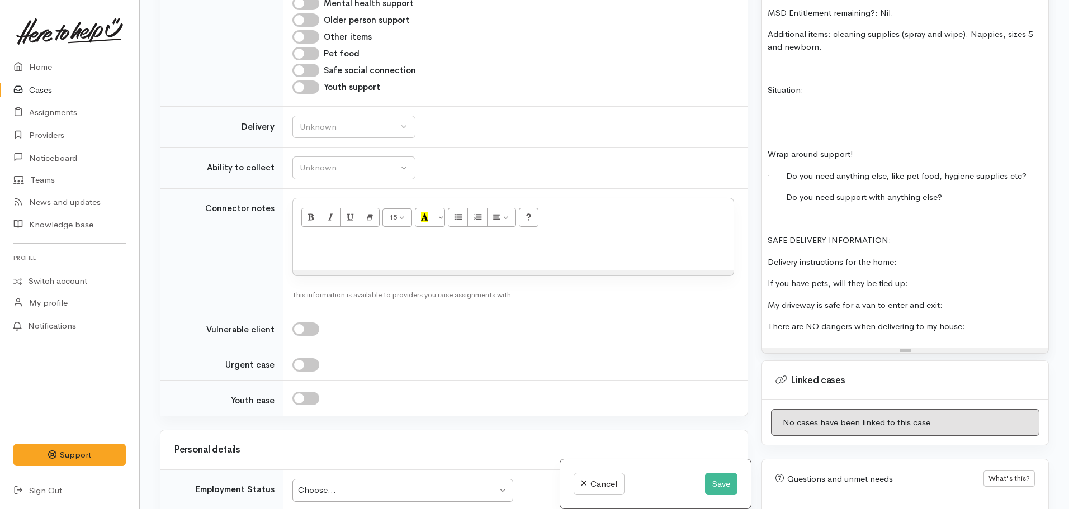
scroll to position [1109, 0]
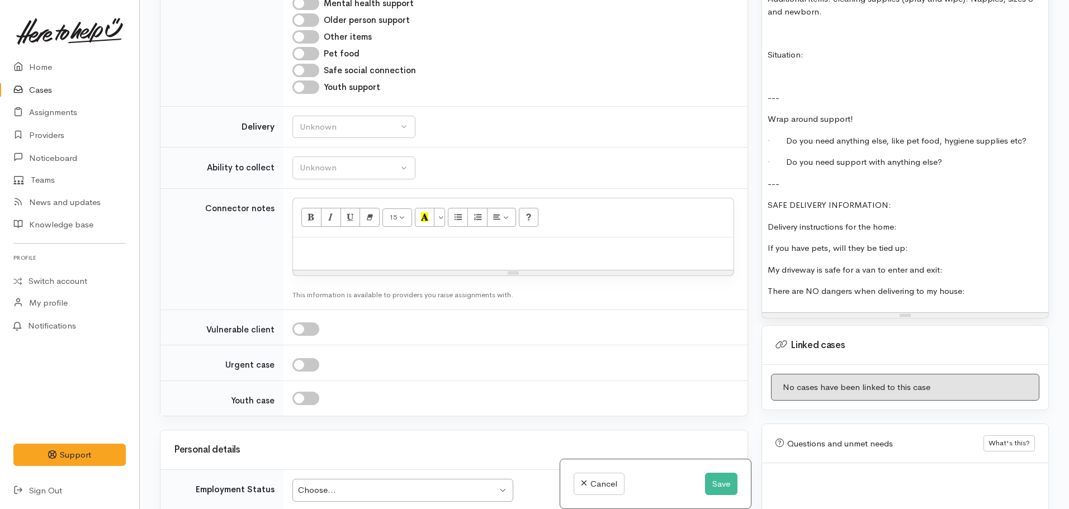
click at [930, 242] on p "If you have pets, will they be tied up:" at bounding box center [905, 248] width 275 height 13
click at [974, 264] on p "My driveway is safe for a van to enter and exit:" at bounding box center [905, 270] width 275 height 13
drag, startPoint x: 933, startPoint y: 235, endPoint x: 907, endPoint y: 234, distance: 25.7
click at [907, 242] on p "If you have pets, will they be tied up: Yes" at bounding box center [905, 248] width 275 height 13
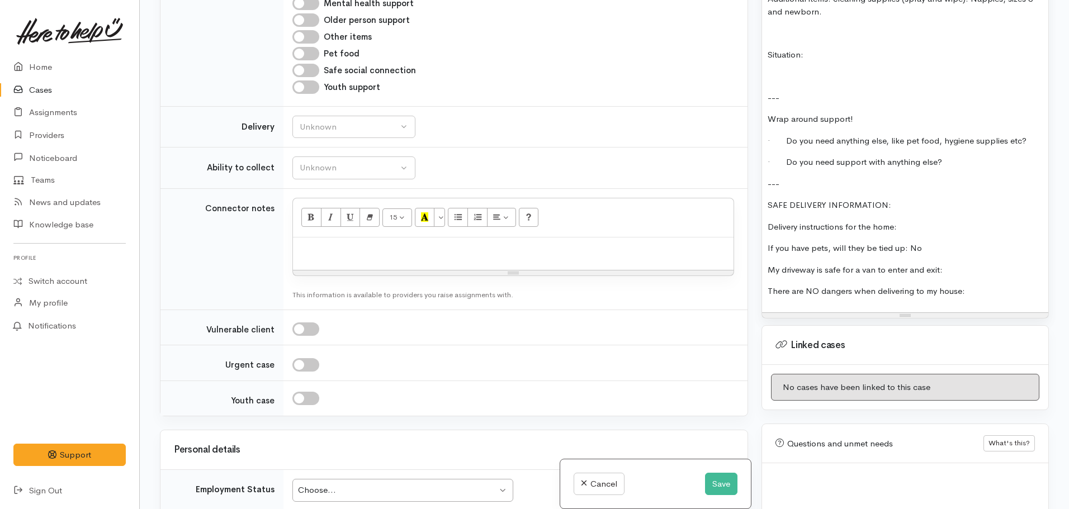
click at [950, 264] on p "My driveway is safe for a van to enter and exit:" at bounding box center [905, 270] width 275 height 13
click at [983, 285] on p "There are NO dangers when delivering to my house:" at bounding box center [905, 291] width 275 height 13
click at [912, 221] on p "Delivery instructions for the home:" at bounding box center [905, 227] width 275 height 13
drag, startPoint x: 914, startPoint y: 184, endPoint x: 754, endPoint y: 188, distance: 160.0
click at [754, 188] on div "Related cases There are no other cases from the same person found. Manually lin…" at bounding box center [604, 254] width 903 height 509
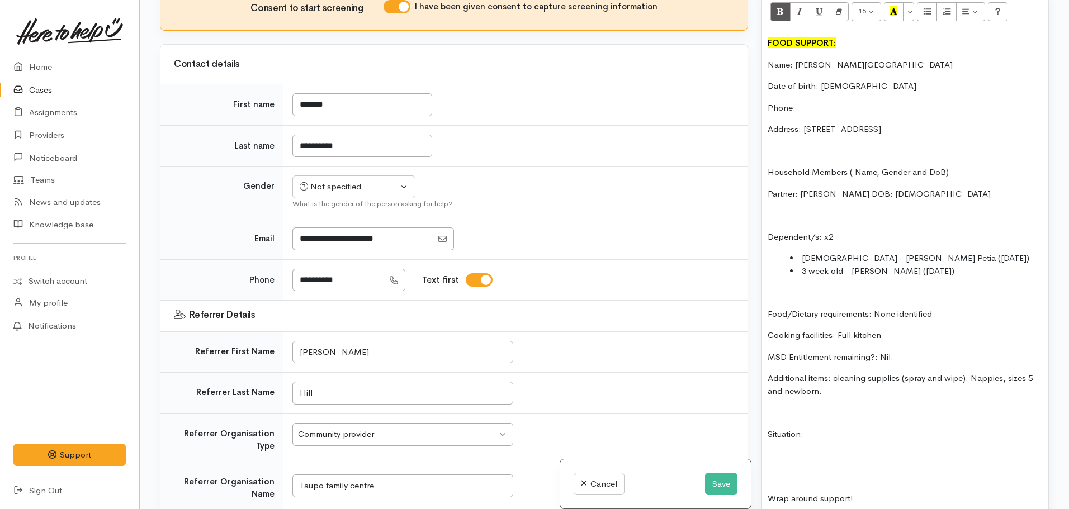
scroll to position [67, 0]
click at [351, 191] on div "Not specified" at bounding box center [349, 188] width 98 height 13
click at [326, 246] on span "Female" at bounding box center [363, 248] width 96 height 13
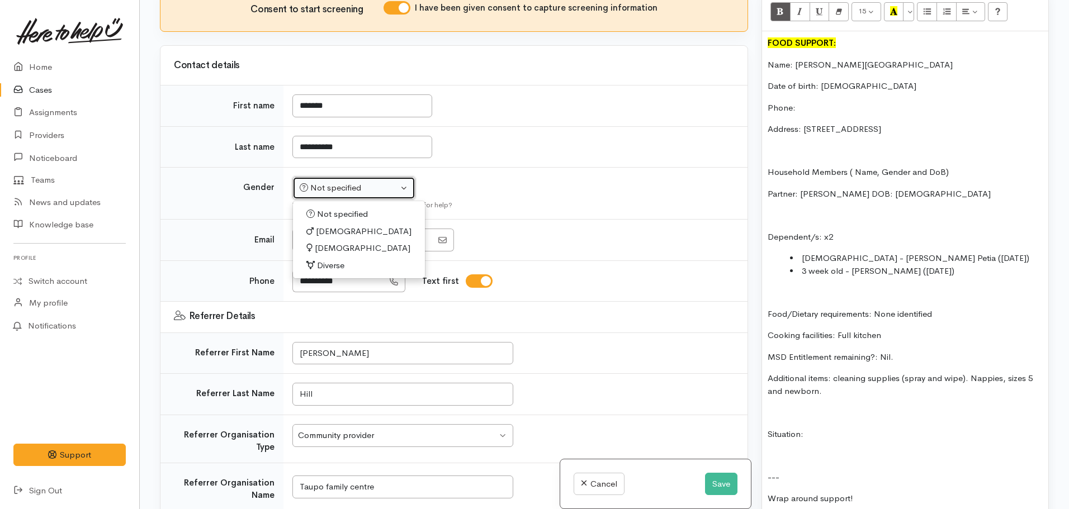
select select "[DEMOGRAPHIC_DATA]"
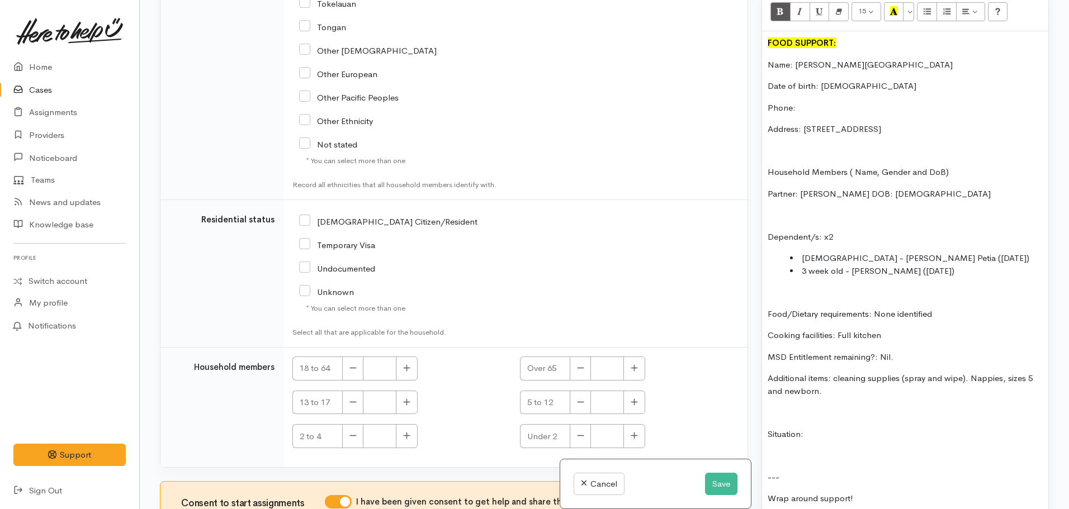
scroll to position [1960, 0]
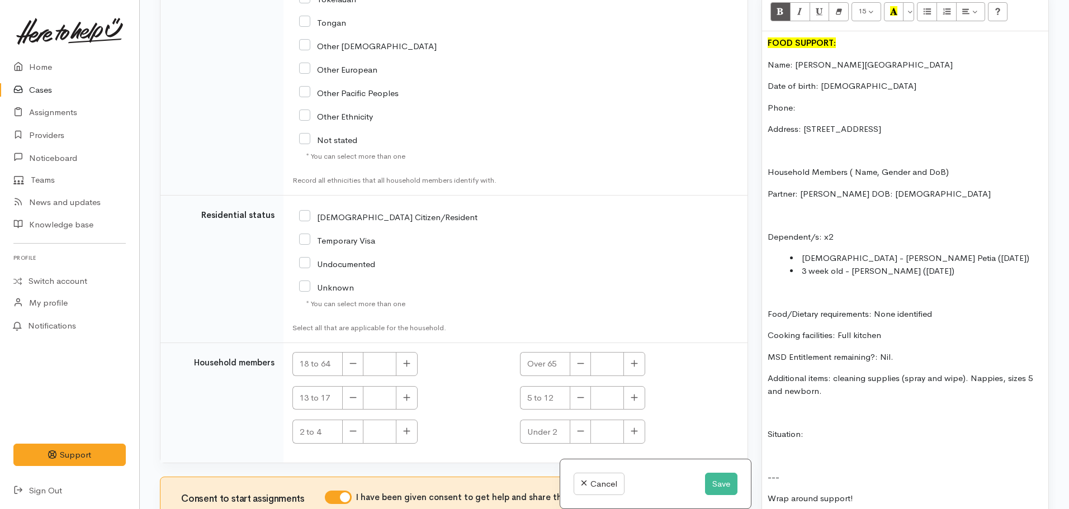
click at [303, 216] on input "[DEMOGRAPHIC_DATA] Citizen/Resident" at bounding box center [388, 216] width 178 height 10
checkbox input "true"
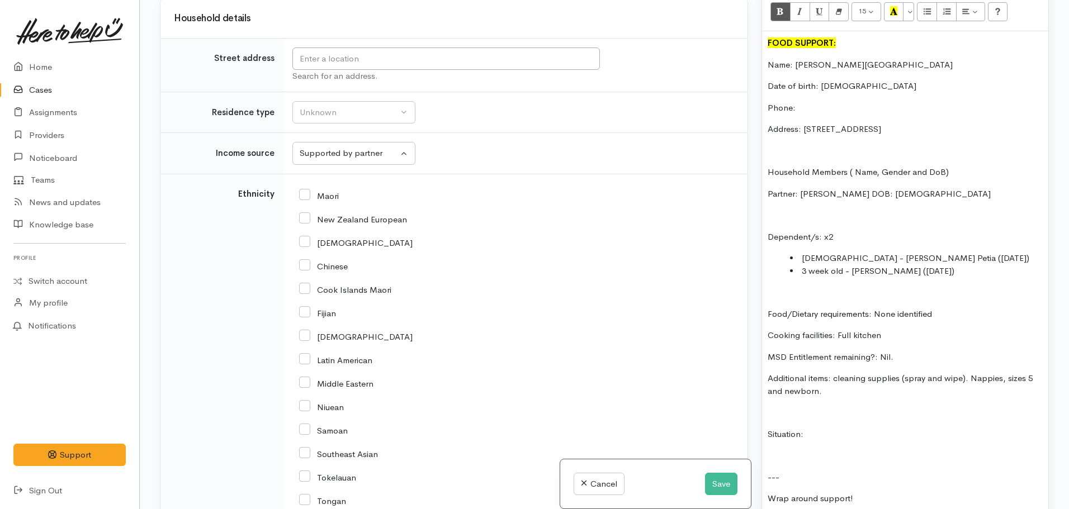
scroll to position [1481, 0]
click at [305, 219] on input "New Zealand European" at bounding box center [353, 219] width 108 height 10
checkbox input "true"
click at [306, 190] on icon at bounding box center [304, 195] width 11 height 11
click at [305, 196] on input "Maori" at bounding box center [319, 196] width 40 height 10
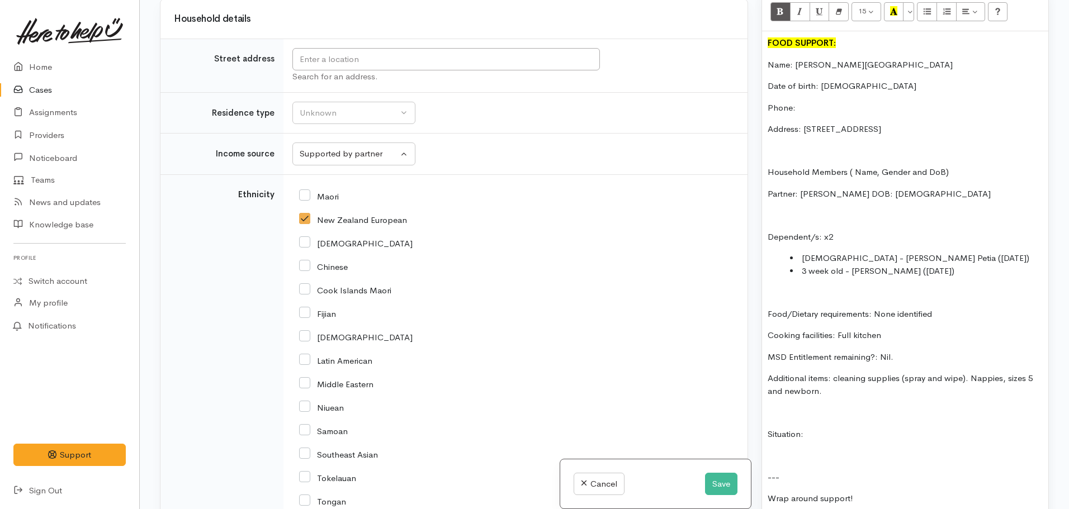
checkbox input "true"
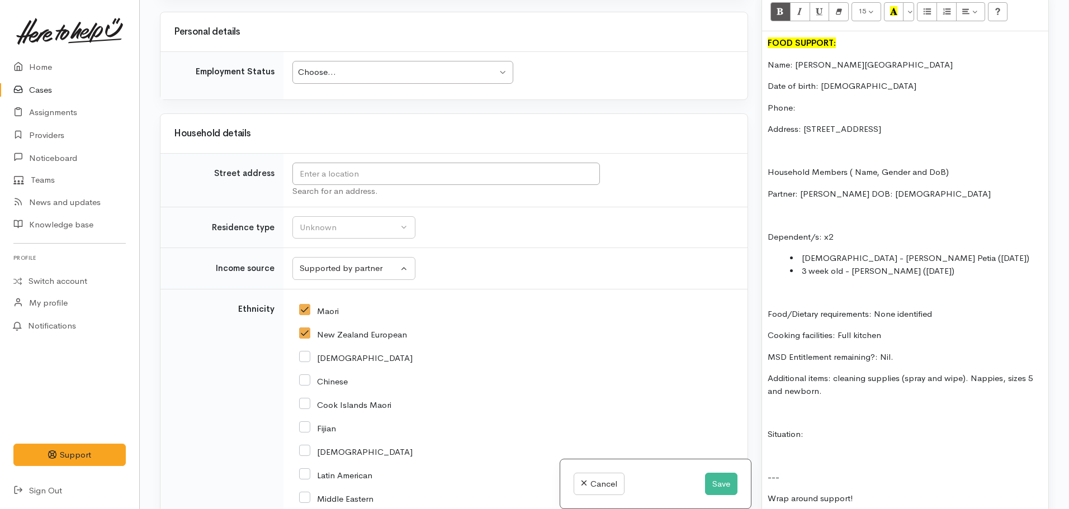
scroll to position [1363, 0]
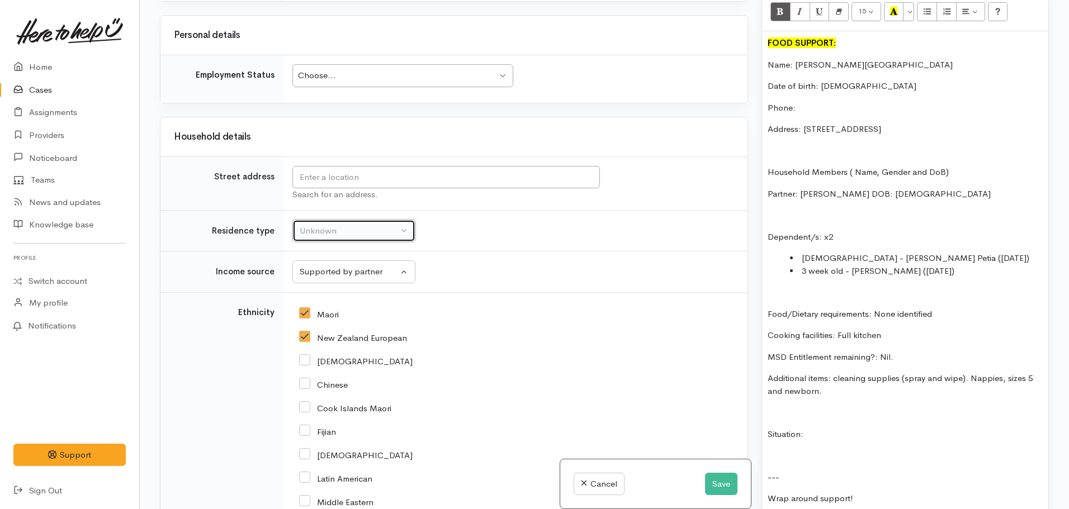
click at [331, 230] on div "Unknown" at bounding box center [349, 231] width 98 height 13
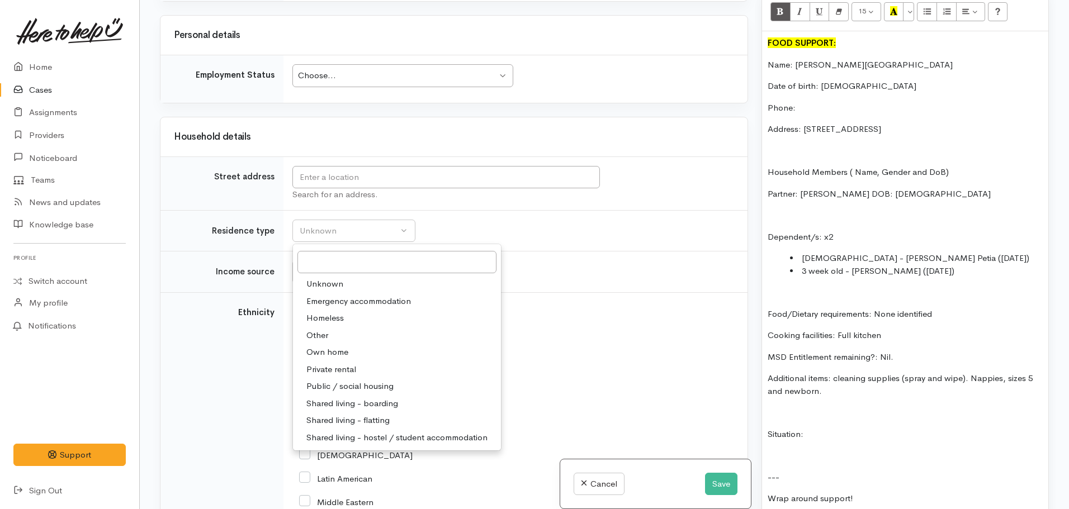
click at [345, 371] on span "Private rental" at bounding box center [331, 369] width 50 height 13
select select "2"
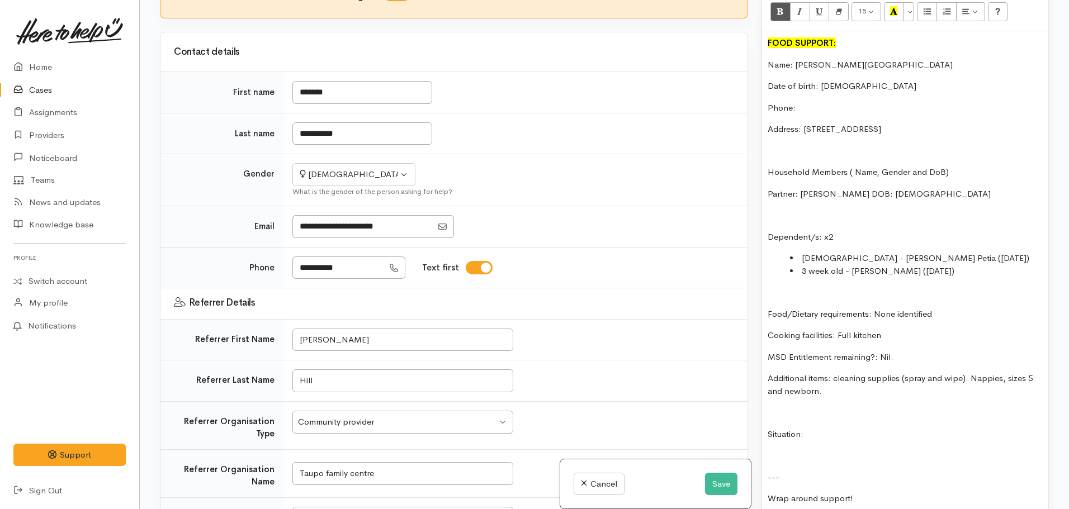
scroll to position [0, 0]
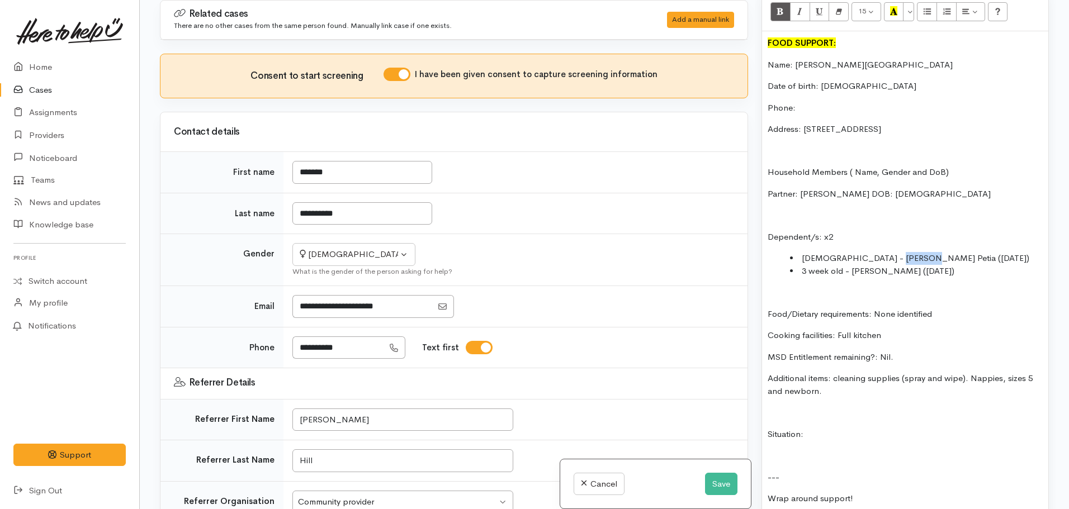
drag, startPoint x: 913, startPoint y: 247, endPoint x: 884, endPoint y: 251, distance: 29.3
click at [884, 252] on li "19 mnth old - Macie Ajcuiwre Petia (15.02.2024)" at bounding box center [916, 258] width 253 height 13
click at [814, 102] on p "Phone:" at bounding box center [905, 108] width 275 height 13
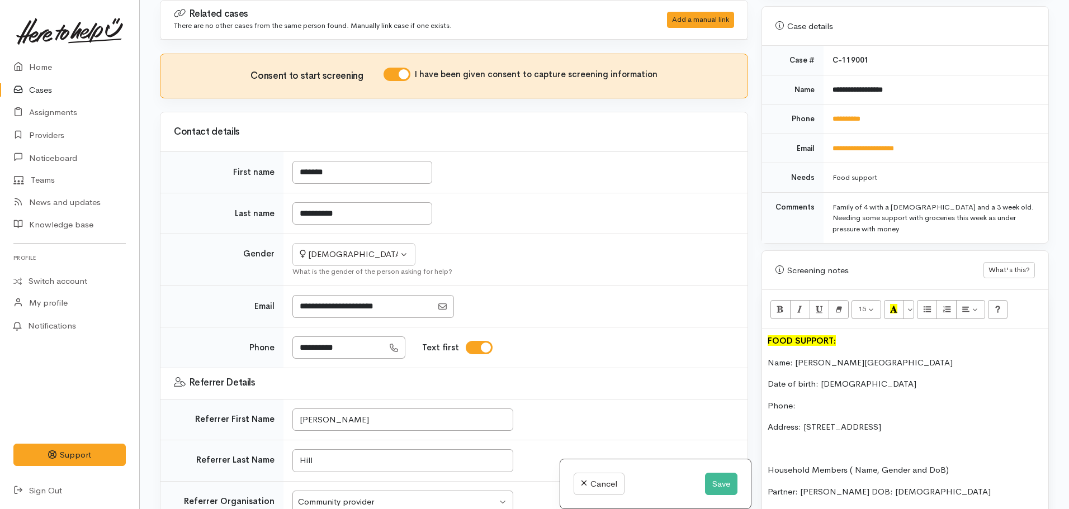
scroll to position [428, 0]
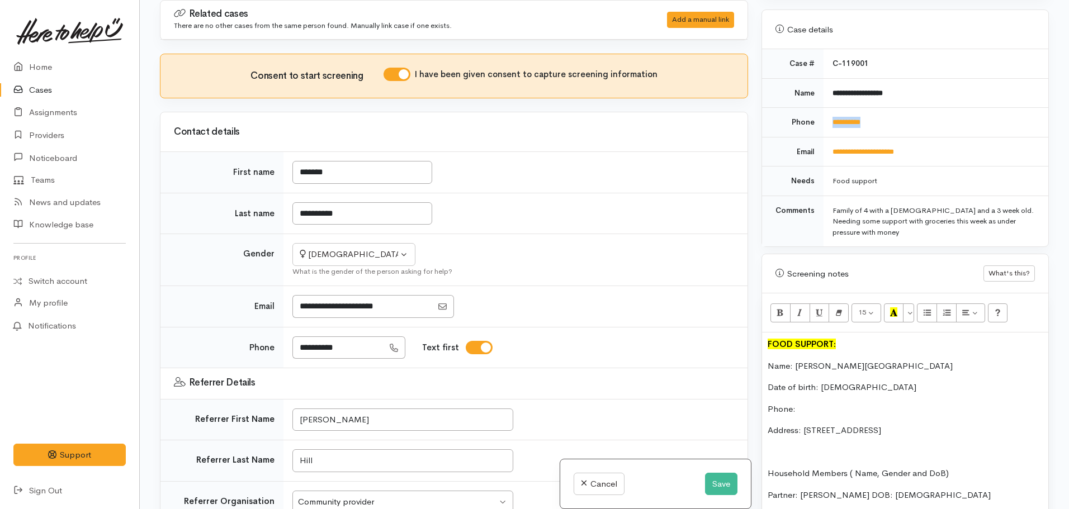
drag, startPoint x: 891, startPoint y: 108, endPoint x: 830, endPoint y: 115, distance: 61.8
click at [830, 115] on td "**********" at bounding box center [936, 123] width 225 height 30
copy link "**********"
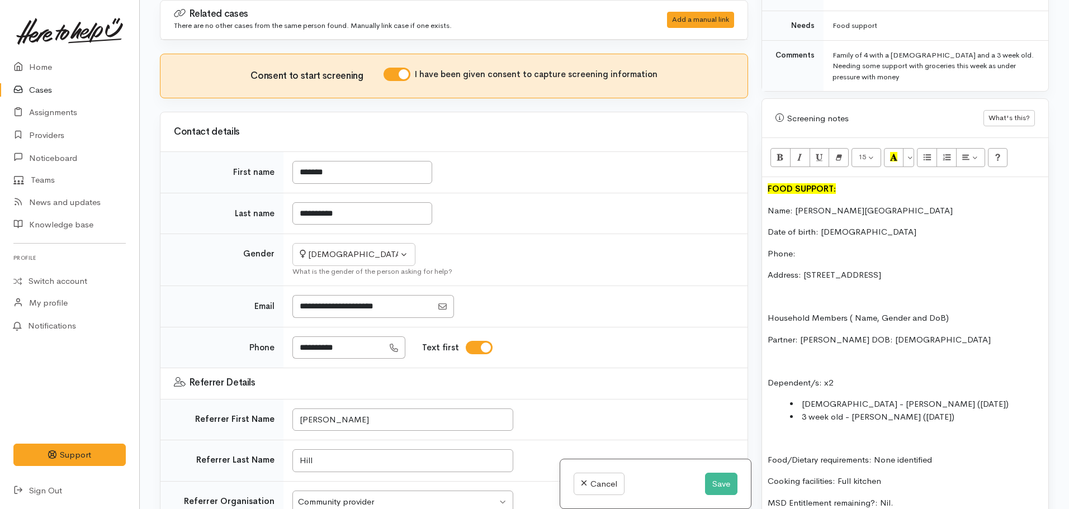
scroll to position [584, 0]
click at [807, 247] on p "Phone:" at bounding box center [905, 253] width 275 height 13
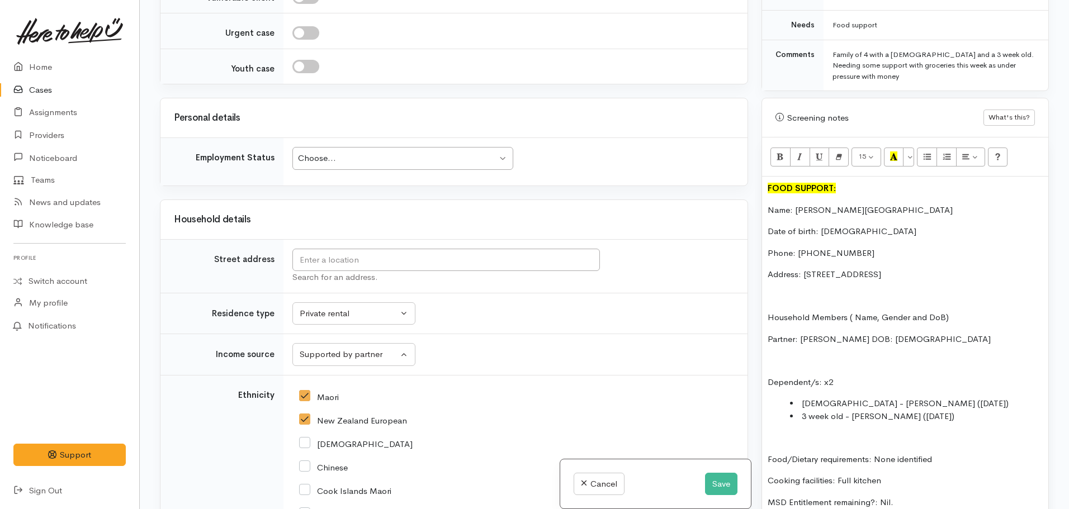
scroll to position [1283, 0]
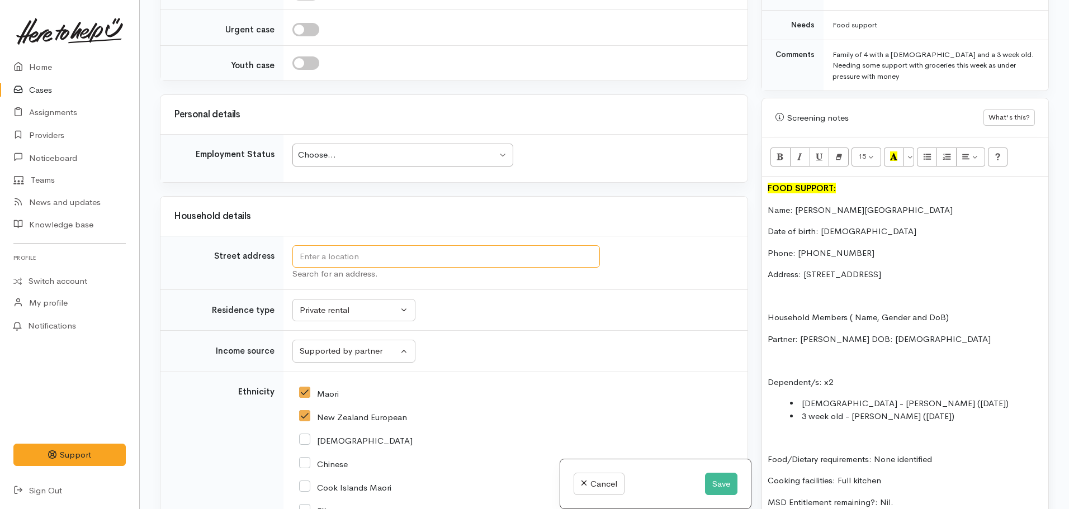
click at [414, 255] on input "text" at bounding box center [446, 256] width 308 height 23
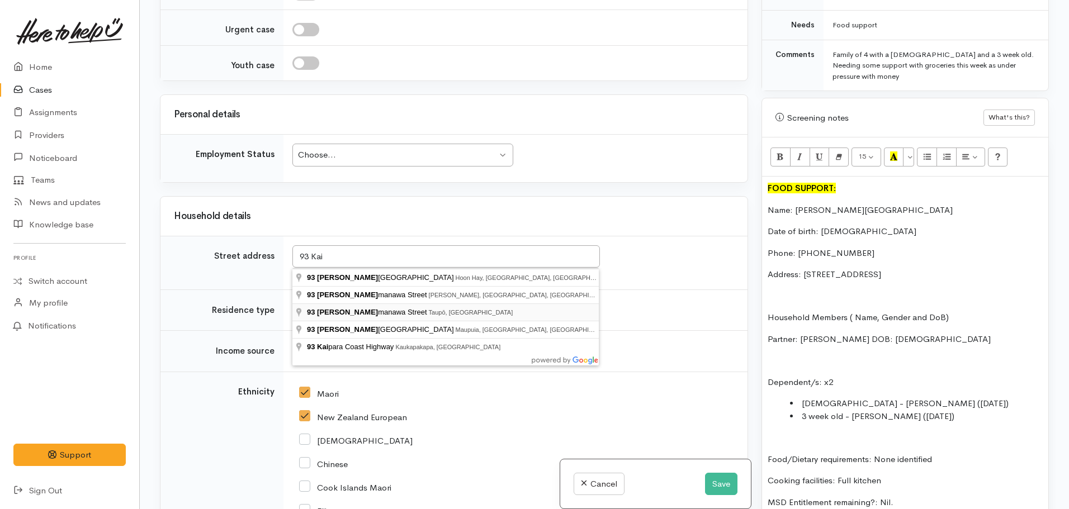
type input "93 Kaimanawa Street, Taupō, New Zealand"
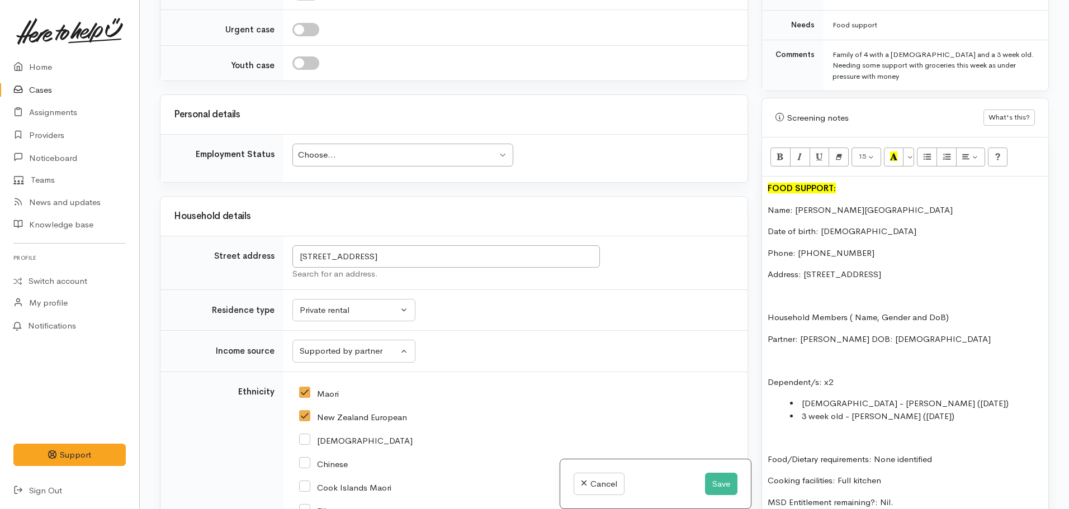
click at [367, 154] on div "Choose..." at bounding box center [397, 155] width 199 height 13
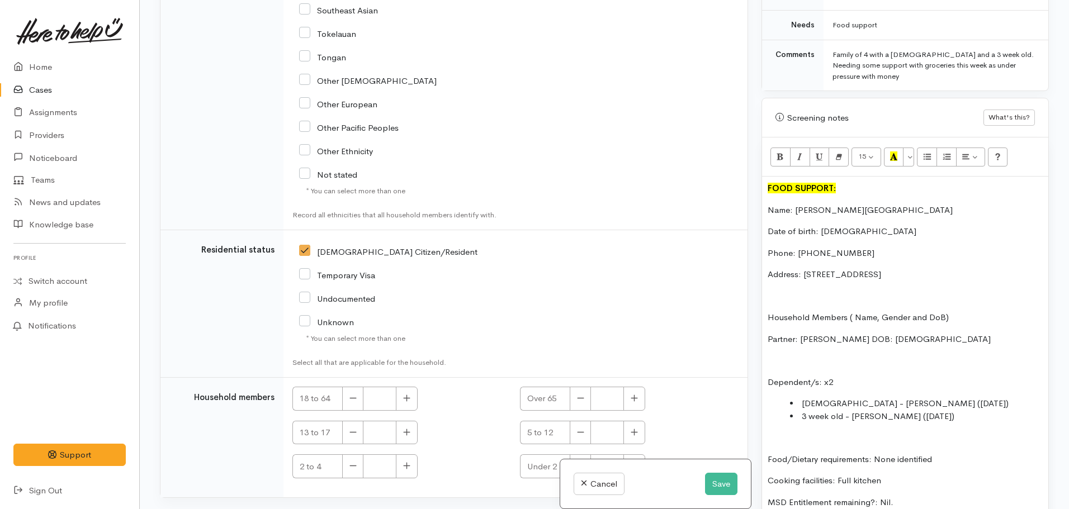
scroll to position [2042, 0]
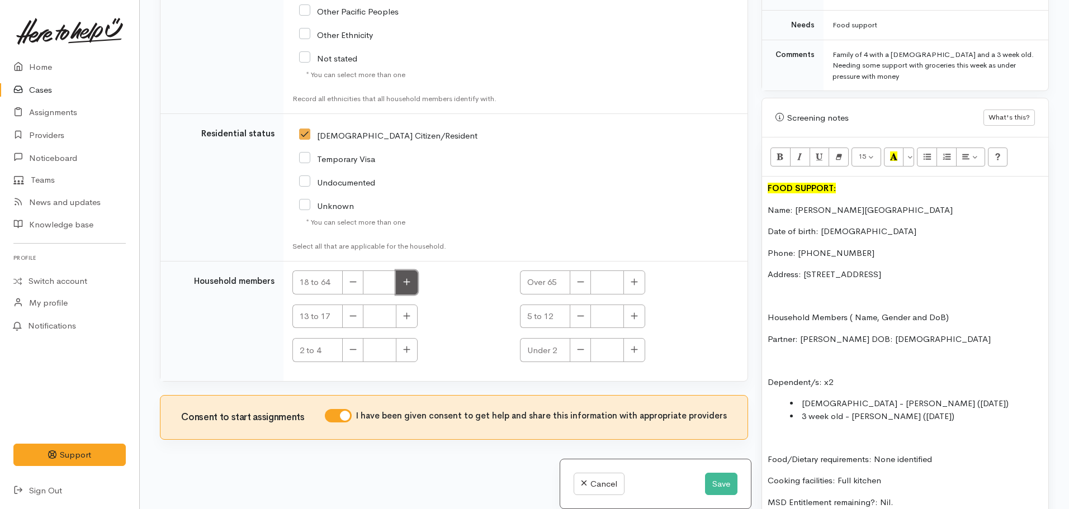
click at [400, 279] on button "button" at bounding box center [407, 283] width 22 height 24
type input "2"
click at [630, 355] on button "button" at bounding box center [635, 350] width 22 height 24
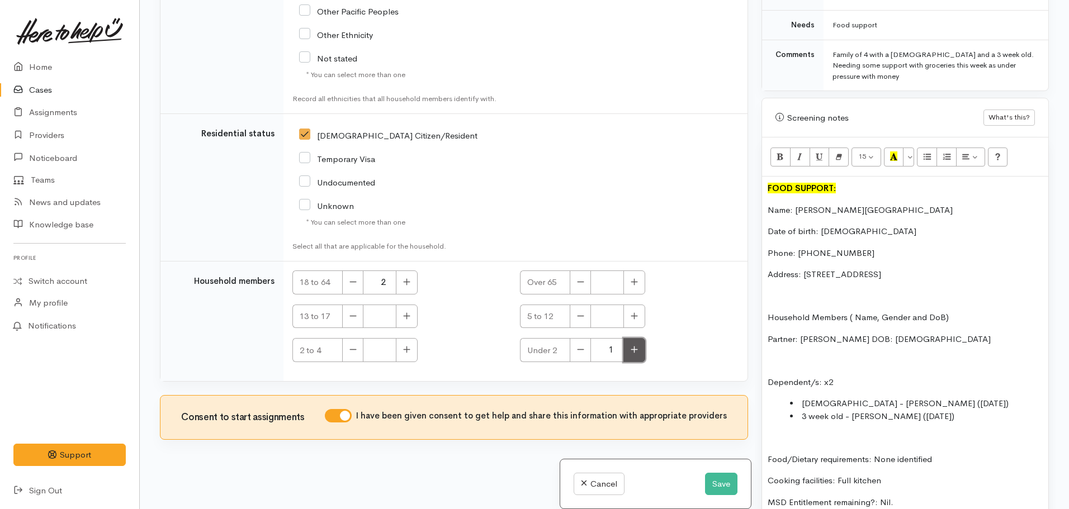
type input "2"
click at [876, 225] on p "Date of birth: 11.05.2002" at bounding box center [905, 231] width 275 height 13
click at [918, 225] on p "Date of birth: 11.05.2002 - aged" at bounding box center [905, 231] width 275 height 13
click at [926, 333] on p "Partner: David Slade DOB: 10.11.2001" at bounding box center [905, 339] width 275 height 13
click at [953, 333] on p "Partner: David Slade DOB: 10.11.2001 - aged" at bounding box center [905, 339] width 275 height 13
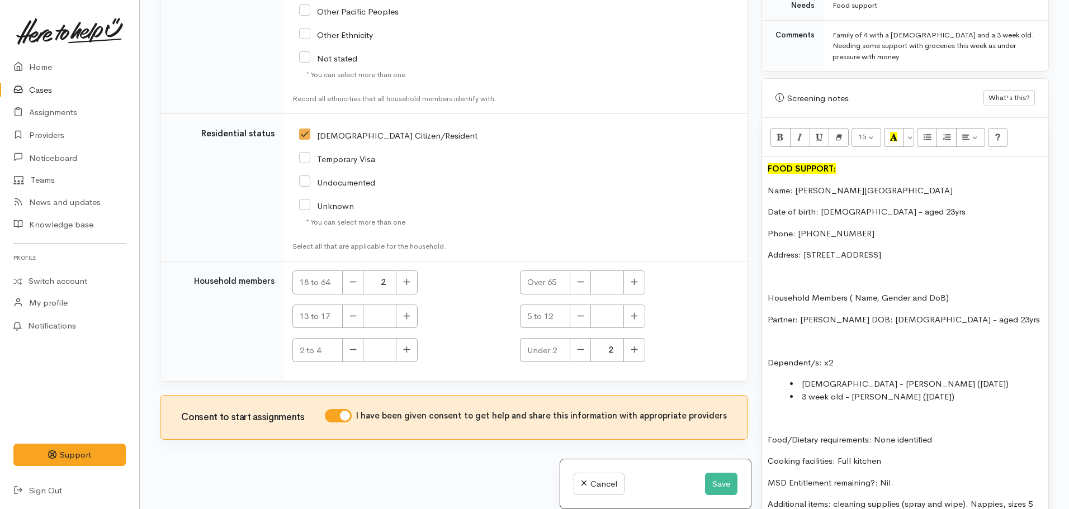
scroll to position [634, 0]
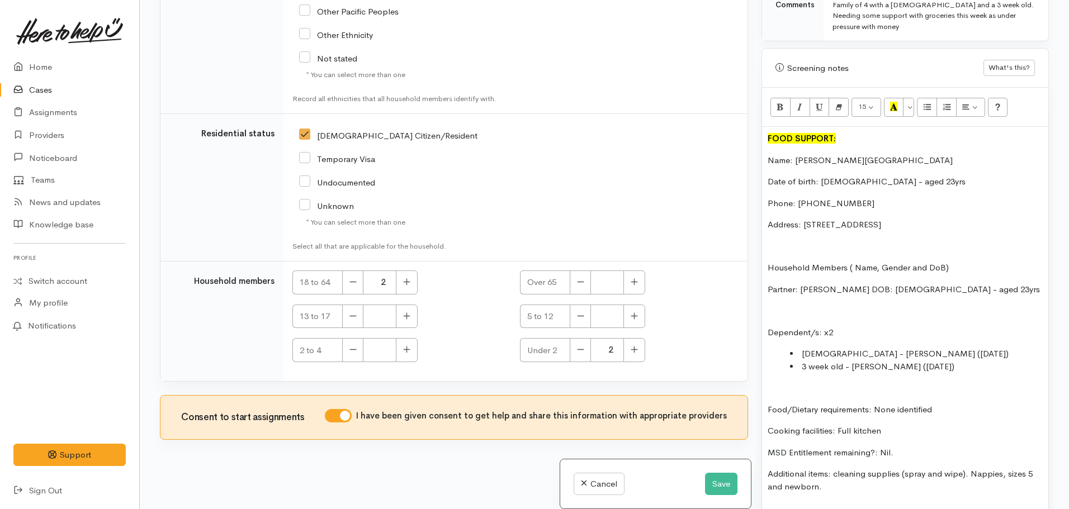
click at [800, 348] on li "19 mnth old - Macie Jacquiline Petia (15.02.2024)" at bounding box center [916, 354] width 253 height 13
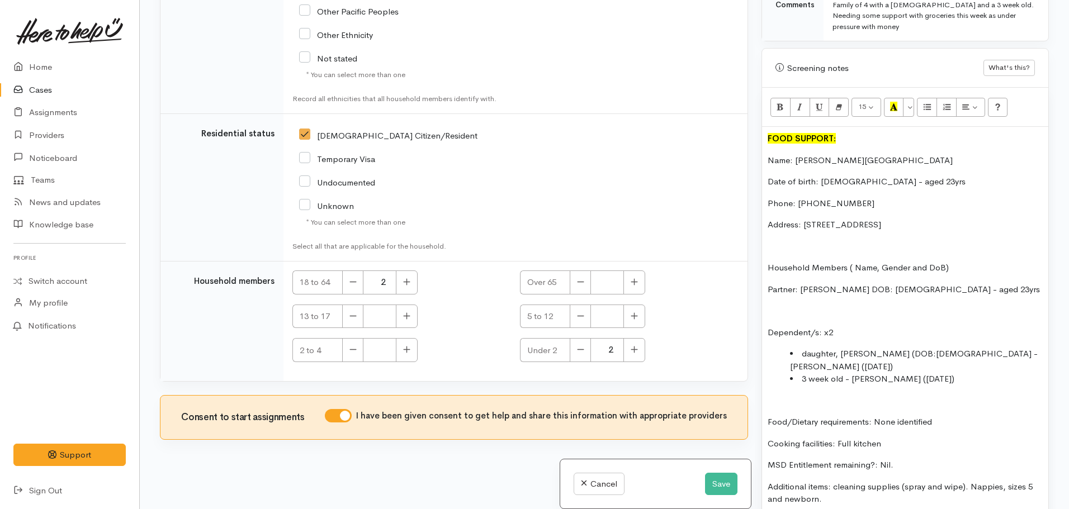
click at [951, 348] on li "daughter, Macy Jacqueline Petia (DOB:19 mnth old - Macie Jacquiline Petia (15.0…" at bounding box center [916, 360] width 253 height 25
click at [1036, 348] on li "daughter, Macy Jacqueline Petia (DOB: 15.02.2024) -19 mnth old - Macie Jacquili…" at bounding box center [916, 360] width 253 height 25
drag, startPoint x: 976, startPoint y: 355, endPoint x: 830, endPoint y: 357, distance: 146.5
click at [830, 357] on li "daughter, Macy Jacqueline Petia (DOB: 15.02.2024) -19 mnths old - Macie Jacquil…" at bounding box center [916, 360] width 253 height 25
click at [1000, 348] on li "daughter, Macy Jacqueline Petia (DOB: 15.02.2024) -19 mnths" at bounding box center [916, 360] width 253 height 25
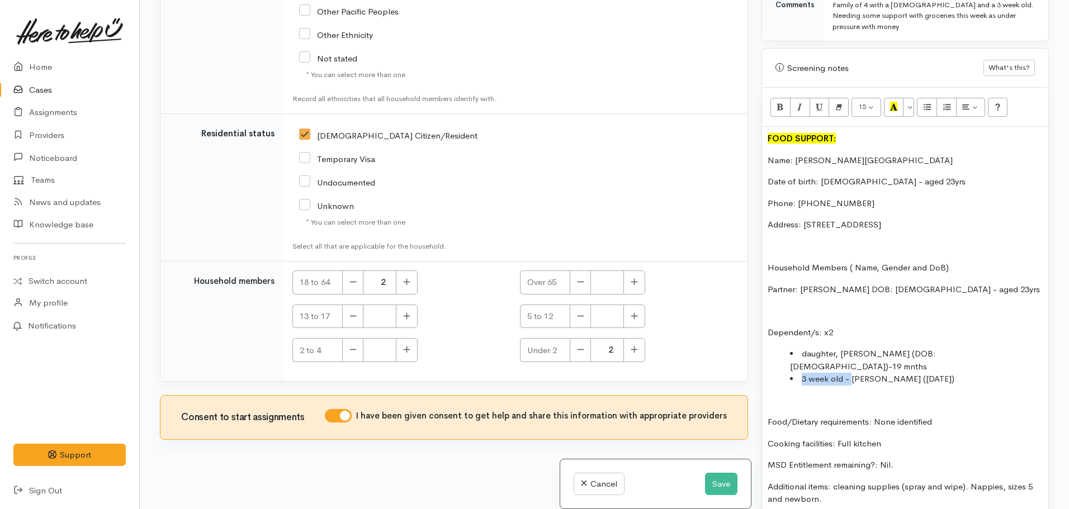
drag, startPoint x: 852, startPoint y: 357, endPoint x: 802, endPoint y: 360, distance: 50.4
click at [802, 373] on li "3 week old - Kenzie Rose Petia (20.09.2025)" at bounding box center [916, 379] width 253 height 13
click at [909, 373] on li "daughter, Kenzie Rose Petia (20.09.2025)" at bounding box center [916, 379] width 253 height 13
click at [984, 373] on li "daughter, Kenzie Rose Petia (DOB: 20.09.2025)" at bounding box center [916, 379] width 253 height 13
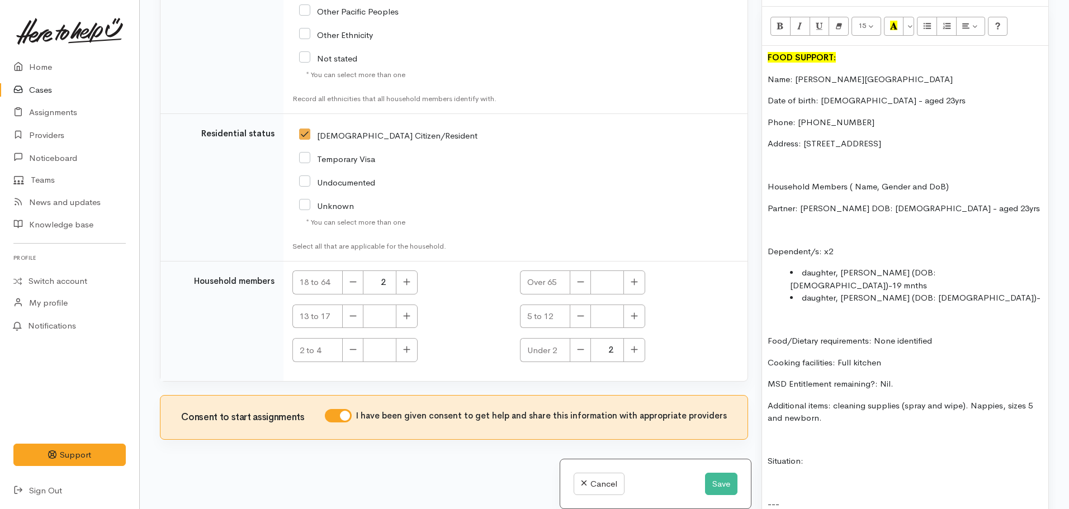
scroll to position [716, 0]
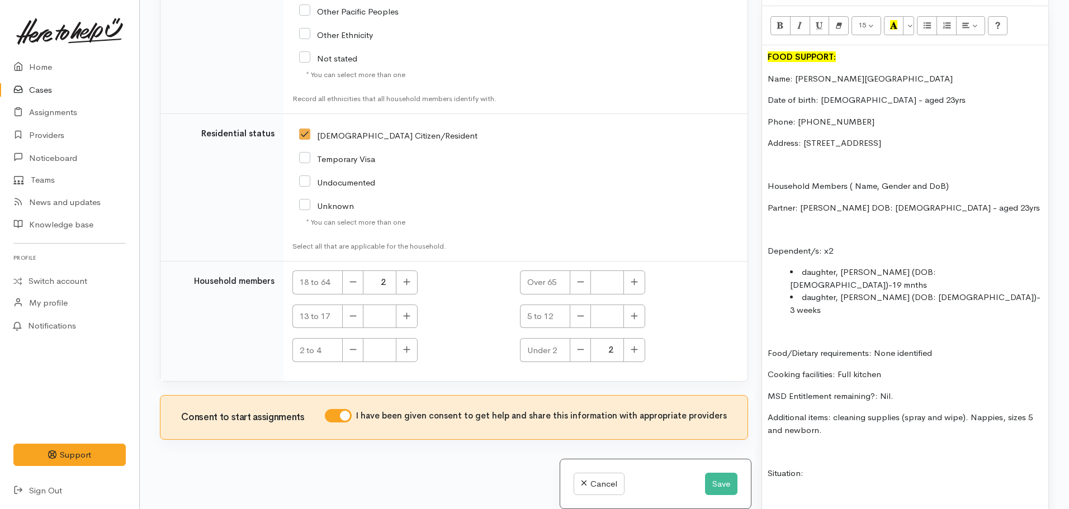
click at [901, 390] on p "MSD Entitlement remaining?: Nil." at bounding box center [905, 396] width 275 height 13
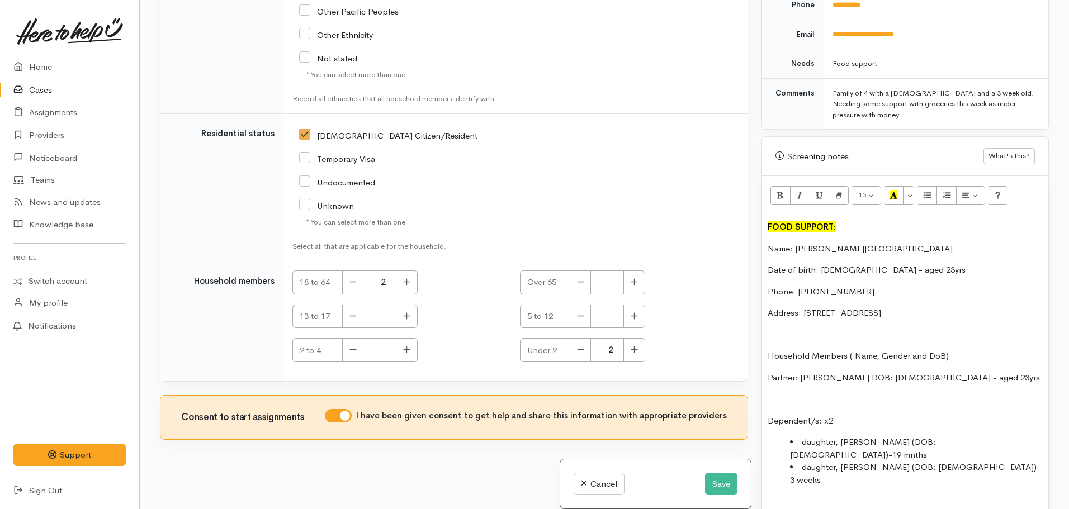
scroll to position [545, 0]
drag, startPoint x: 869, startPoint y: 110, endPoint x: 830, endPoint y: 77, distance: 50.4
click at [833, 88] on div "Family of 4 with a 19 month old and a 3 week old. Needing some support with gro…" at bounding box center [934, 104] width 202 height 33
copy div "Family of 4 with a 19 month old and a 3 week old. Needing some support with gro…"
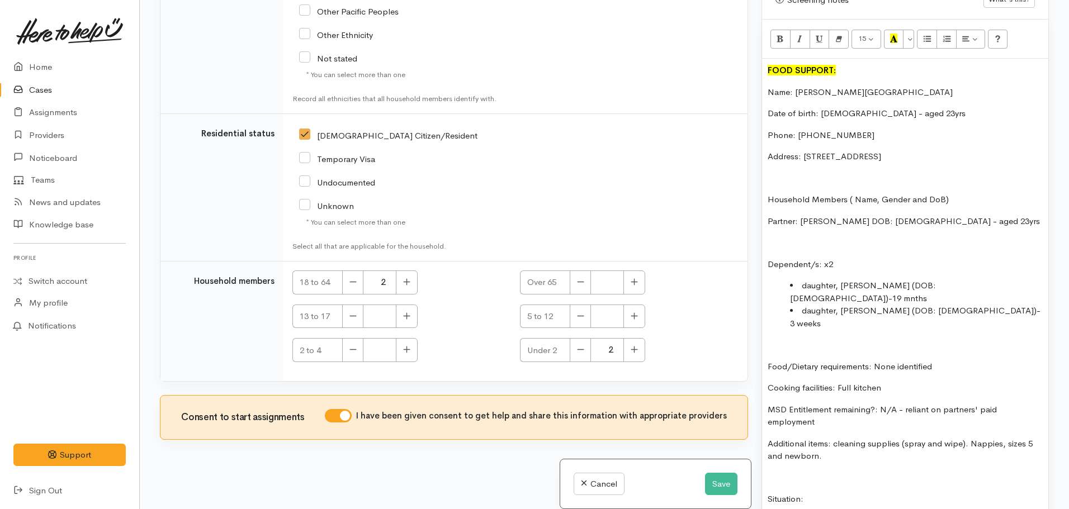
scroll to position [703, 0]
click at [827, 493] on p "Situation:" at bounding box center [905, 499] width 275 height 13
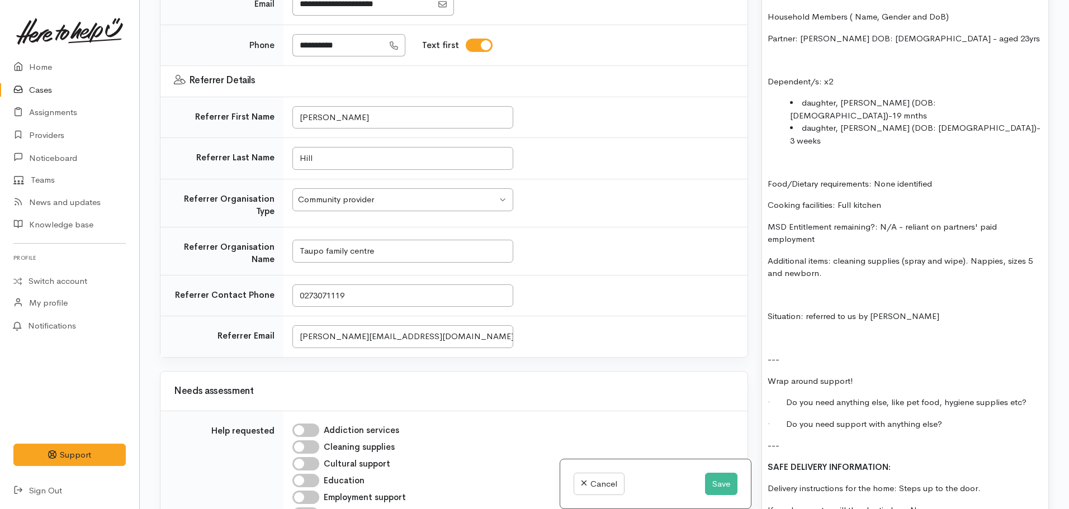
scroll to position [885, 0]
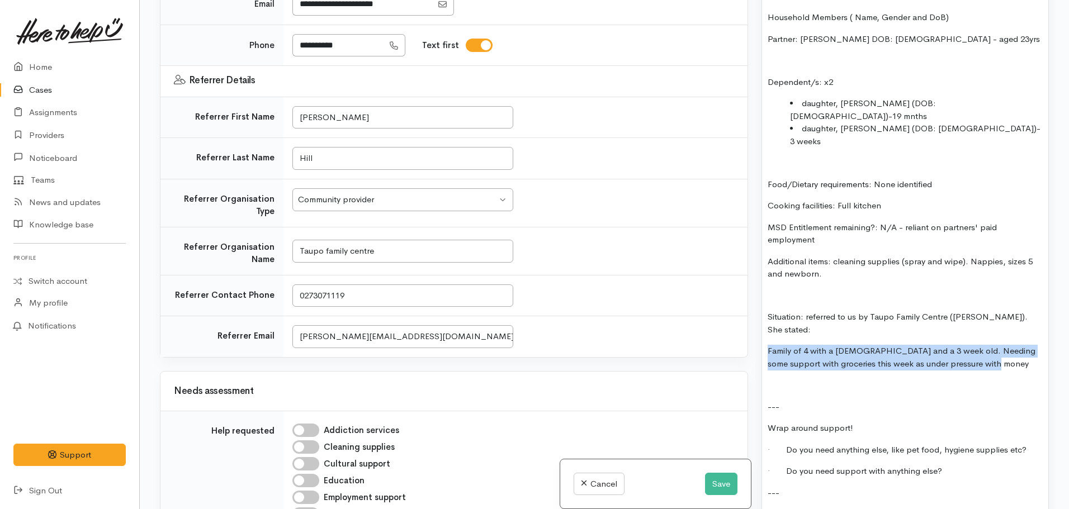
drag, startPoint x: 768, startPoint y: 313, endPoint x: 1030, endPoint y: 324, distance: 262.5
click at [1030, 345] on p "Family of 4 with a 19 month old and a 3 week old. Needing some support with gro…" at bounding box center [905, 357] width 275 height 25
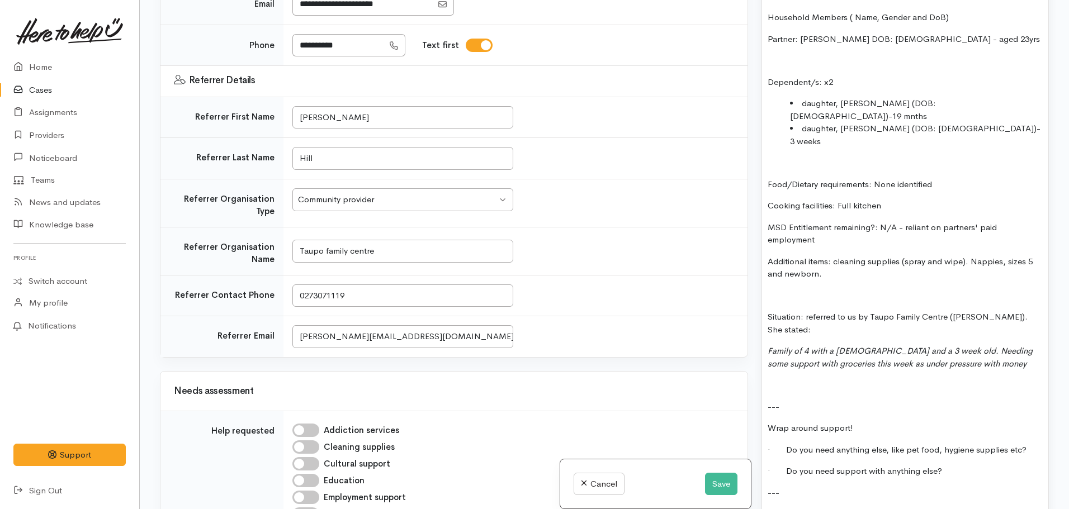
click at [782, 379] on p at bounding box center [905, 385] width 275 height 13
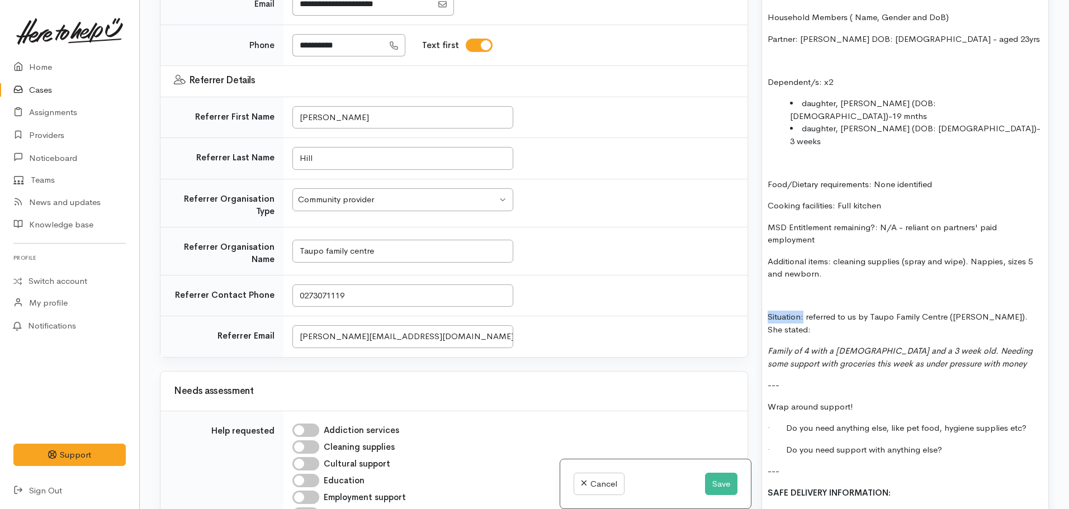
drag, startPoint x: 803, startPoint y: 280, endPoint x: 753, endPoint y: 271, distance: 51.1
click at [753, 271] on div "Related cases There are no other cases from the same person found. Manually lin…" at bounding box center [604, 254] width 903 height 509
click at [865, 346] on icon "Family of 4 with a 19 month old and a 3 week old. Needing some support with gro…" at bounding box center [900, 357] width 265 height 23
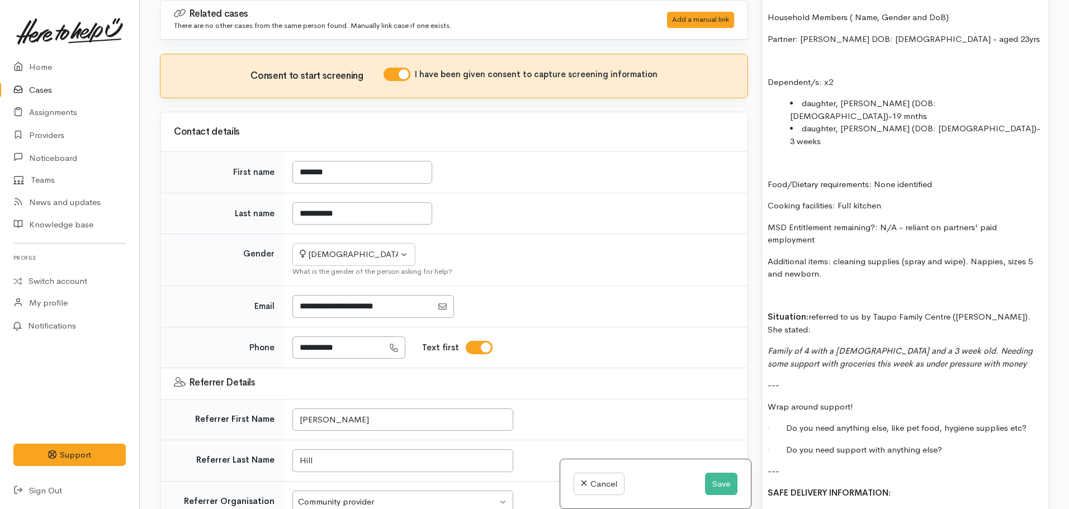
scroll to position [820, 0]
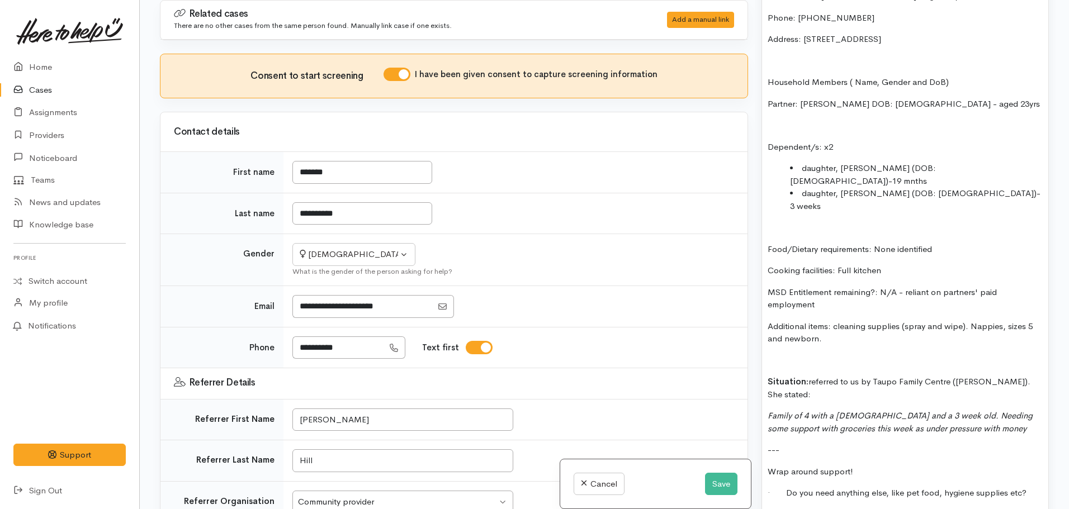
click at [834, 320] on p "Additional items: cleaning supplies (spray and wipe). Nappies, sizes 5 and newb…" at bounding box center [905, 332] width 275 height 25
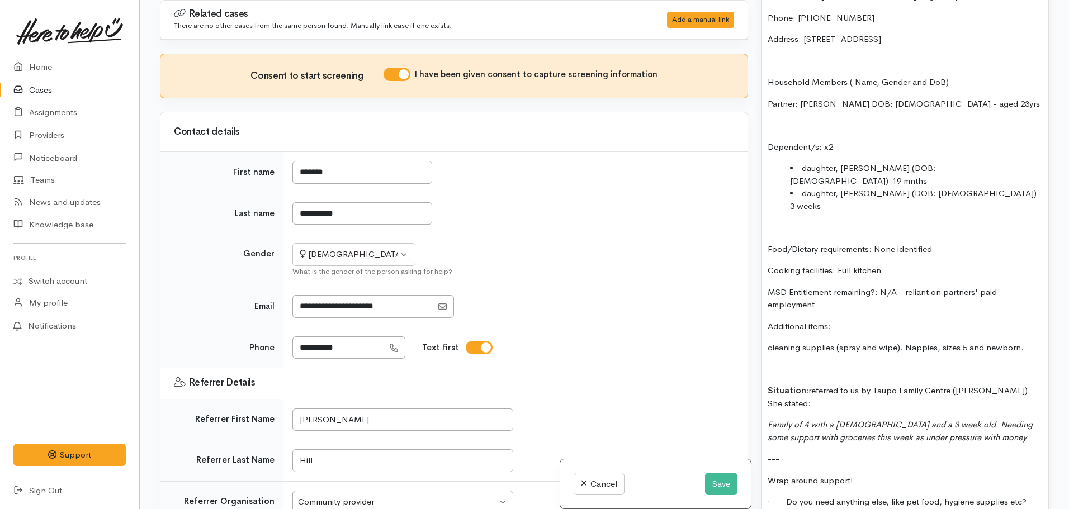
click at [838, 320] on p "Additional items:" at bounding box center [905, 326] width 275 height 13
drag, startPoint x: 940, startPoint y: 291, endPoint x: 837, endPoint y: 294, distance: 103.5
click at [837, 320] on p "Additional items: where available, welcomes" at bounding box center [905, 326] width 275 height 13
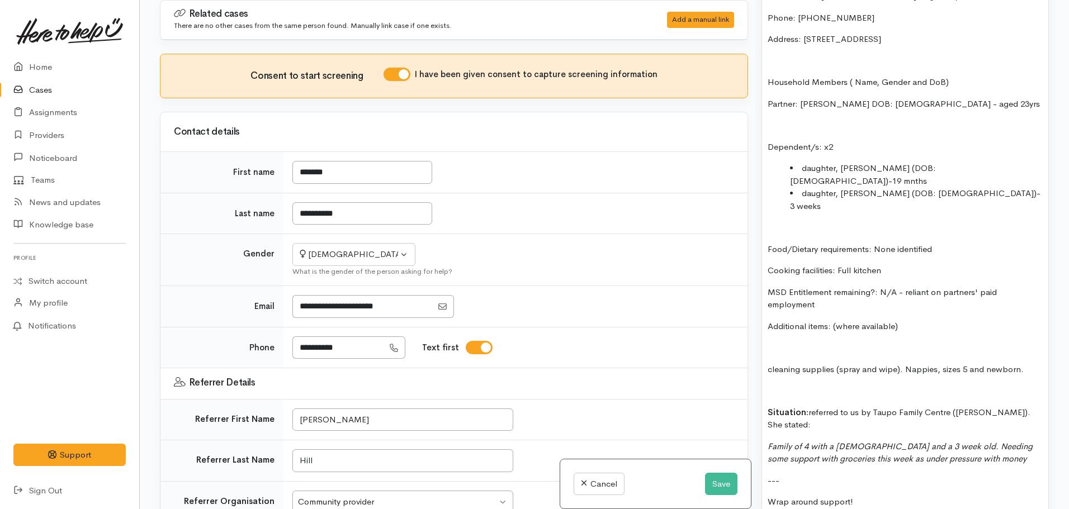
click at [768, 363] on p "cleaning supplies (spray and wipe). Nappies, sizes 5 and newborn." at bounding box center [905, 369] width 275 height 13
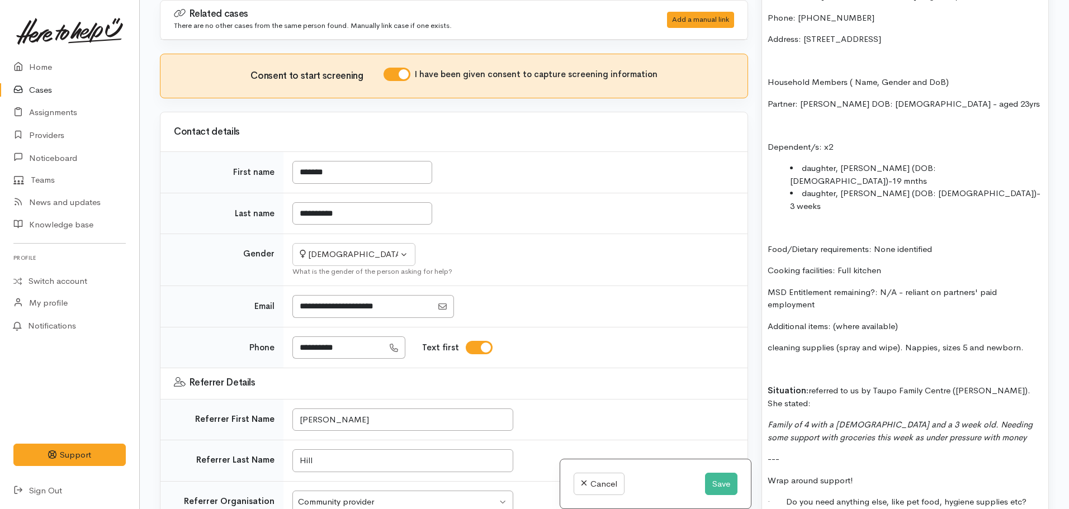
click at [905, 342] on p "cleaning supplies (spray and wipe). Nappies, sizes 5 and newborn." at bounding box center [905, 348] width 275 height 13
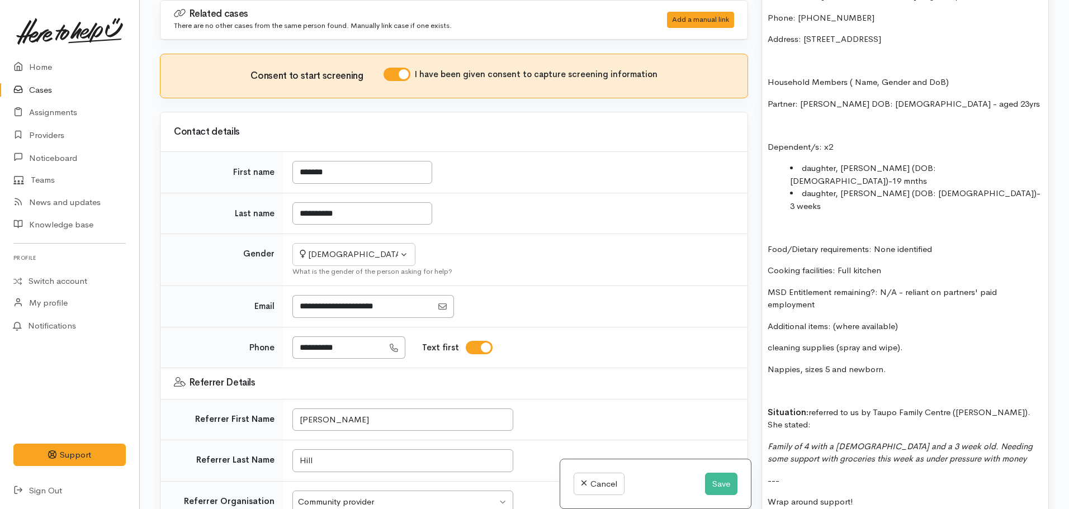
click at [766, 312] on div "FOOD SUPPORT: Name: Isabell Hill-Petia Date of birth: 11.05.2002 - aged 23yrs P…" at bounding box center [905, 318] width 286 height 754
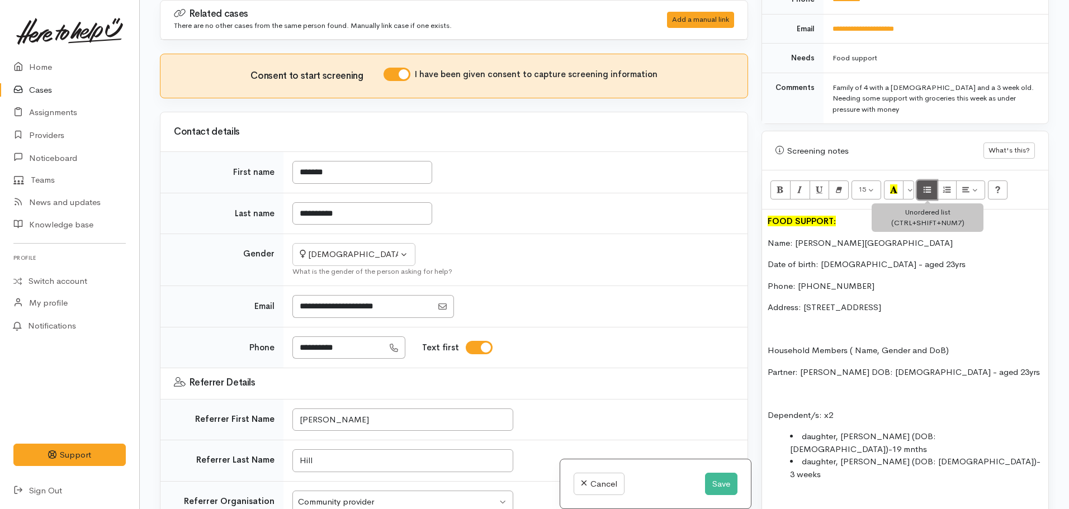
click at [922, 181] on button "Unordered list (CTRL+SHIFT+NUM7)" at bounding box center [927, 190] width 20 height 19
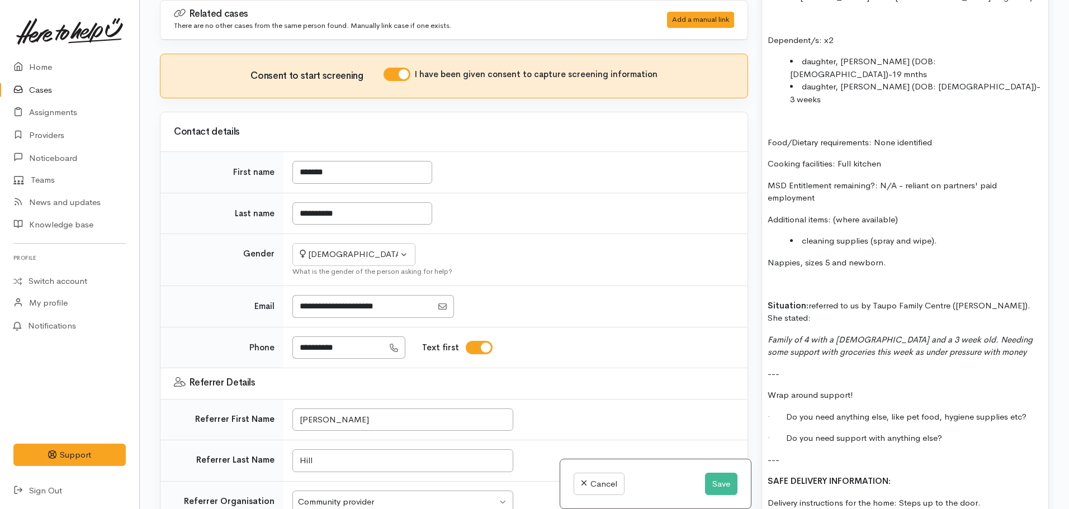
scroll to position [927, 0]
click at [769, 256] on p "Nappies, sizes 5 and newborn." at bounding box center [905, 262] width 275 height 13
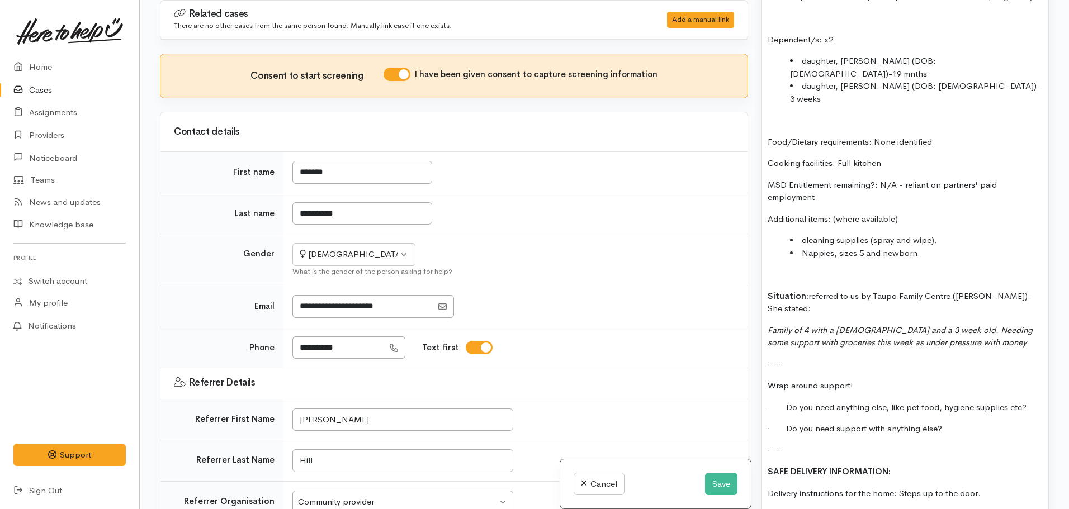
click at [806, 247] on li "Nappies, sizes 5 and newborn." at bounding box center [916, 253] width 253 height 13
click at [880, 247] on li "nappies, sizes 5 and newborn." at bounding box center [916, 253] width 253 height 13
click at [932, 247] on li "nappies, sizes 5 and 1 (newborn." at bounding box center [916, 253] width 253 height 13
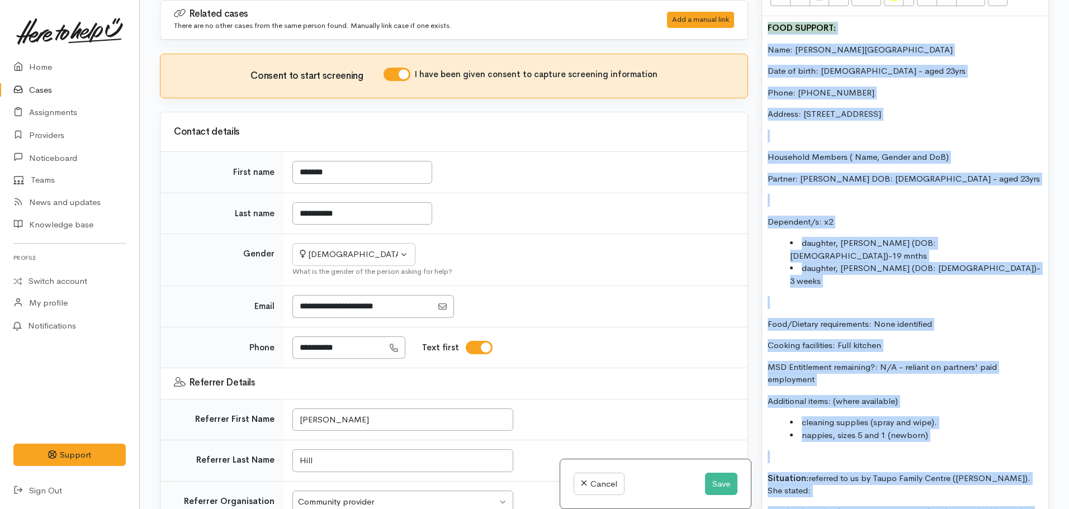
scroll to position [500, 0]
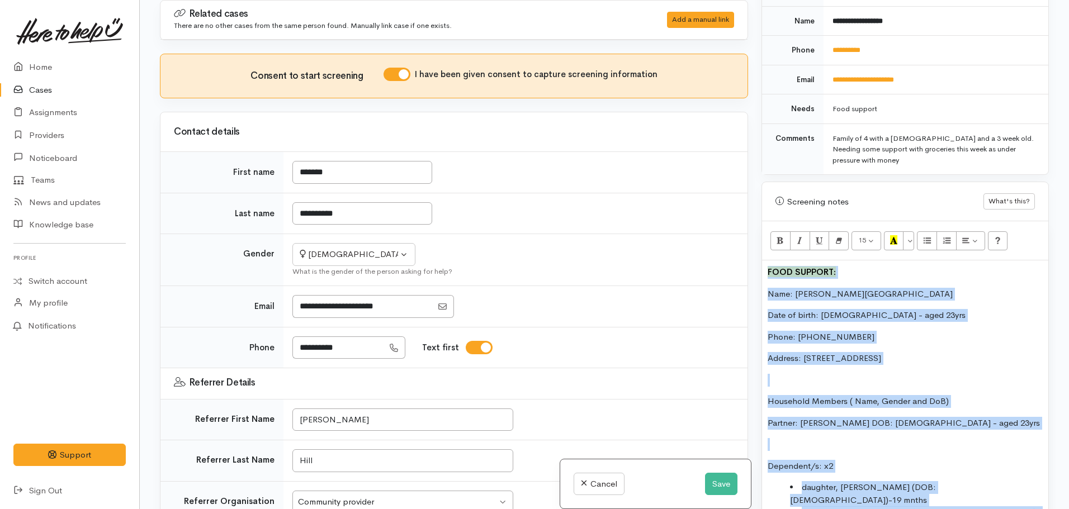
drag, startPoint x: 1012, startPoint y: 425, endPoint x: 764, endPoint y: 262, distance: 296.9
copy div "FOOD SUPPORT: Name: Isabell Hill-Petia Date of birth: 11.05.2002 - aged 23yrs P…"
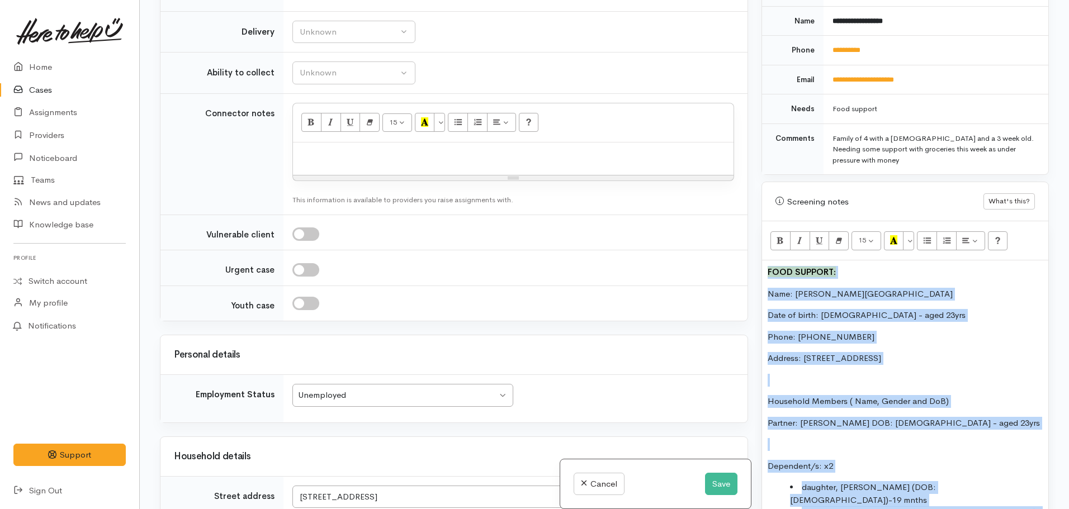
scroll to position [1019, 0]
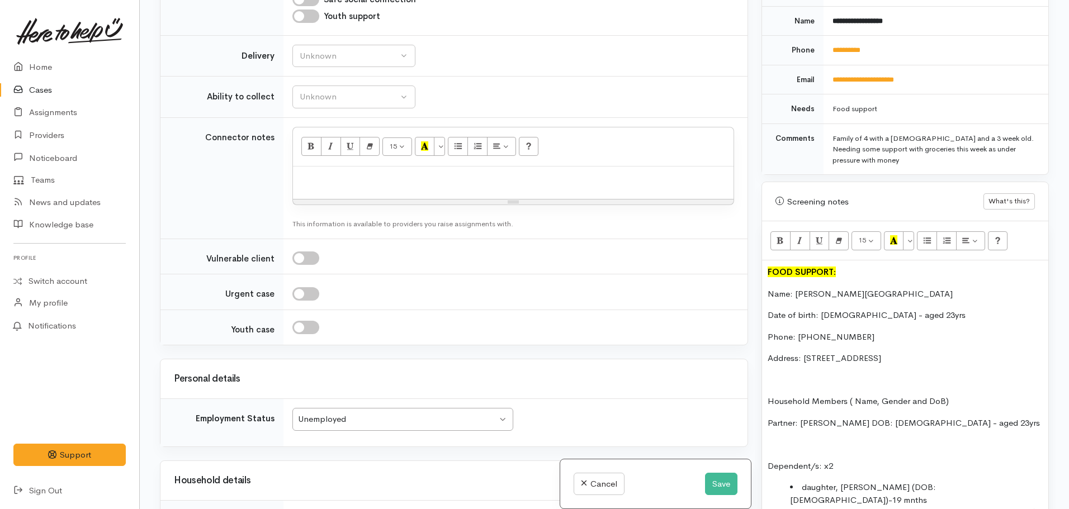
click at [324, 172] on p at bounding box center [513, 178] width 429 height 13
paste div
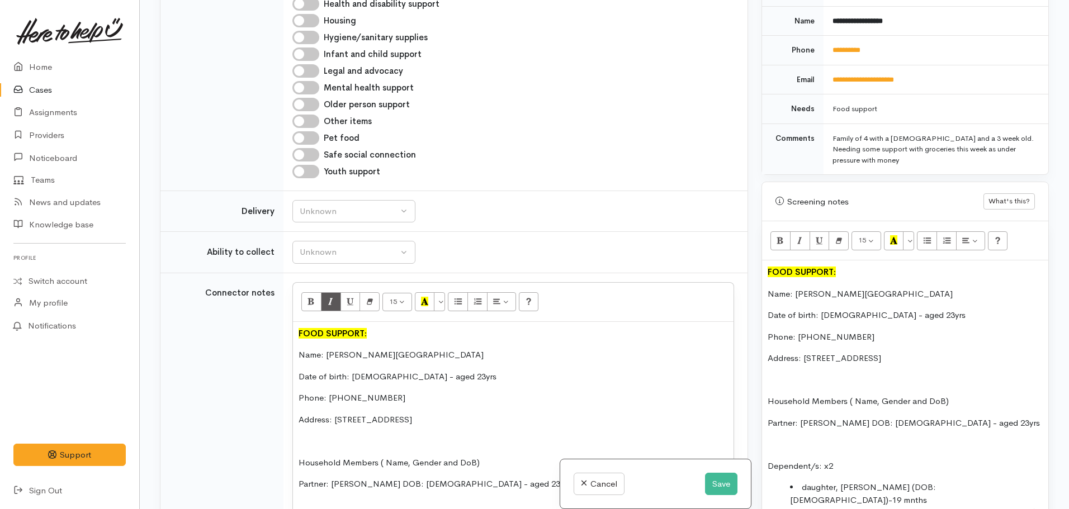
scroll to position [863, 0]
click at [341, 214] on div "Unknown" at bounding box center [349, 212] width 98 height 13
click at [336, 283] on span "Delivery needed" at bounding box center [336, 282] width 60 height 13
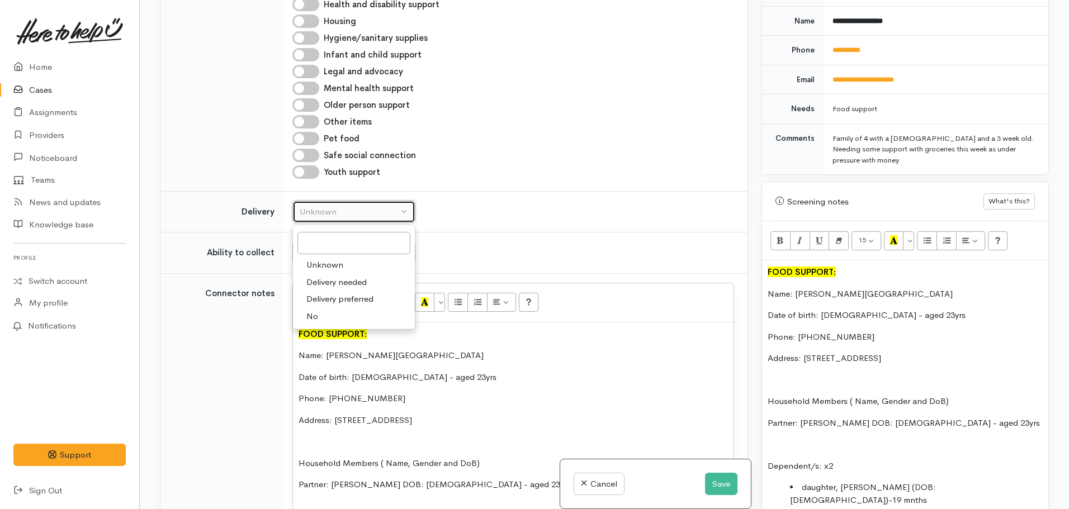
select select "3"
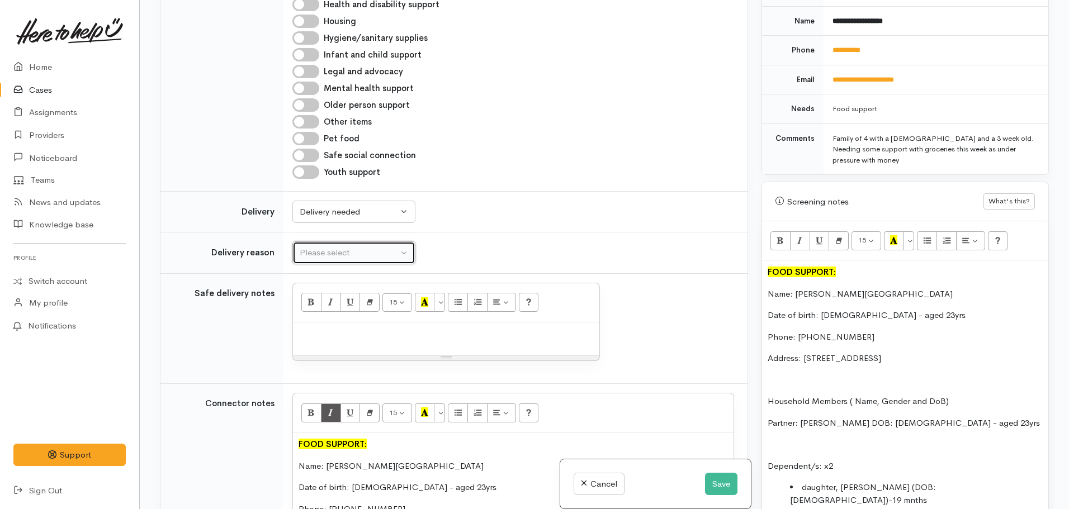
click at [341, 254] on div "Please select" at bounding box center [349, 253] width 98 height 13
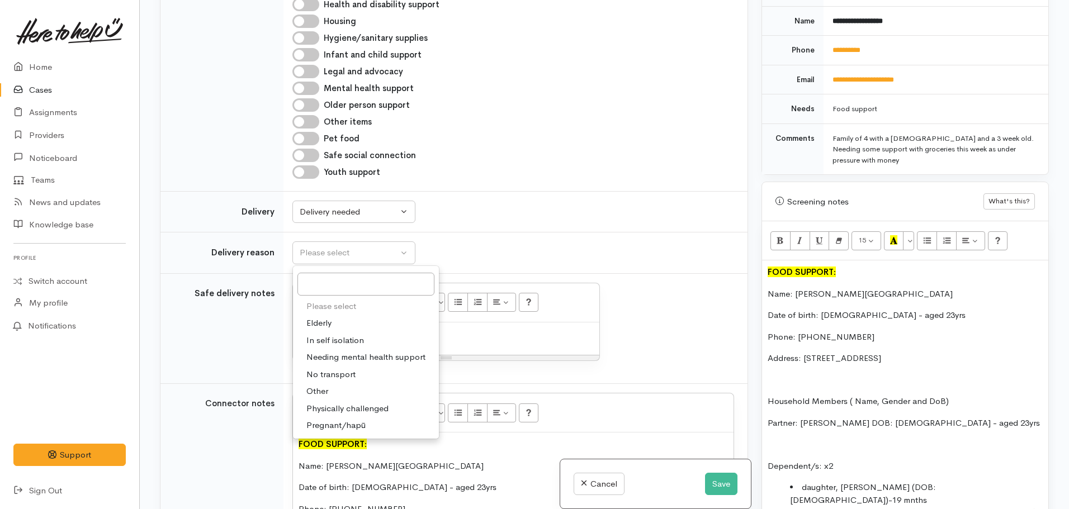
click at [329, 392] on link "Other" at bounding box center [366, 391] width 146 height 17
select select "7"
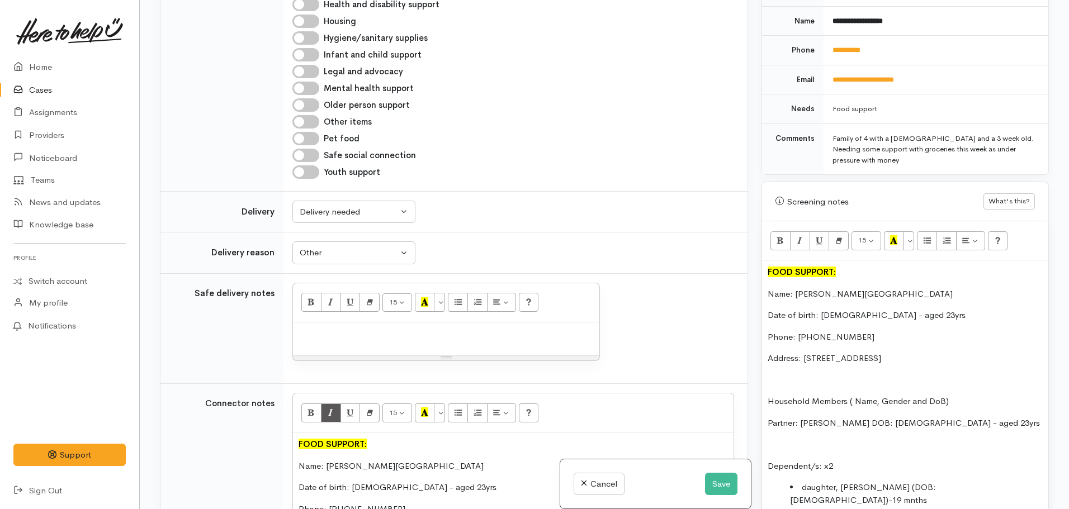
click at [349, 344] on div at bounding box center [446, 339] width 306 height 33
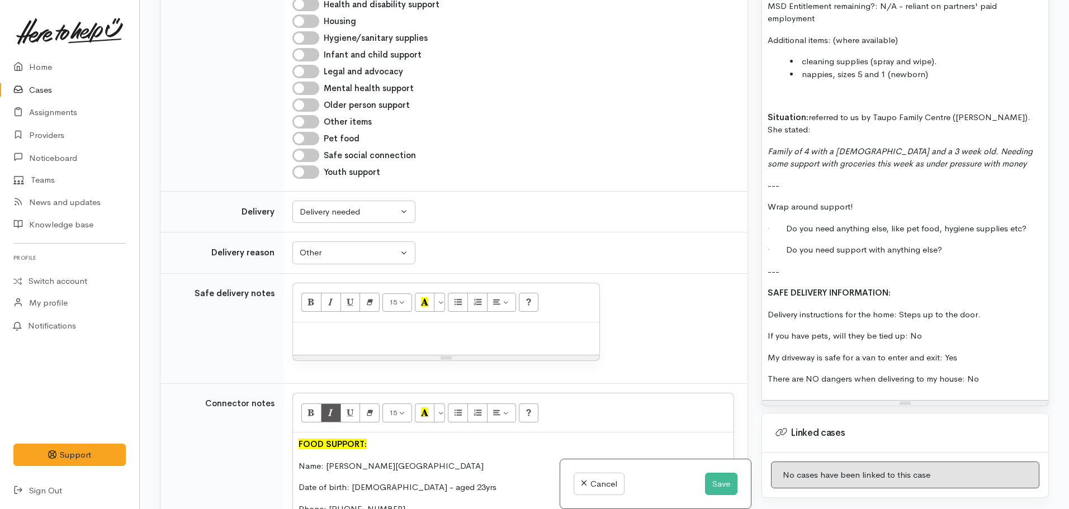
scroll to position [1107, 0]
drag, startPoint x: 914, startPoint y: 255, endPoint x: 762, endPoint y: 244, distance: 152.0
click at [762, 244] on div "FOOD SUPPORT: Name: Isabell Hill-Petia Date of birth: 11.05.2002 - aged 23yrs P…" at bounding box center [905, 26] width 286 height 745
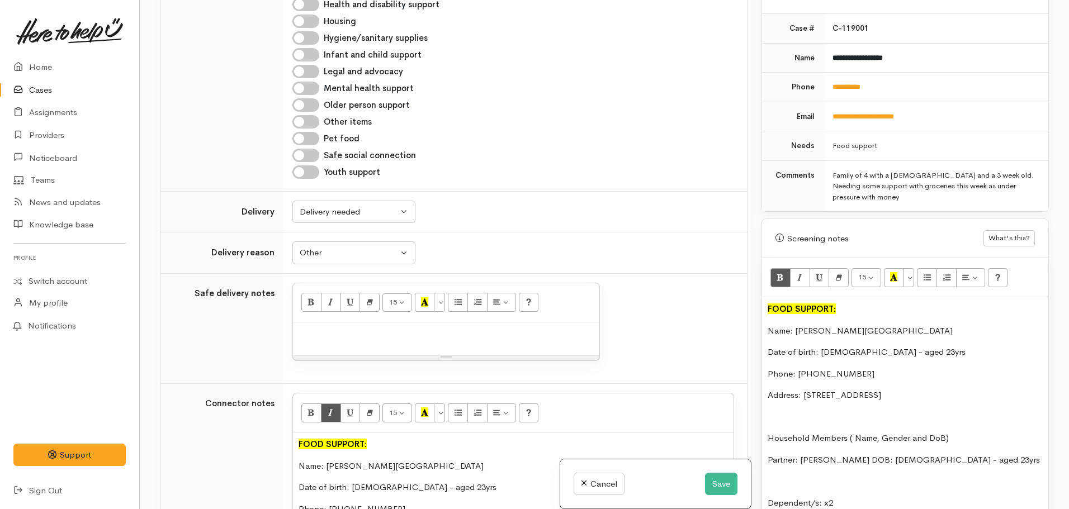
scroll to position [463, 0]
click at [899, 270] on button "Recent Color" at bounding box center [894, 278] width 20 height 19
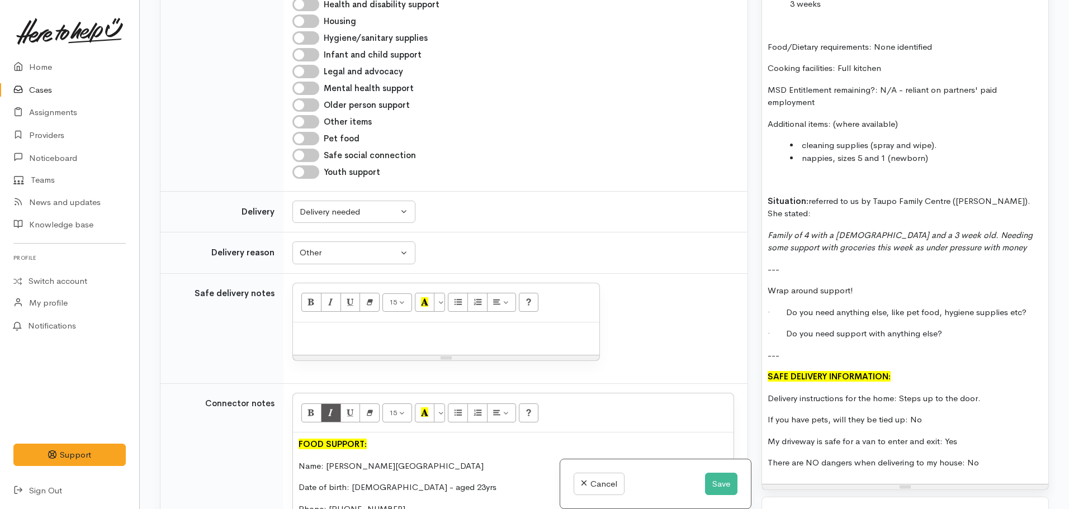
scroll to position [1045, 0]
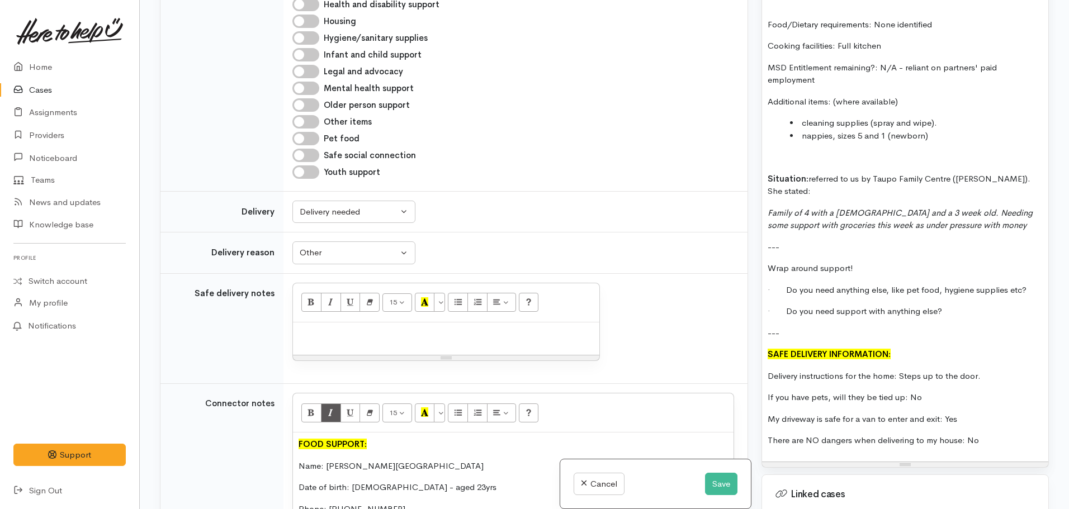
click at [919, 370] on p "Delivery instructions for the home: Steps up to the door." at bounding box center [905, 376] width 275 height 13
drag, startPoint x: 989, startPoint y: 342, endPoint x: 768, endPoint y: 338, distance: 220.9
click at [768, 370] on p "Delivery instructions for the home: Steps up to the door." at bounding box center [905, 376] width 275 height 13
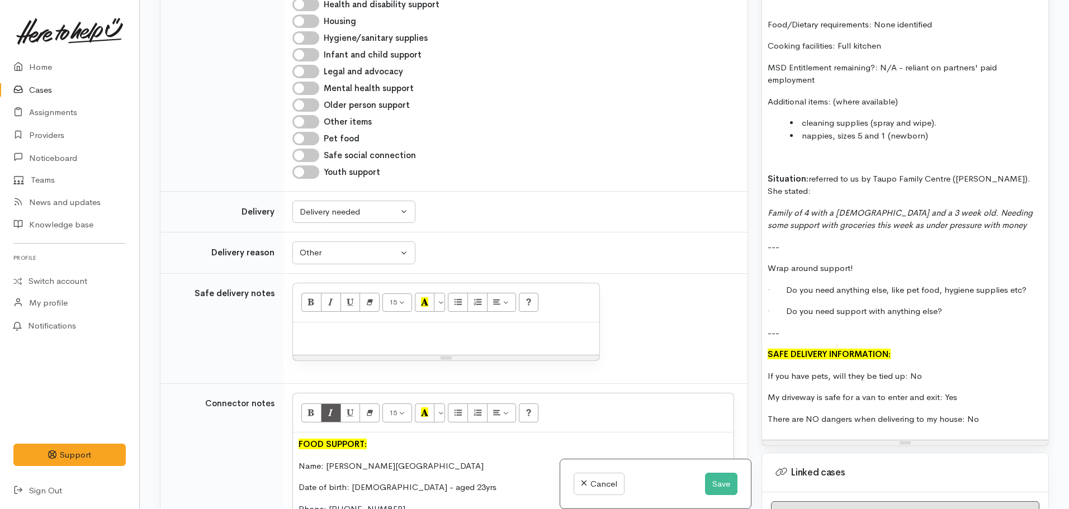
click at [876, 371] on div "FOOD SUPPORT: Name: Isabell Hill-Petia Date of birth: 11.05.2002 - aged 23yrs P…" at bounding box center [905, 78] width 286 height 724
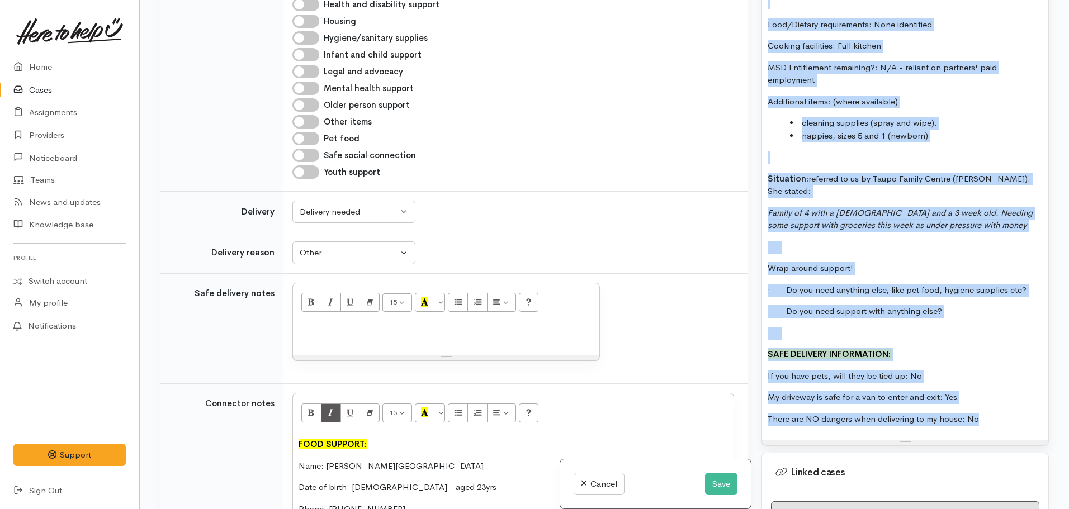
drag, startPoint x: 876, startPoint y: 371, endPoint x: 976, endPoint y: 385, distance: 100.5
click at [976, 413] on p "There are NO dangers when delivering to my house: No" at bounding box center [905, 419] width 275 height 13
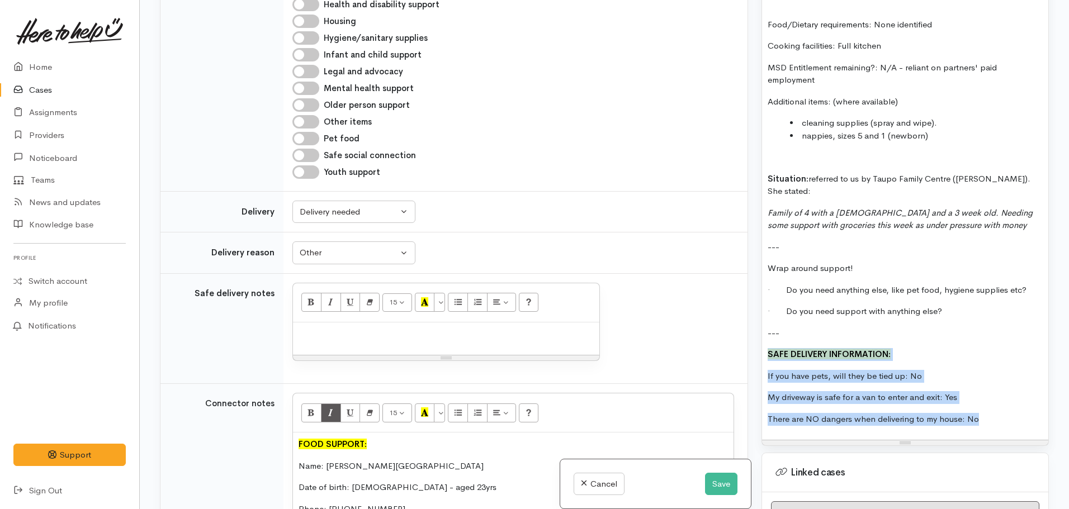
drag, startPoint x: 976, startPoint y: 385, endPoint x: 766, endPoint y: 320, distance: 219.5
click at [766, 320] on div "FOOD SUPPORT: Name: Isabell Hill-Petia Date of birth: 11.05.2002 - aged 23yrs P…" at bounding box center [905, 78] width 286 height 724
copy div "SAFE DELIVERY INFORMATION: If you have pets, will they be tied up: No My drivew…"
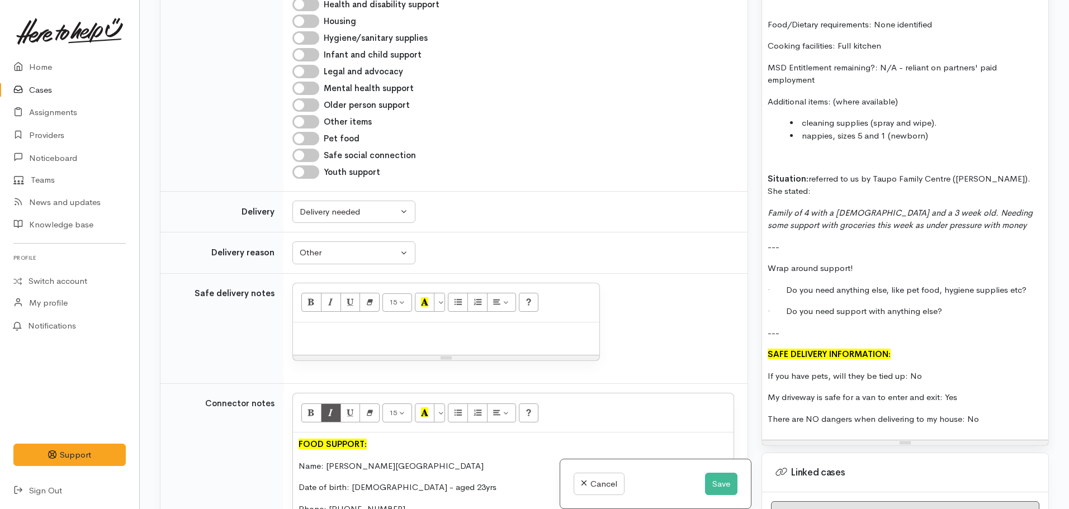
click at [317, 333] on p at bounding box center [446, 334] width 295 height 13
paste div
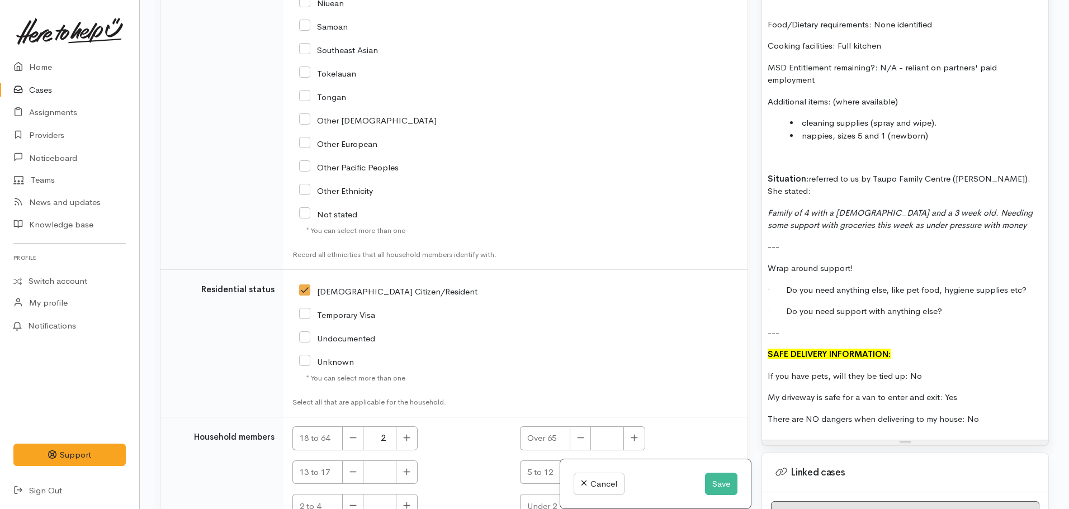
scroll to position [2663, 0]
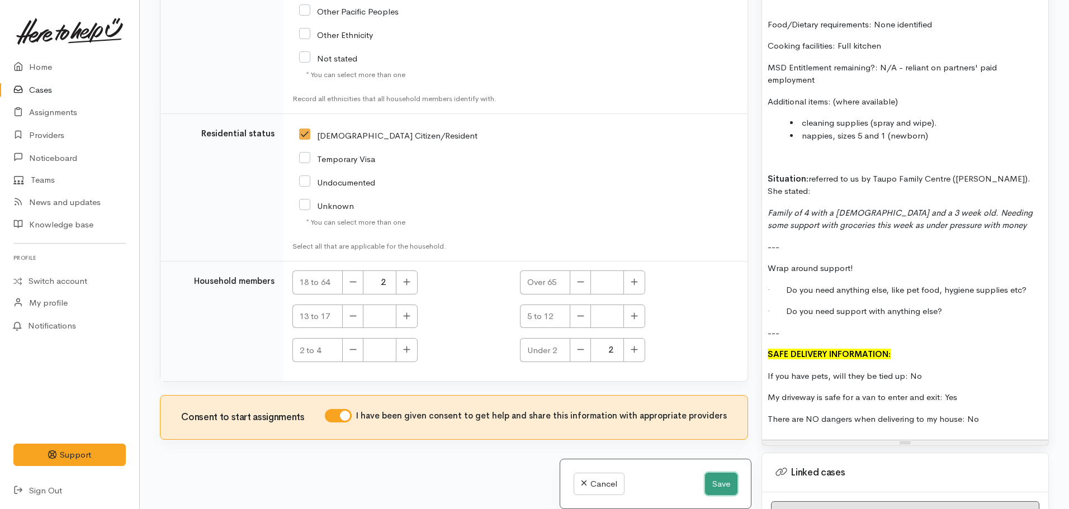
click at [721, 478] on button "Save" at bounding box center [721, 484] width 32 height 23
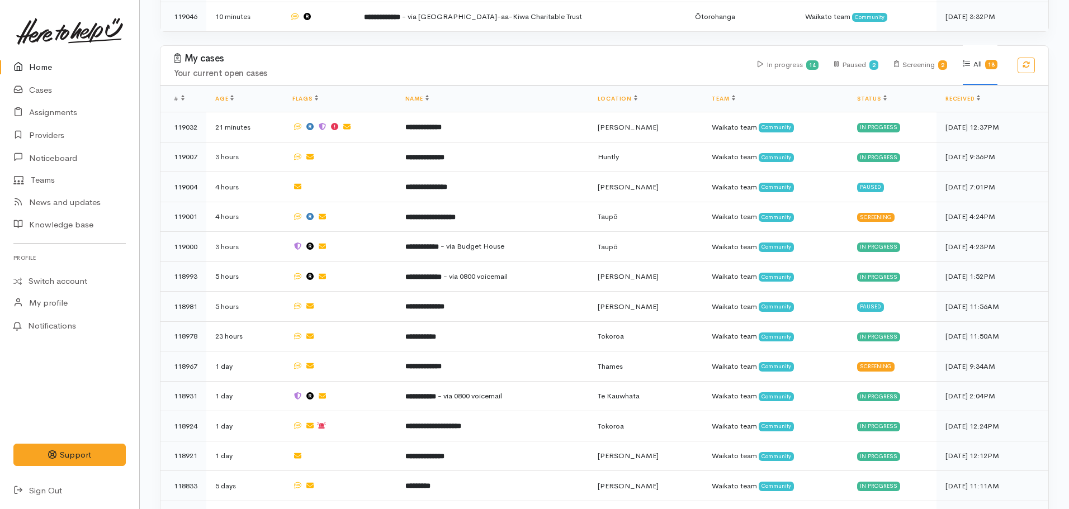
scroll to position [398, 0]
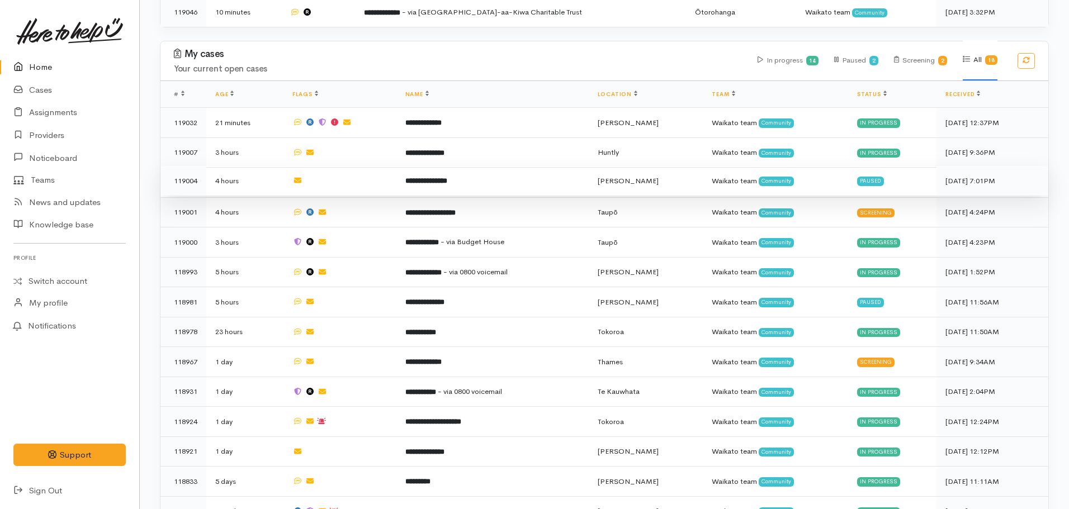
click at [434, 181] on td "**********" at bounding box center [492, 181] width 192 height 30
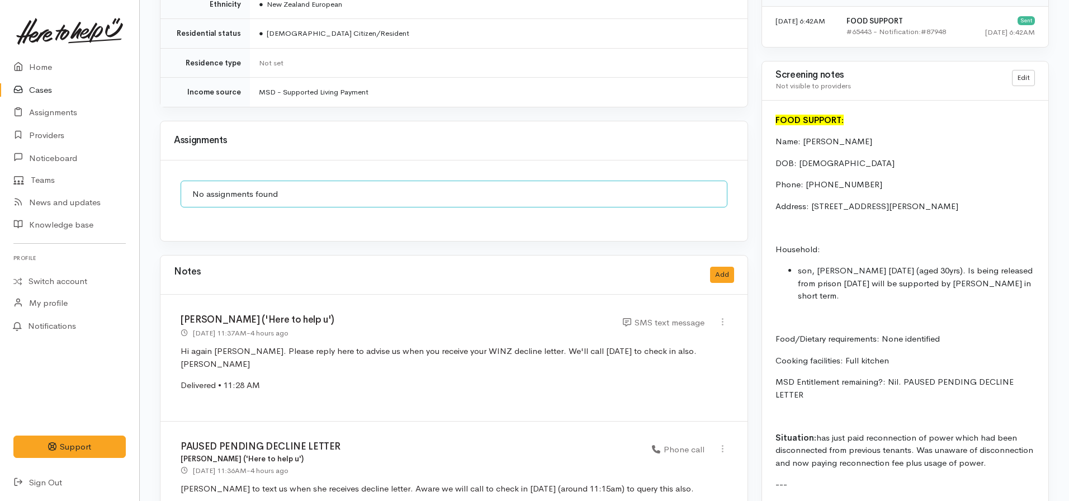
scroll to position [897, 0]
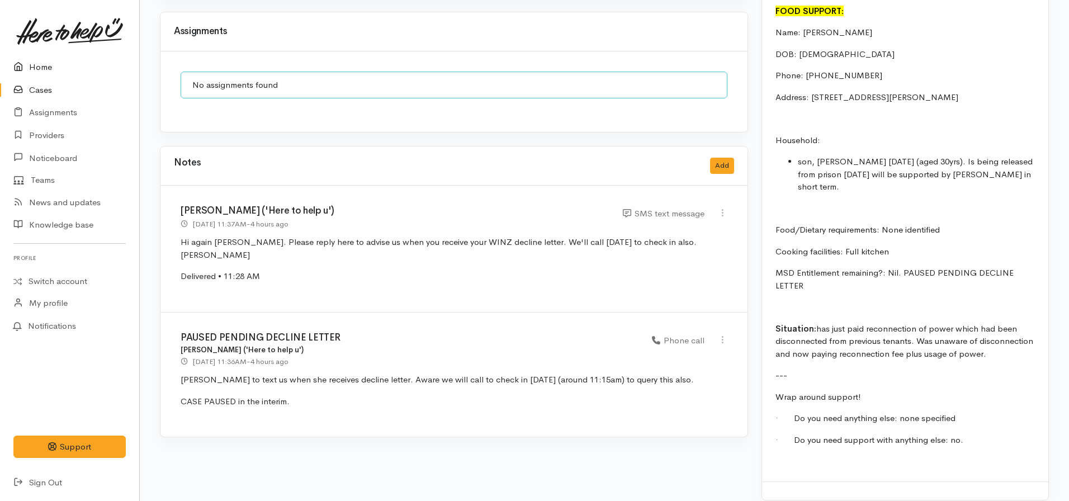
click at [46, 78] on link "Home" at bounding box center [69, 67] width 139 height 23
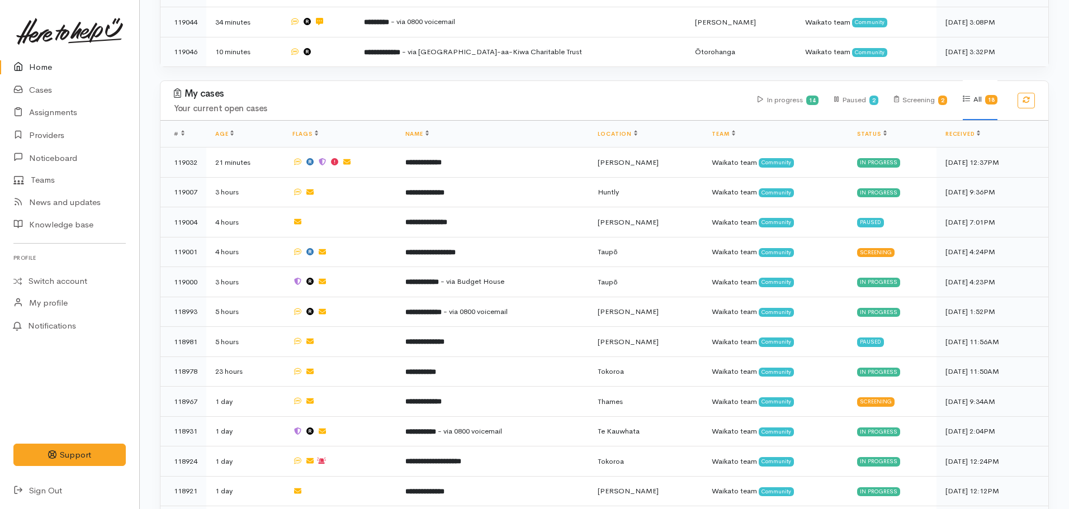
scroll to position [564, 0]
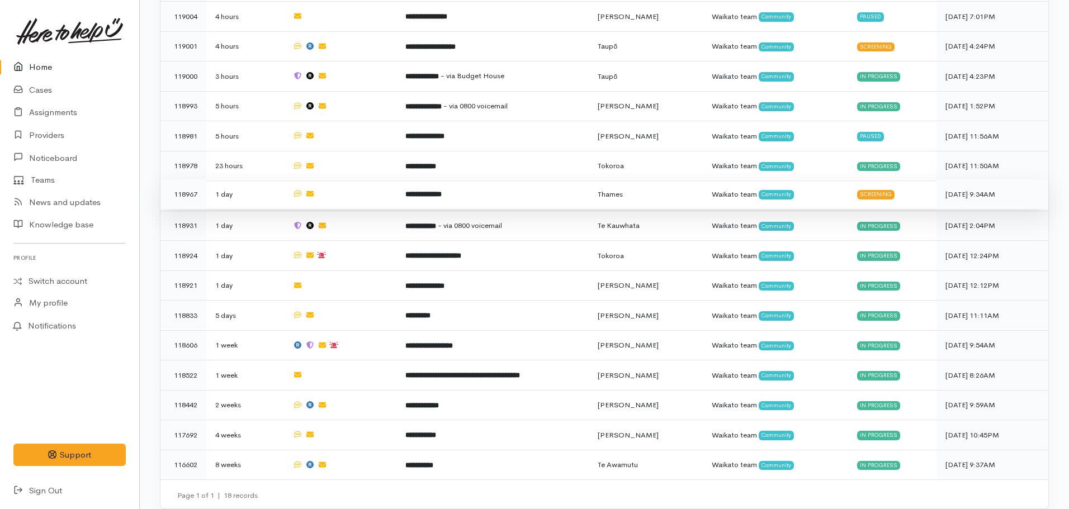
click at [446, 192] on td "**********" at bounding box center [492, 195] width 192 height 30
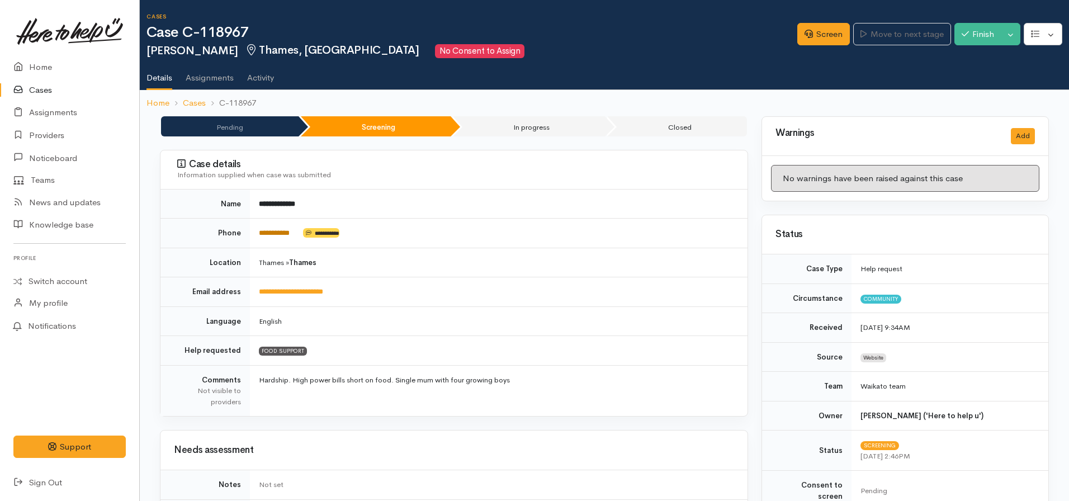
click at [287, 235] on link "**********" at bounding box center [274, 232] width 31 height 7
drag, startPoint x: 301, startPoint y: 231, endPoint x: 250, endPoint y: 230, distance: 51.4
click at [250, 230] on td "**********" at bounding box center [499, 234] width 498 height 30
copy td "**********"
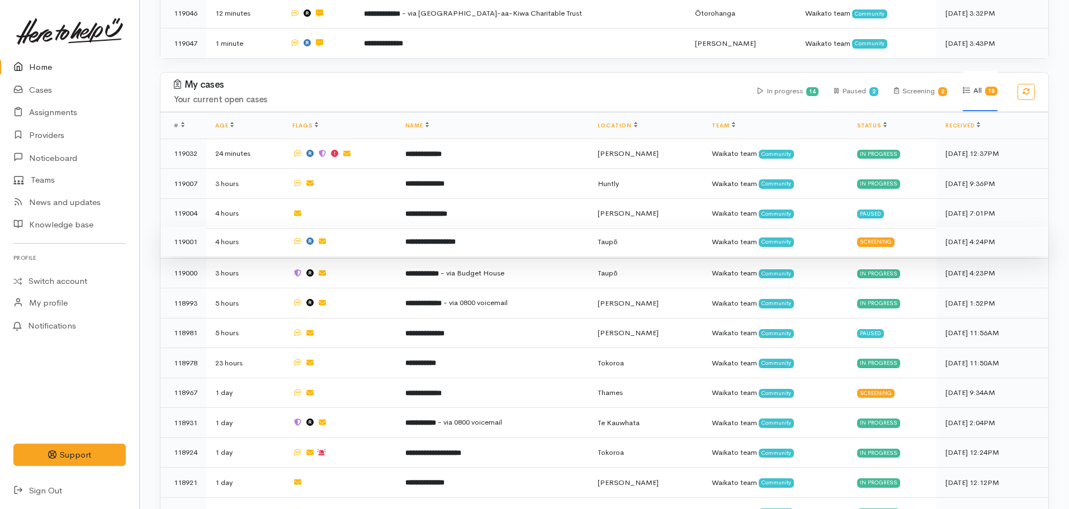
scroll to position [402, 0]
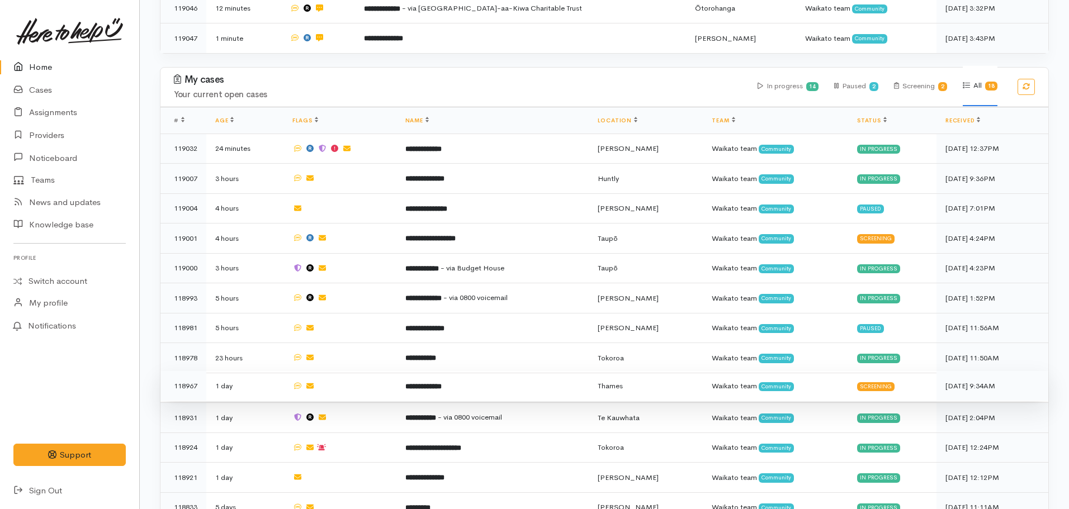
click at [461, 374] on td "**********" at bounding box center [492, 386] width 192 height 30
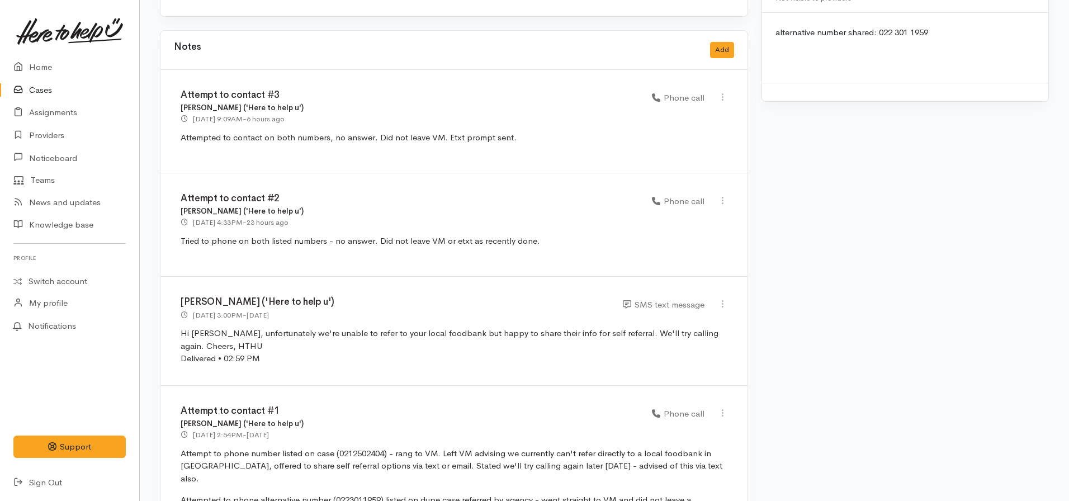
scroll to position [971, 0]
click at [725, 41] on button "Add" at bounding box center [722, 49] width 24 height 16
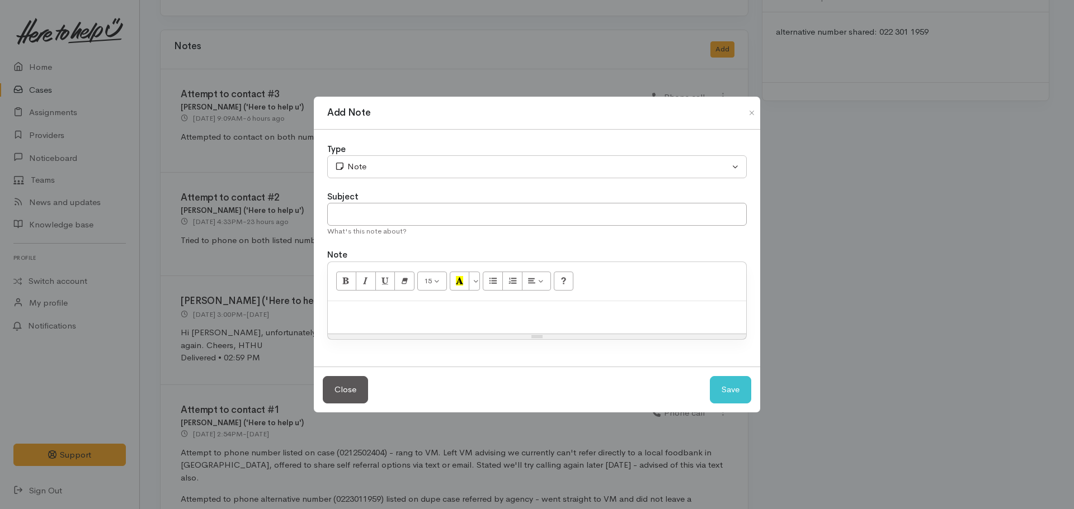
click at [375, 317] on p at bounding box center [536, 313] width 407 height 13
click at [620, 310] on p "Contact made on final attempt. [PERSON_NAME] confirmed 021 250 2404" at bounding box center [536, 313] width 407 height 13
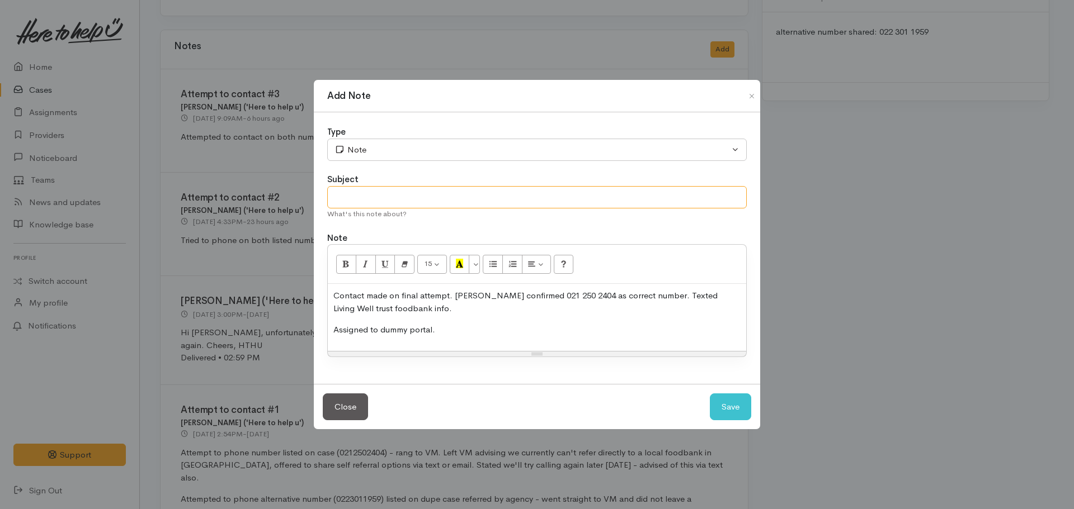
click at [461, 206] on input "text" at bounding box center [536, 197] width 419 height 23
type input "A"
type input "Contact made - info shared"
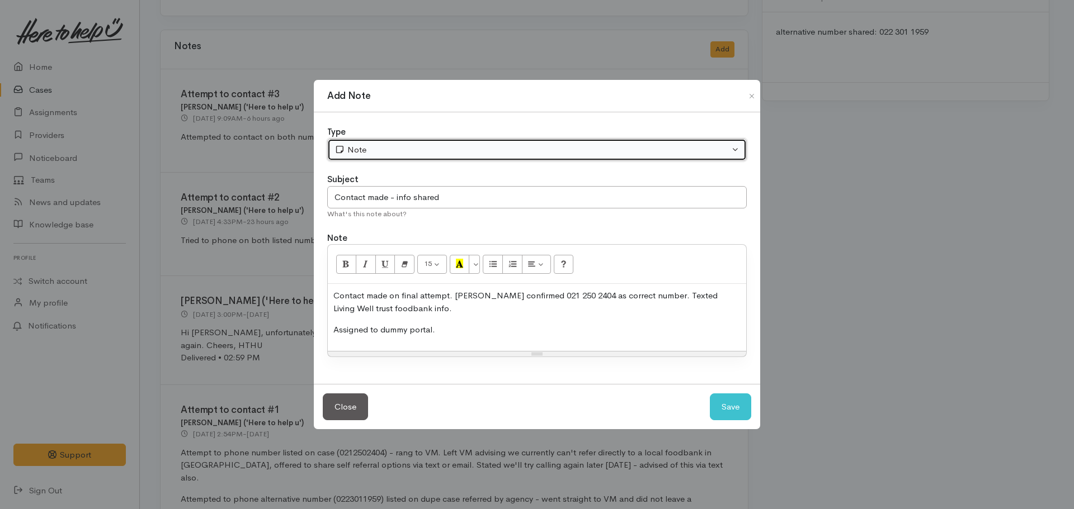
click at [437, 147] on div "Note" at bounding box center [531, 150] width 395 height 13
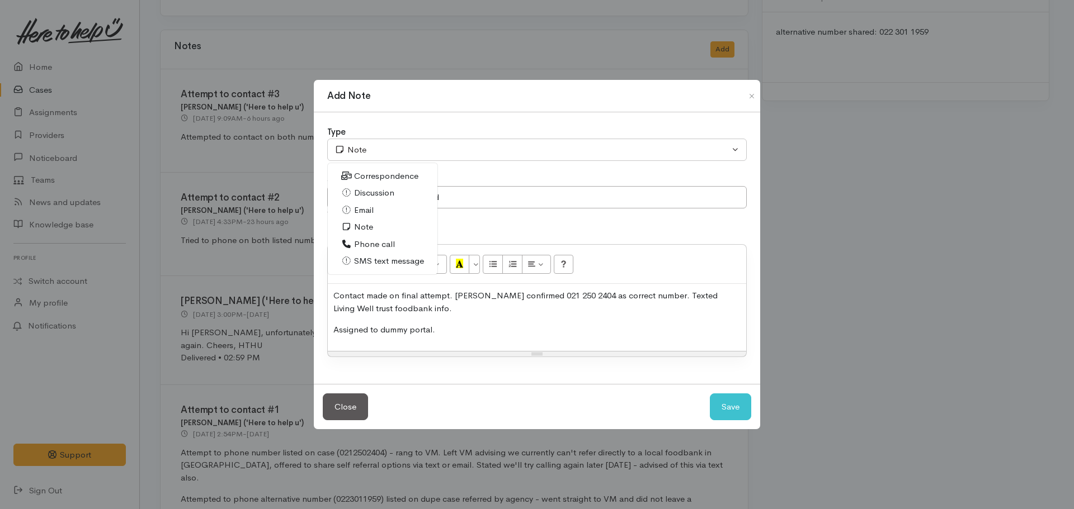
click at [395, 239] on link "Phone call" at bounding box center [383, 244] width 110 height 17
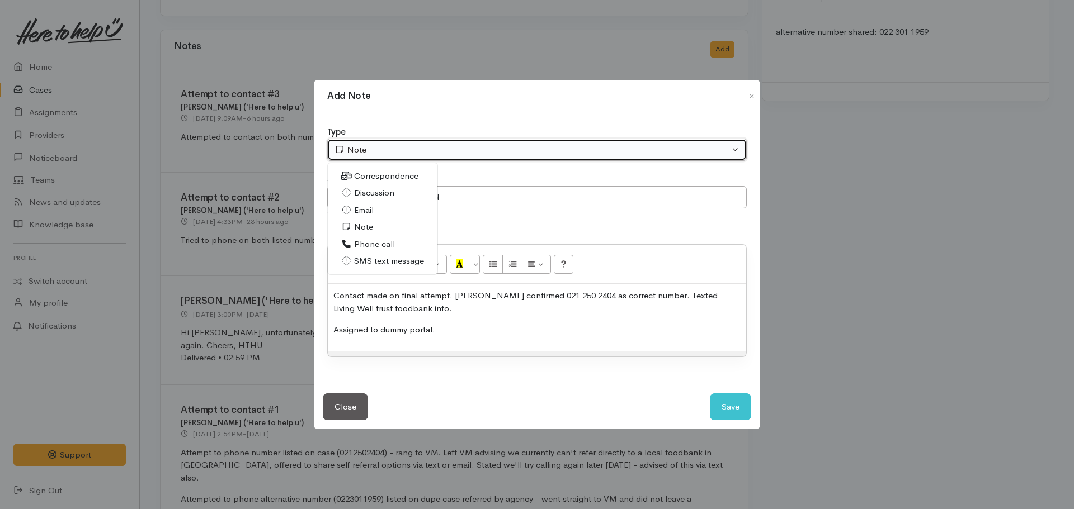
select select "3"
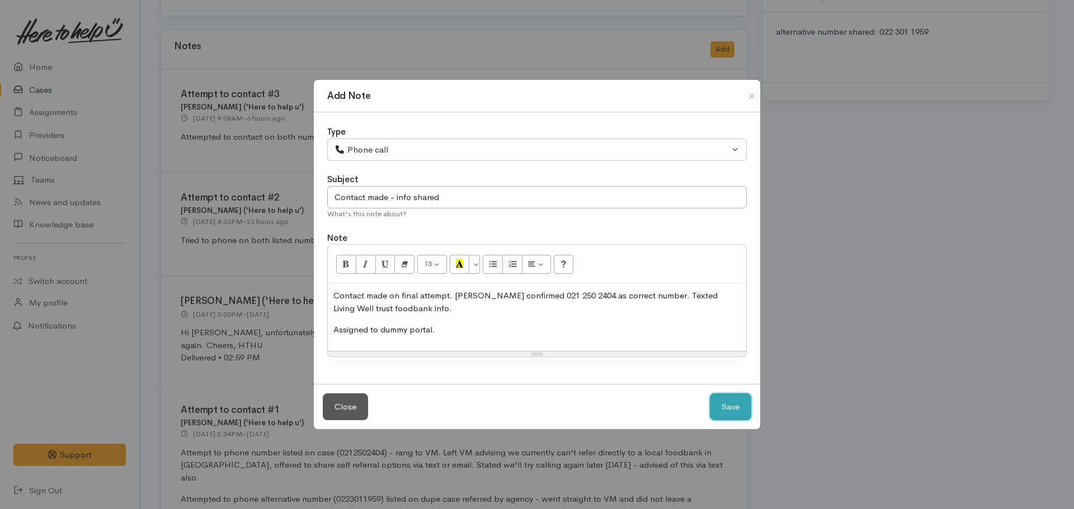
click at [710, 394] on button "Save" at bounding box center [730, 407] width 41 height 27
select select "1"
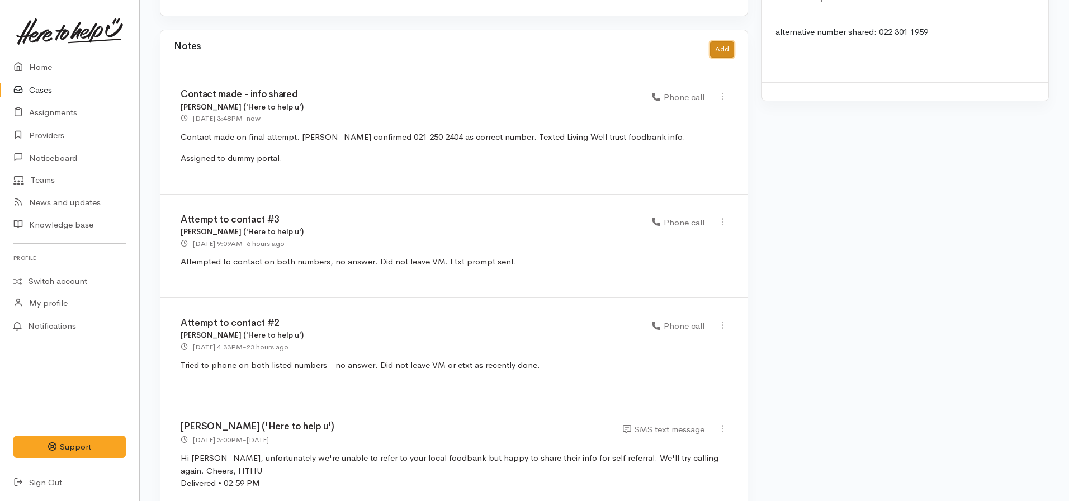
click at [720, 41] on button "Add" at bounding box center [722, 49] width 24 height 16
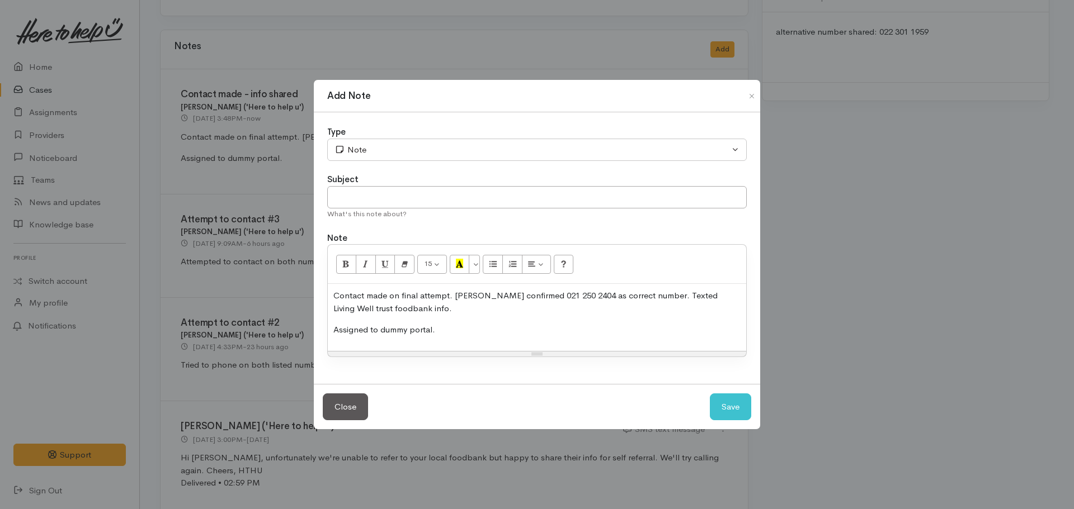
click at [520, 312] on p "Contact made on final attempt. Natalie confirmed 021 250 2404 as correct number…" at bounding box center [536, 302] width 407 height 25
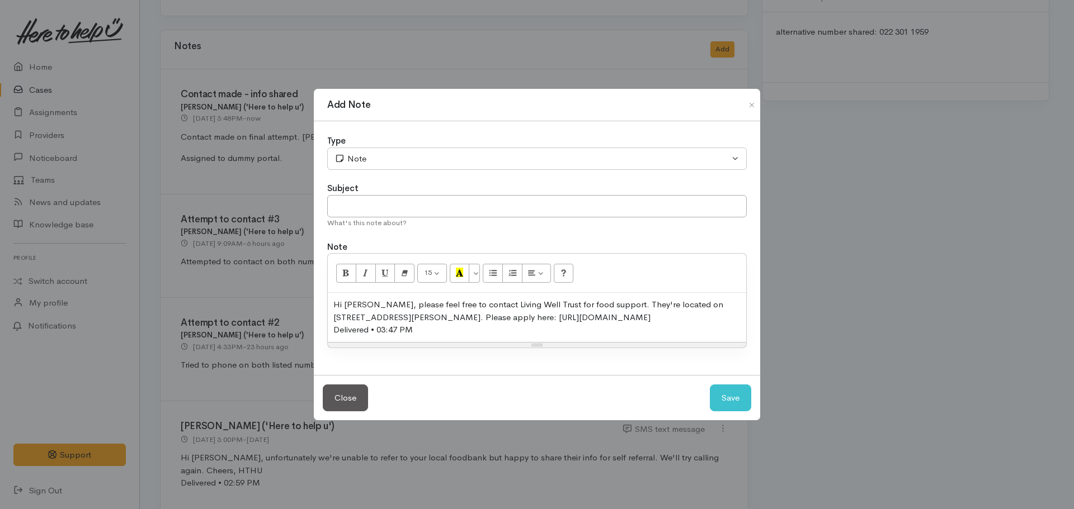
click at [532, 318] on div "Hi Natalie, please feel free to contact Living Well Trust for food support. The…" at bounding box center [536, 311] width 407 height 25
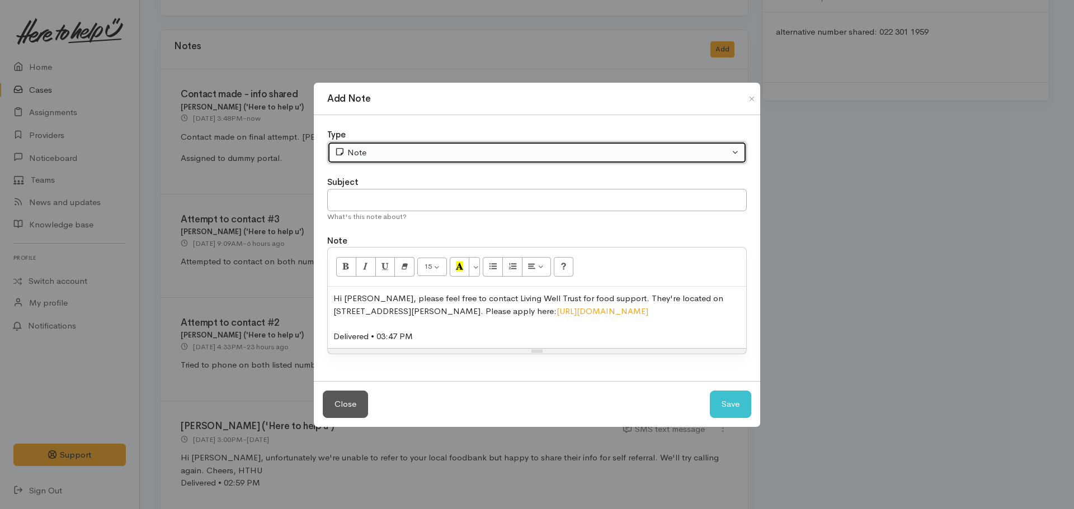
click at [399, 157] on div "Note" at bounding box center [531, 153] width 395 height 13
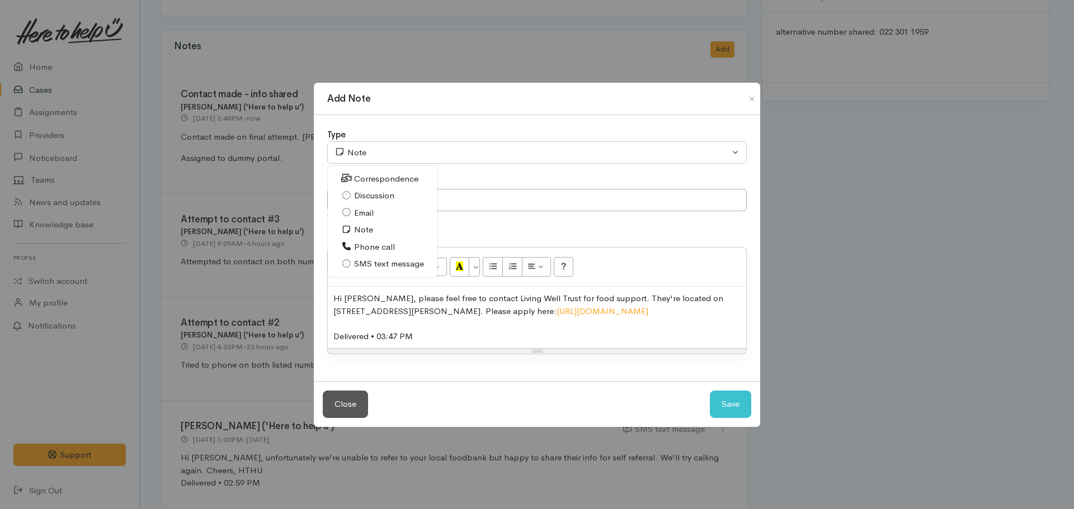
click at [385, 258] on span "SMS text message" at bounding box center [389, 264] width 70 height 13
click at [733, 400] on button "Save" at bounding box center [730, 404] width 41 height 27
select select "1"
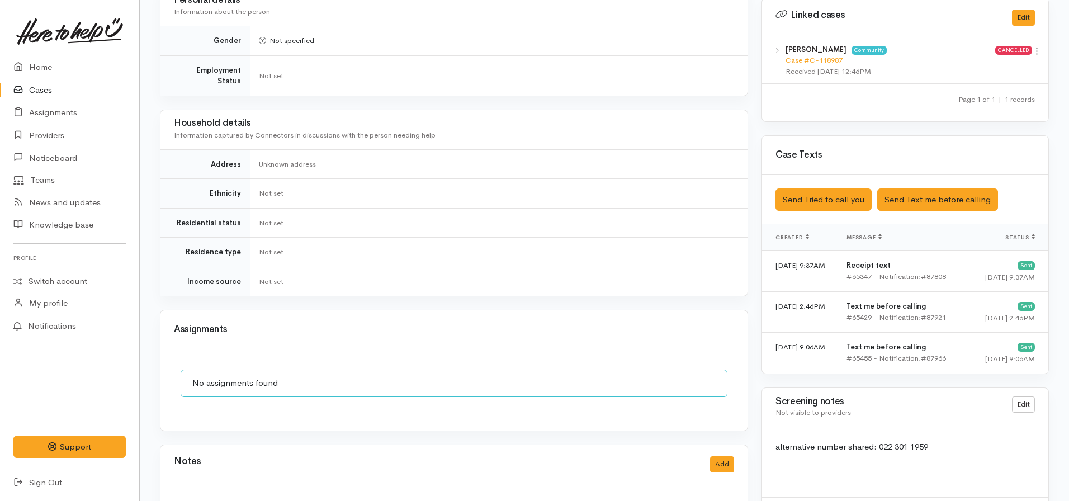
scroll to position [0, 0]
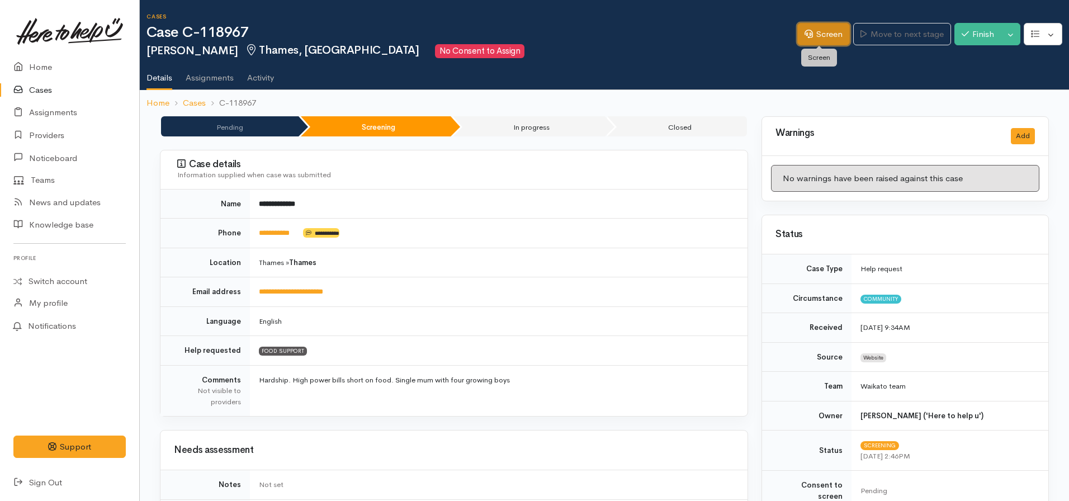
click at [810, 38] on link "Screen" at bounding box center [823, 34] width 53 height 23
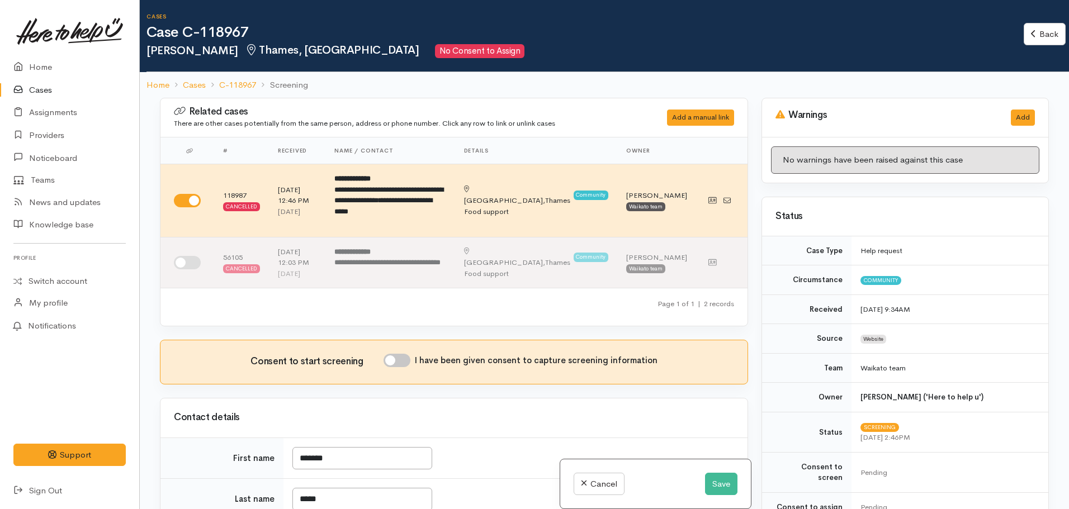
click at [406, 362] on input "I have been given consent to capture screening information" at bounding box center [397, 360] width 27 height 13
checkbox input "true"
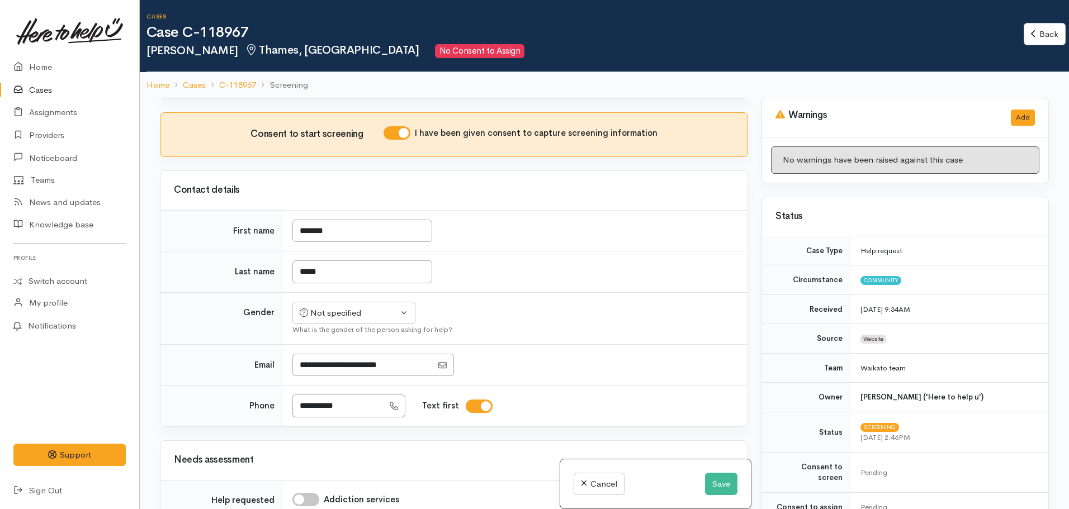
scroll to position [228, 0]
click at [369, 314] on div "Not specified" at bounding box center [349, 313] width 98 height 13
click at [341, 369] on span "[DEMOGRAPHIC_DATA]" at bounding box center [363, 373] width 96 height 13
select select "[DEMOGRAPHIC_DATA]"
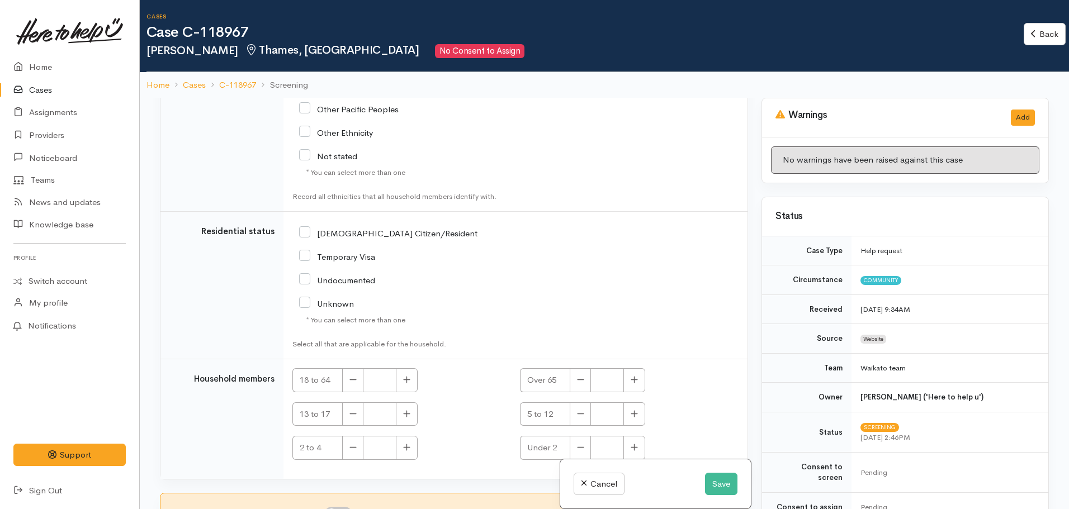
scroll to position [98, 0]
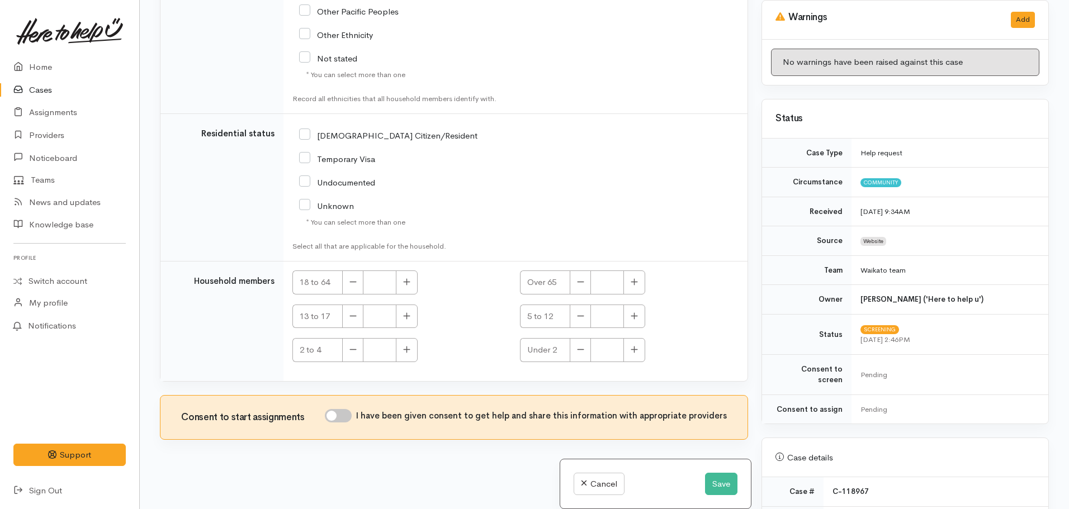
click at [346, 406] on div "Consent to start assignments I have been given consent to get help and share th…" at bounding box center [453, 418] width 587 height 44
click at [349, 418] on input "I have been given consent to get help and share this information with appropria…" at bounding box center [338, 415] width 27 height 13
checkbox input "true"
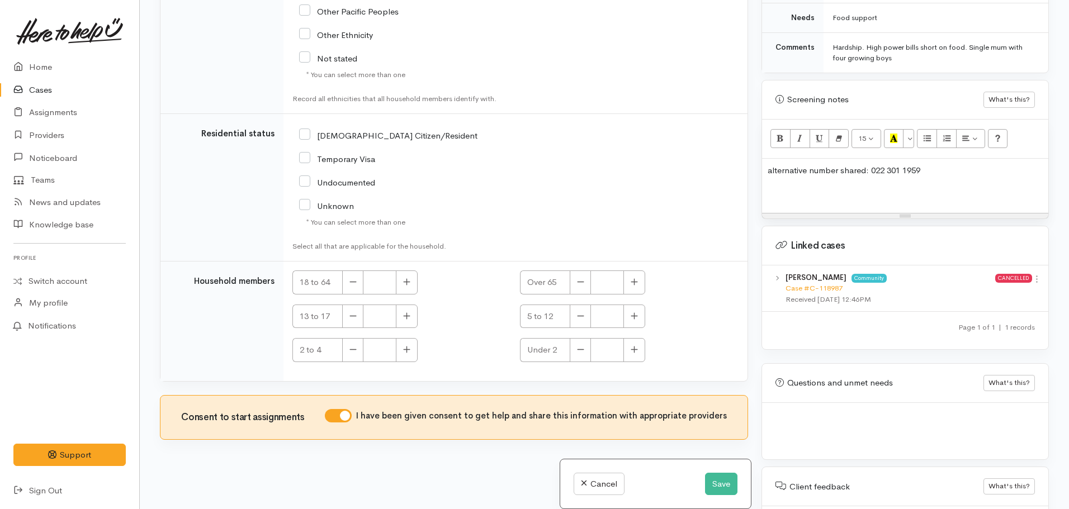
scroll to position [642, 0]
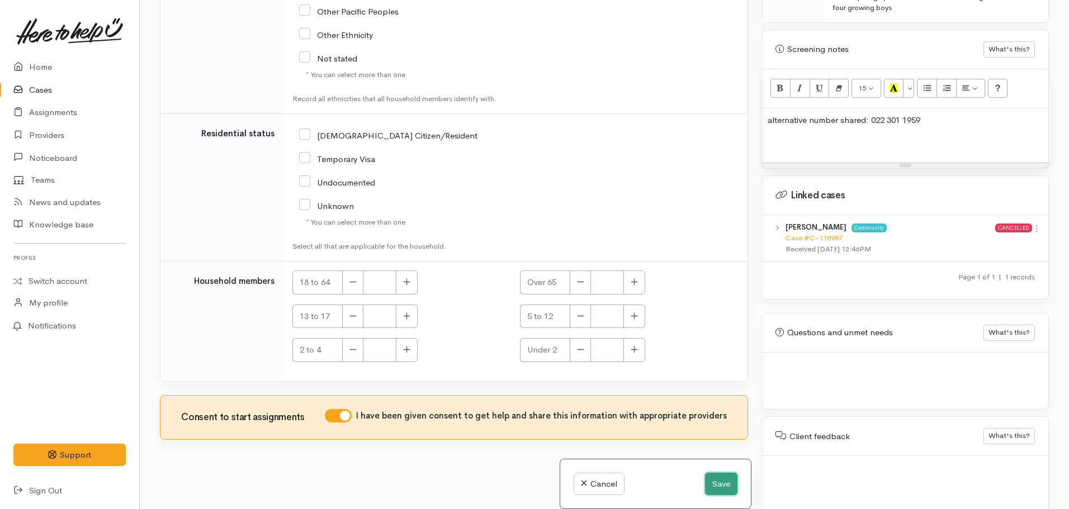
click at [711, 481] on button "Save" at bounding box center [721, 484] width 32 height 23
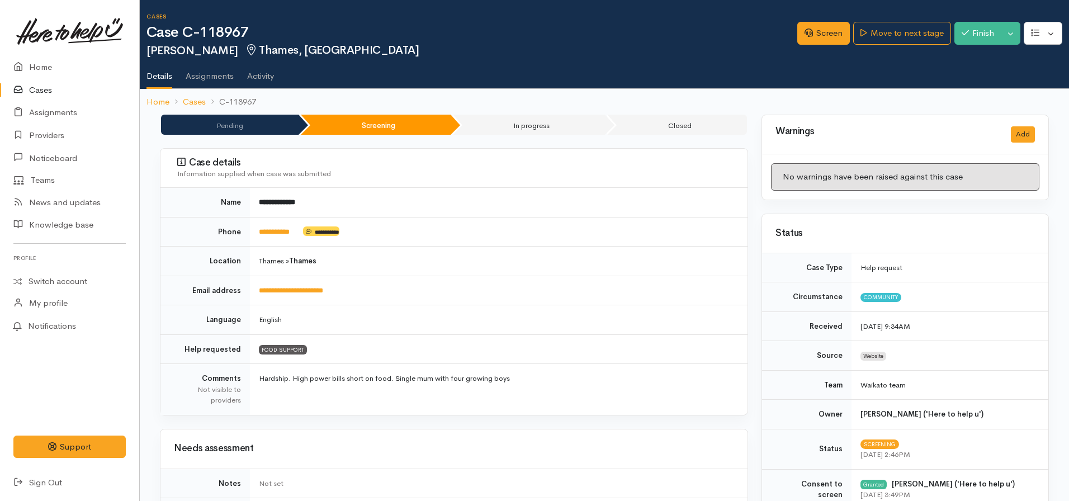
click at [904, 45] on div "Screen Move to next stage Finish Toggle Dropdown Pause Cancel" at bounding box center [933, 35] width 272 height 36
click at [892, 35] on link "Move to next stage" at bounding box center [901, 33] width 97 height 23
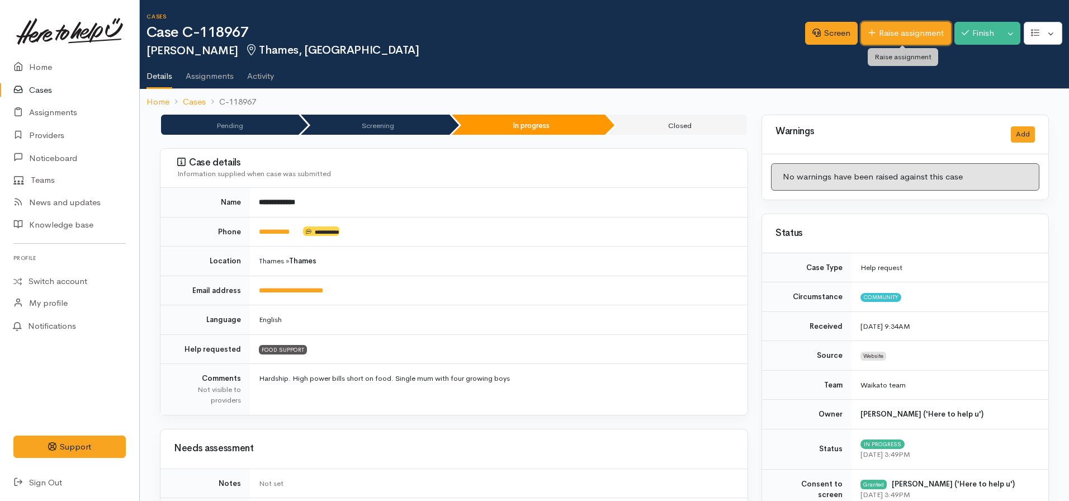
click at [894, 26] on link "Raise assignment" at bounding box center [906, 33] width 90 height 23
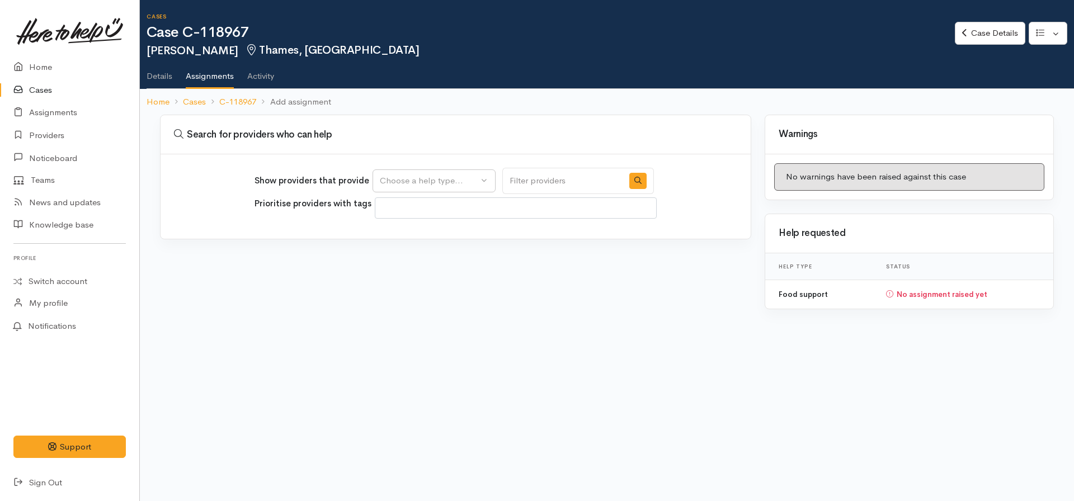
select select
click at [443, 192] on div "Show providers that provide Food support Choose a help type..." at bounding box center [453, 181] width 399 height 26
click at [435, 180] on div "Choose a help type..." at bounding box center [429, 180] width 98 height 13
click at [413, 232] on span "Food support" at bounding box center [412, 234] width 52 height 13
select select "3"
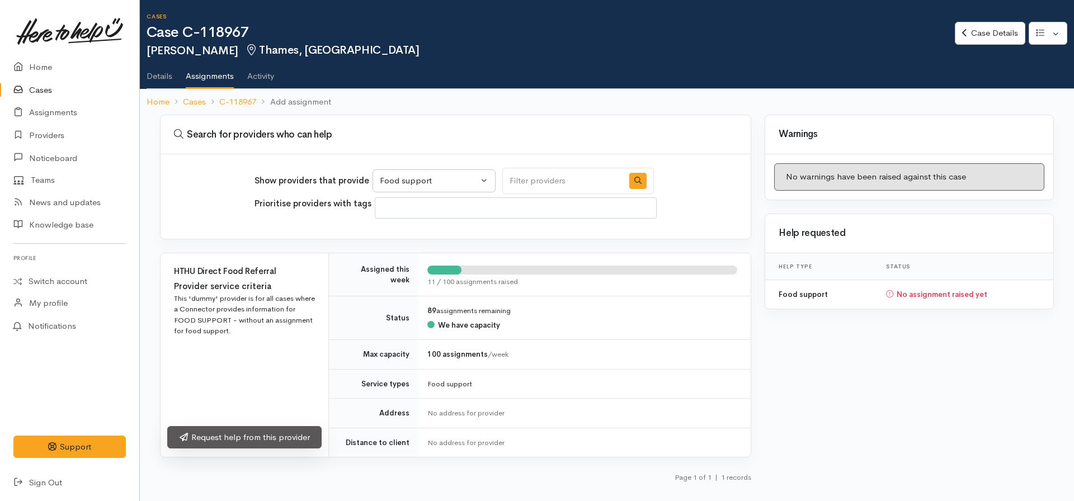
click at [250, 445] on link "Request help from this provider" at bounding box center [244, 437] width 154 height 23
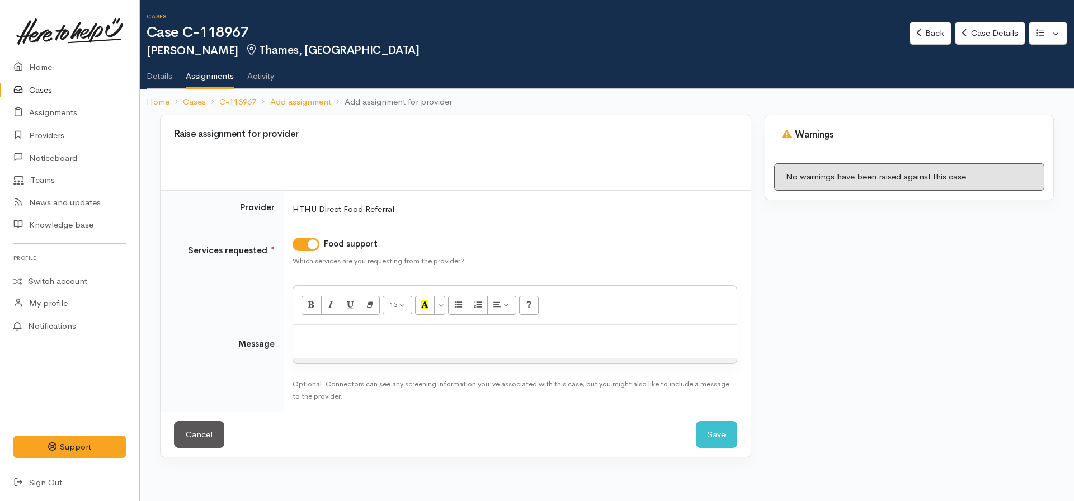
click at [406, 338] on p at bounding box center [515, 336] width 432 height 13
click button "Save" at bounding box center [716, 434] width 41 height 27
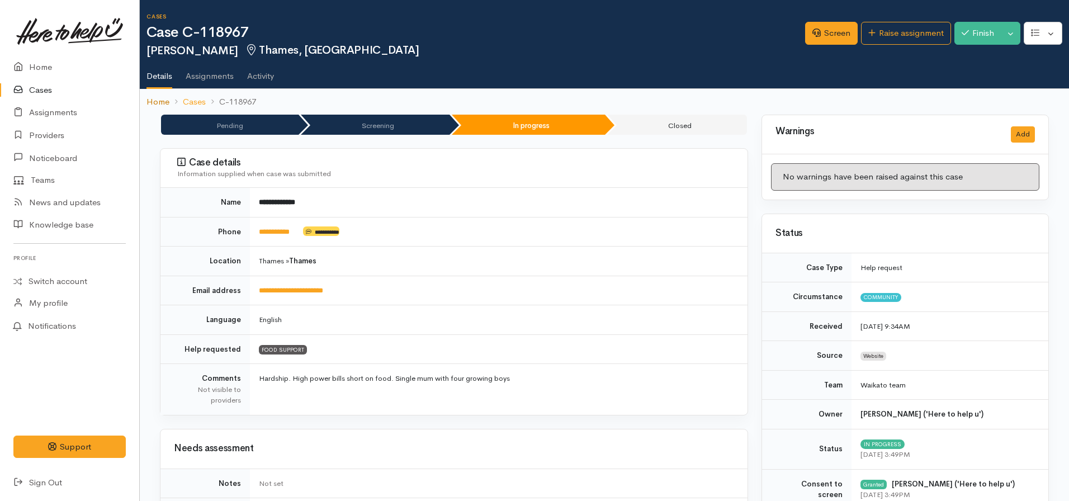
click at [159, 100] on link "Home" at bounding box center [158, 102] width 23 height 13
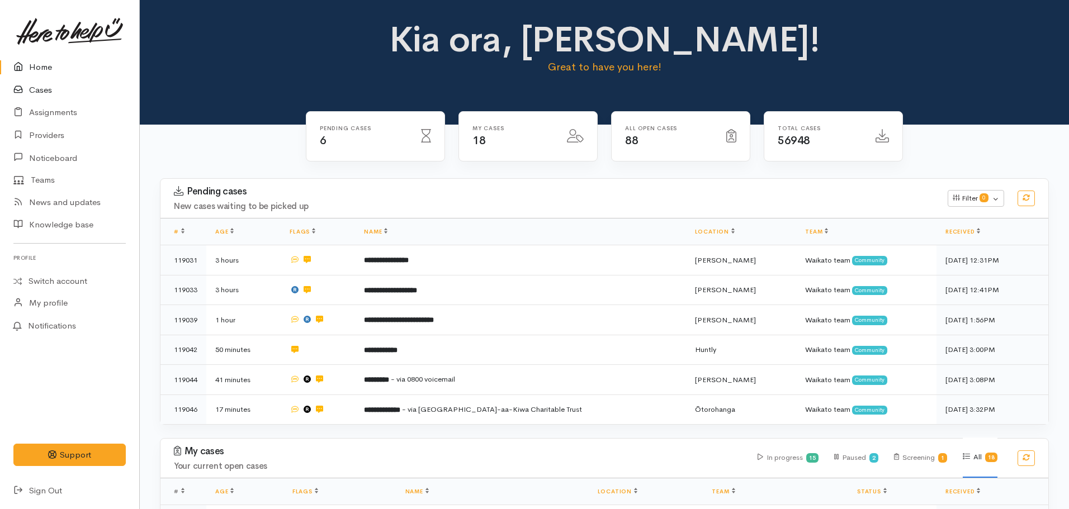
click at [54, 95] on link "Cases" at bounding box center [69, 90] width 139 height 23
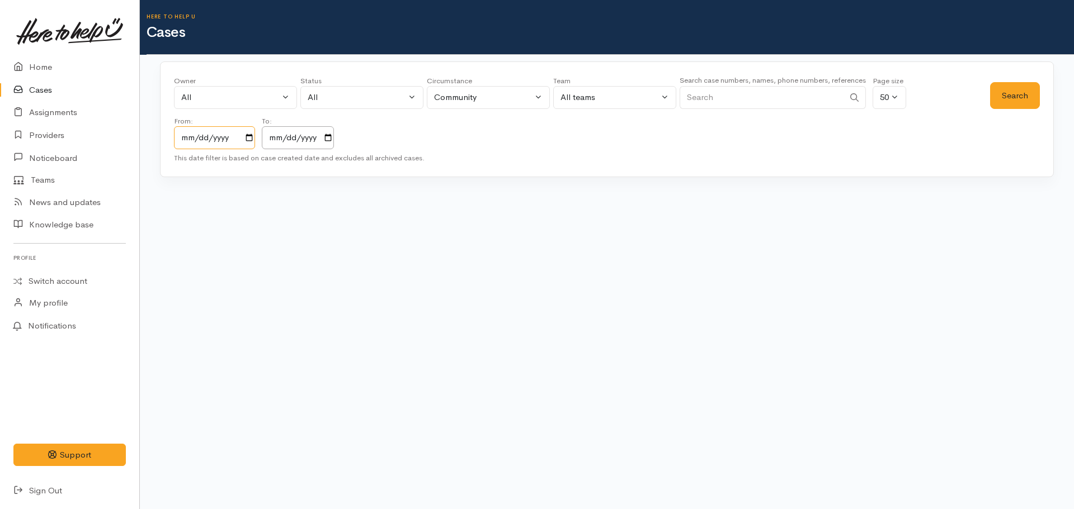
click at [252, 135] on input "2023-10-15" at bounding box center [214, 137] width 81 height 23
click at [328, 134] on input "2025-10-15" at bounding box center [298, 137] width 72 height 23
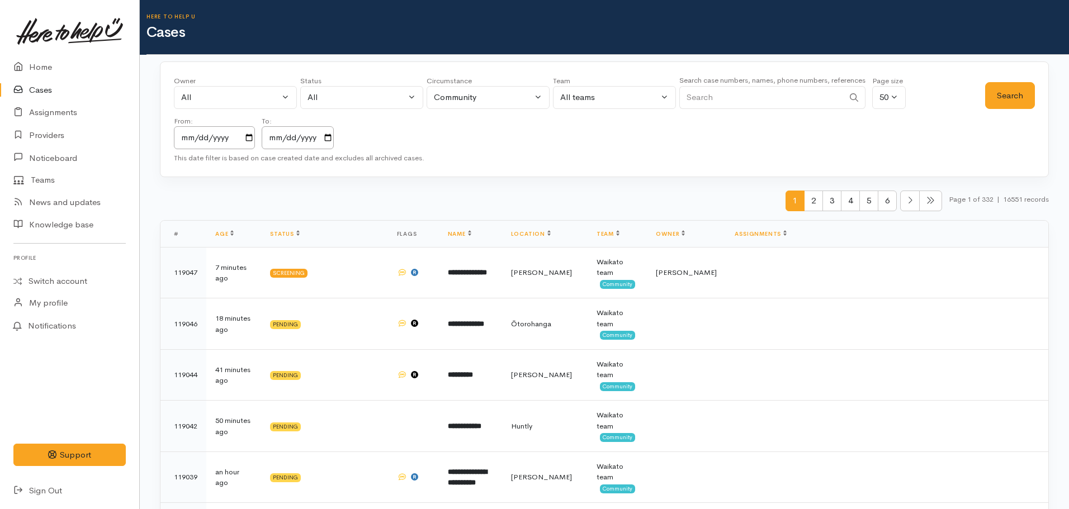
click at [740, 99] on input "Search" at bounding box center [761, 97] width 164 height 23
click at [1011, 96] on button "Search" at bounding box center [1010, 95] width 50 height 27
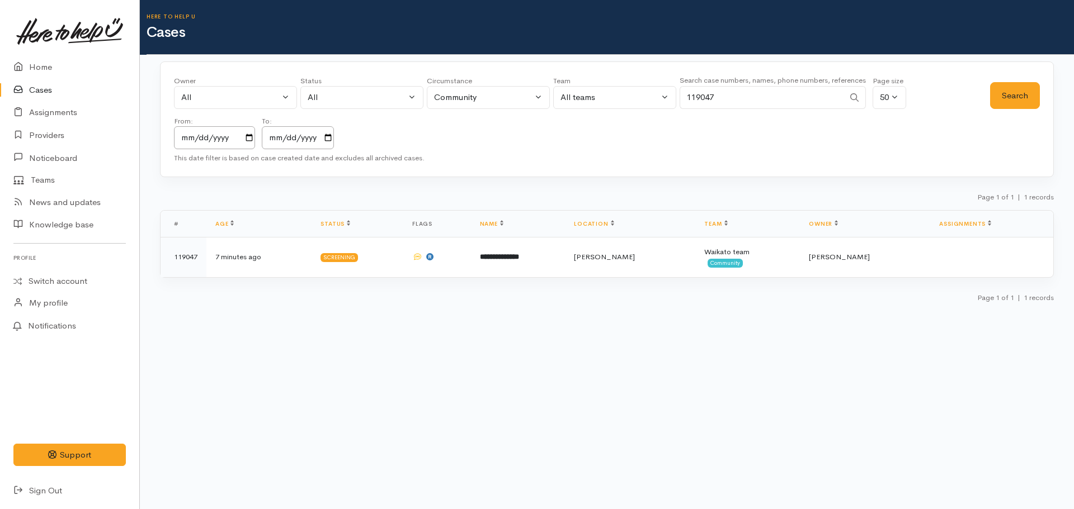
drag, startPoint x: 728, startPoint y: 100, endPoint x: 645, endPoint y: 100, distance: 83.3
click at [645, 100] on div "Owner All My cases Aandrea Murray ('Here to help u') Akash Prakash ('Here to he…" at bounding box center [582, 112] width 816 height 74
type input "0210563389"
click at [1011, 87] on button "Search" at bounding box center [1015, 95] width 50 height 27
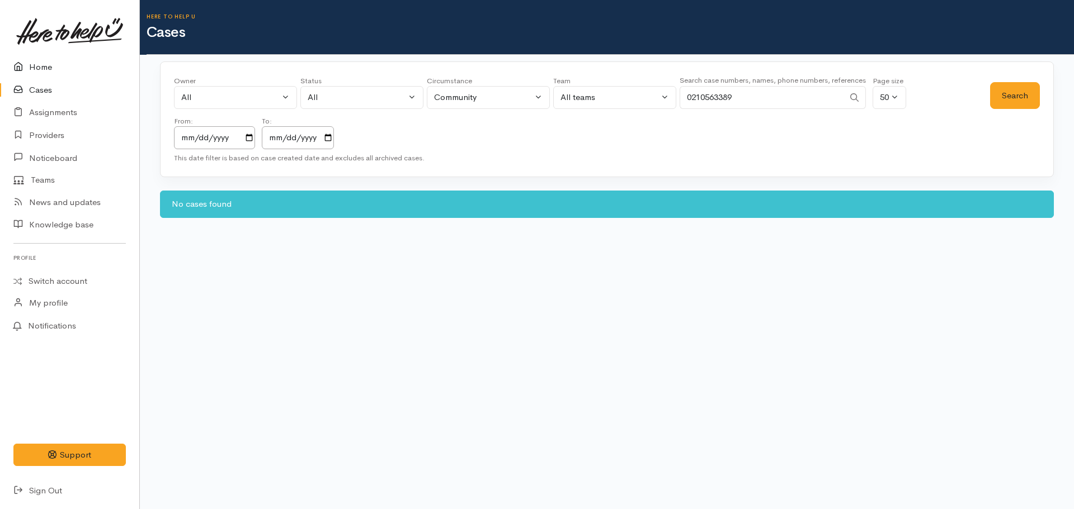
click at [49, 63] on link "Home" at bounding box center [69, 67] width 139 height 23
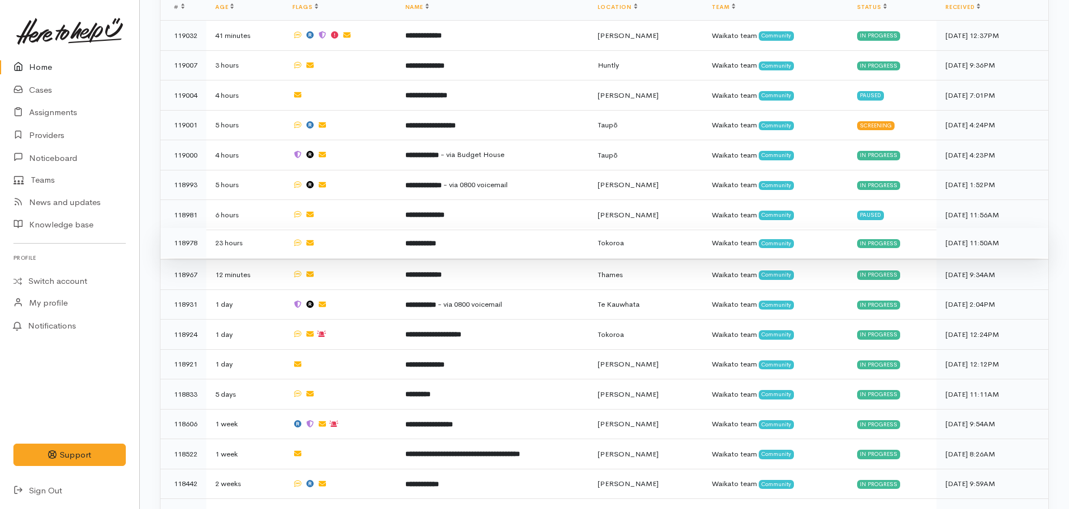
scroll to position [485, 0]
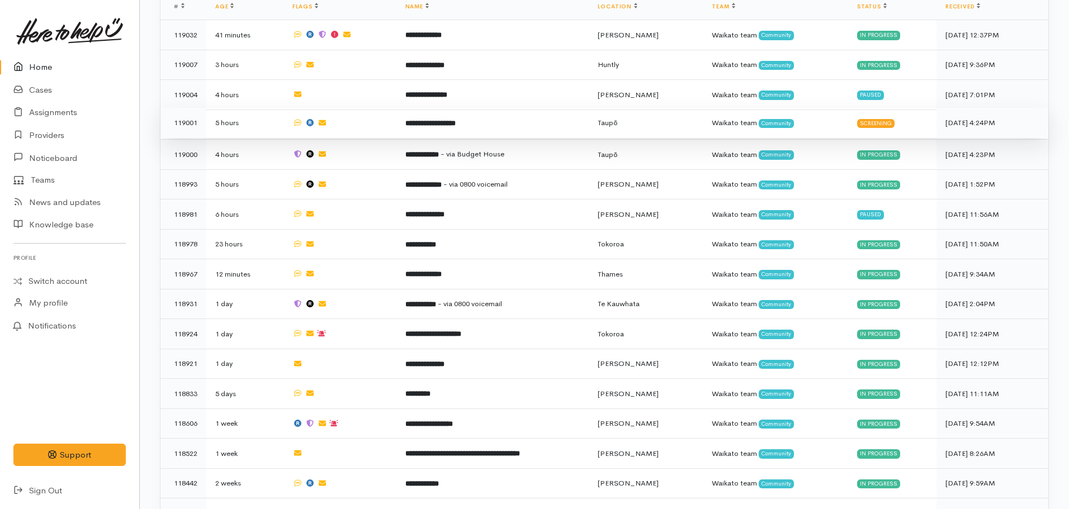
click at [441, 120] on b "**********" at bounding box center [430, 123] width 50 height 7
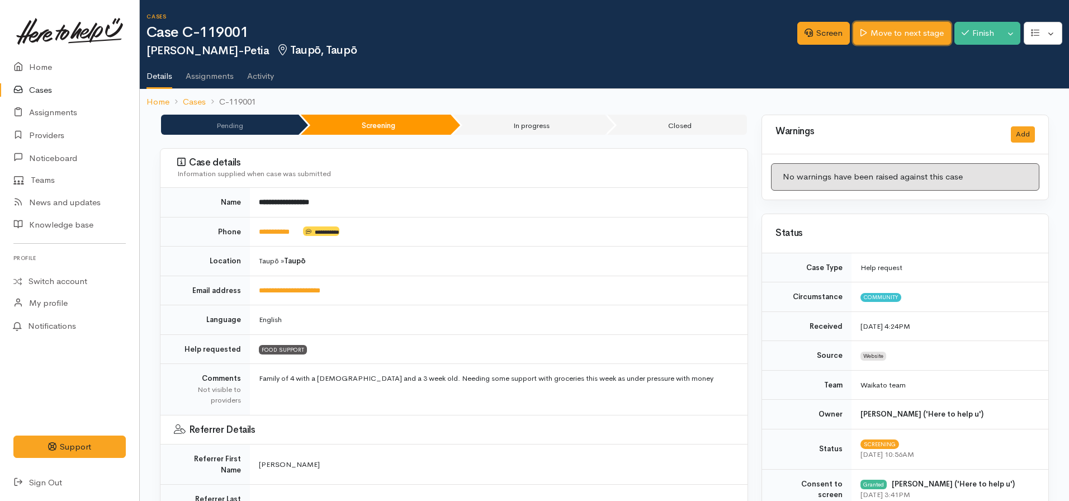
click at [881, 38] on link "Move to next stage" at bounding box center [901, 33] width 97 height 23
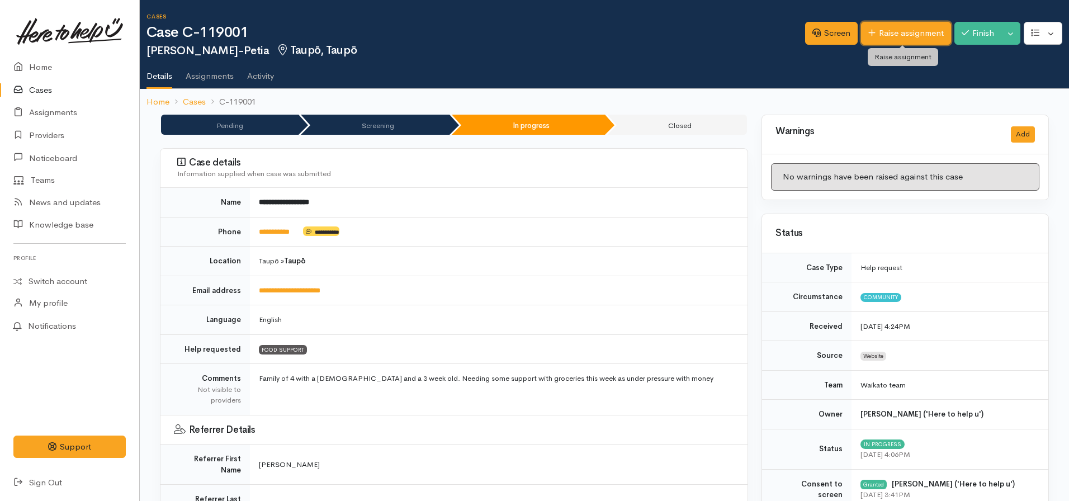
click at [907, 29] on link "Raise assignment" at bounding box center [906, 33] width 90 height 23
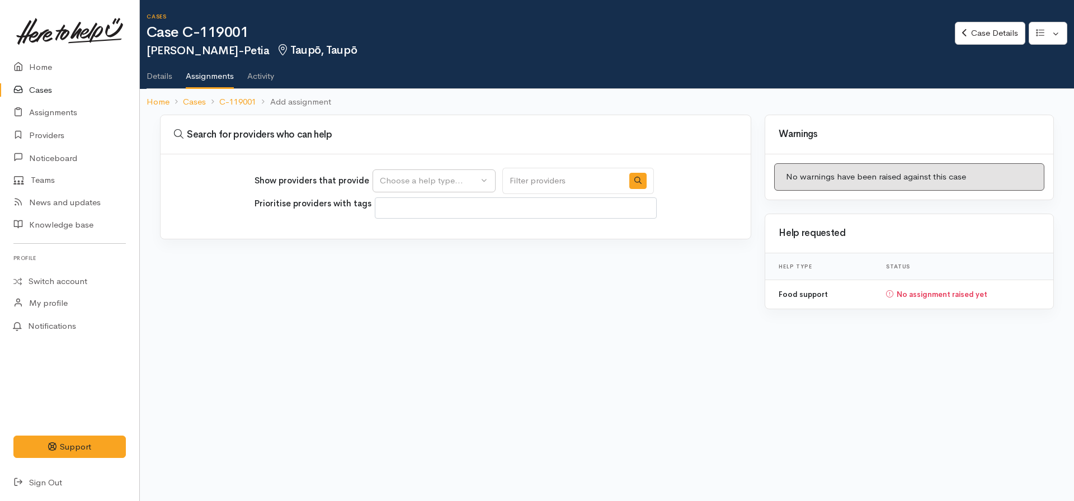
select select
click at [379, 211] on span at bounding box center [516, 207] width 282 height 21
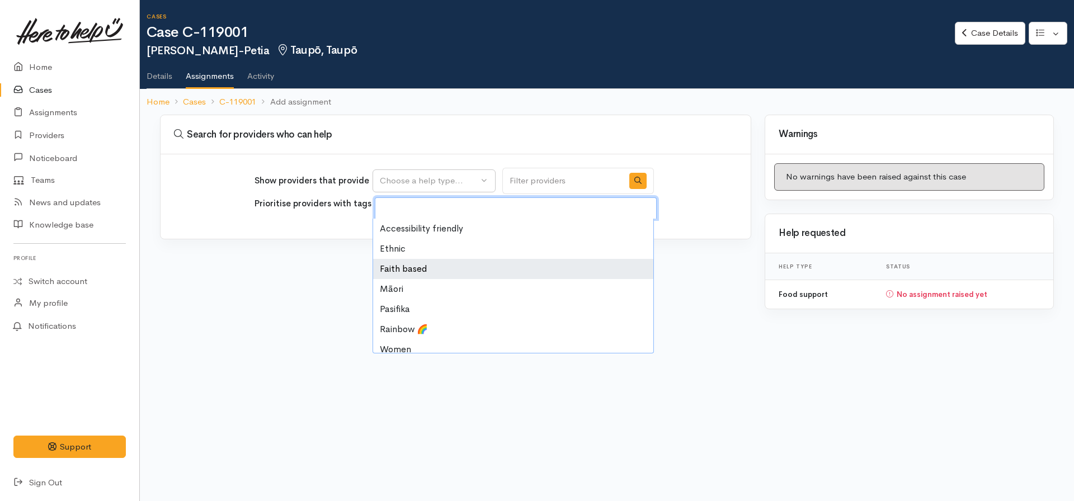
click at [282, 257] on div "Search for providers who can help Show providers that provide Food support Choo…" at bounding box center [455, 219] width 604 height 208
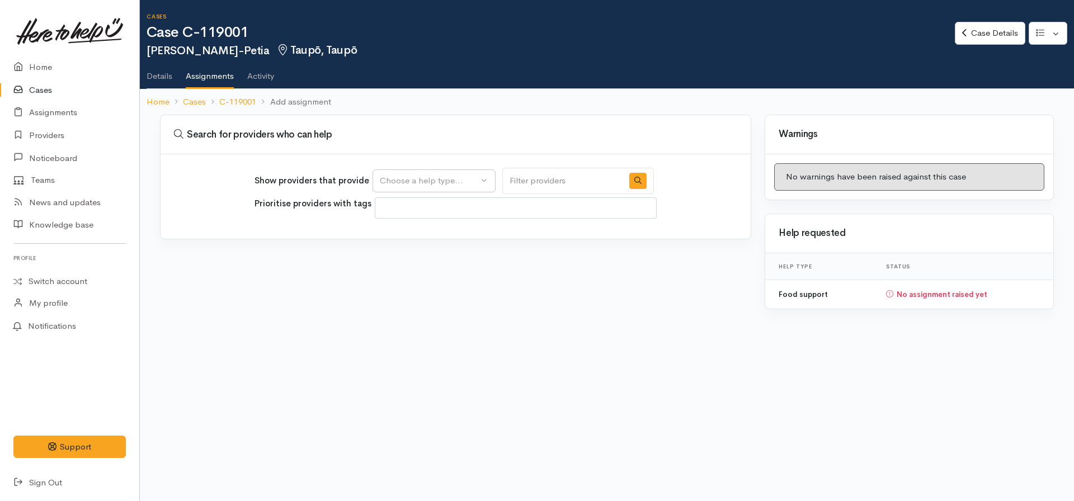
click at [394, 205] on span at bounding box center [515, 207] width 267 height 13
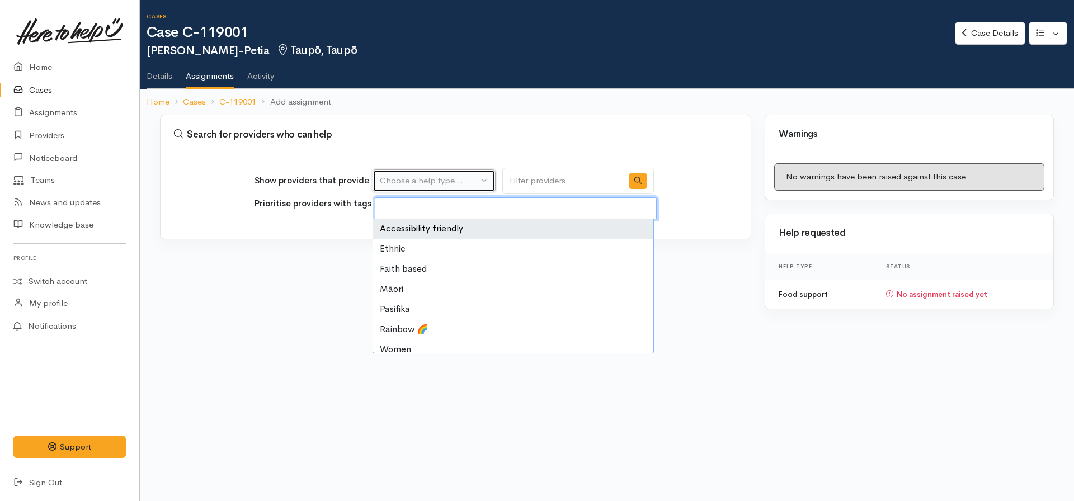
click at [403, 183] on div "Choose a help type..." at bounding box center [429, 180] width 98 height 13
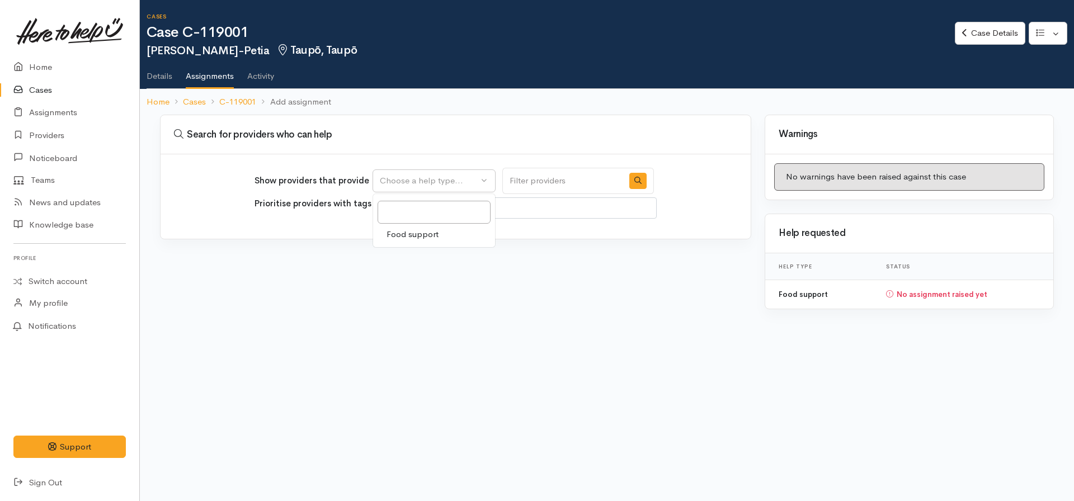
click at [428, 236] on span "Food support" at bounding box center [412, 234] width 52 height 13
select select "3"
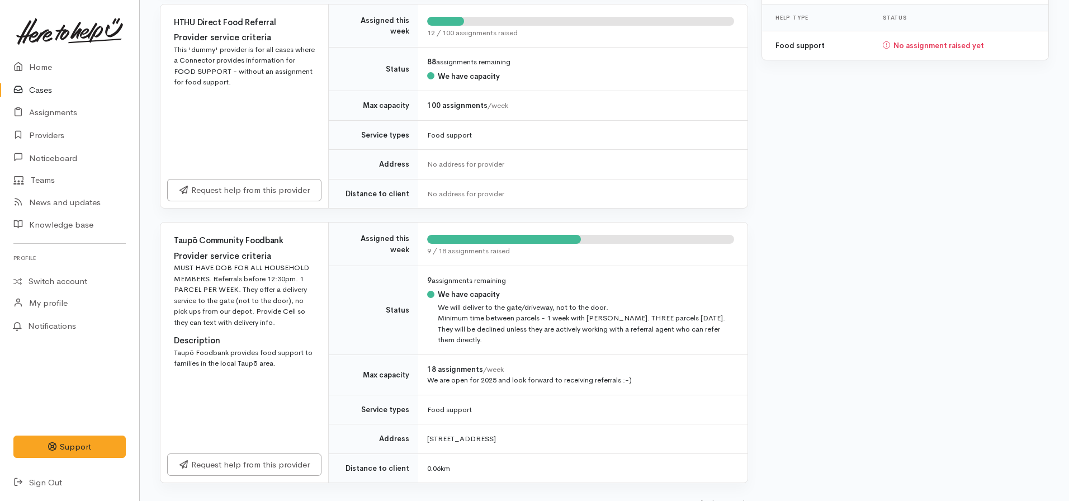
scroll to position [264, 0]
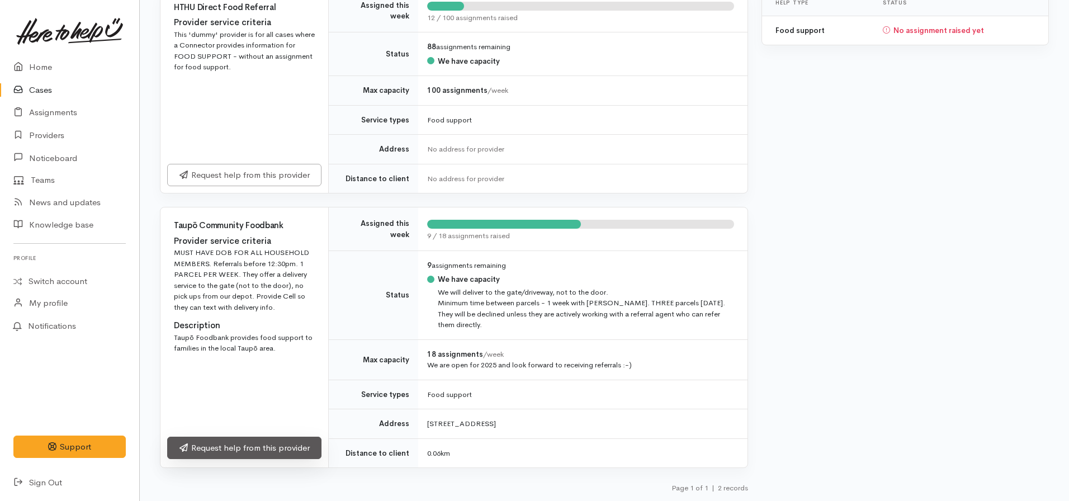
click at [244, 439] on link "Request help from this provider" at bounding box center [244, 448] width 154 height 23
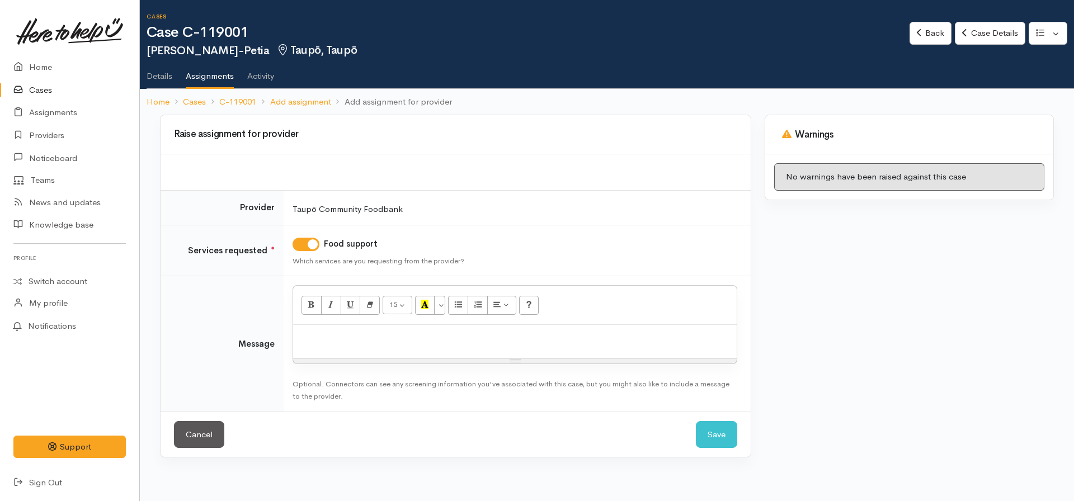
click at [342, 338] on p at bounding box center [515, 336] width 432 height 13
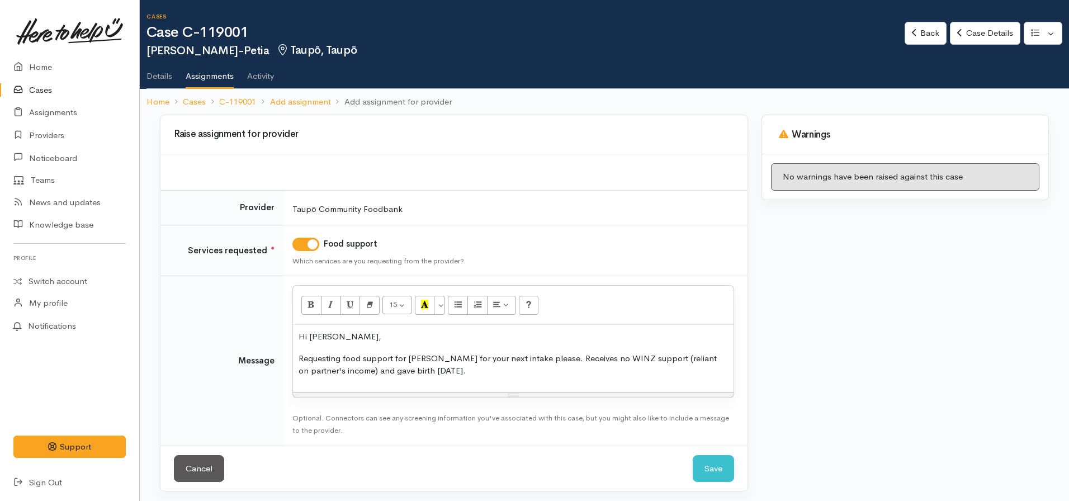
click at [463, 372] on p "Requesting food support for [PERSON_NAME] for your next intake please. Receives…" at bounding box center [513, 364] width 429 height 25
click at [433, 359] on p "Requesting food support for [PERSON_NAME] for your next intake please. Receives…" at bounding box center [513, 364] width 429 height 25
click at [670, 374] on p "Requesting food support for this young family for your next intake please. Rece…" at bounding box center [513, 364] width 429 height 25
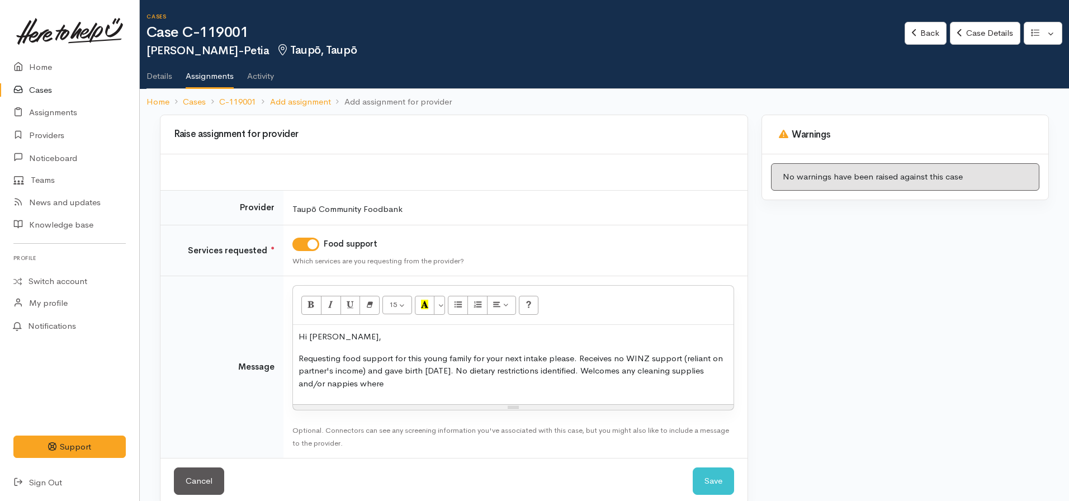
click at [344, 334] on p "Hi [PERSON_NAME]," at bounding box center [513, 336] width 429 height 13
click at [411, 389] on p "Requesting food support for this young family for your next intake please. Rece…" at bounding box center [513, 371] width 429 height 38
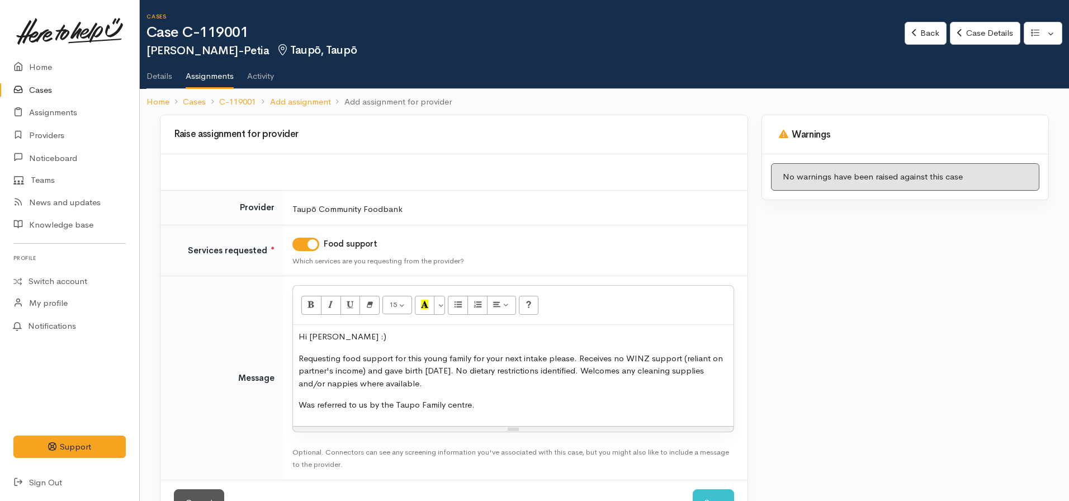
click at [371, 408] on p "Was referred to us by the Taupo Family centre." at bounding box center [513, 405] width 429 height 13
click at [498, 404] on p "Was referred to HTHU by the Taupo Family centre." at bounding box center [513, 405] width 429 height 13
click at [511, 402] on p "Was referred to HTHU by the Taupo Family centre." at bounding box center [513, 405] width 429 height 13
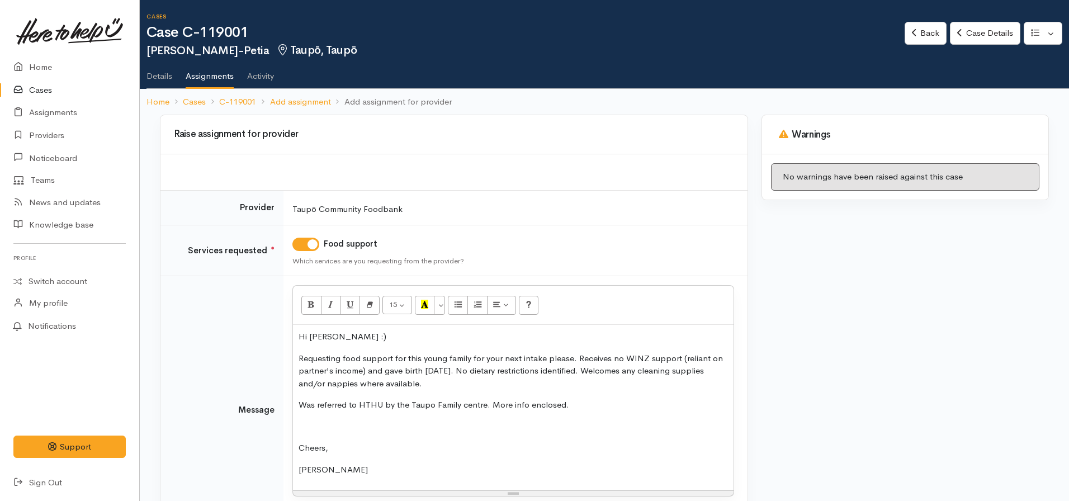
scroll to position [103, 0]
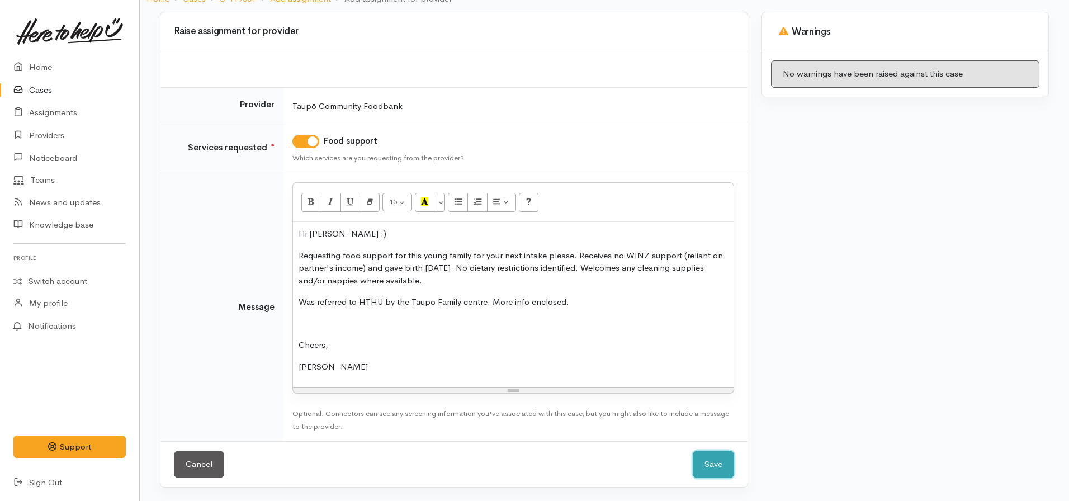
click button "Save" at bounding box center [713, 464] width 41 height 27
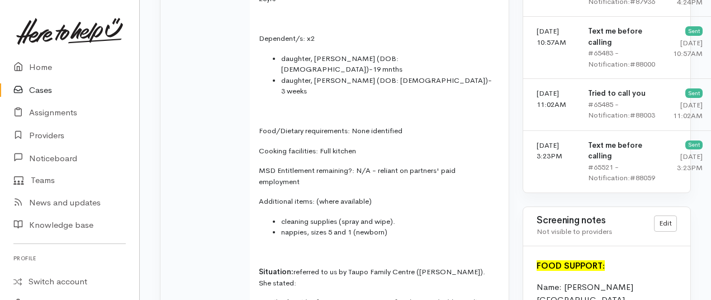
scroll to position [910, 0]
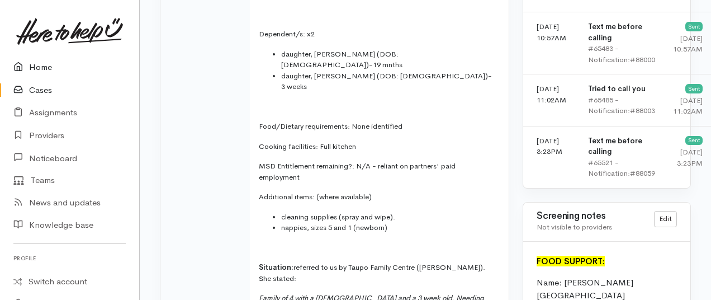
click at [35, 59] on link "Home" at bounding box center [69, 67] width 139 height 23
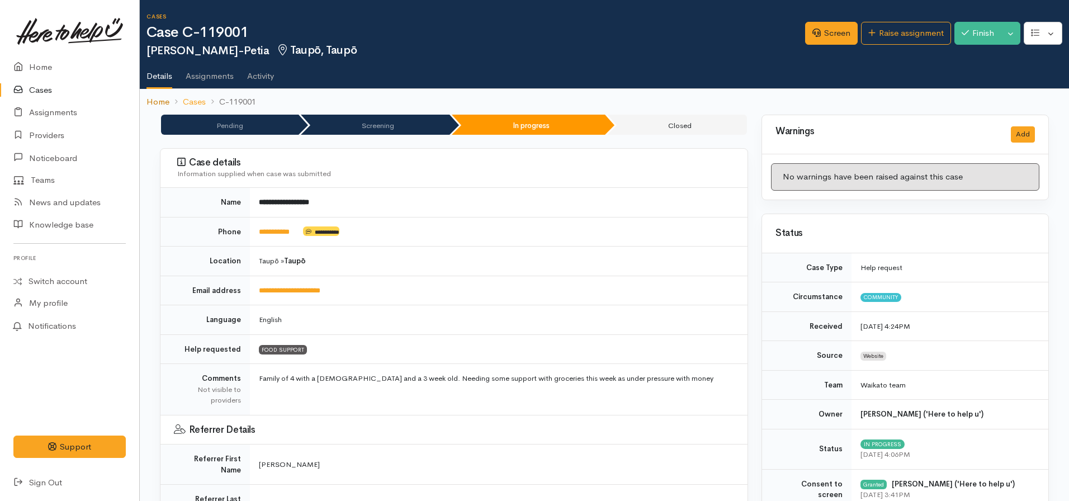
click at [158, 105] on link "Home" at bounding box center [158, 102] width 23 height 13
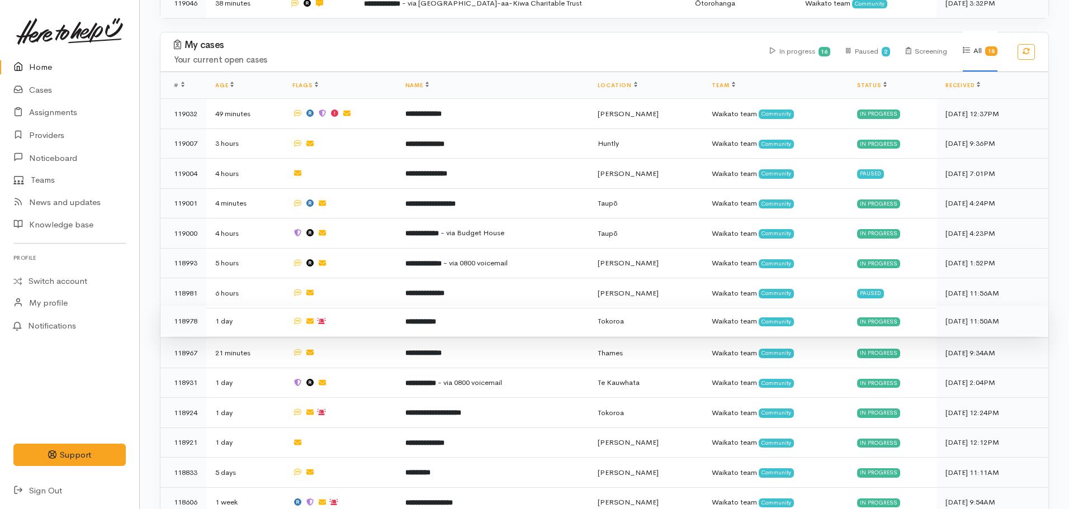
scroll to position [405, 0]
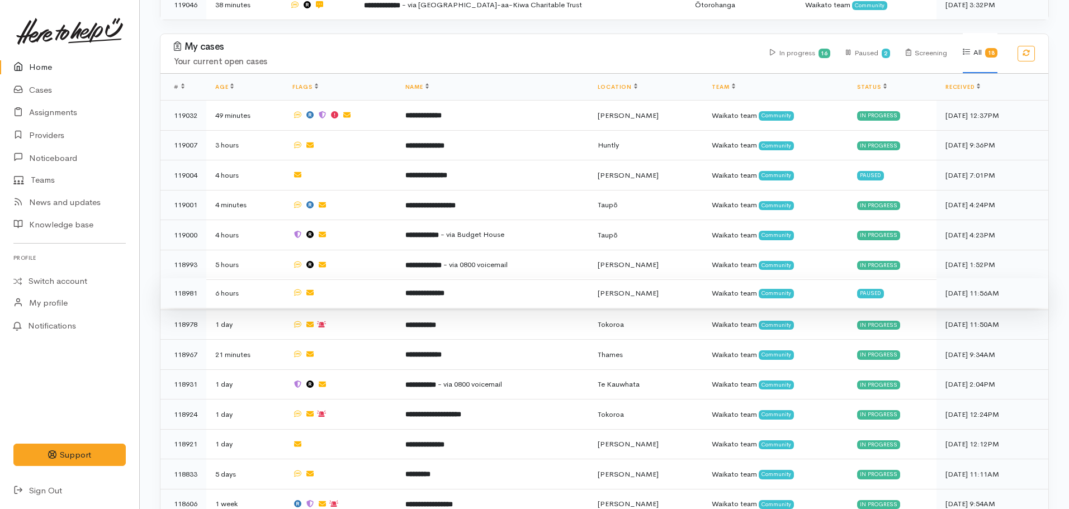
click at [442, 290] on b "**********" at bounding box center [424, 293] width 39 height 7
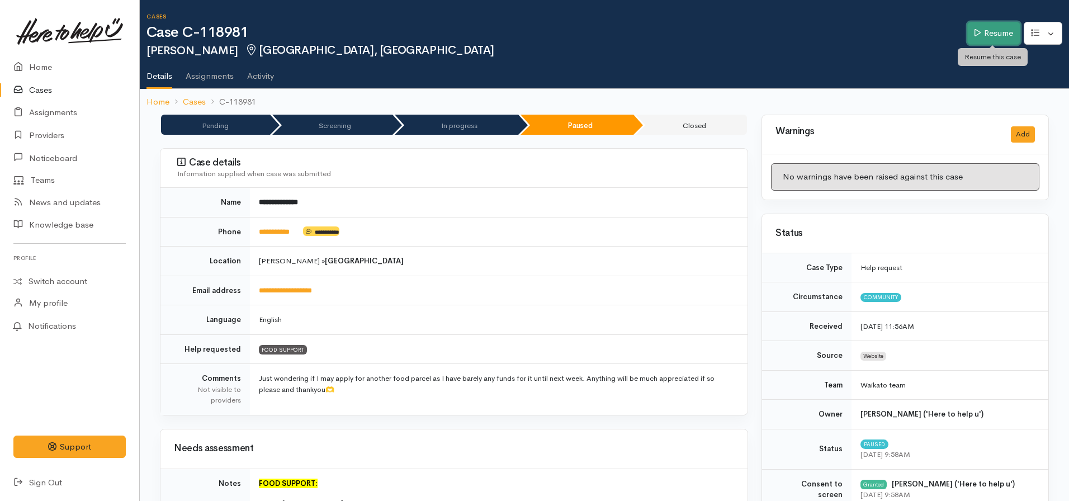
click at [988, 32] on link "Resume" at bounding box center [993, 33] width 53 height 23
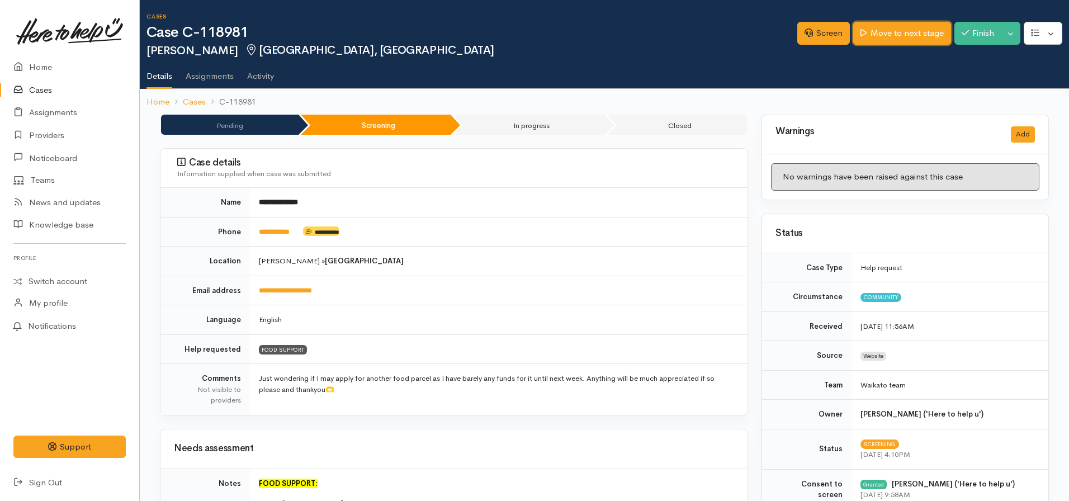
click at [882, 42] on link "Move to next stage" at bounding box center [901, 33] width 97 height 23
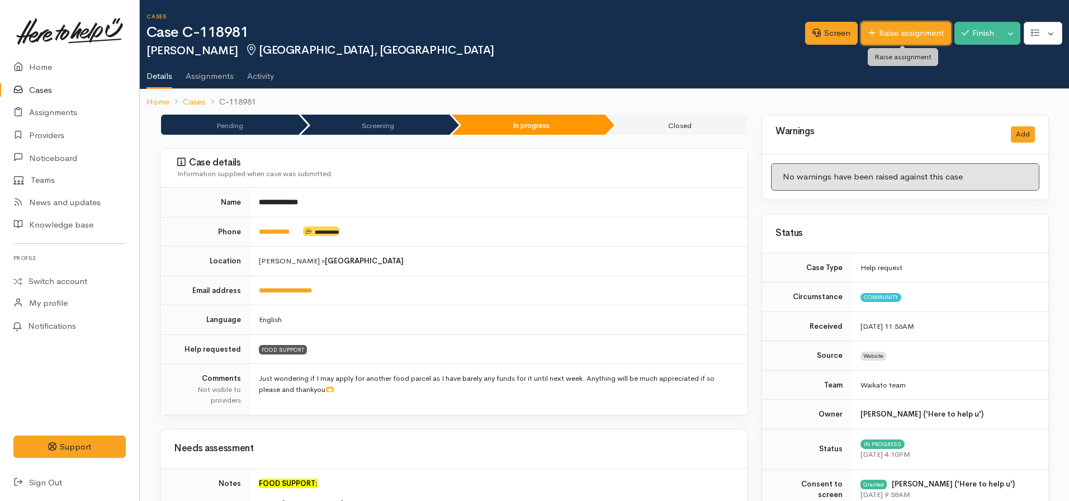
click at [913, 25] on link "Raise assignment" at bounding box center [906, 33] width 90 height 23
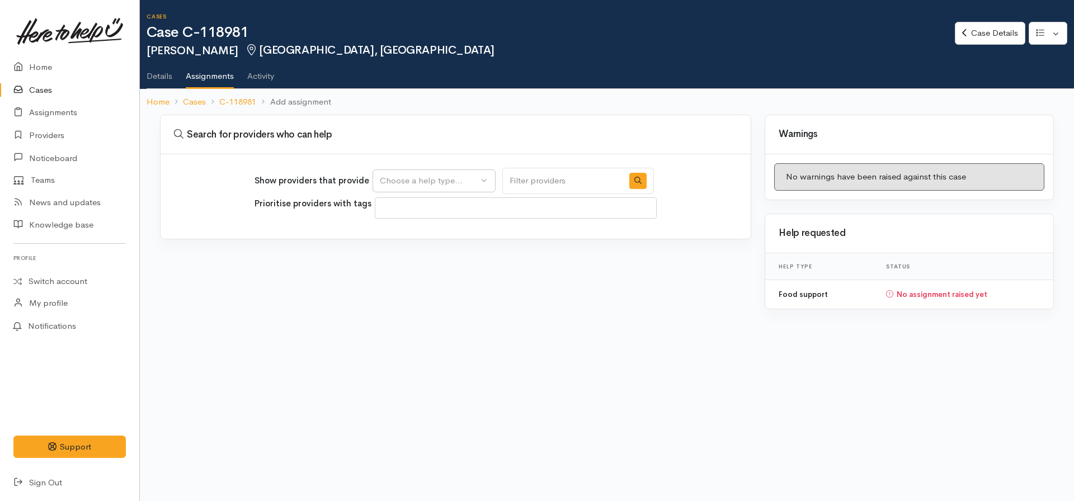
select select
click at [450, 179] on div "Choose a help type..." at bounding box center [429, 180] width 98 height 13
click at [424, 244] on div "Food support" at bounding box center [433, 220] width 123 height 54
click at [420, 190] on button "Choose a help type..." at bounding box center [433, 180] width 123 height 23
click at [416, 234] on span "Food support" at bounding box center [412, 234] width 52 height 13
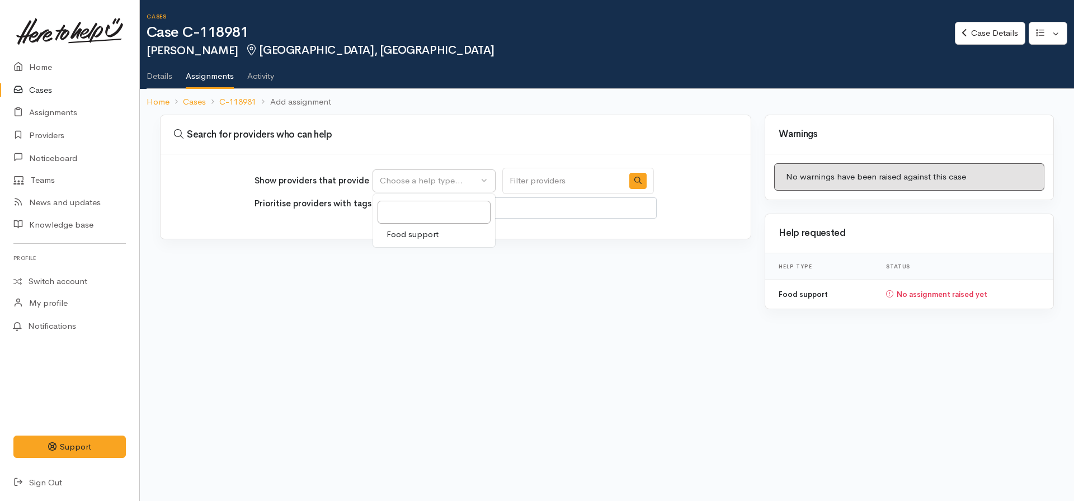
select select "3"
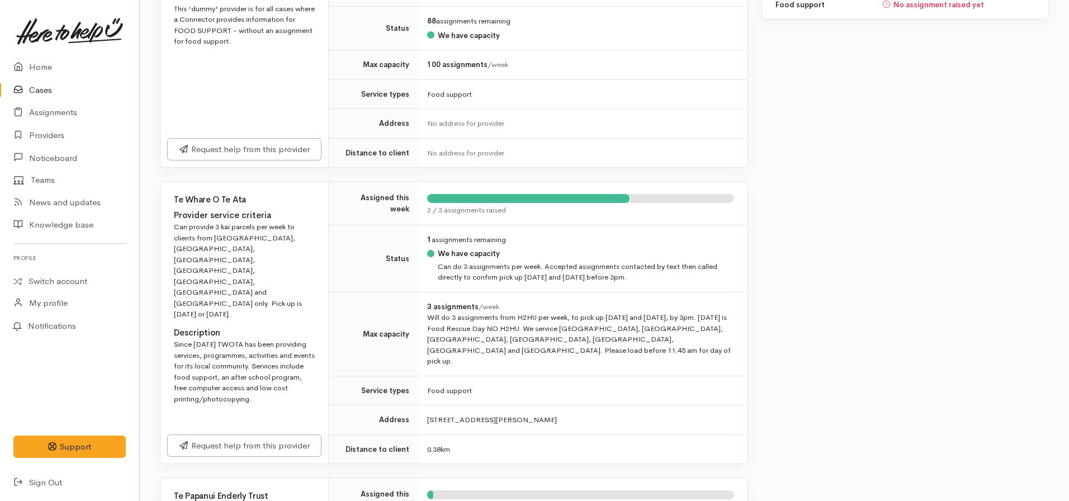
scroll to position [290, 0]
click at [270, 432] on link "Request help from this provider" at bounding box center [244, 443] width 154 height 23
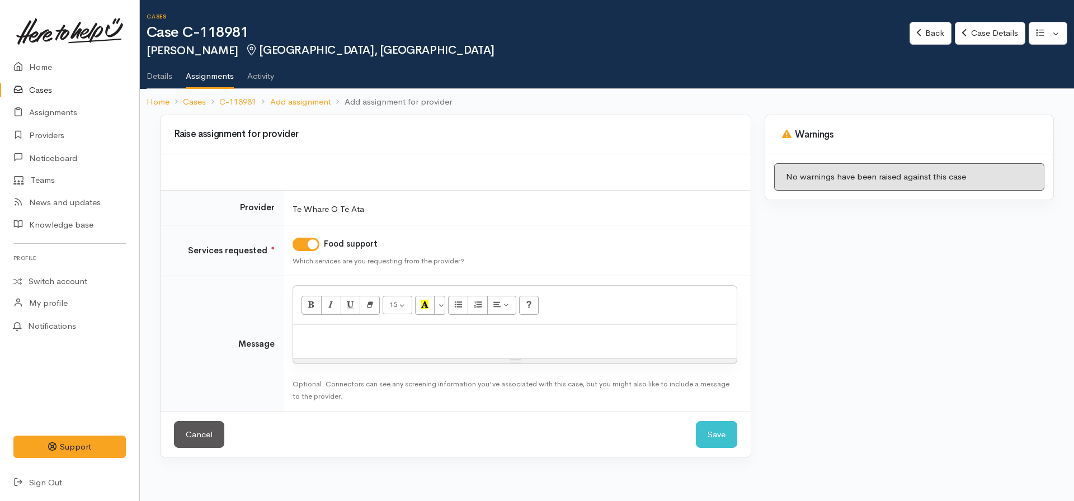
click at [366, 344] on div at bounding box center [514, 341] width 443 height 33
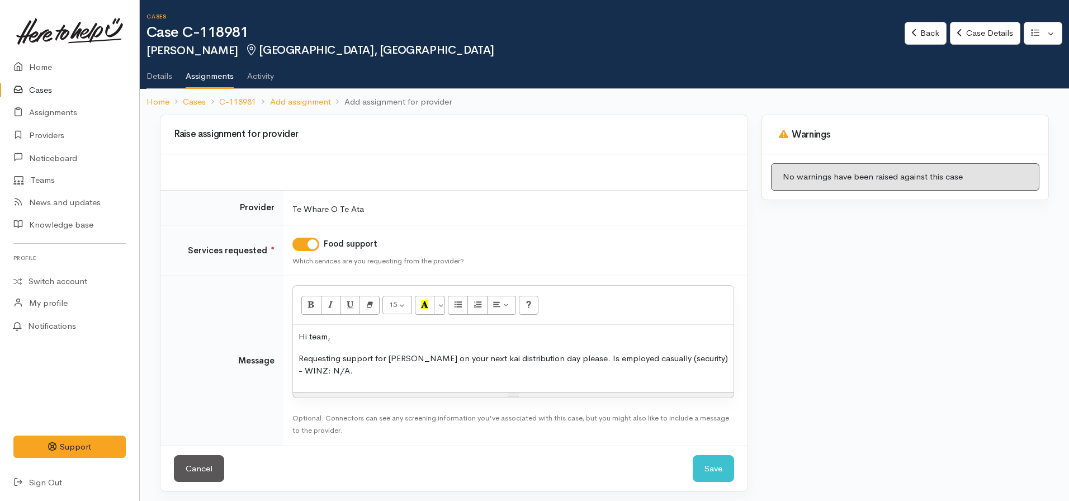
click at [343, 368] on p "Requesting support for [PERSON_NAME] on your next kai distribution day please. …" at bounding box center [513, 364] width 429 height 25
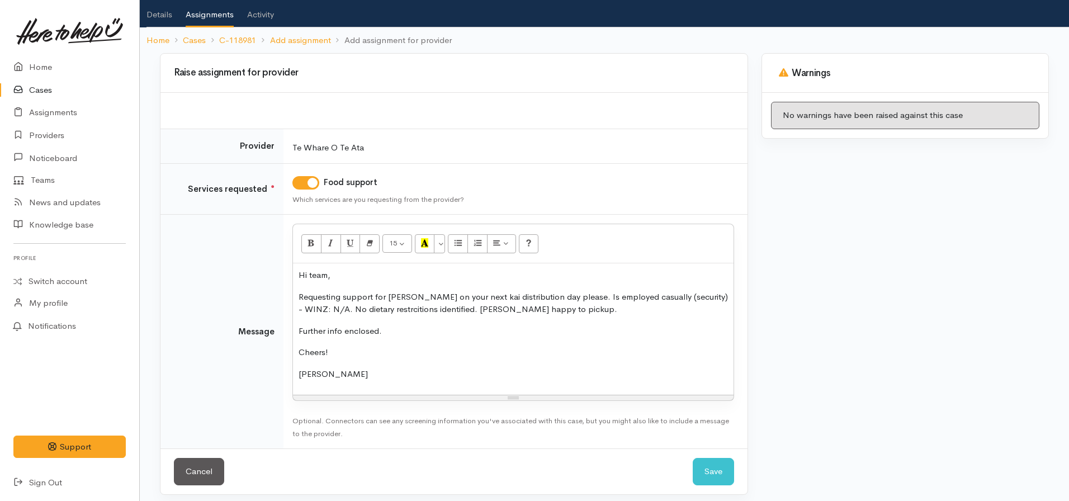
scroll to position [62, 0]
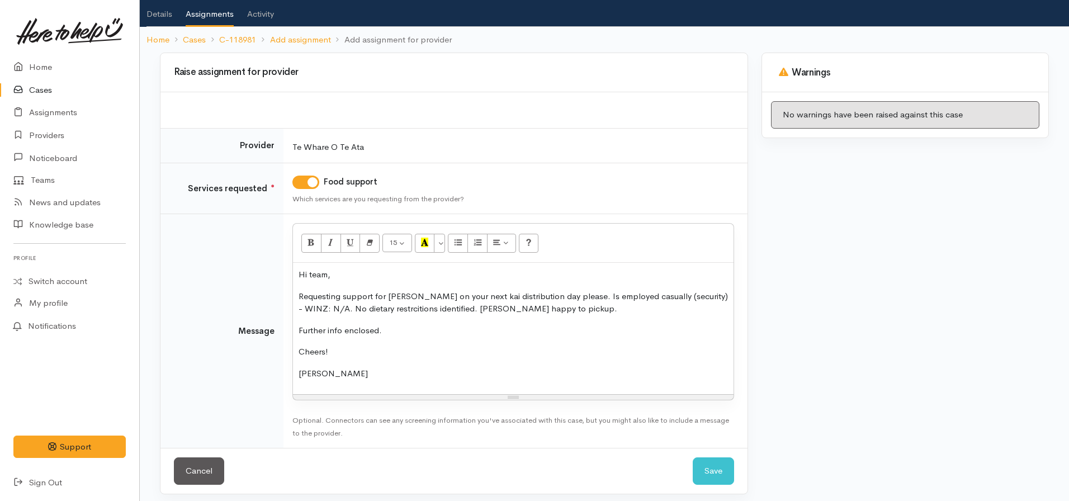
drag, startPoint x: 374, startPoint y: 315, endPoint x: 362, endPoint y: 309, distance: 13.5
click at [362, 309] on p "Requesting support for [PERSON_NAME] on your next kai distribution day please. …" at bounding box center [513, 302] width 429 height 25
click at [714, 465] on button "Save" at bounding box center [713, 470] width 41 height 27
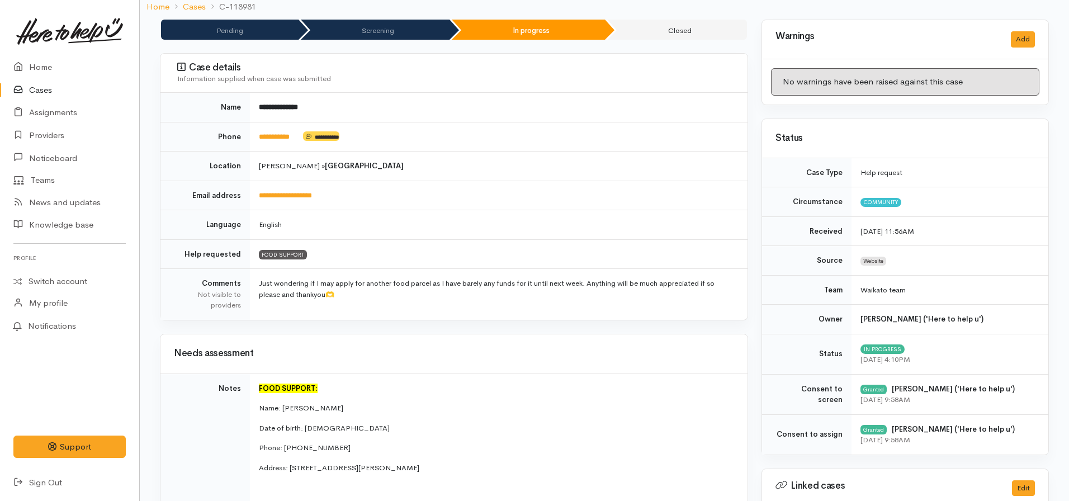
scroll to position [28, 0]
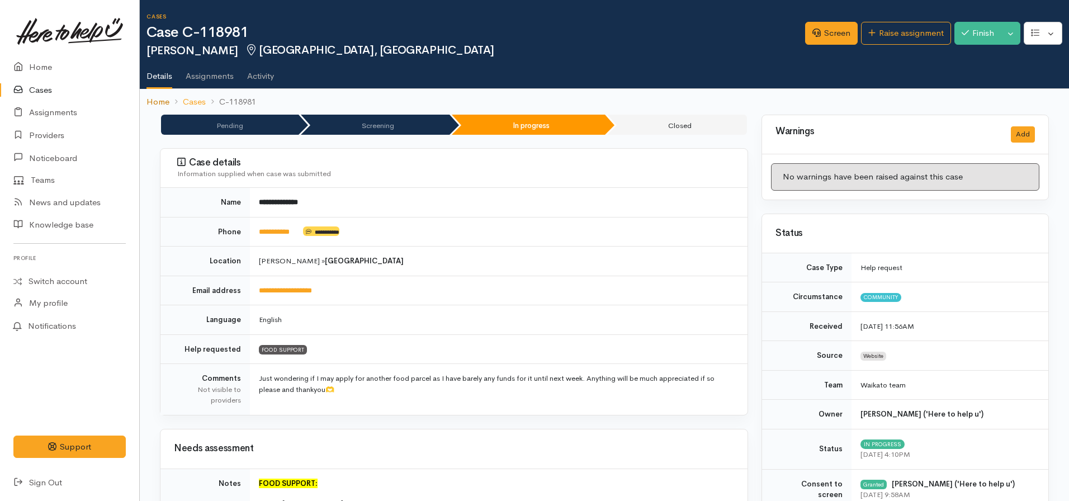
click at [155, 101] on link "Home" at bounding box center [158, 102] width 23 height 13
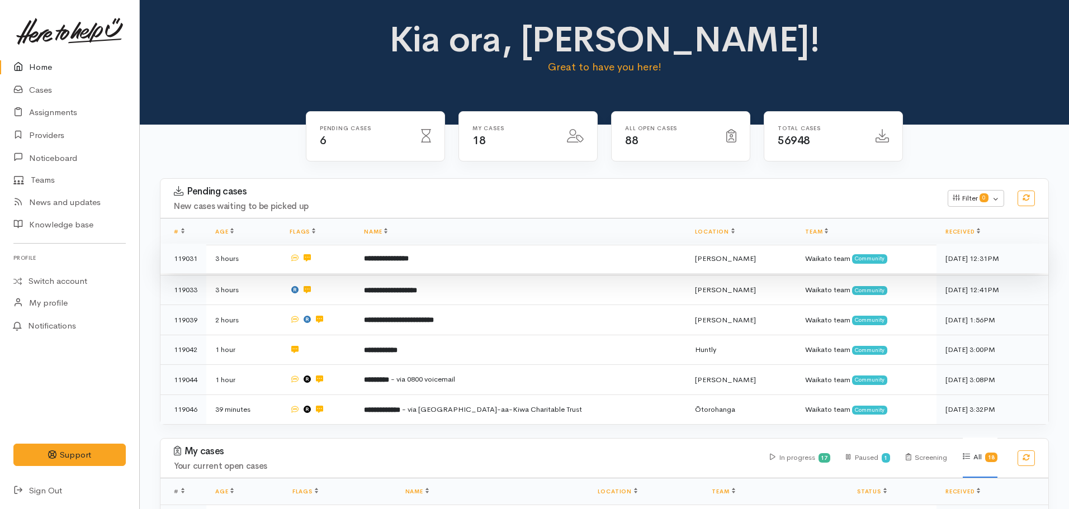
click at [436, 263] on td "**********" at bounding box center [520, 259] width 330 height 30
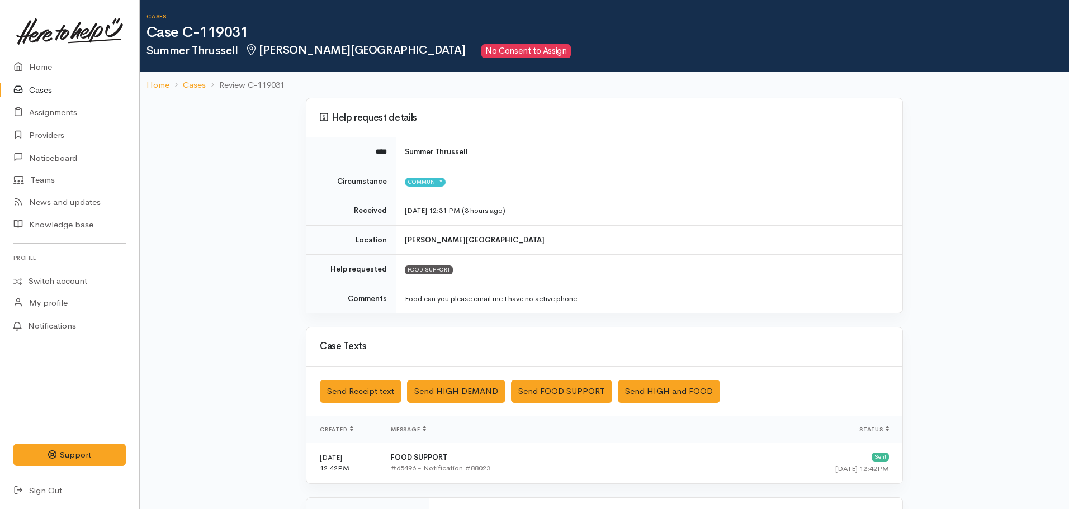
scroll to position [193, 0]
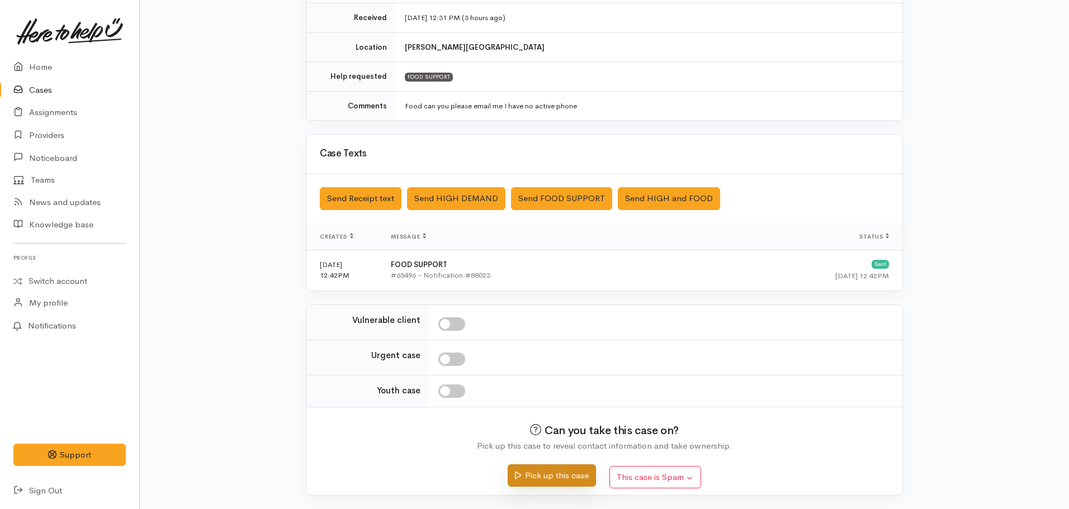
click at [568, 478] on button "Pick up this case" at bounding box center [552, 476] width 88 height 23
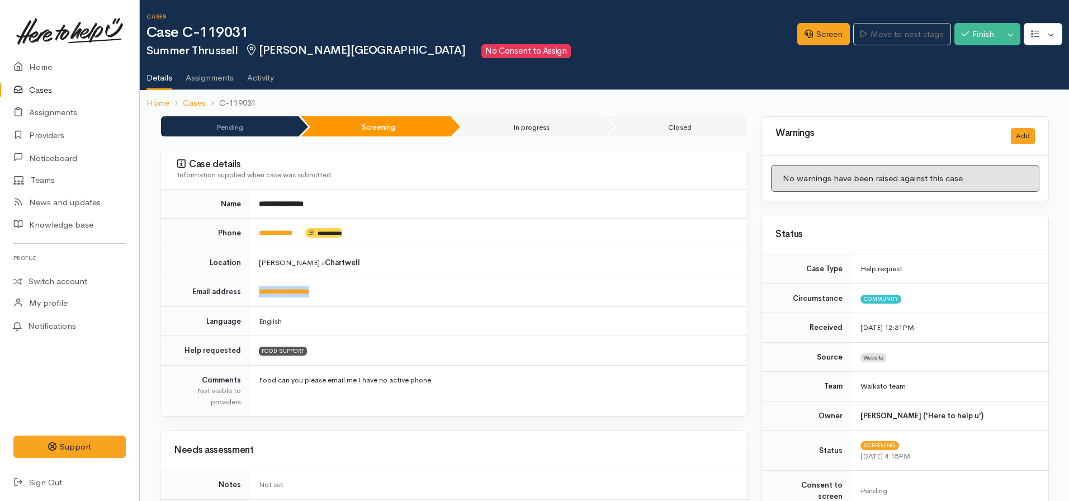
drag, startPoint x: 341, startPoint y: 291, endPoint x: 248, endPoint y: 301, distance: 93.4
click at [248, 301] on tr "**********" at bounding box center [453, 292] width 587 height 30
drag, startPoint x: 382, startPoint y: 275, endPoint x: 481, endPoint y: 314, distance: 106.8
click at [481, 314] on td "English" at bounding box center [499, 321] width 498 height 30
drag, startPoint x: 343, startPoint y: 284, endPoint x: 251, endPoint y: 291, distance: 93.1
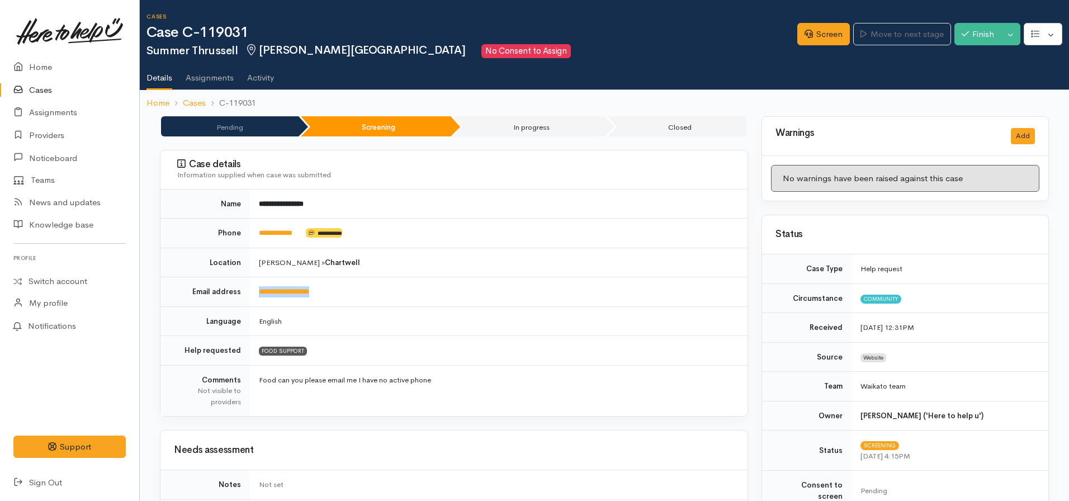
click at [251, 291] on td "**********" at bounding box center [499, 292] width 498 height 30
copy link "**********"
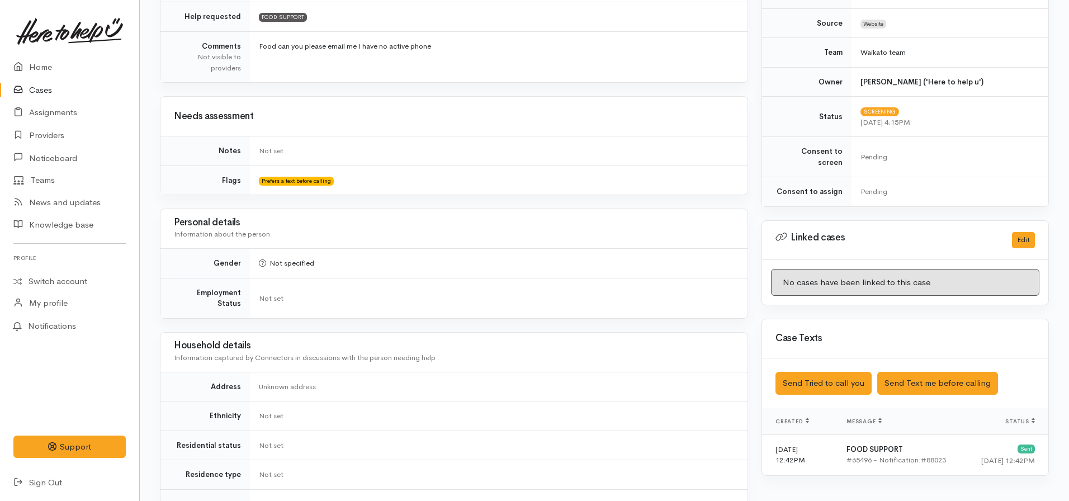
scroll to position [589, 0]
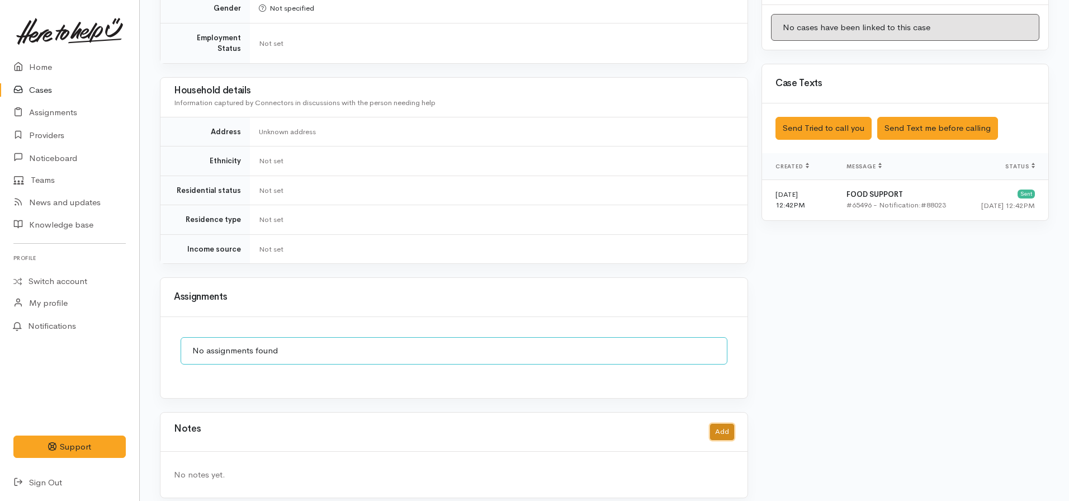
click at [722, 424] on button "Add" at bounding box center [722, 432] width 24 height 16
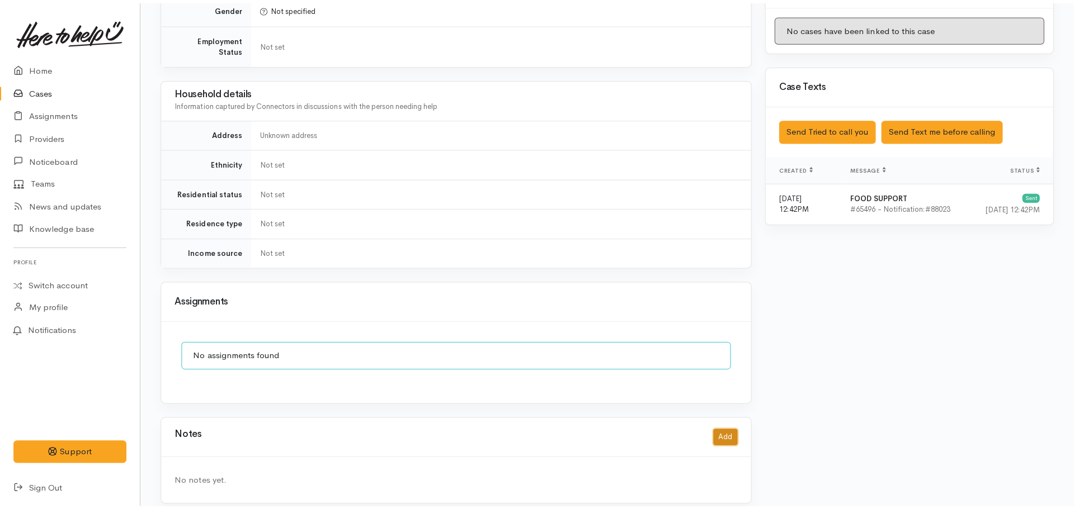
scroll to position [580, 0]
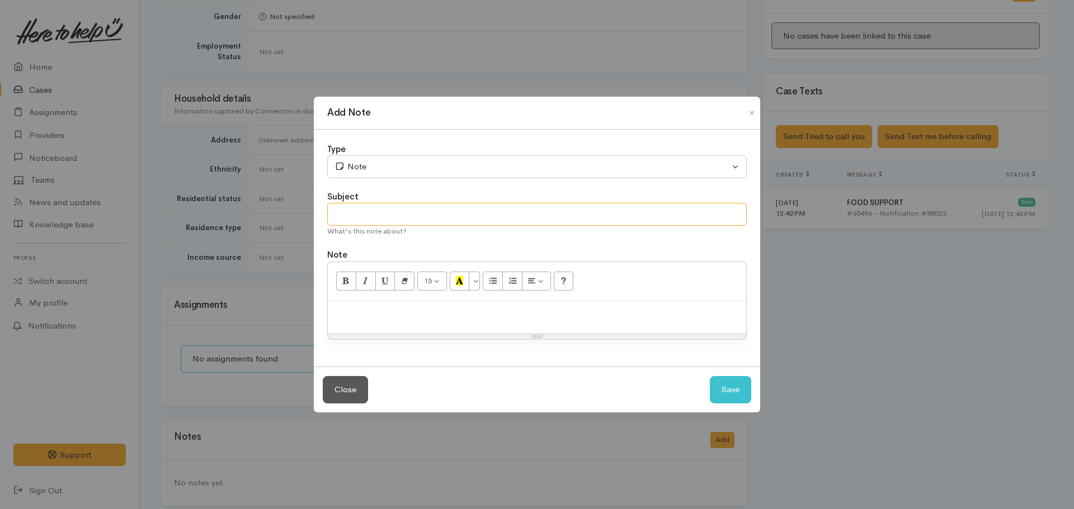
click at [392, 219] on input "text" at bounding box center [536, 214] width 419 height 23
type input "E"
type input "S"
type input "Attempt to contact - EMAIL COMMS"
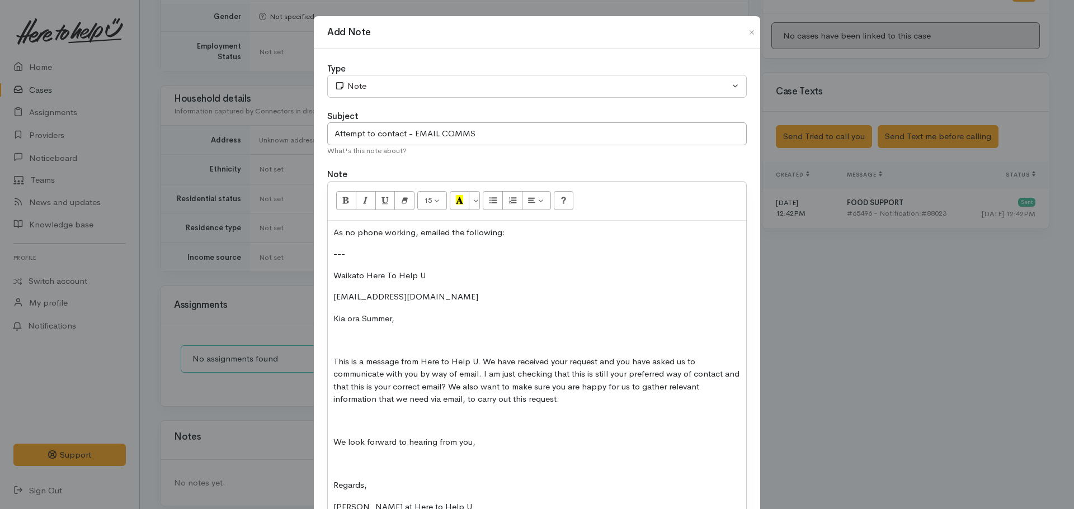
scroll to position [3, 0]
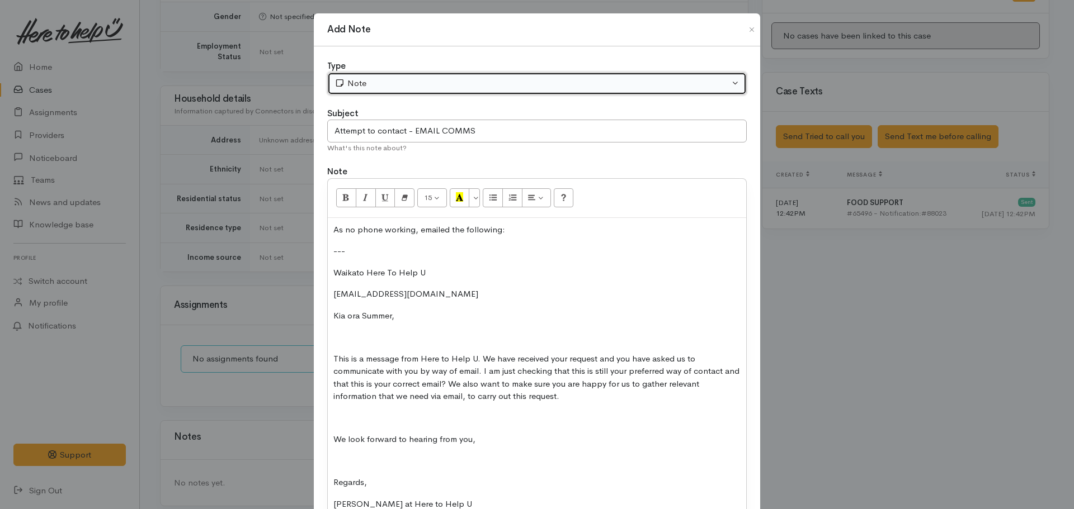
click at [386, 80] on div "Note" at bounding box center [531, 83] width 395 height 13
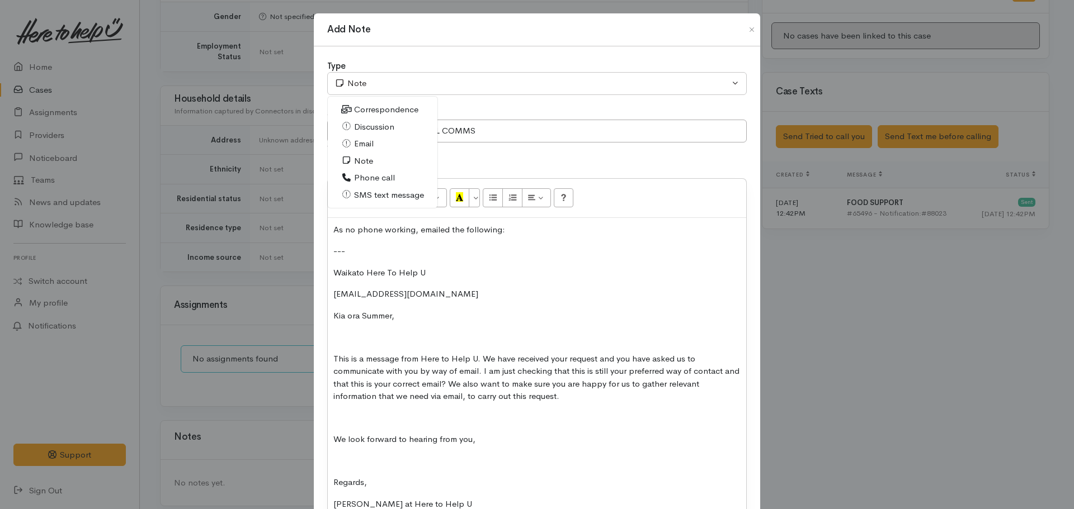
click at [366, 146] on span "Email" at bounding box center [364, 144] width 20 height 13
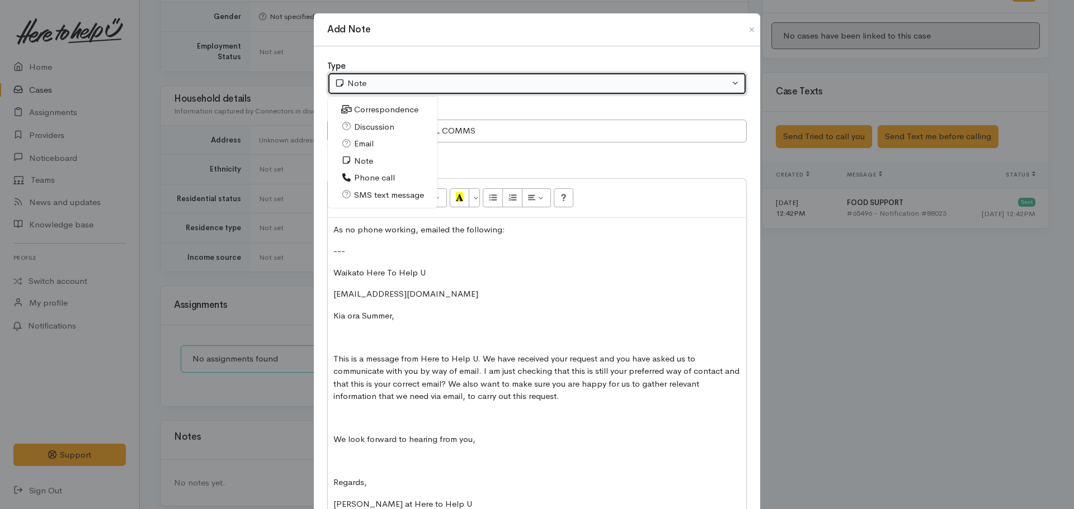
select select "2"
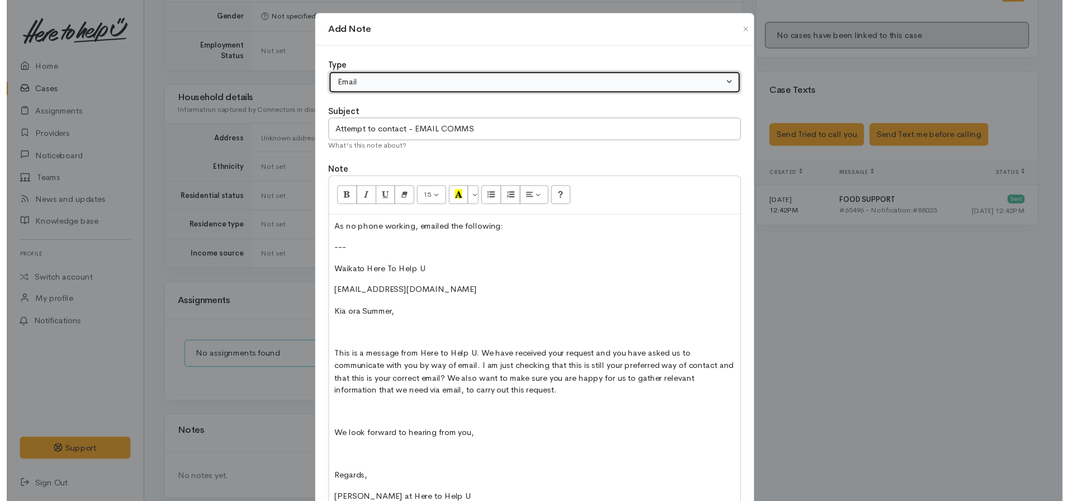
scroll to position [114, 0]
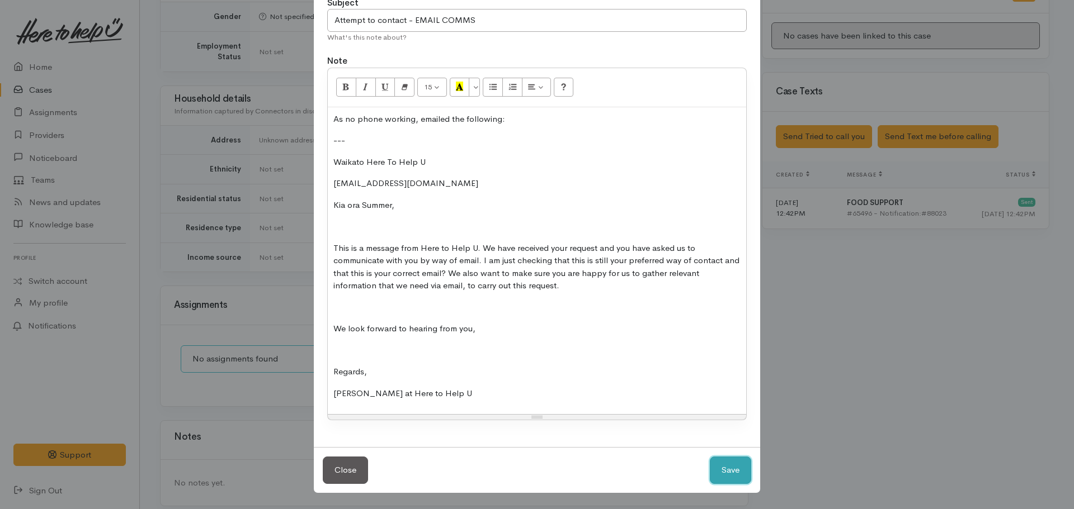
click at [734, 480] on button "Save" at bounding box center [730, 470] width 41 height 27
select select "1"
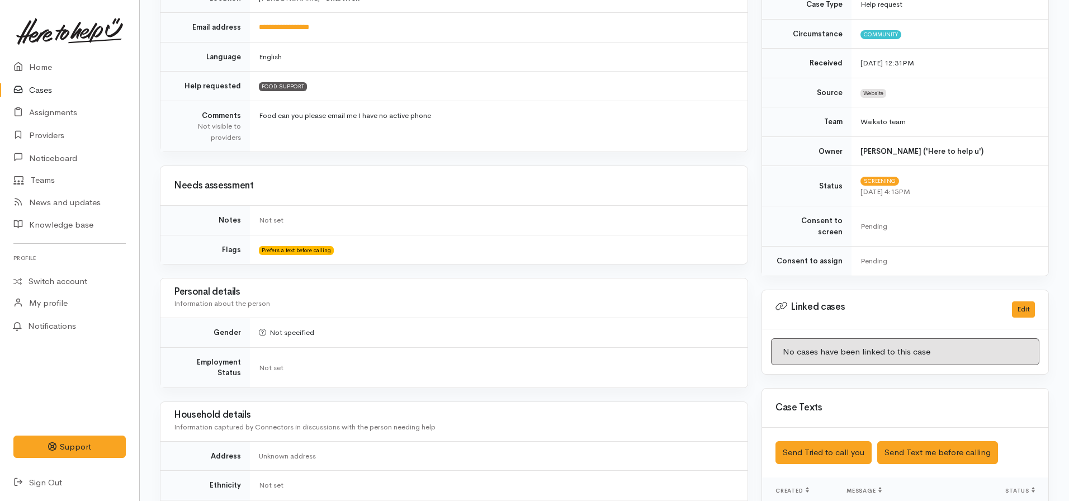
scroll to position [0, 0]
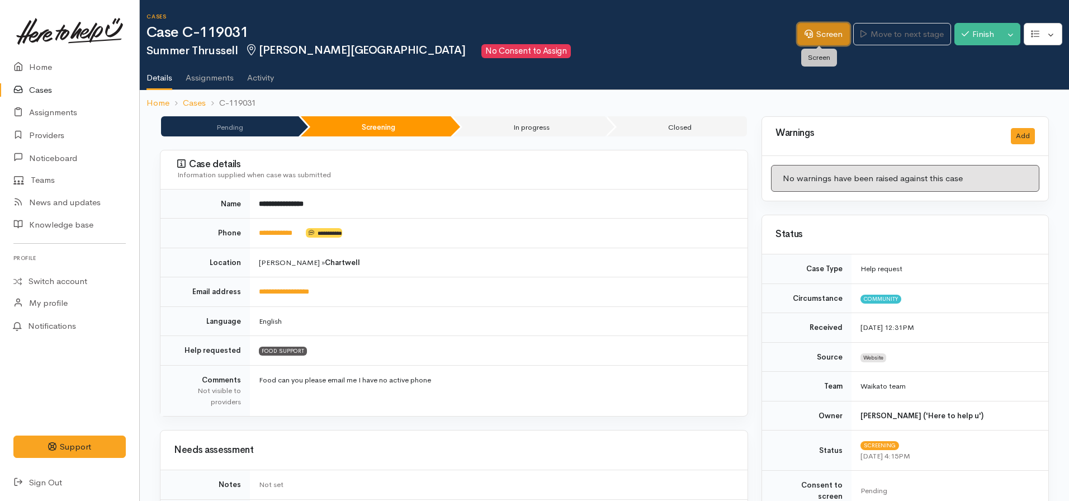
click at [814, 37] on link "Screen" at bounding box center [823, 34] width 53 height 23
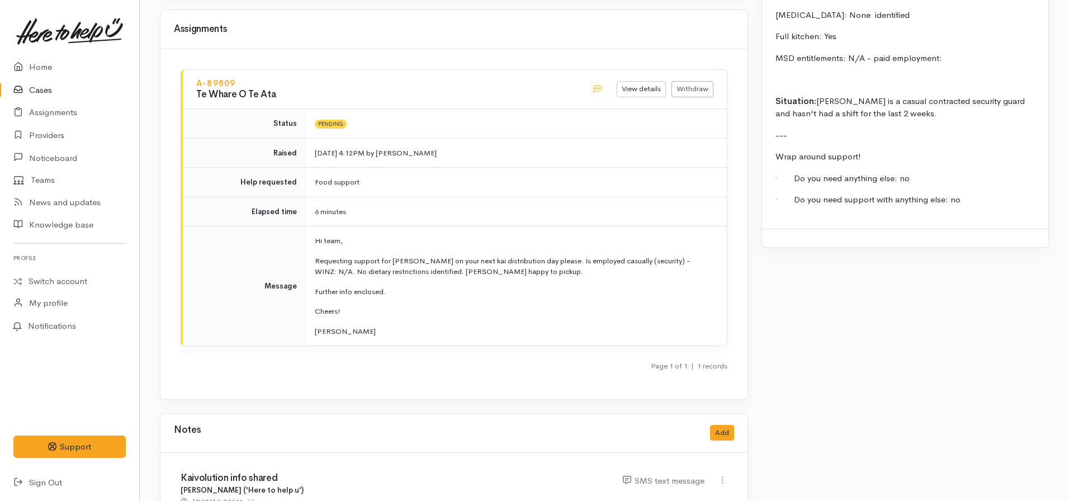
scroll to position [1210, 0]
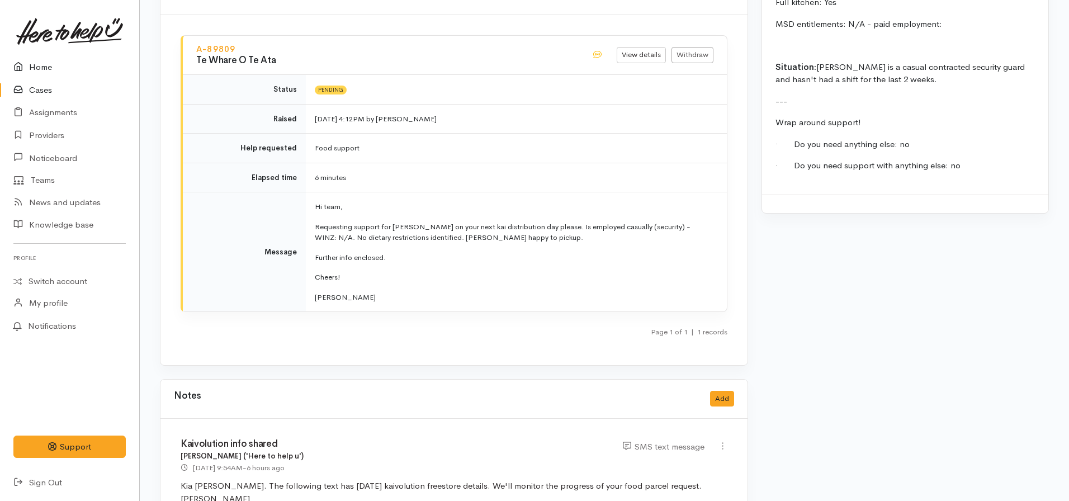
click at [53, 68] on link "Home" at bounding box center [69, 67] width 139 height 23
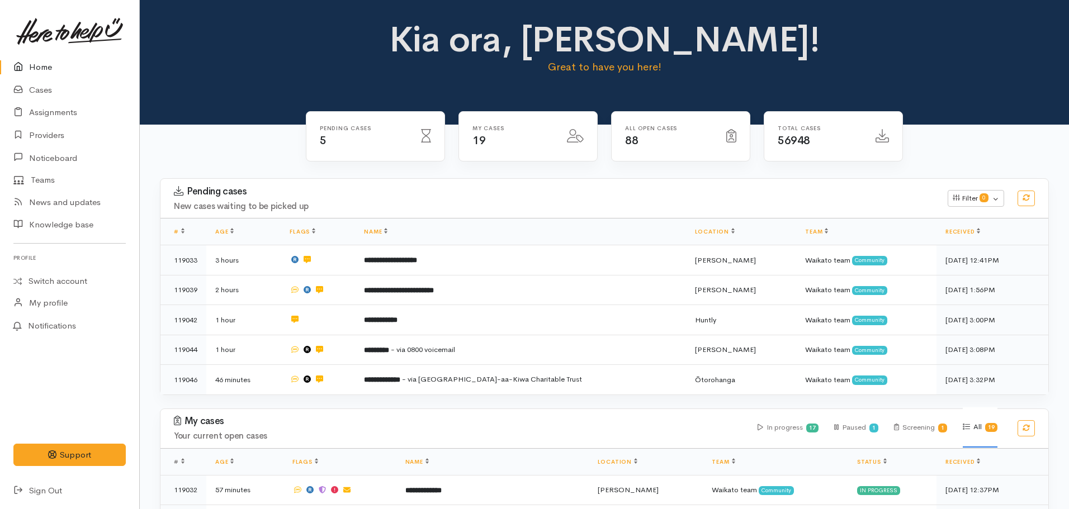
click at [53, 68] on link "Home" at bounding box center [69, 67] width 139 height 23
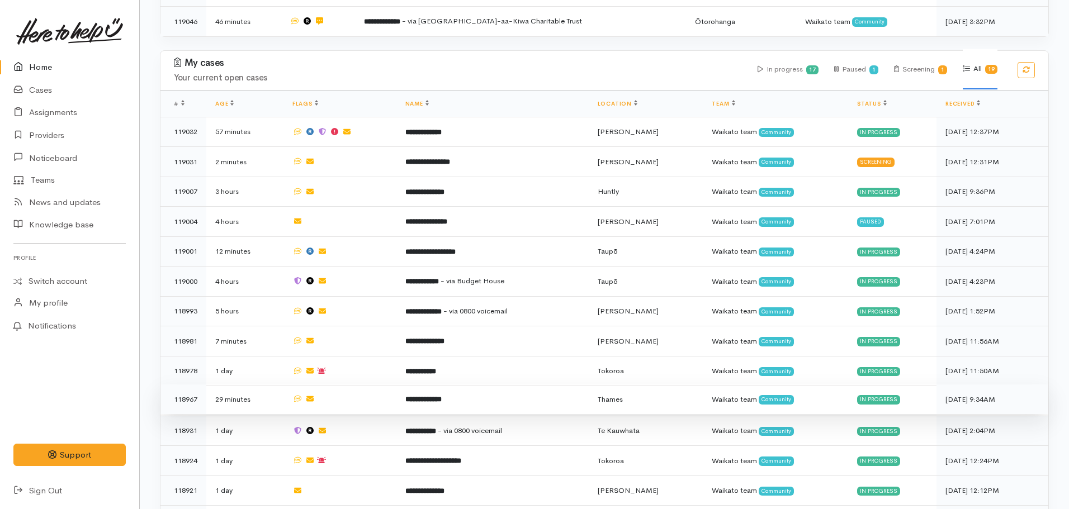
scroll to position [358, 0]
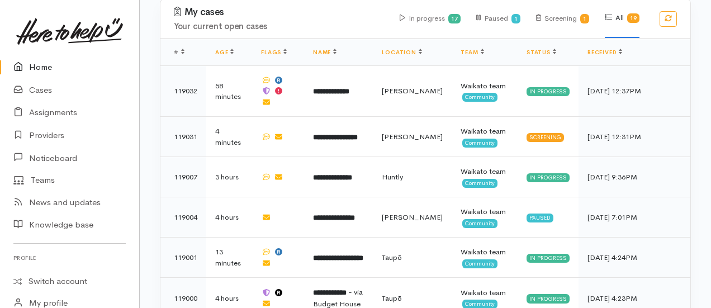
scroll to position [514, 0]
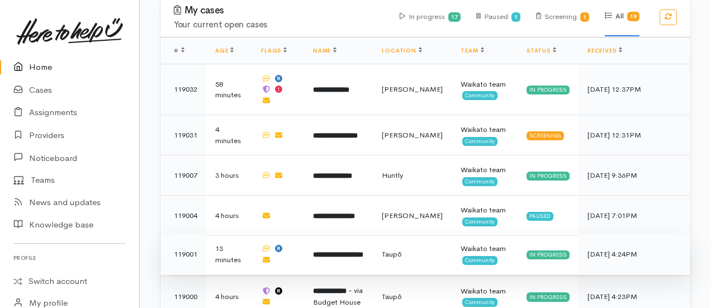
click at [337, 251] on b "**********" at bounding box center [338, 254] width 50 height 7
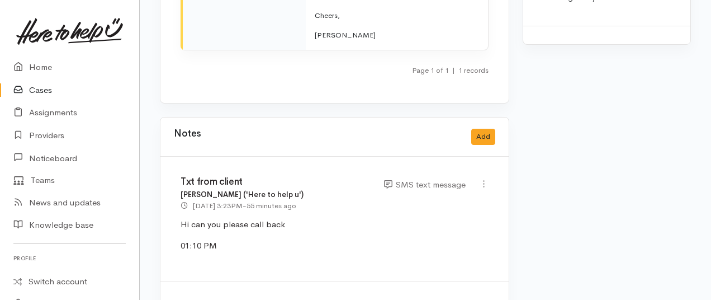
scroll to position [2180, 0]
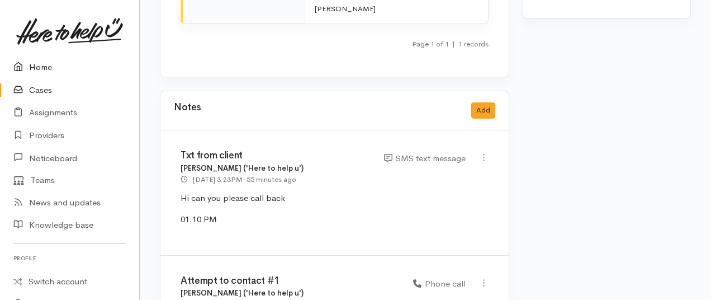
click at [44, 58] on link "Home" at bounding box center [69, 67] width 139 height 23
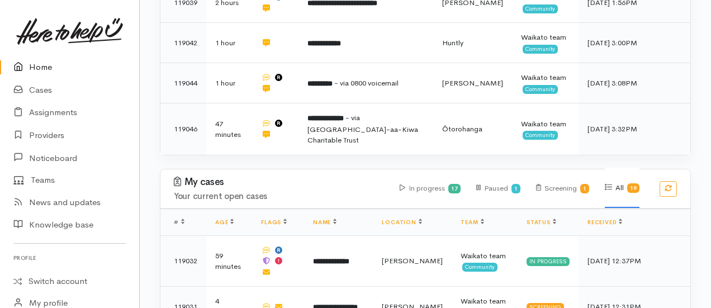
scroll to position [341, 0]
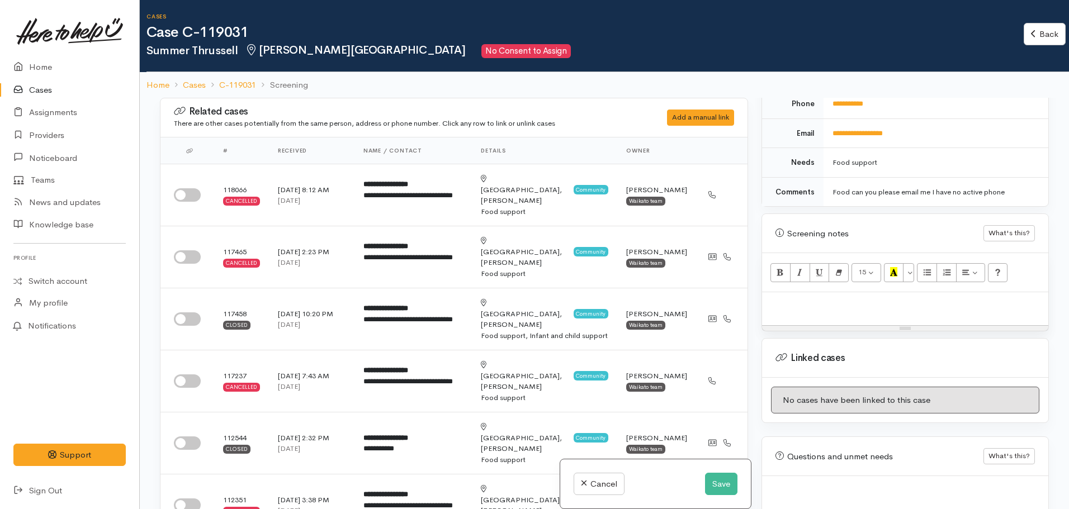
scroll to position [571, 0]
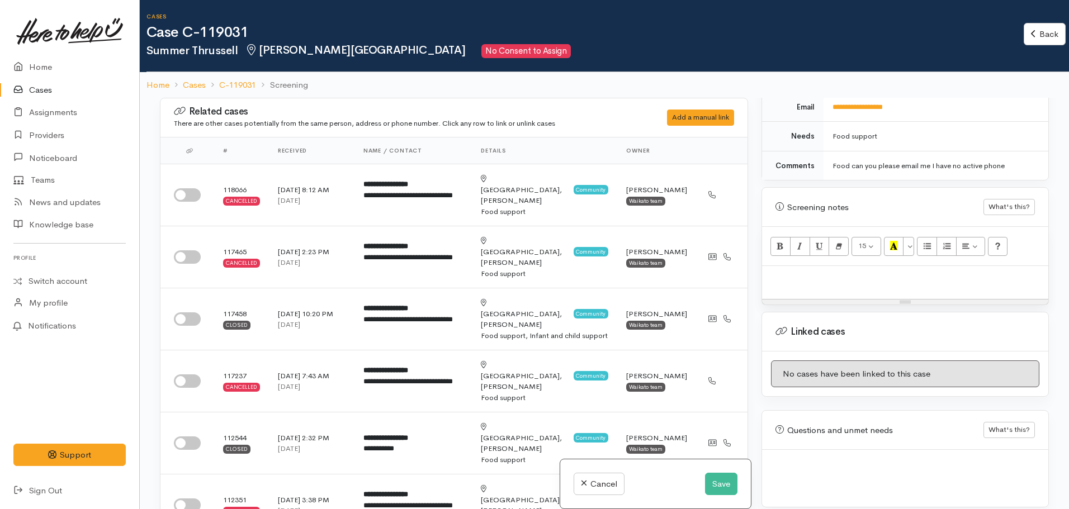
click at [806, 272] on p at bounding box center [905, 278] width 275 height 13
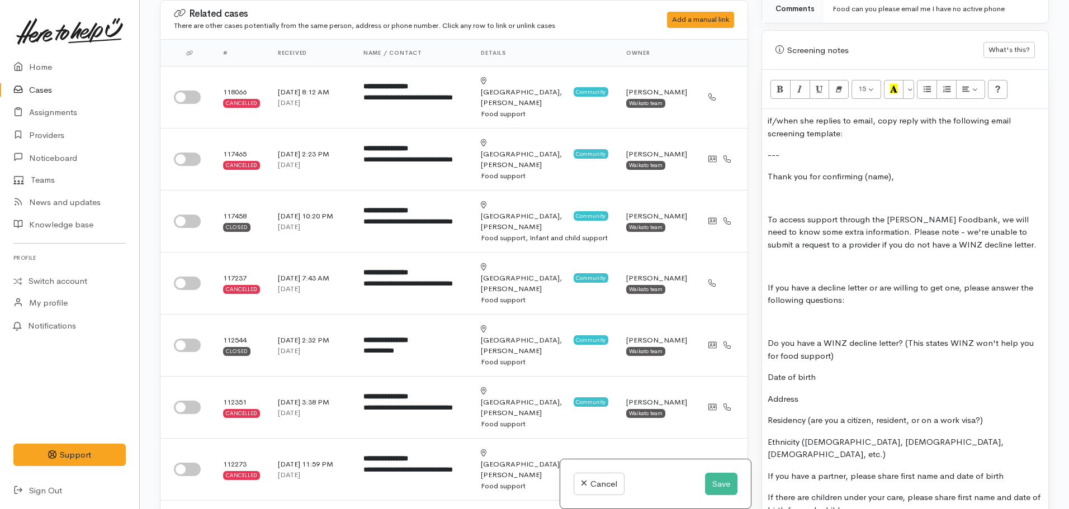
scroll to position [630, 0]
drag, startPoint x: 857, startPoint y: 164, endPoint x: 789, endPoint y: 168, distance: 68.3
click at [789, 171] on p "Thank you for confirming (name)," at bounding box center [905, 177] width 275 height 13
click at [859, 171] on p "Thanks for confirming SUmmer," at bounding box center [905, 177] width 275 height 13
click at [786, 261] on p at bounding box center [905, 267] width 275 height 13
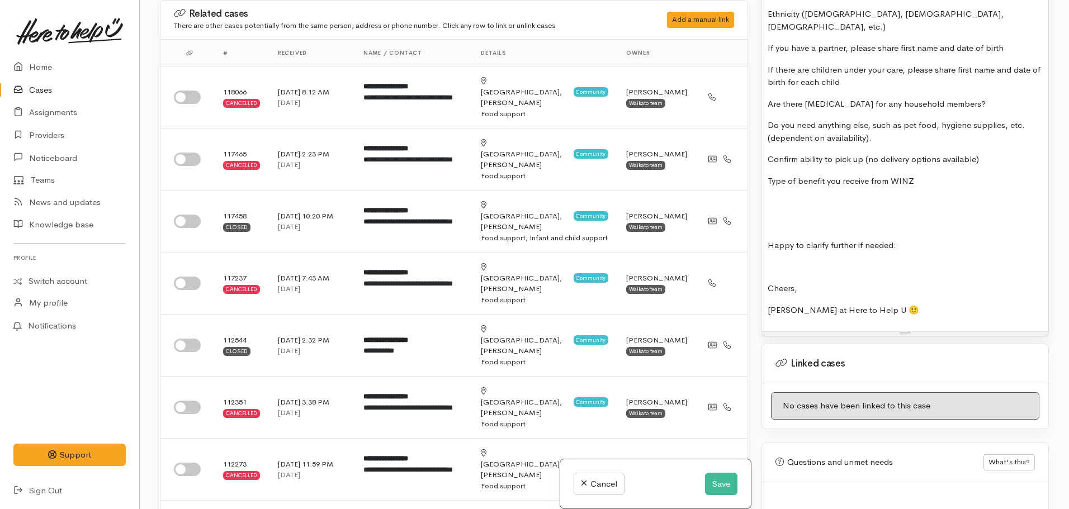
scroll to position [1038, 0]
drag, startPoint x: 887, startPoint y: 290, endPoint x: 738, endPoint y: 288, distance: 148.8
click at [738, 288] on div "Related cases There are other cases potentially from the same person, address o…" at bounding box center [604, 254] width 903 height 509
click at [717, 479] on button "Save" at bounding box center [721, 484] width 32 height 23
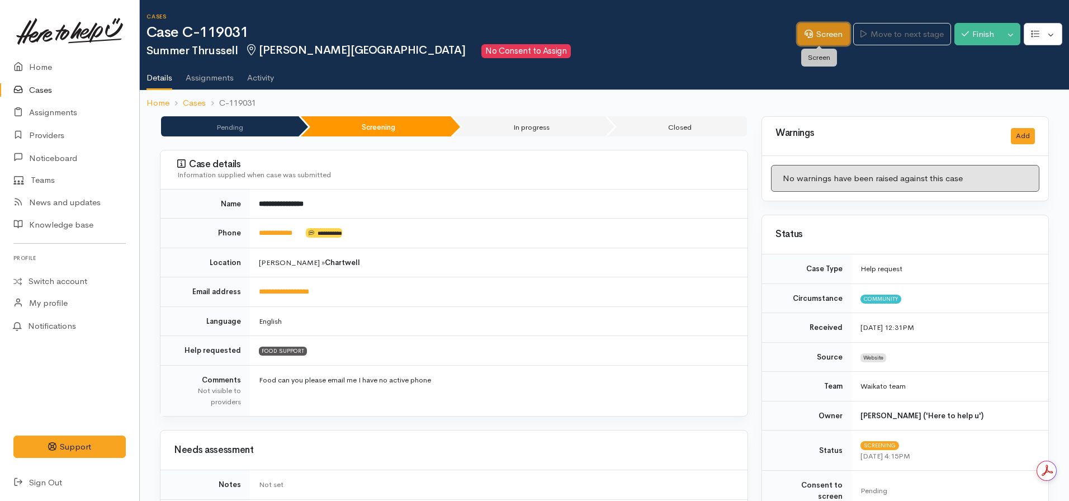
click at [805, 34] on icon at bounding box center [809, 34] width 8 height 8
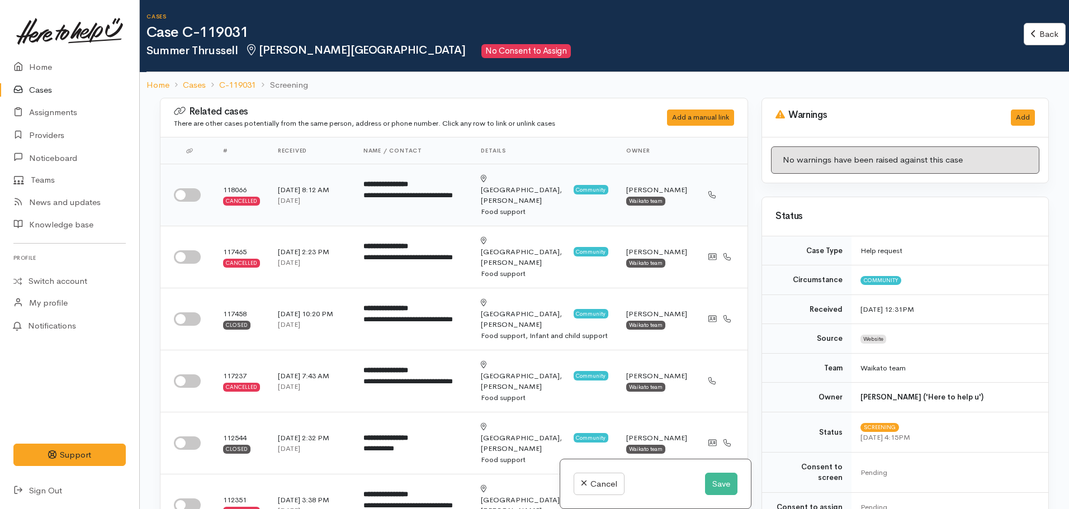
click at [181, 181] on td at bounding box center [187, 195] width 54 height 62
click at [191, 193] on input "checkbox" at bounding box center [187, 194] width 27 height 13
checkbox input "true"
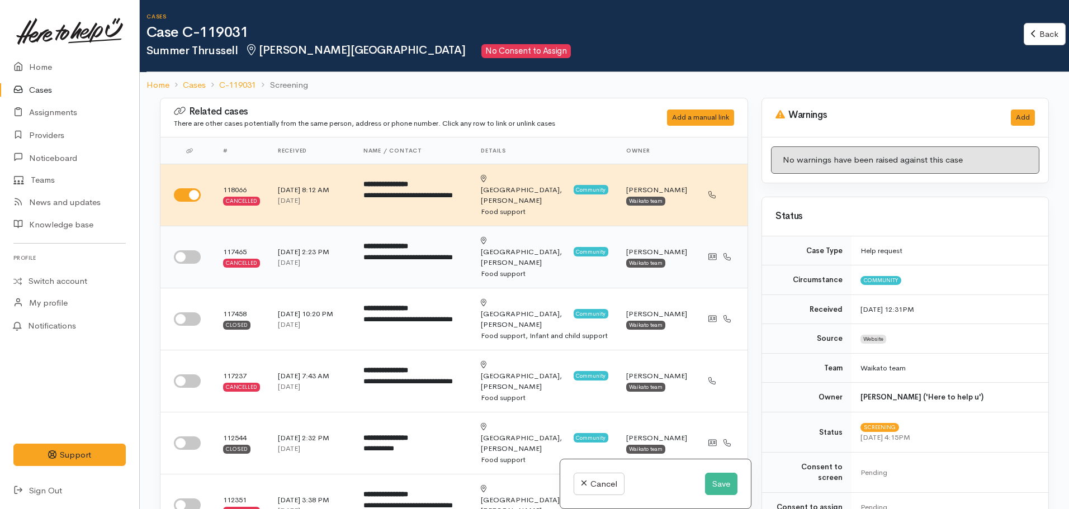
click at [189, 251] on input "checkbox" at bounding box center [187, 257] width 27 height 13
checkbox input "true"
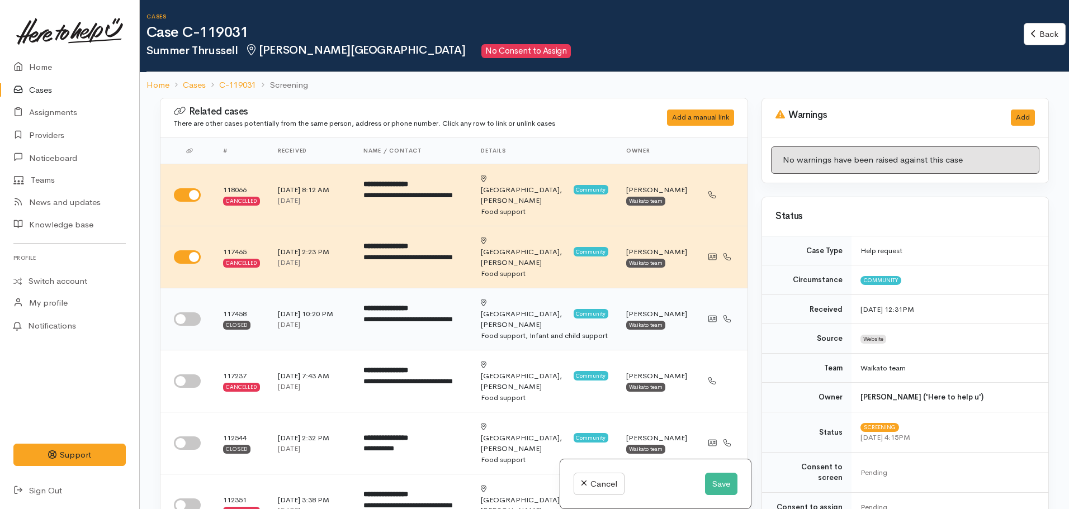
click at [187, 313] on input "checkbox" at bounding box center [187, 319] width 27 height 13
checkbox input "true"
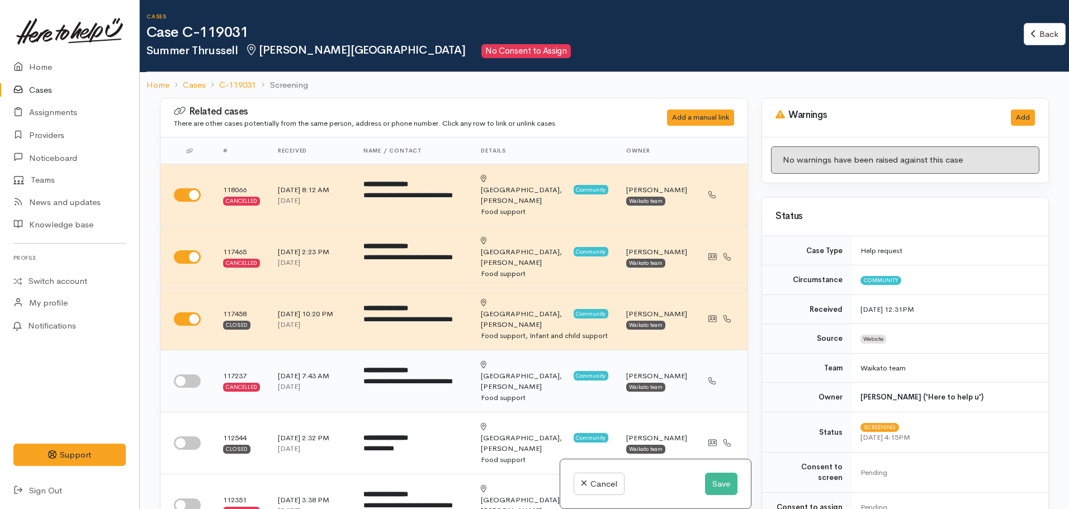
click at [193, 375] on input "checkbox" at bounding box center [187, 381] width 27 height 13
checkbox input "true"
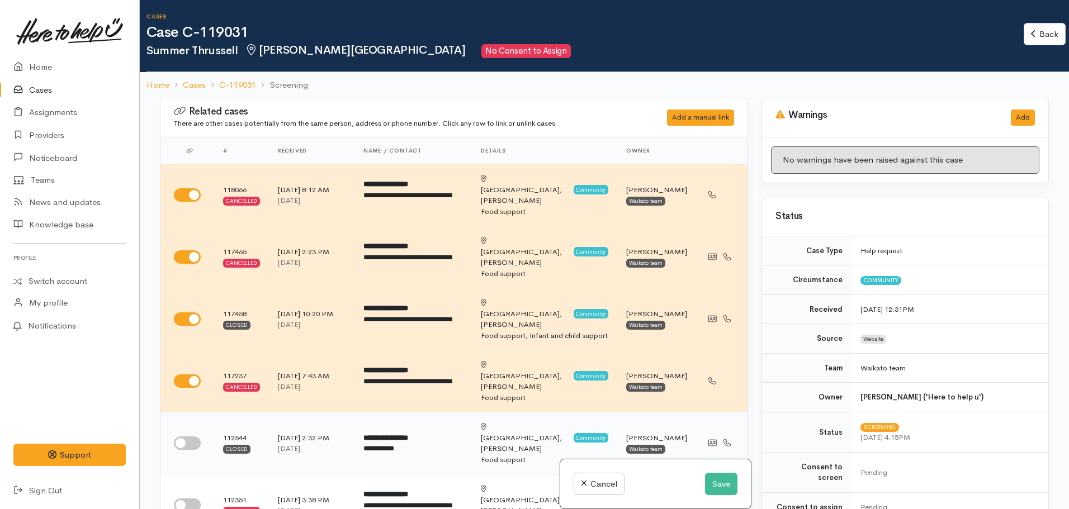
click at [183, 437] on input "checkbox" at bounding box center [187, 443] width 27 height 13
checkbox input "true"
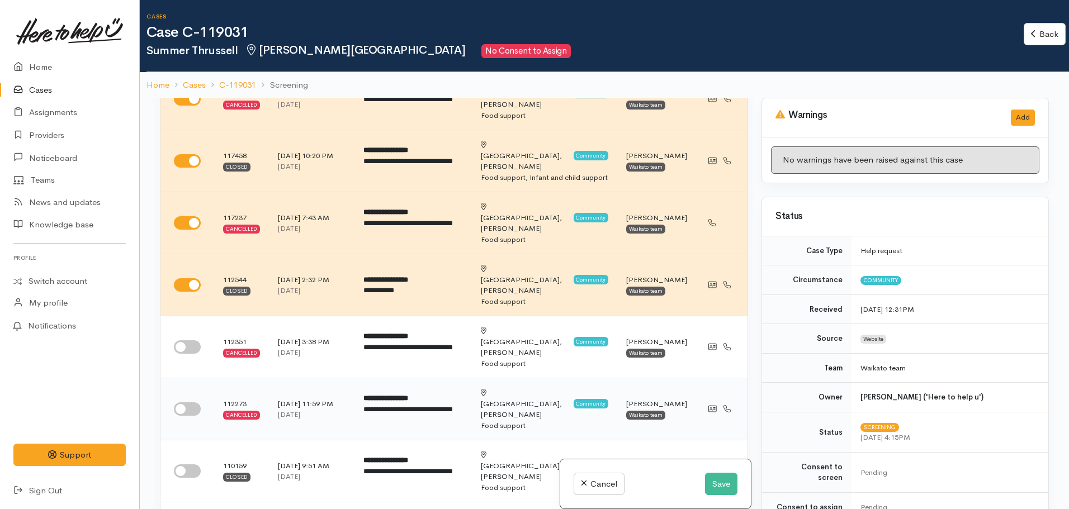
scroll to position [159, 0]
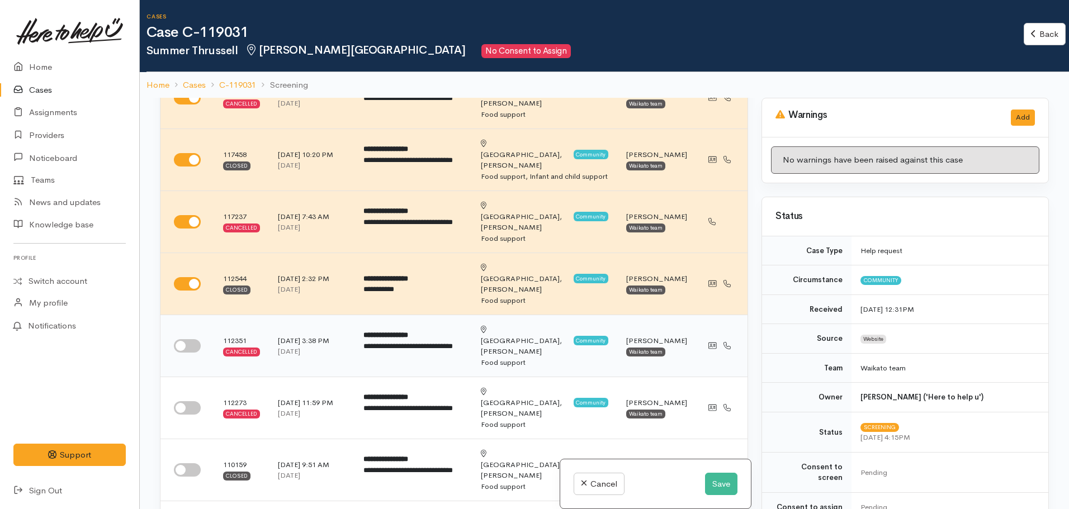
click at [189, 339] on input "checkbox" at bounding box center [187, 345] width 27 height 13
checkbox input "true"
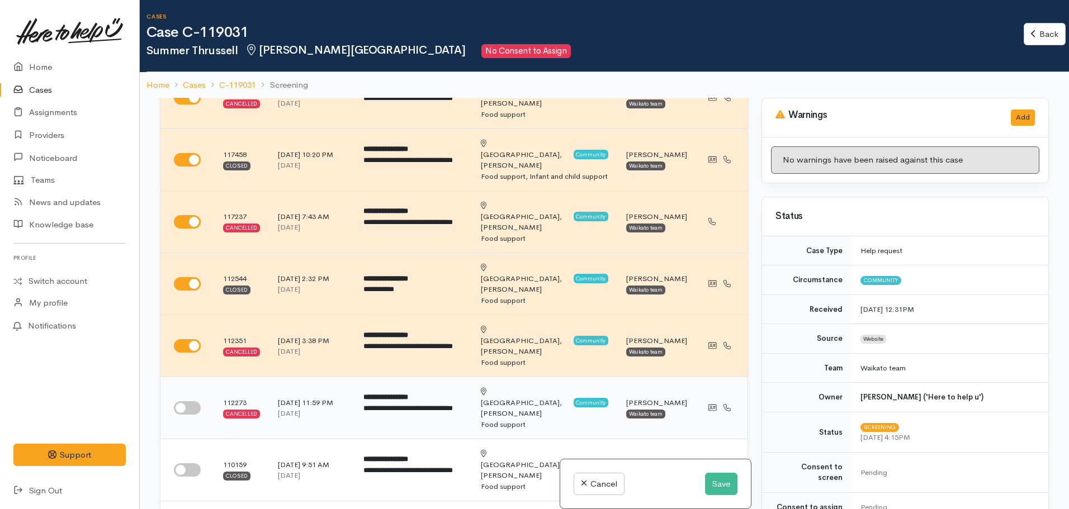
click at [191, 402] on input "checkbox" at bounding box center [187, 408] width 27 height 13
checkbox input "true"
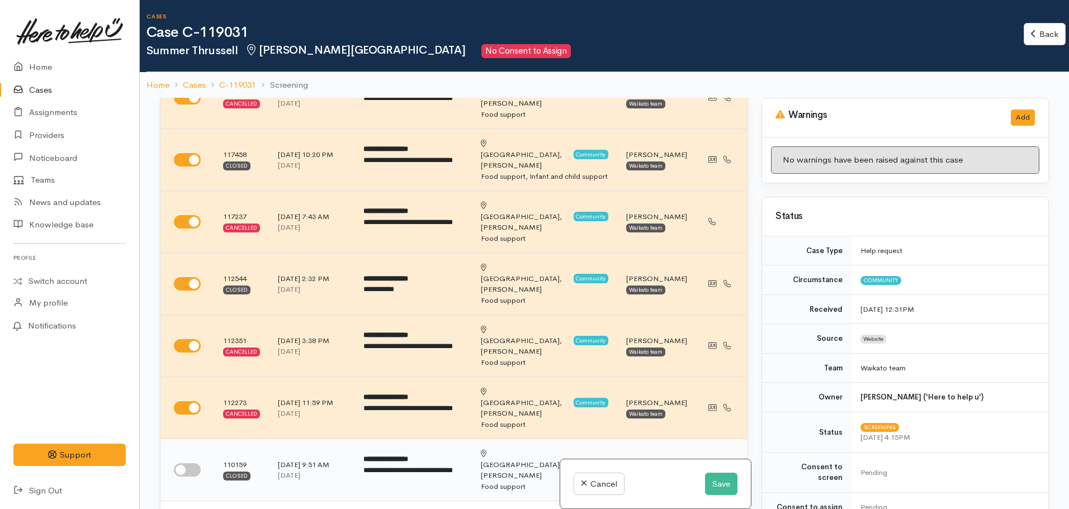
click at [195, 440] on td at bounding box center [187, 471] width 54 height 62
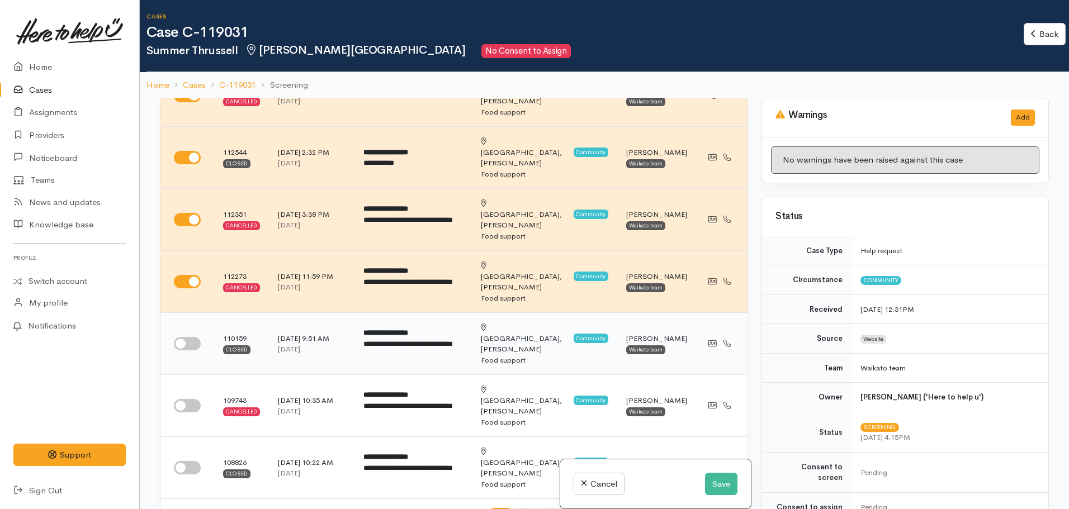
scroll to position [289, 0]
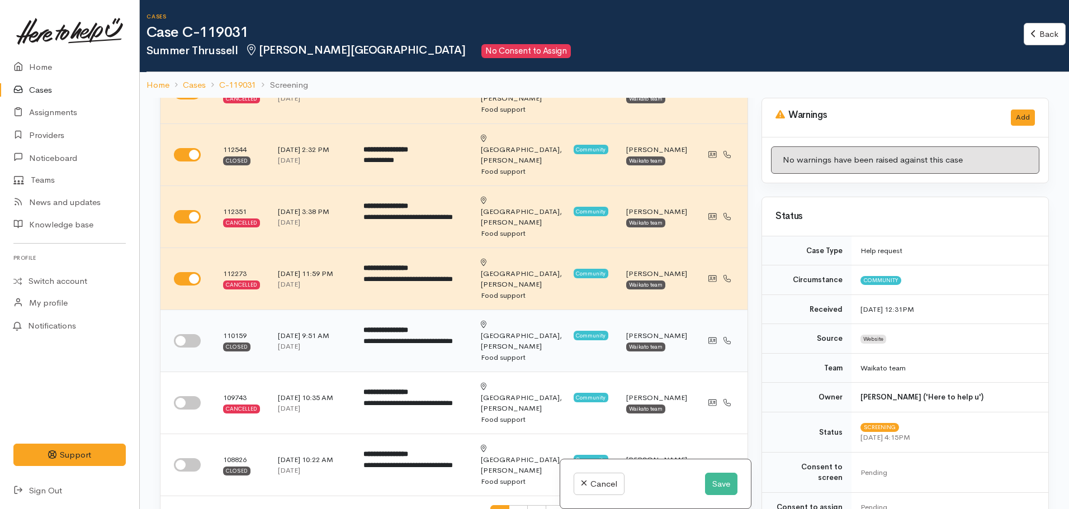
click at [181, 334] on input "checkbox" at bounding box center [187, 340] width 27 height 13
checkbox input "true"
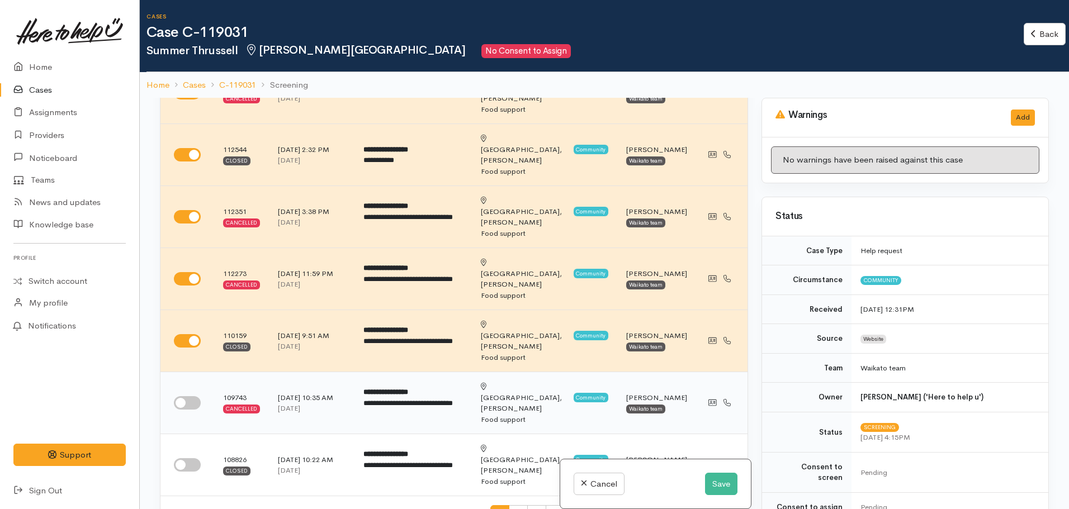
click at [187, 372] on td at bounding box center [187, 403] width 54 height 62
click at [187, 396] on input "checkbox" at bounding box center [187, 402] width 27 height 13
checkbox input "true"
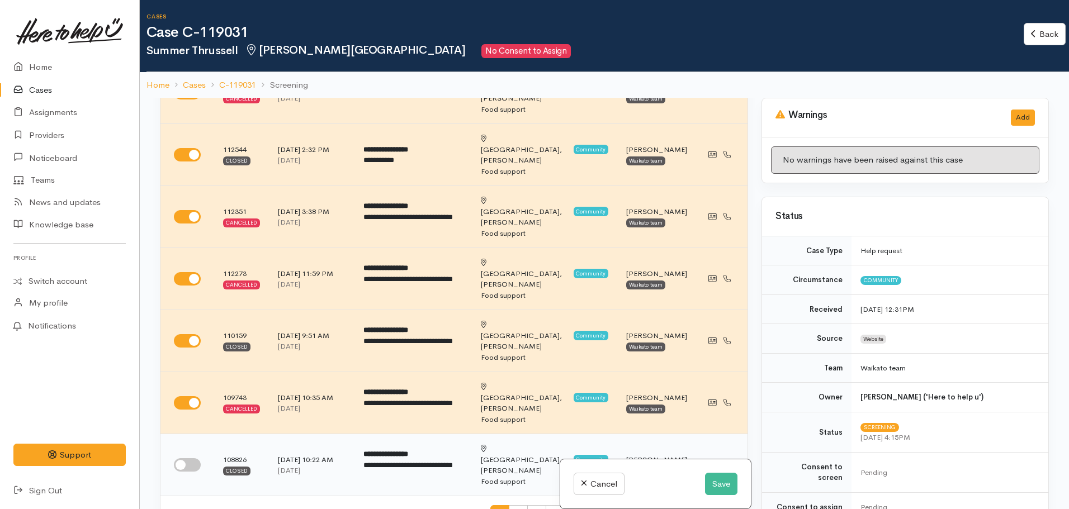
click at [195, 459] on input "checkbox" at bounding box center [187, 465] width 27 height 13
checkbox input "true"
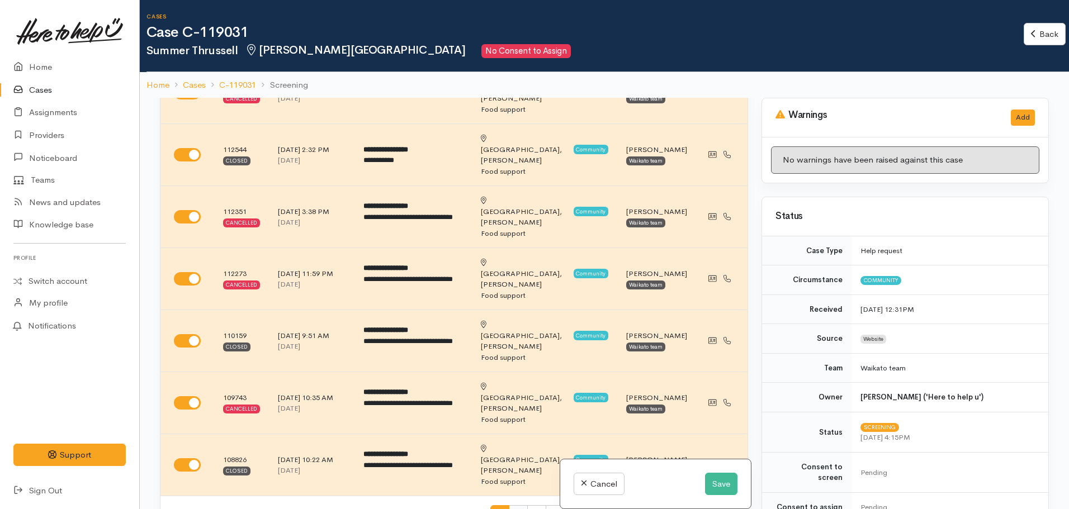
click at [509, 506] on span "2" at bounding box center [518, 516] width 19 height 21
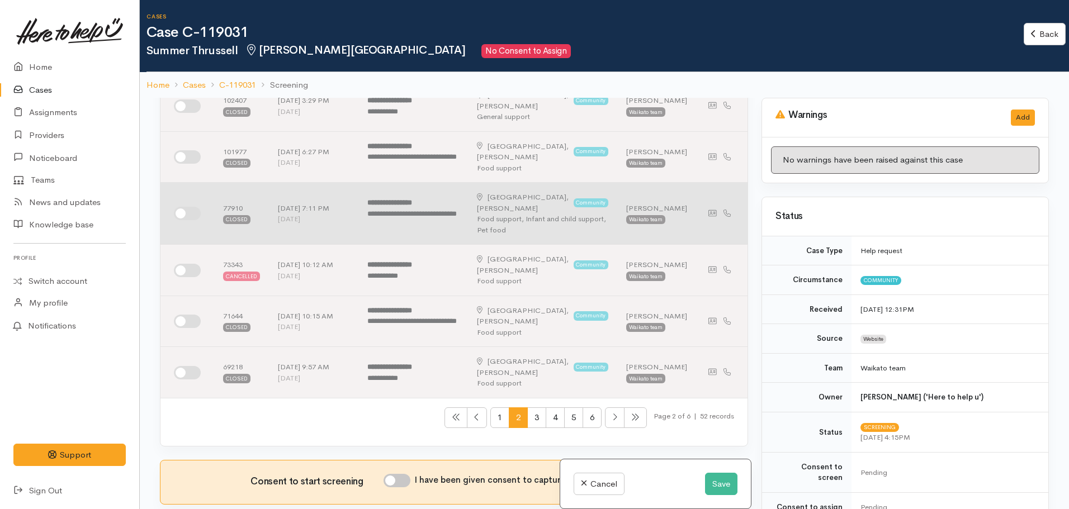
scroll to position [0, 0]
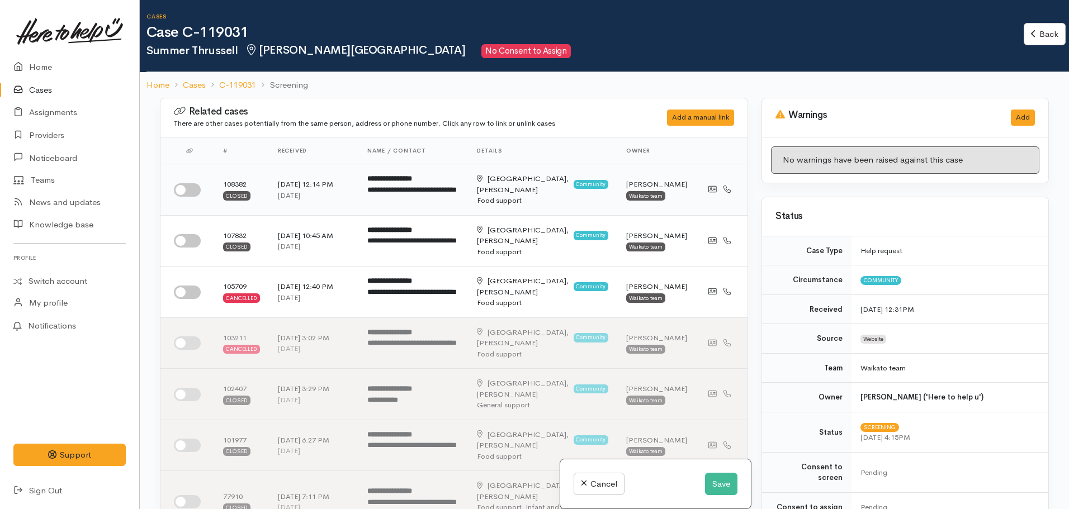
click at [192, 190] on input "checkbox" at bounding box center [187, 189] width 27 height 13
checkbox input "true"
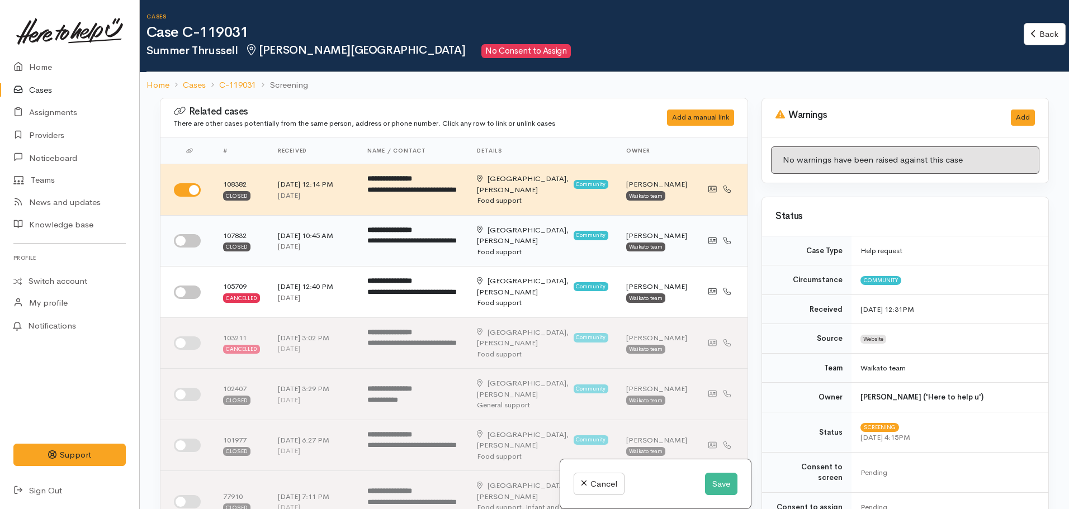
click at [193, 248] on input "checkbox" at bounding box center [187, 240] width 27 height 13
checkbox input "true"
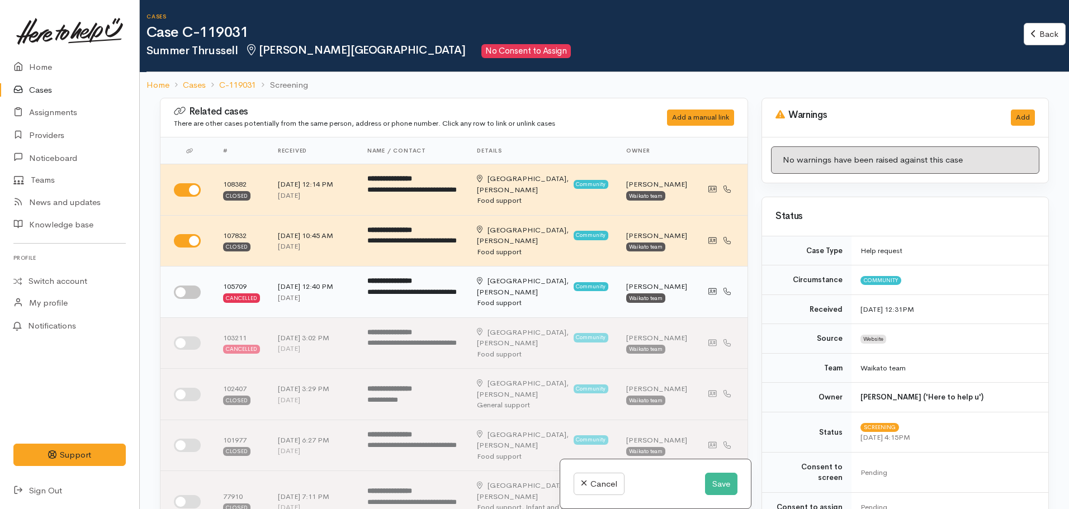
click at [195, 296] on input "checkbox" at bounding box center [187, 292] width 27 height 13
checkbox input "true"
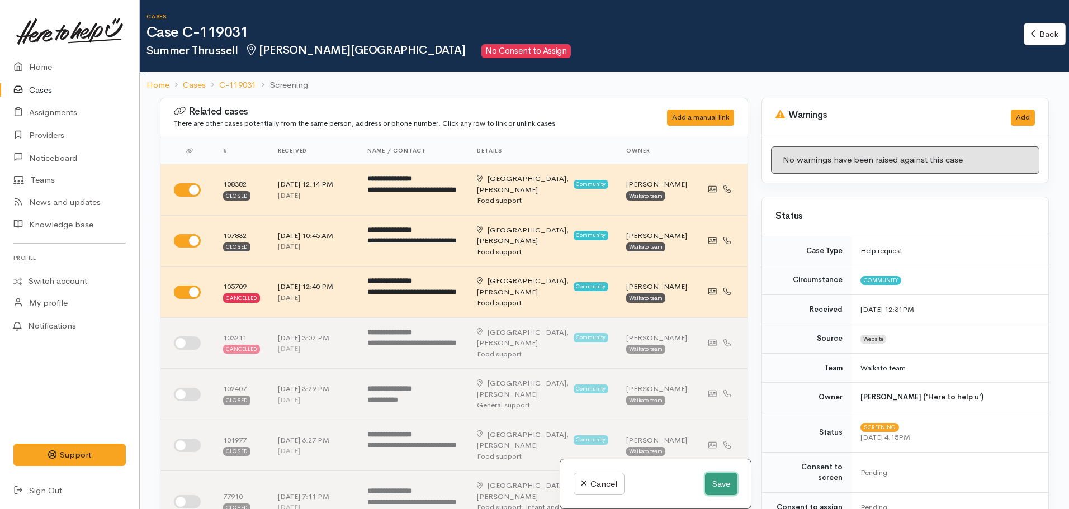
click at [725, 484] on button "Save" at bounding box center [721, 484] width 32 height 23
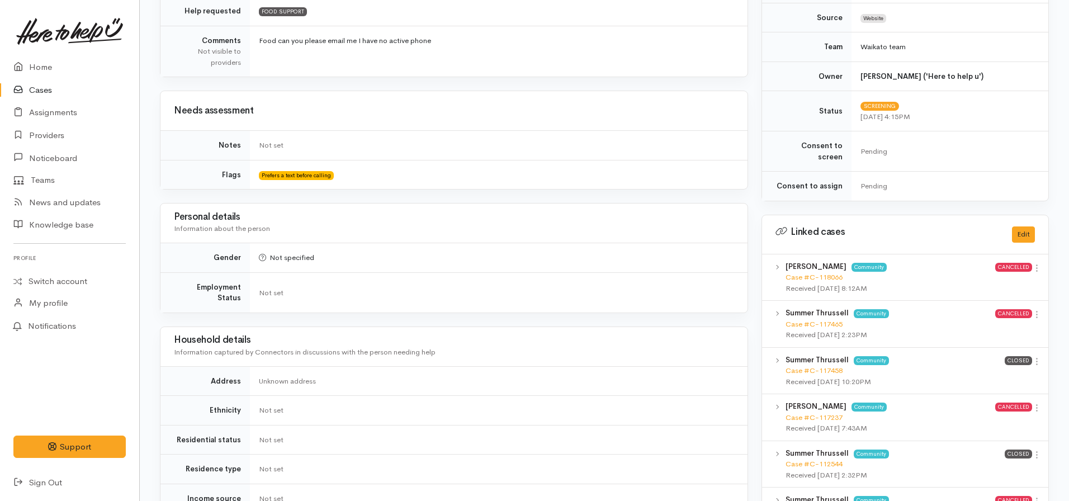
scroll to position [339, 0]
click at [39, 74] on link "Home" at bounding box center [69, 67] width 139 height 23
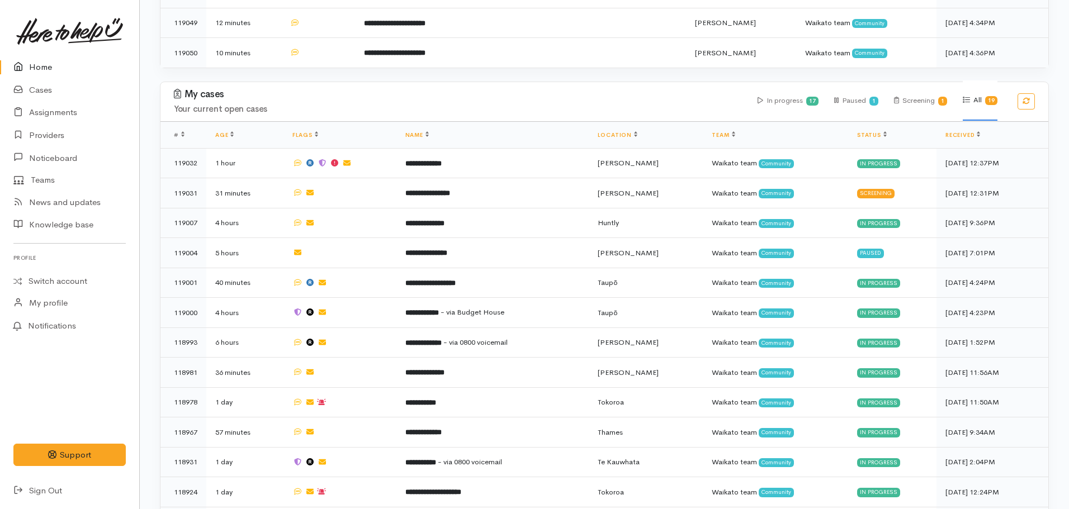
scroll to position [386, 0]
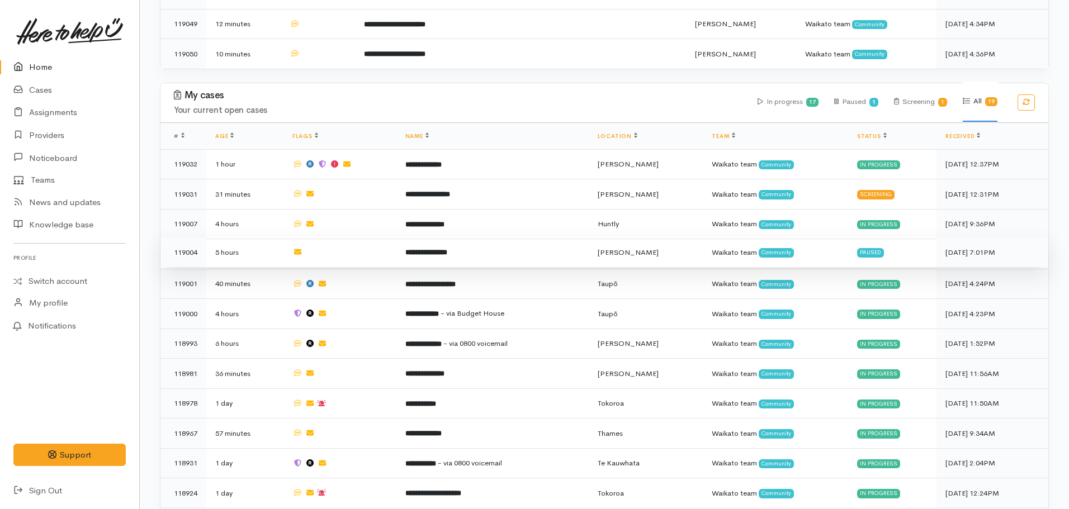
click at [447, 249] on b "**********" at bounding box center [426, 252] width 42 height 7
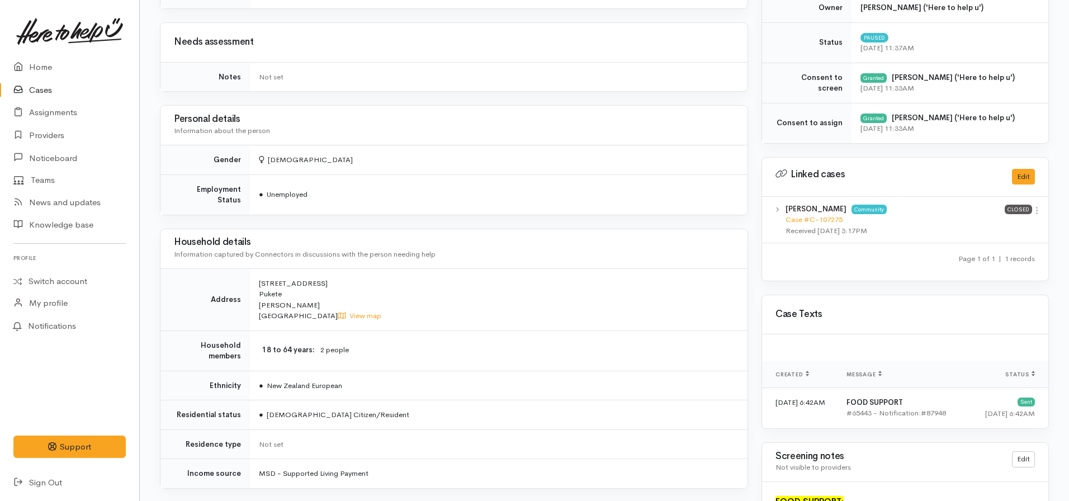
scroll to position [897, 0]
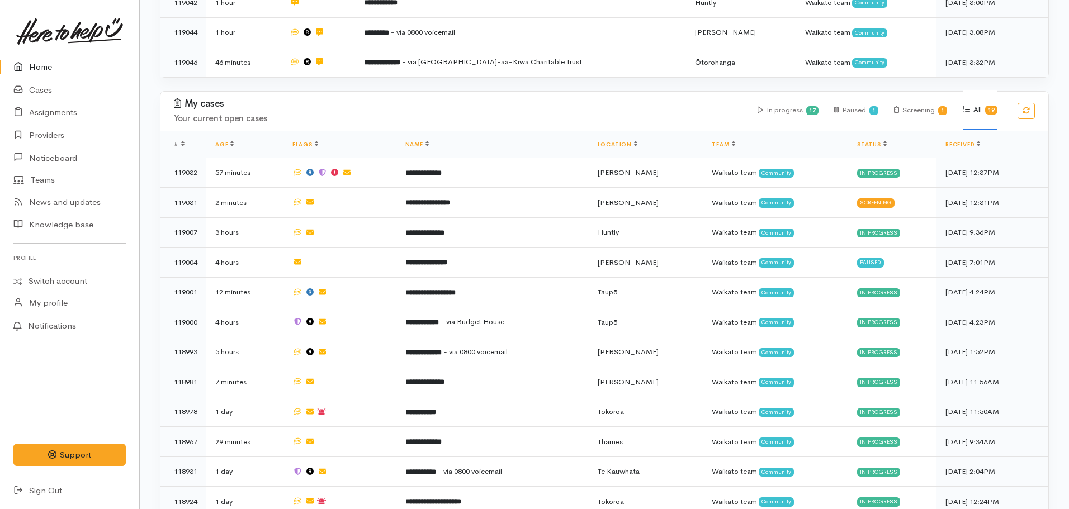
scroll to position [316, 0]
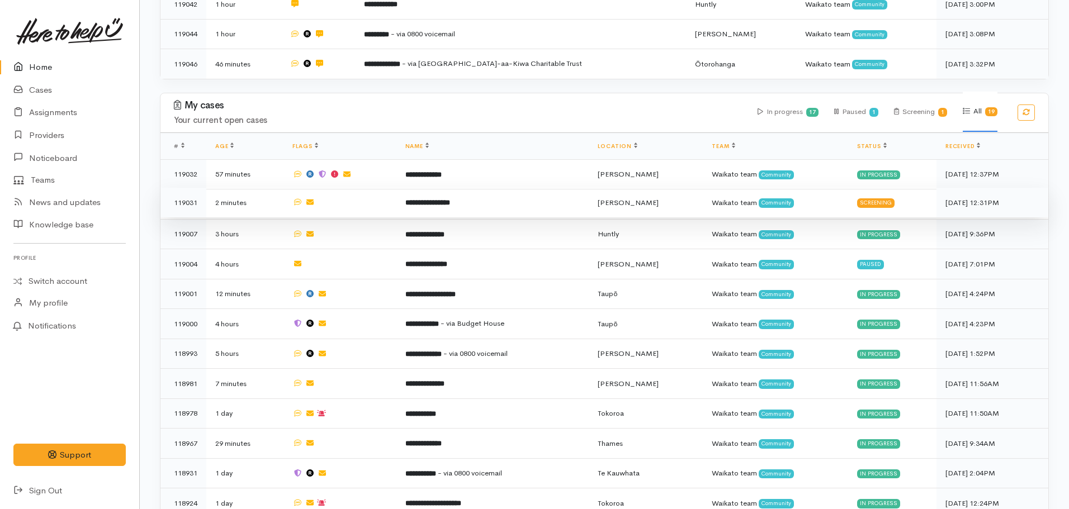
click at [401, 207] on td "**********" at bounding box center [492, 203] width 192 height 30
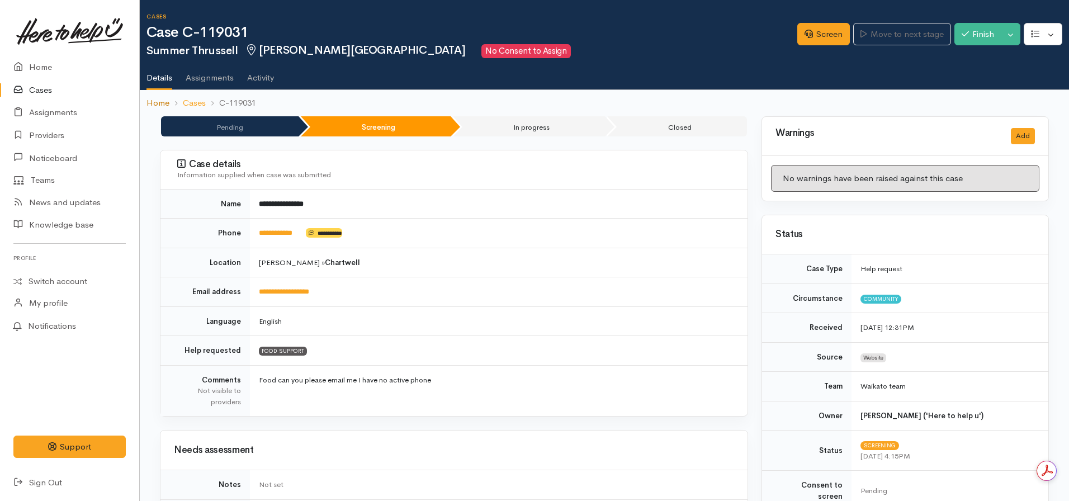
click at [161, 103] on link "Home" at bounding box center [158, 103] width 23 height 13
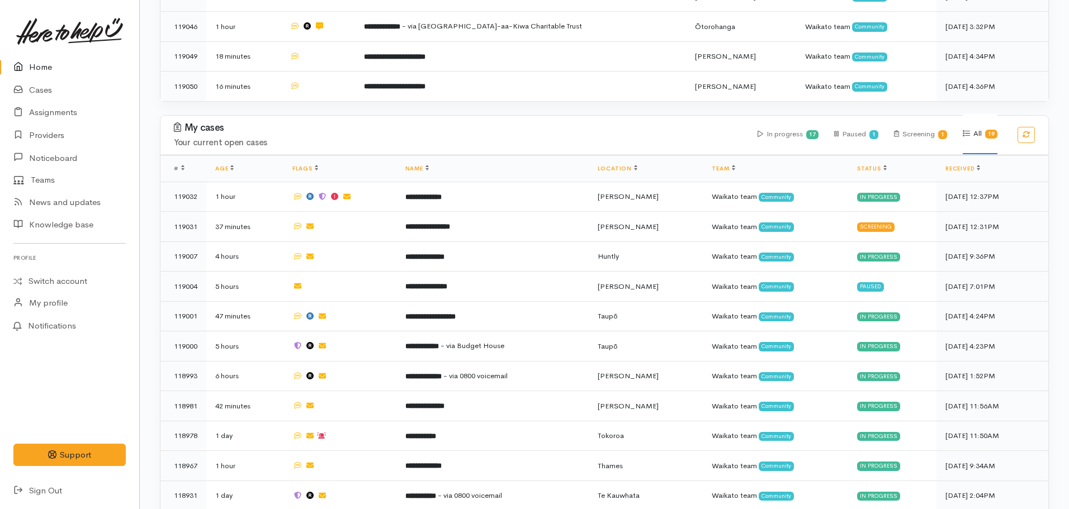
scroll to position [353, 0]
